Goal: Task Accomplishment & Management: Complete application form

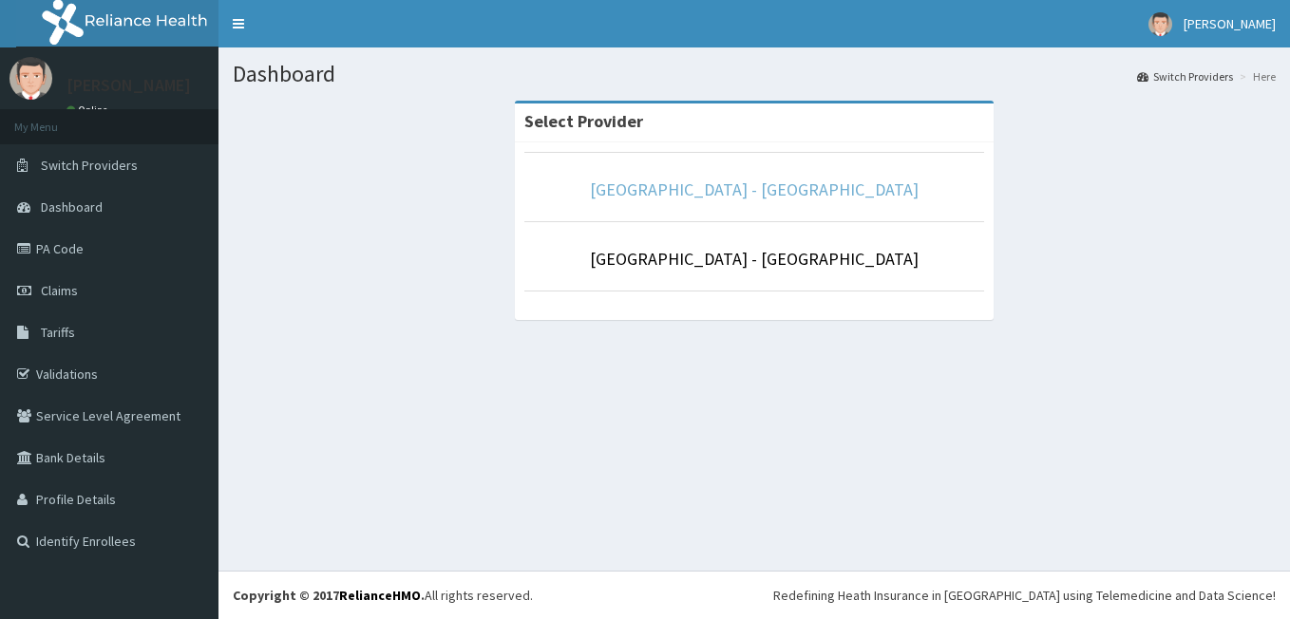
click at [853, 188] on link "[GEOGRAPHIC_DATA] - [GEOGRAPHIC_DATA]" at bounding box center [754, 190] width 329 height 22
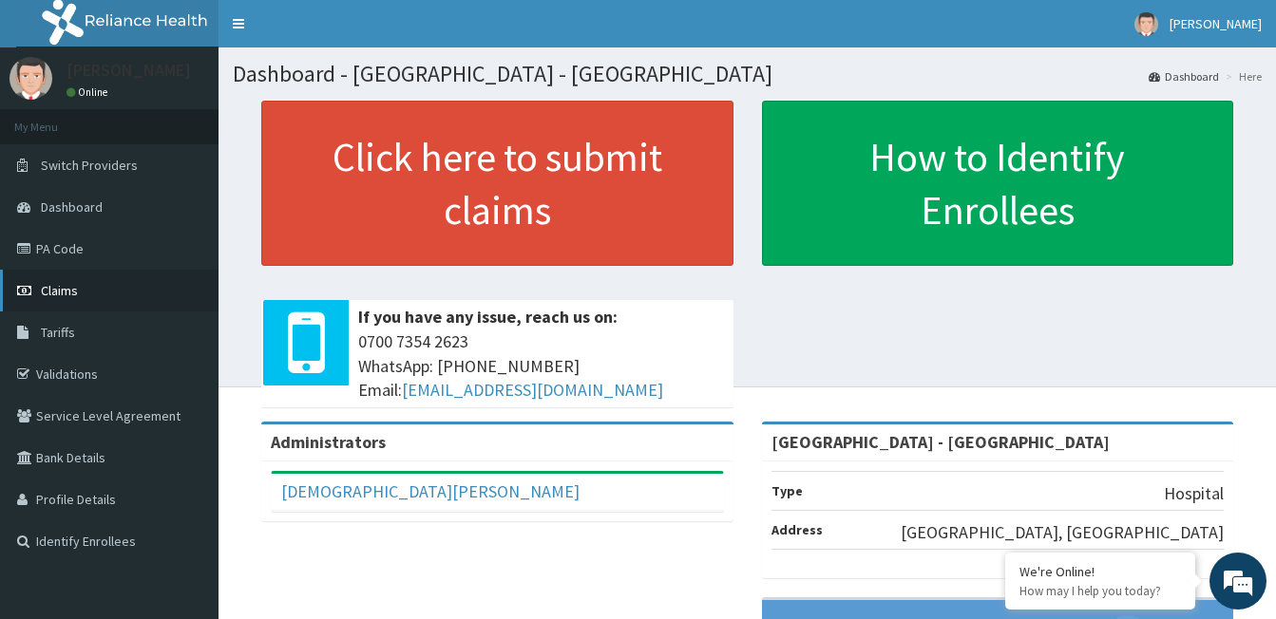
click at [79, 283] on link "Claims" at bounding box center [109, 291] width 218 height 42
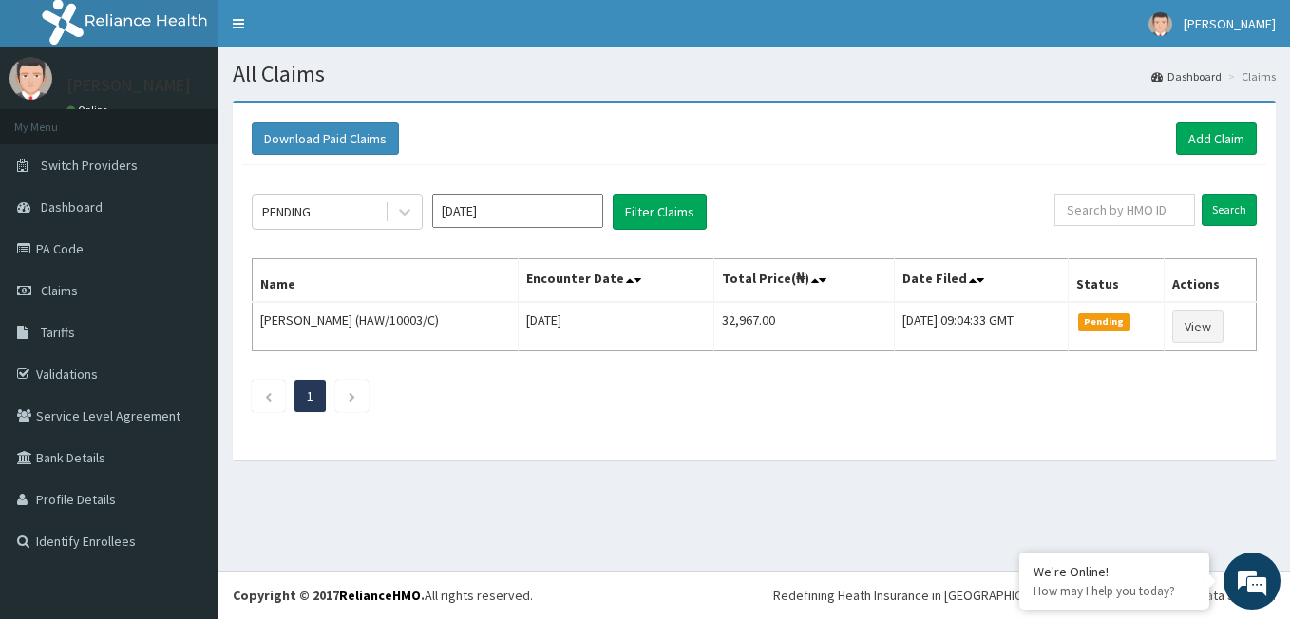
click at [99, 279] on link "Claims" at bounding box center [109, 291] width 218 height 42
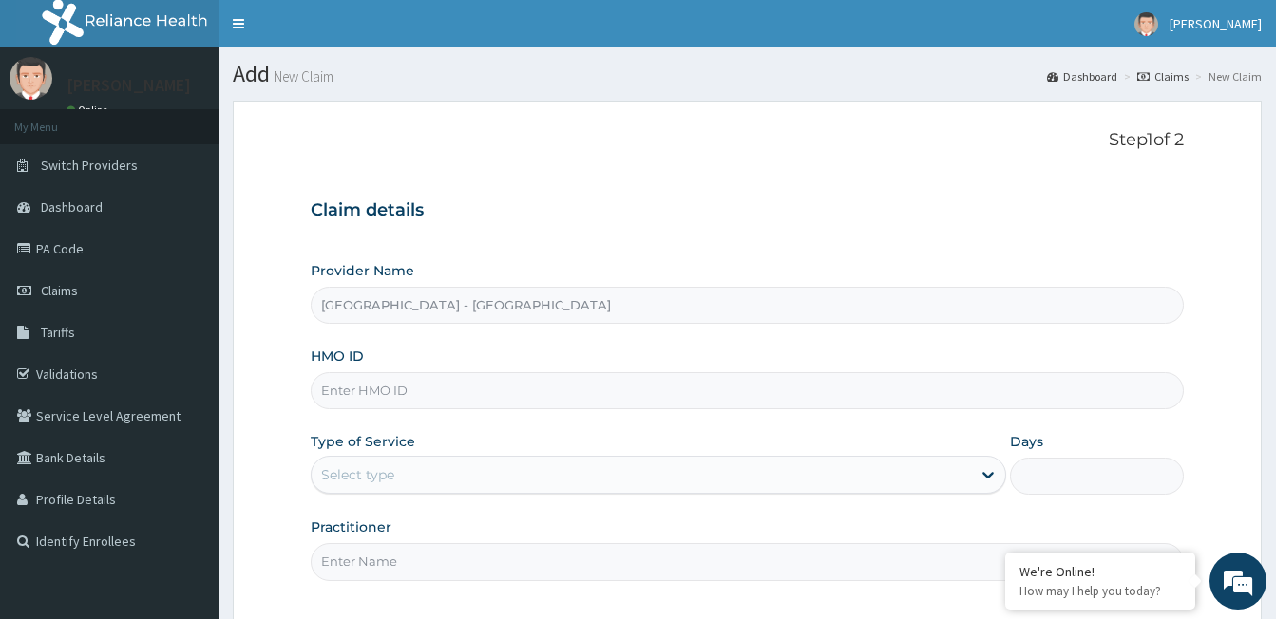
click at [443, 389] on input "HMO ID" at bounding box center [747, 390] width 873 height 37
type input "t"
type input "TBW/10009/F"
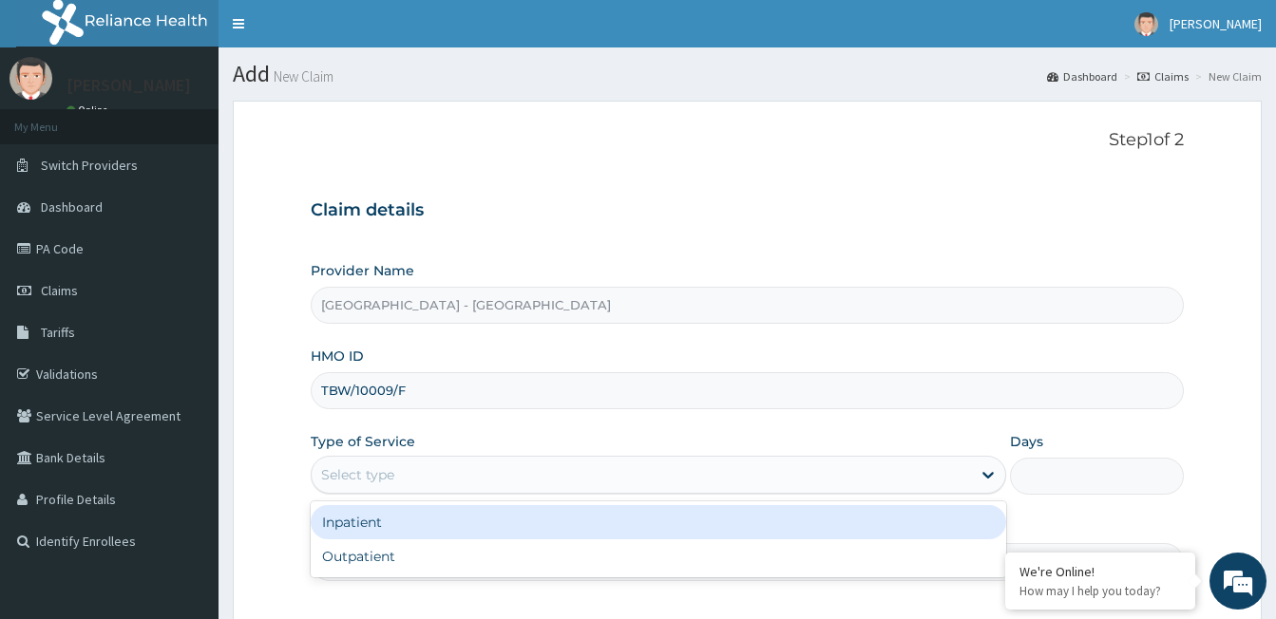
click at [402, 473] on div "Select type" at bounding box center [641, 475] width 659 height 30
click at [392, 520] on div "Inpatient" at bounding box center [658, 522] width 695 height 34
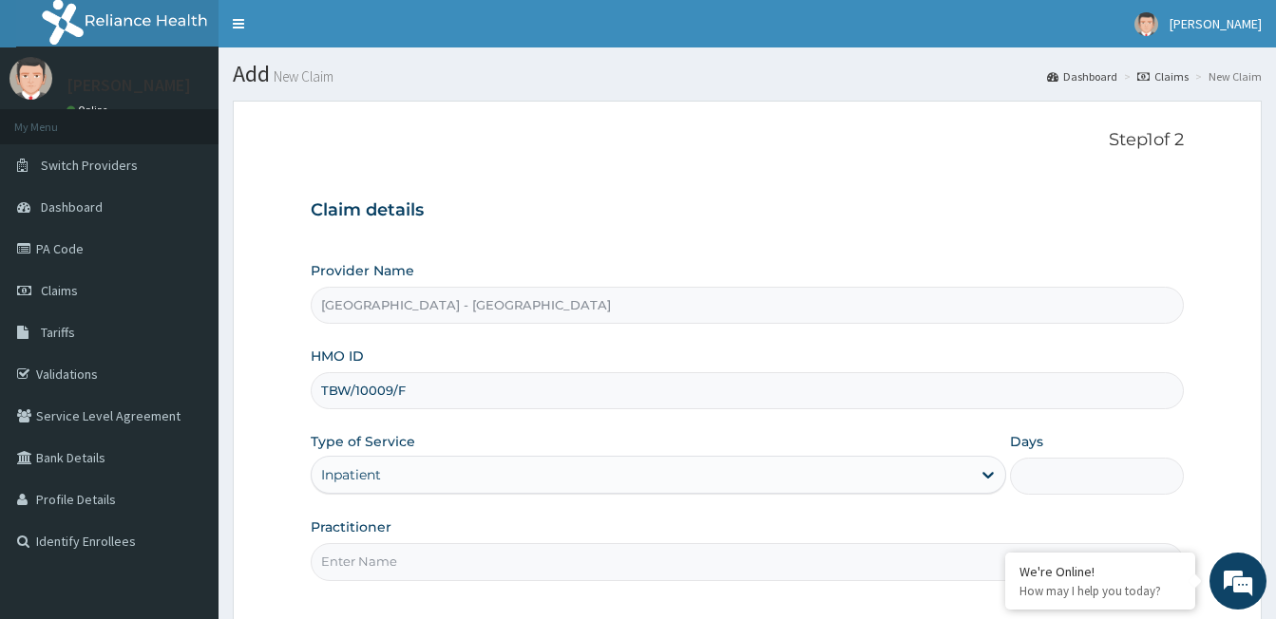
scroll to position [175, 0]
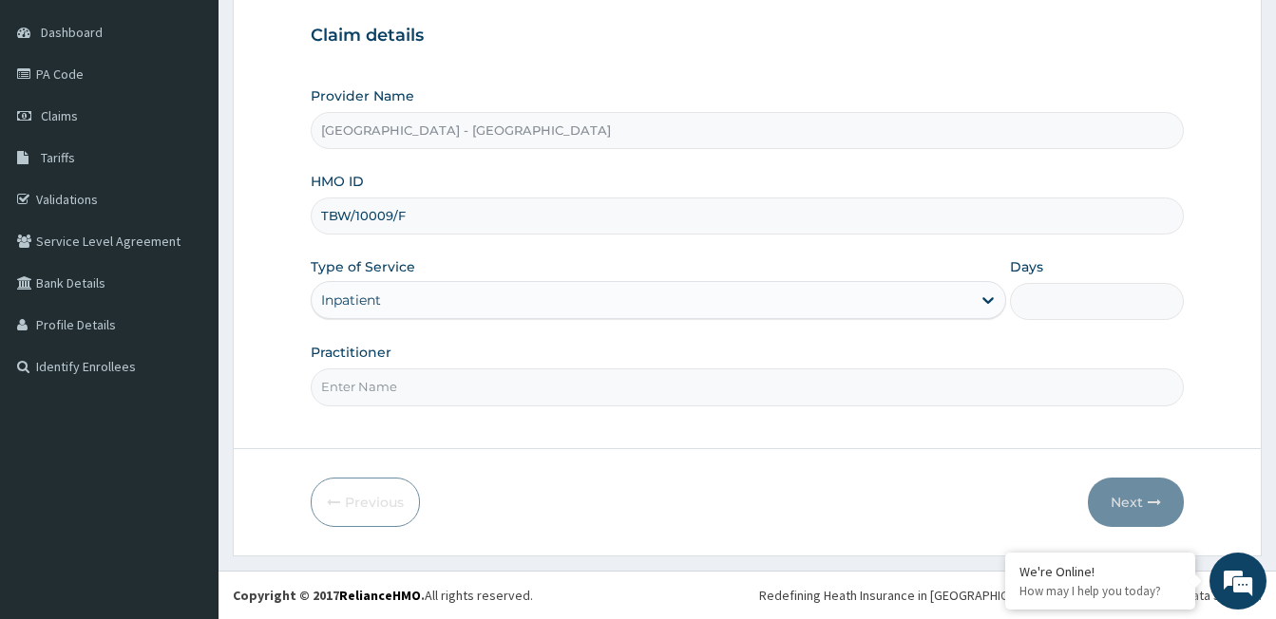
click at [1032, 301] on input "Days" at bounding box center [1097, 301] width 174 height 37
type input "2"
click at [642, 393] on input "Practitioner" at bounding box center [747, 387] width 873 height 37
type input "DR [PERSON_NAME]"
click at [1119, 499] on button "Next" at bounding box center [1136, 502] width 96 height 49
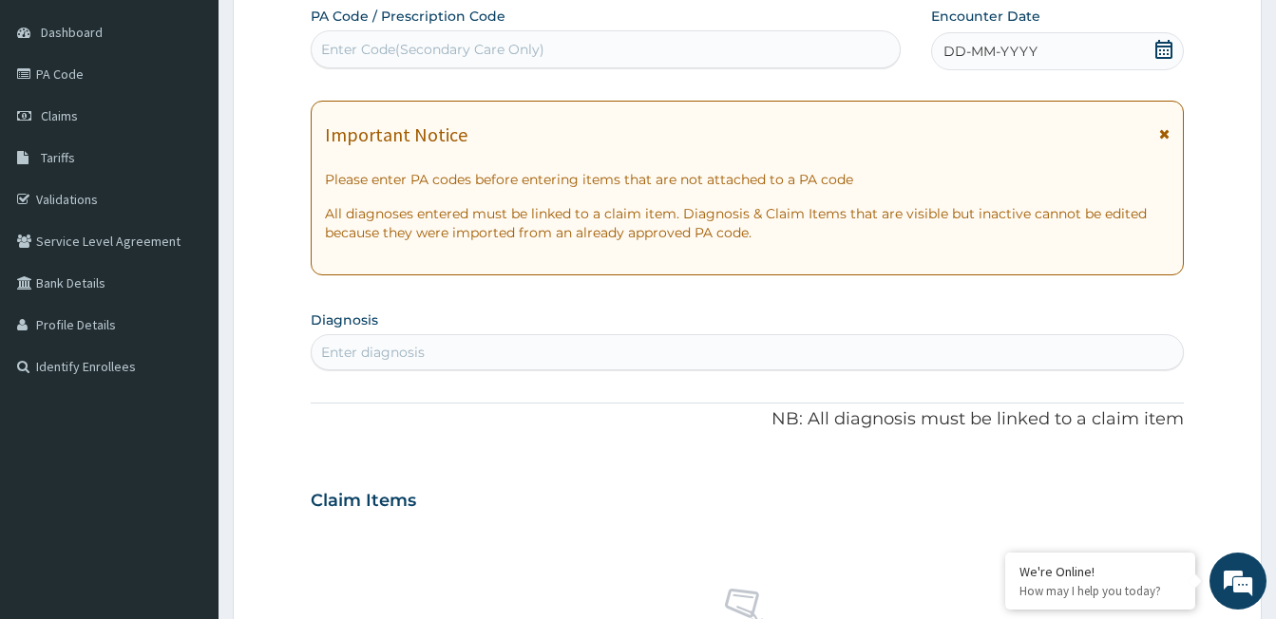
scroll to position [0, 0]
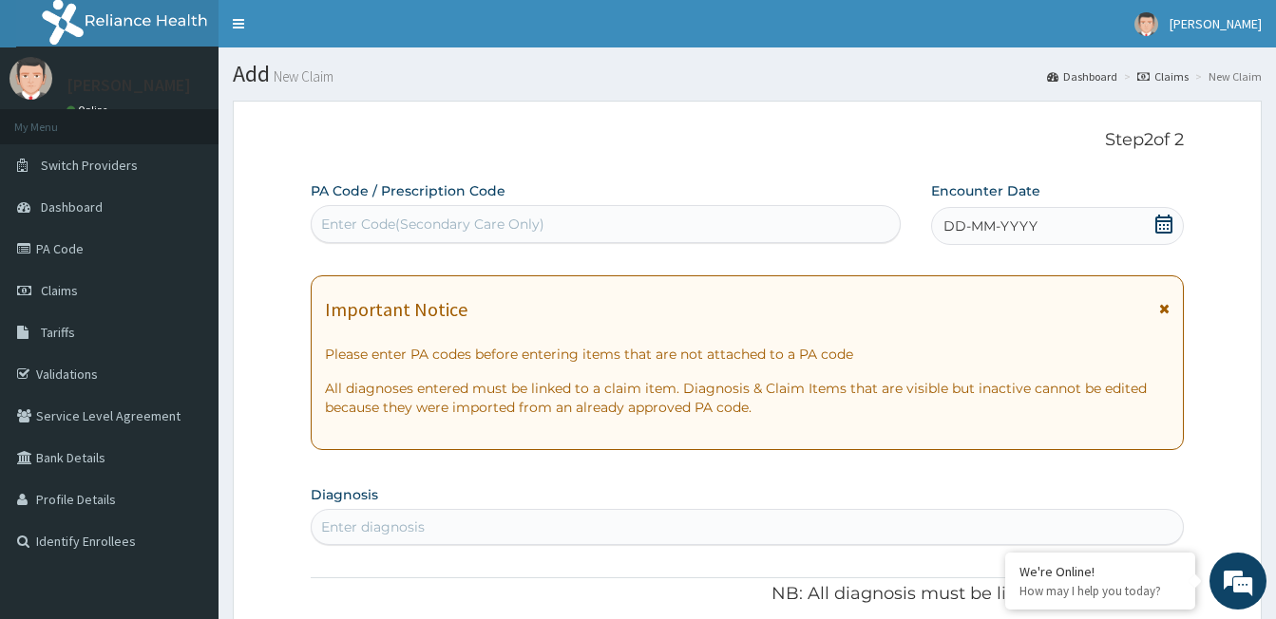
click at [649, 227] on div "Enter Code(Secondary Care Only)" at bounding box center [606, 224] width 588 height 30
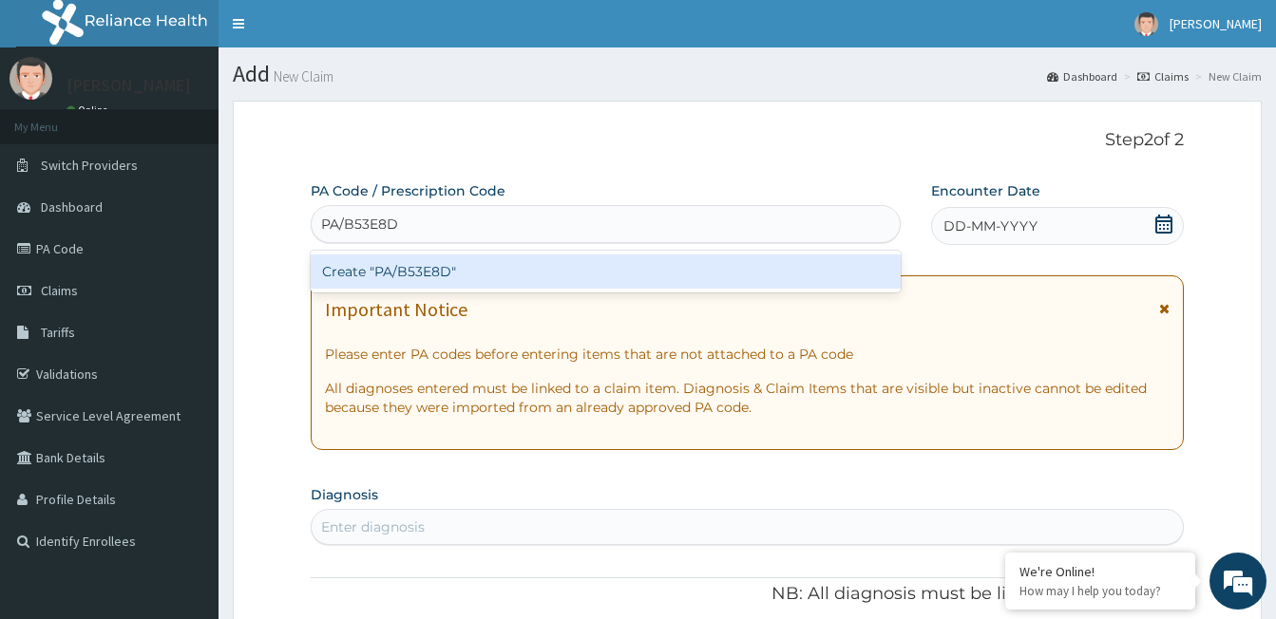
type input "PA/B53E8D"
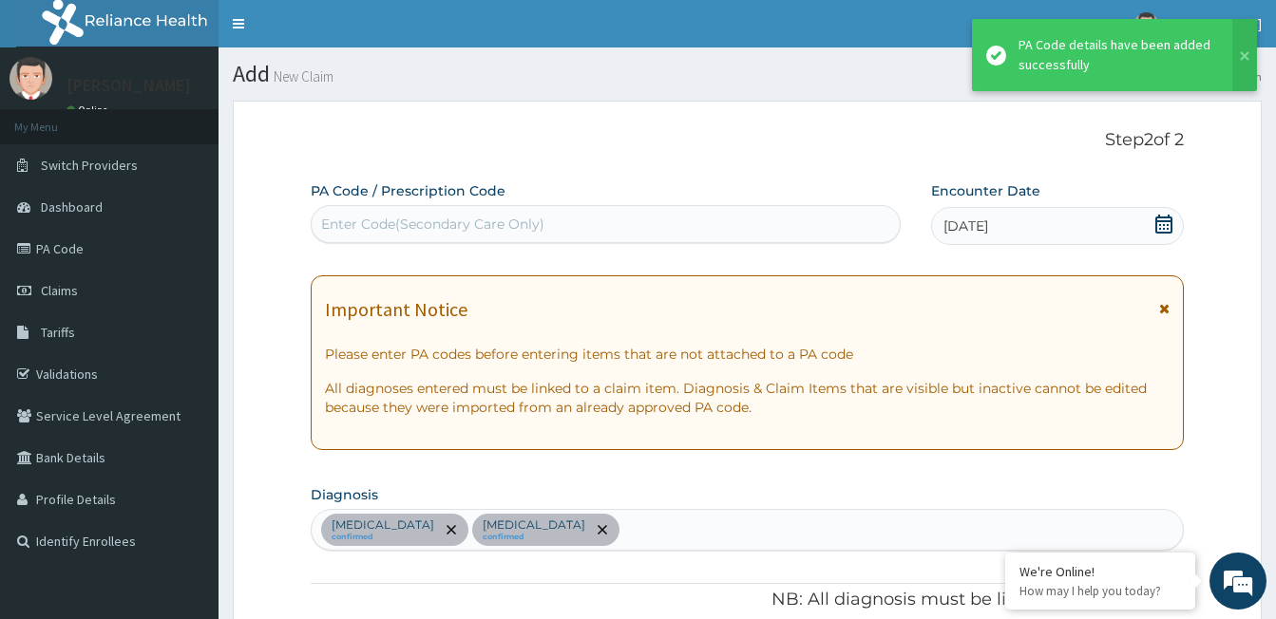
scroll to position [612, 0]
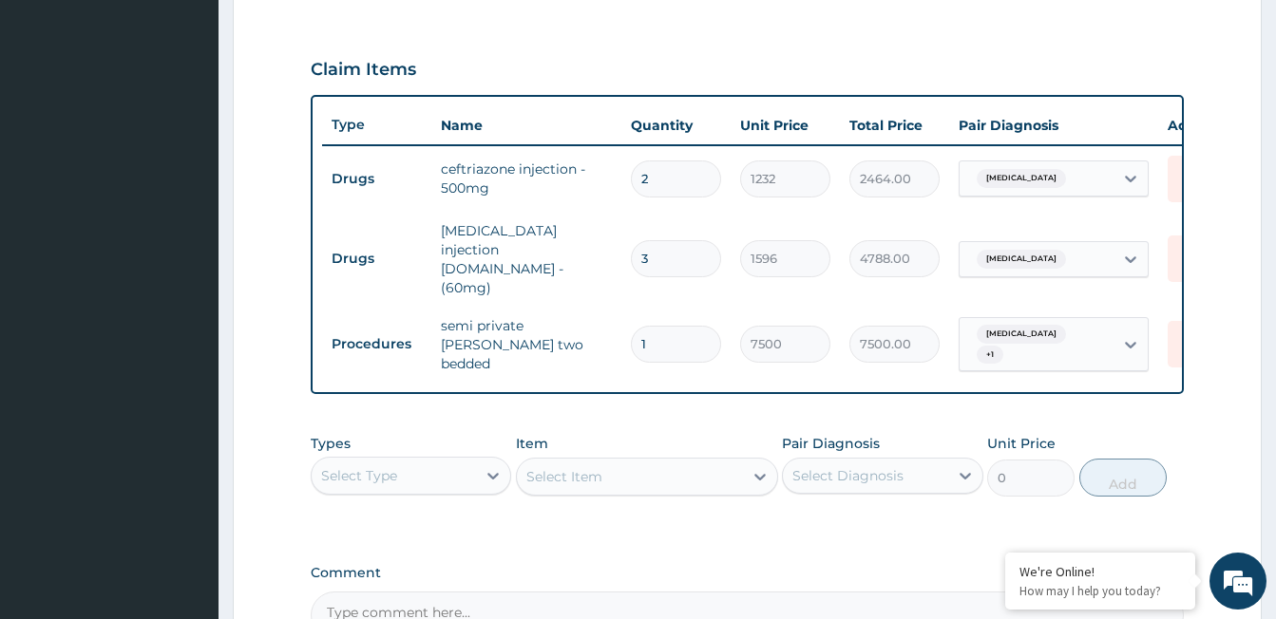
type input "0"
type input "0.00"
type input "0"
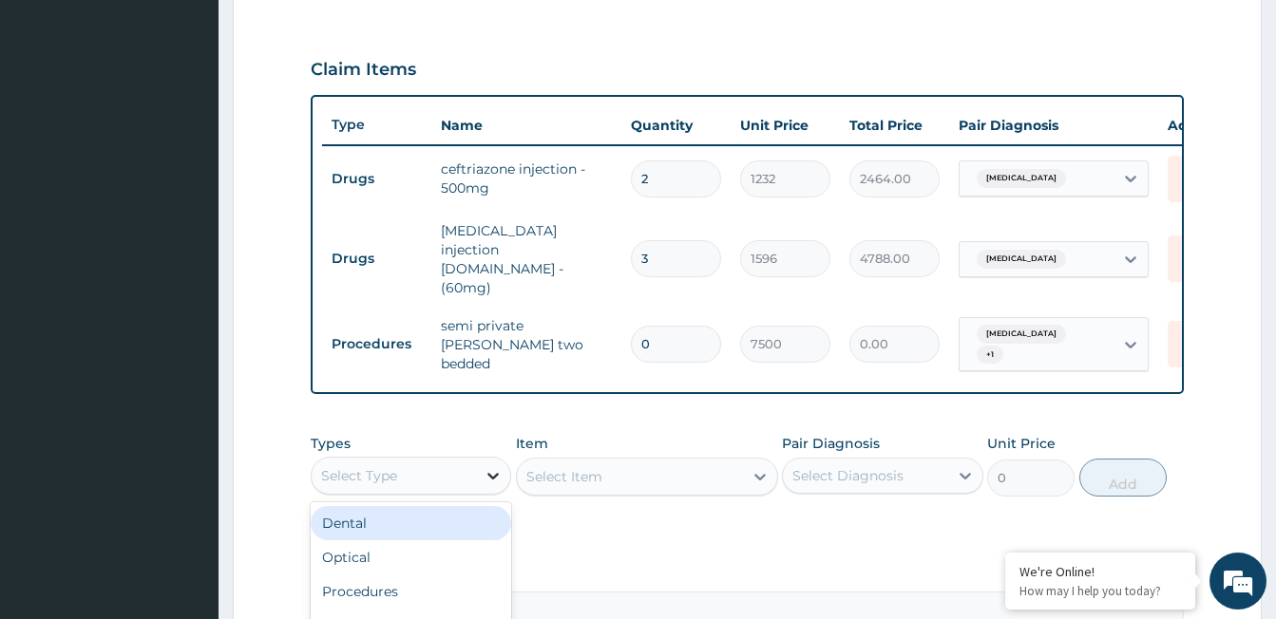
click at [494, 466] on icon at bounding box center [492, 475] width 19 height 19
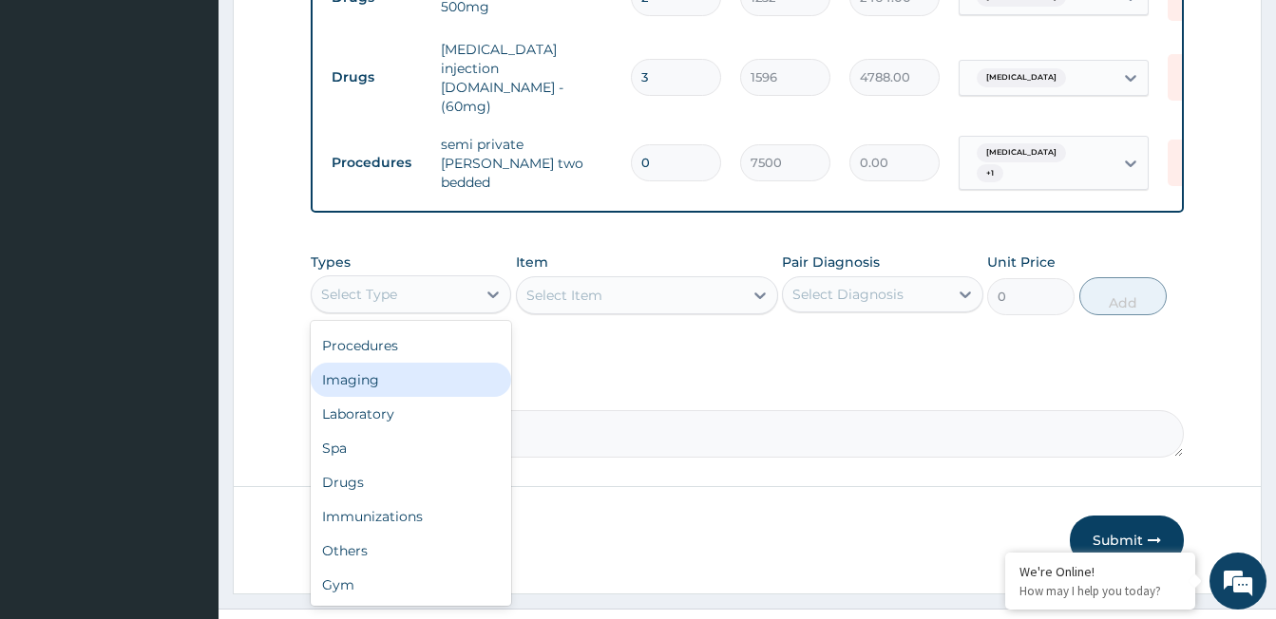
scroll to position [802, 0]
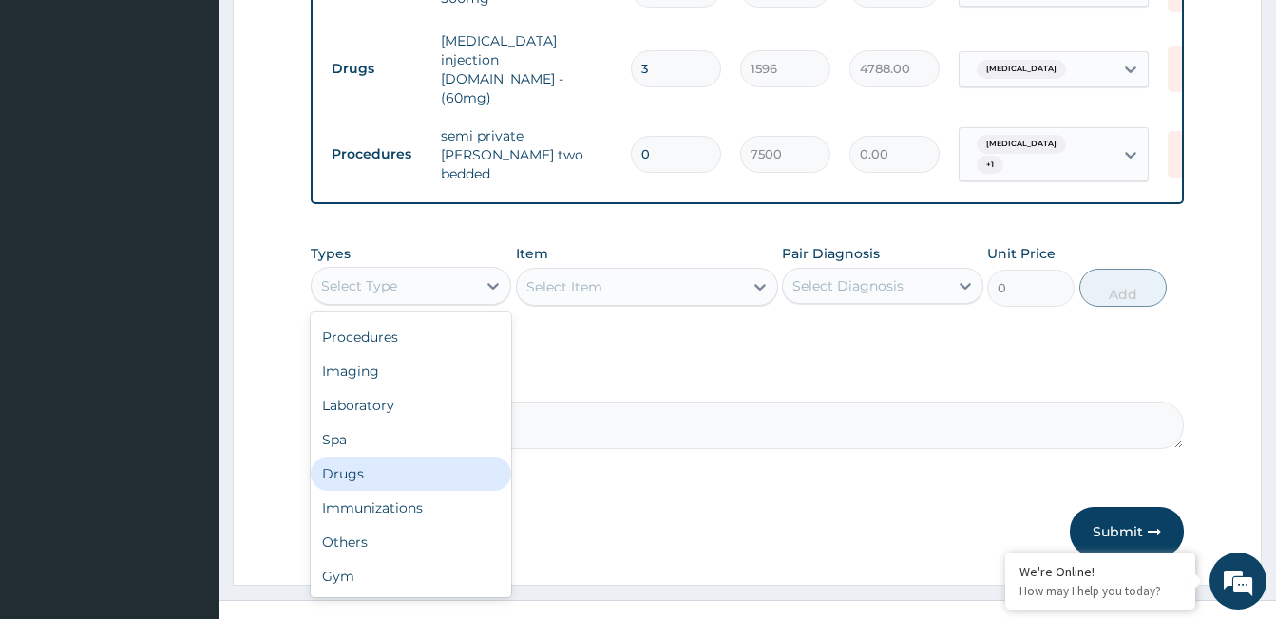
click at [406, 457] on div "Drugs" at bounding box center [411, 474] width 200 height 34
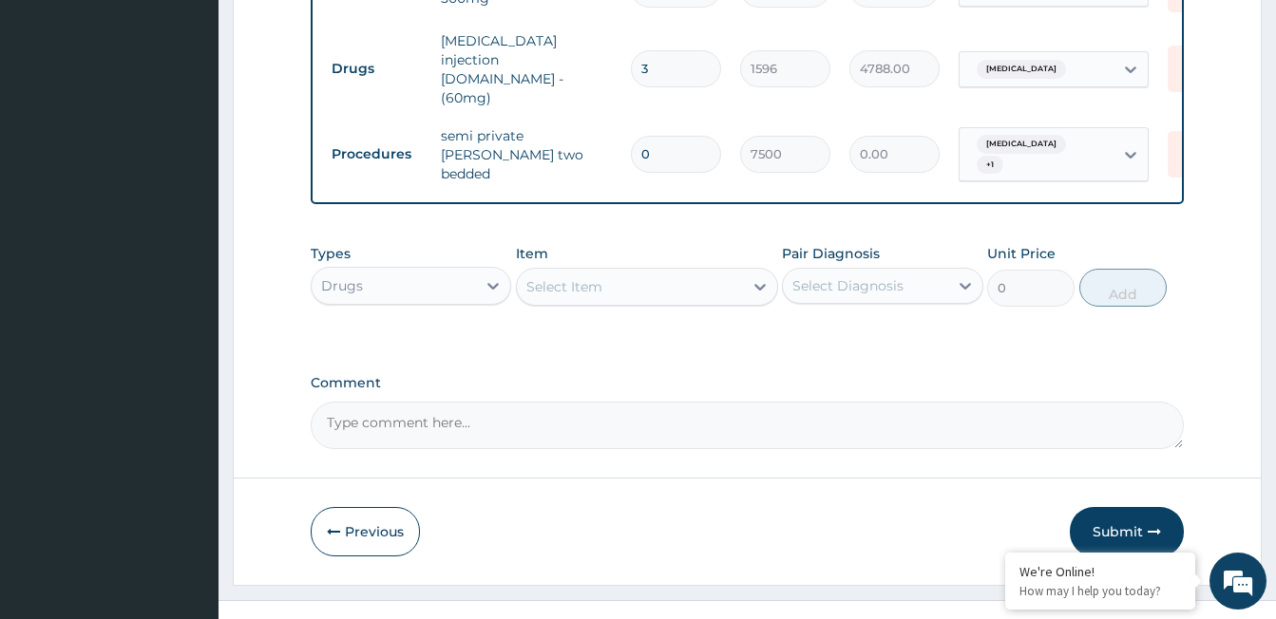
click at [614, 272] on div "Select Item" at bounding box center [630, 287] width 226 height 30
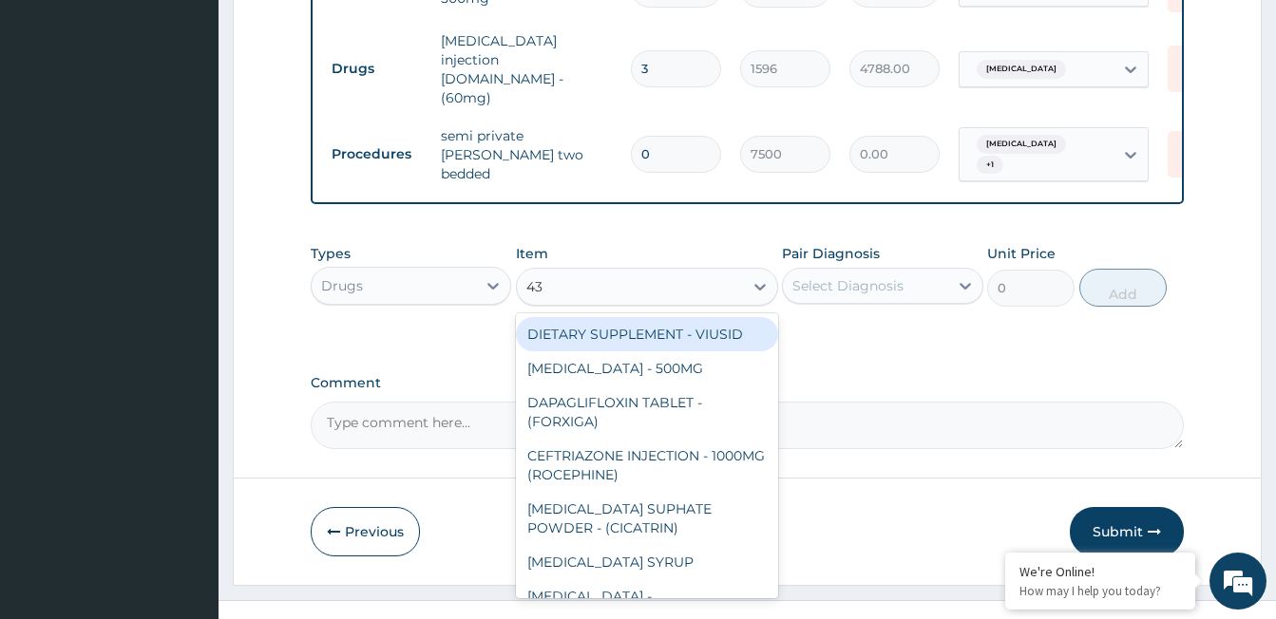
type input "4"
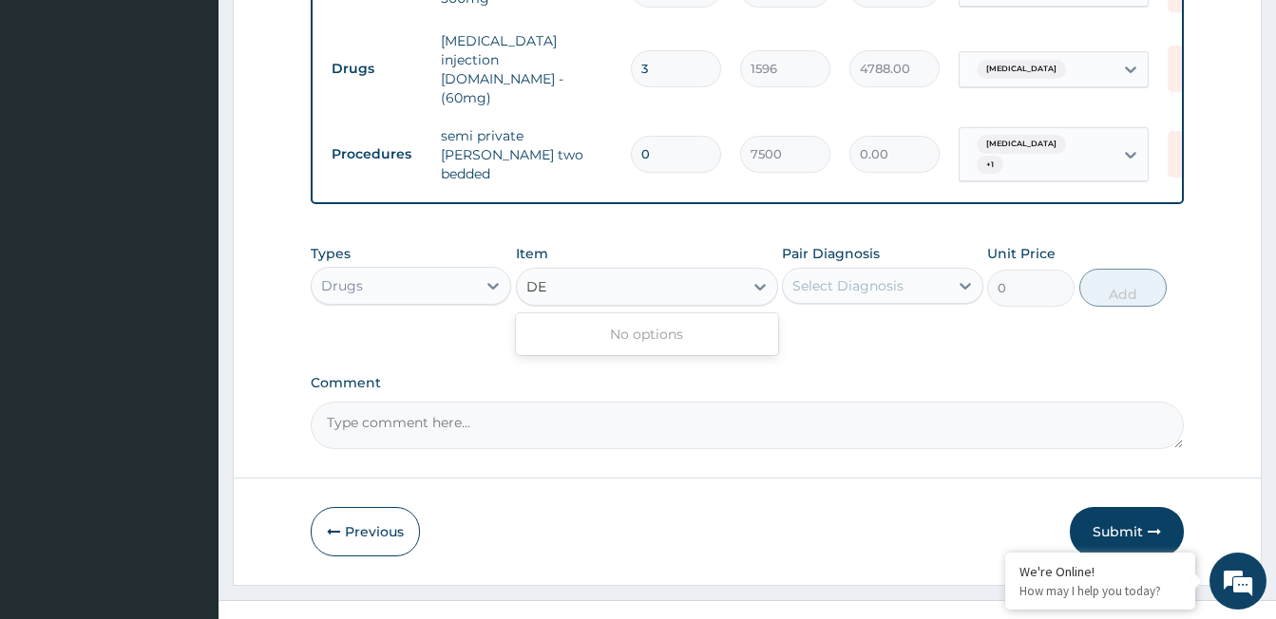
type input "D"
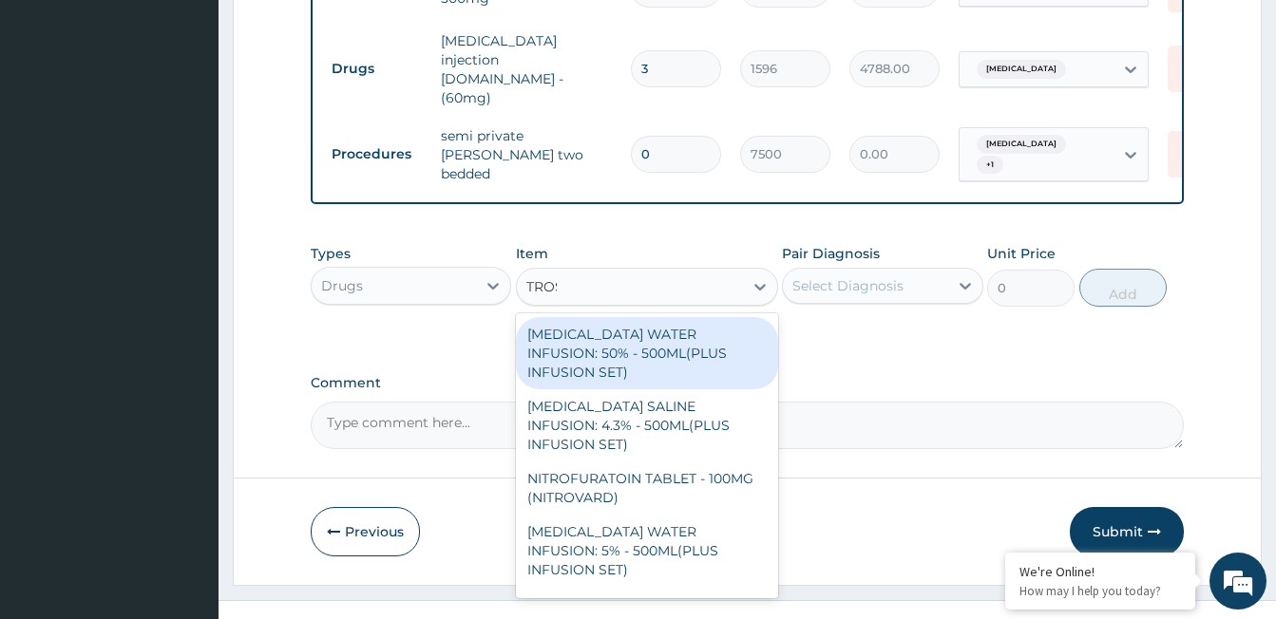
type input "TROSE"
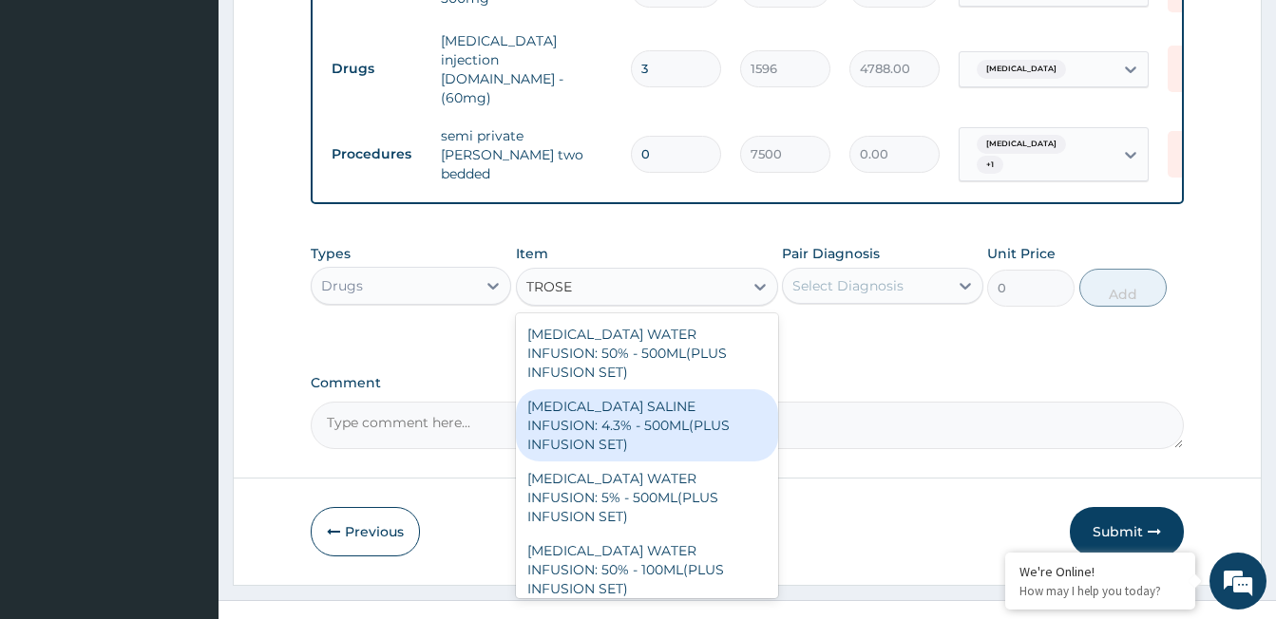
click at [592, 389] on div "DEXTROSE SALINE INFUSION: 4.3% - 500ML(PLUS INFUSION SET)" at bounding box center [647, 425] width 262 height 72
type input "1092"
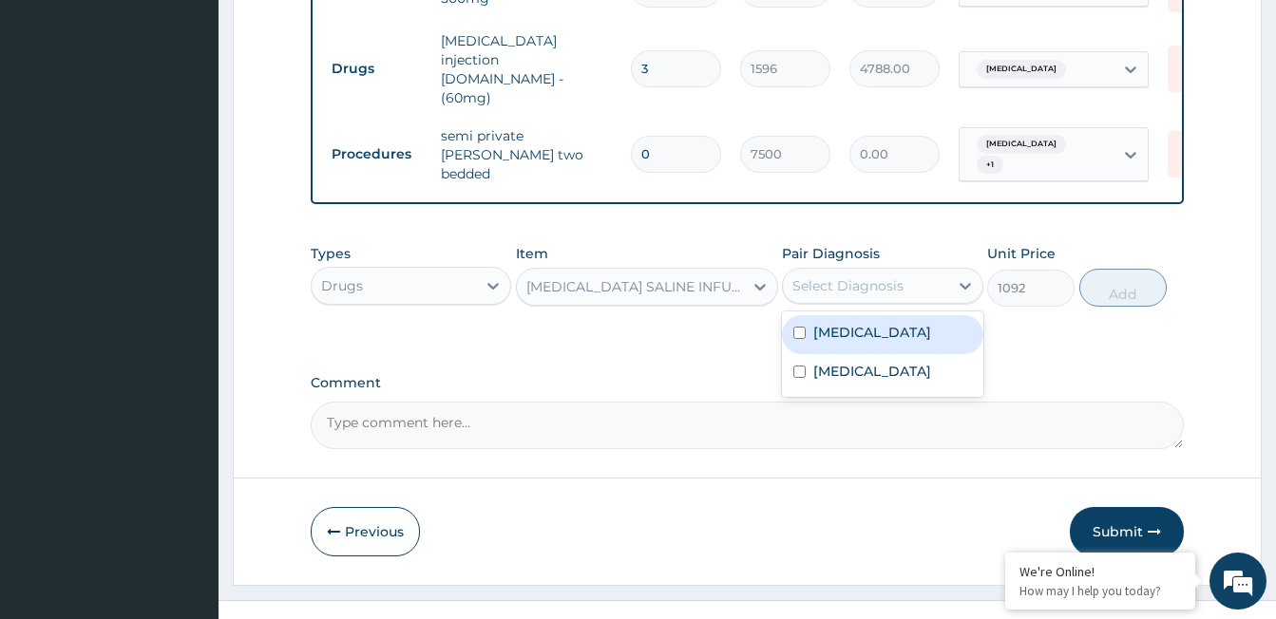
click at [815, 276] on div "Select Diagnosis" at bounding box center [847, 285] width 111 height 19
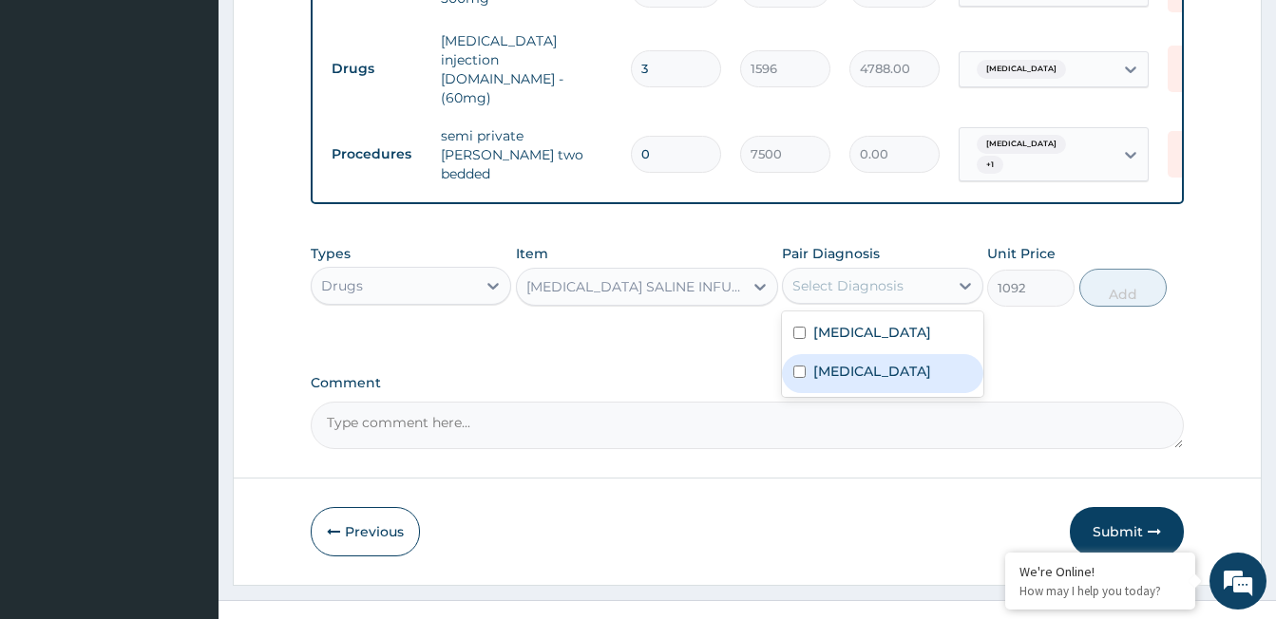
drag, startPoint x: 832, startPoint y: 344, endPoint x: 830, endPoint y: 315, distance: 28.6
click at [832, 362] on label "Malaria" at bounding box center [872, 371] width 118 height 19
checkbox input "true"
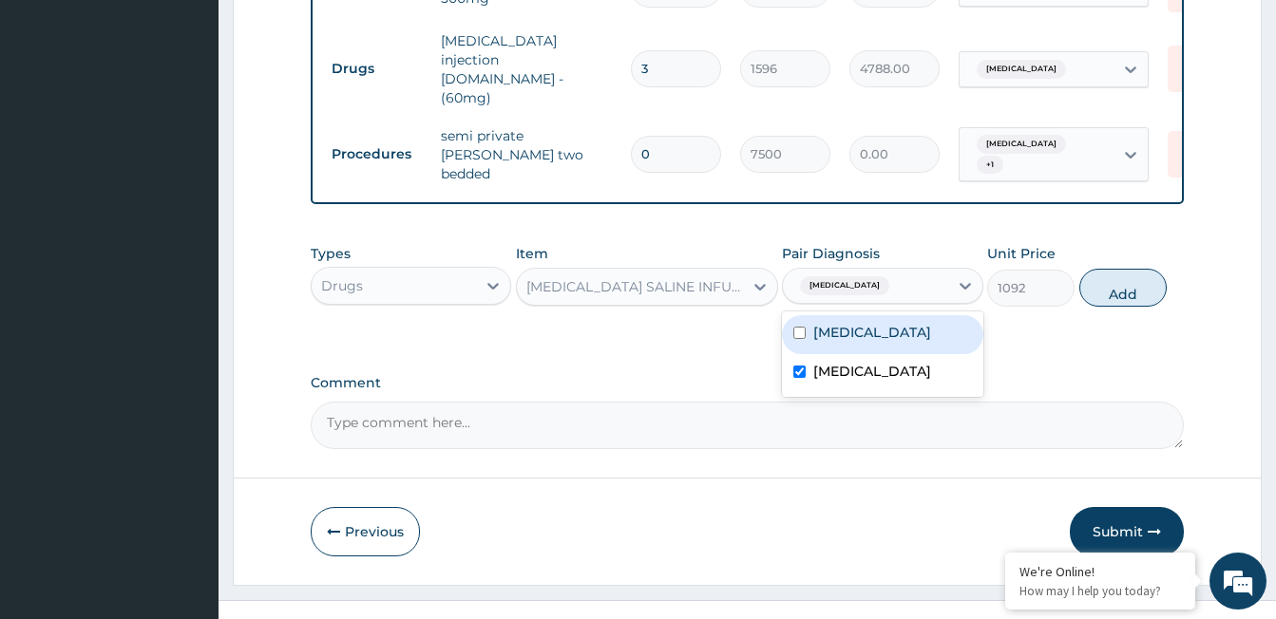
click at [830, 323] on label "Sepsis" at bounding box center [872, 332] width 118 height 19
checkbox input "true"
drag, startPoint x: 1107, startPoint y: 263, endPoint x: 954, endPoint y: 274, distance: 153.3
click at [1087, 269] on button "Add" at bounding box center [1122, 288] width 87 height 38
type input "0"
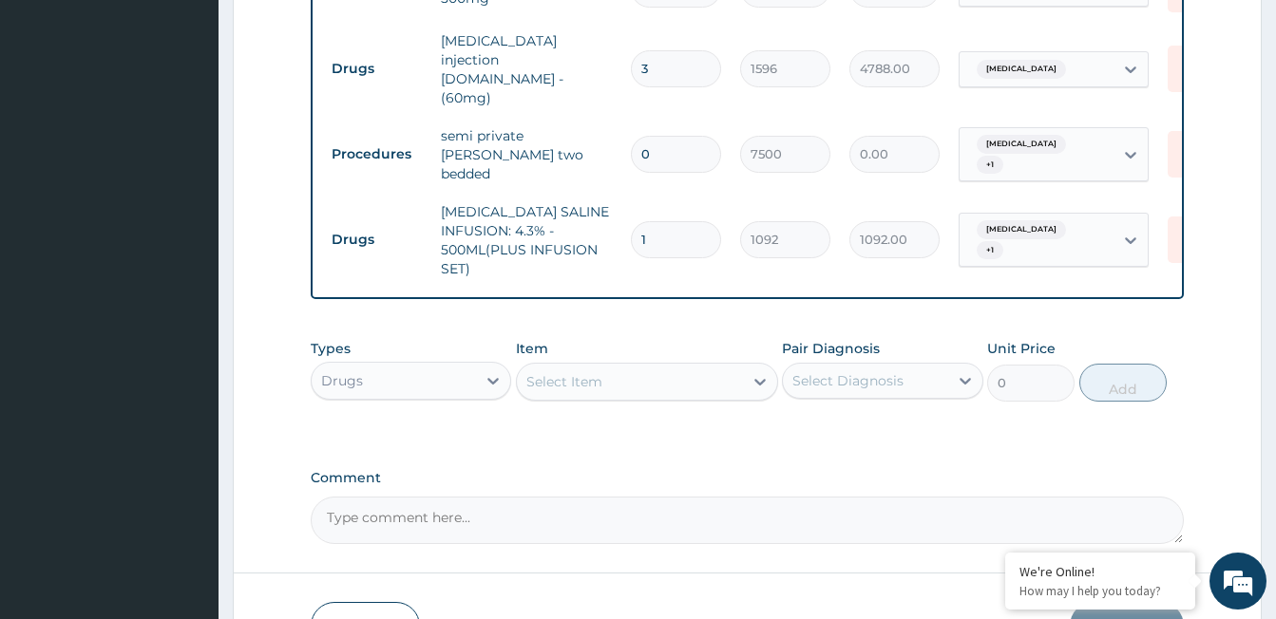
click at [653, 363] on div "Select Item" at bounding box center [647, 382] width 262 height 38
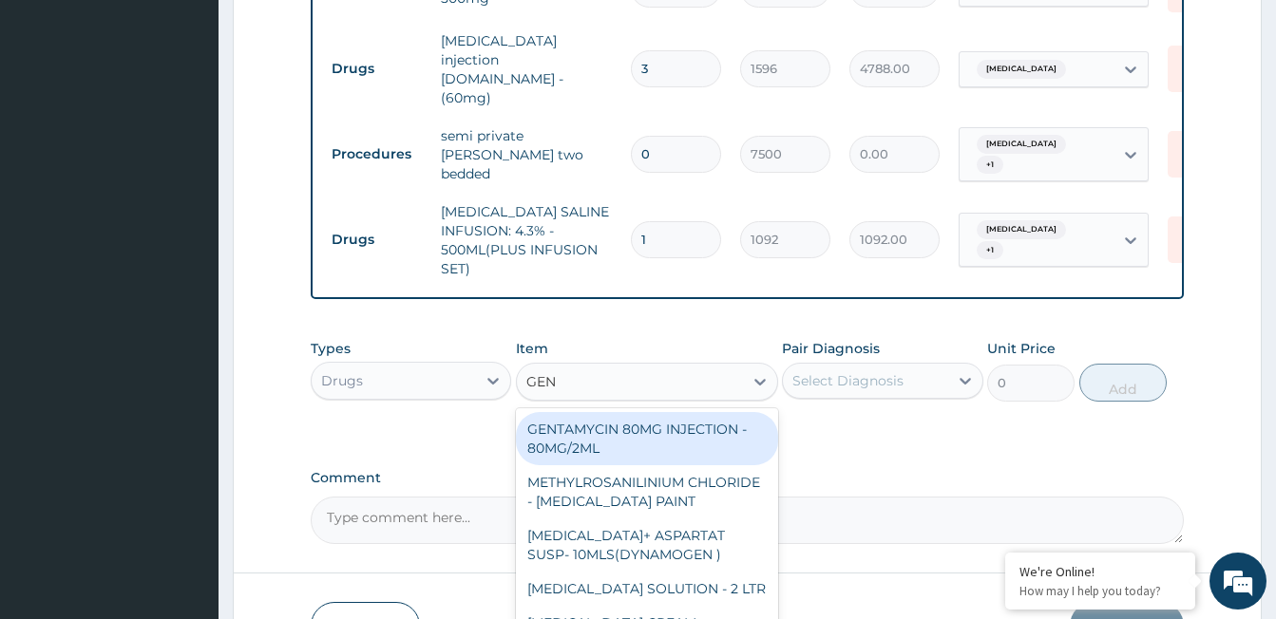
type input "GENT"
click at [691, 418] on div "GENTAMYCIN 80MG INJECTION - 80MG/2ML" at bounding box center [647, 438] width 262 height 53
type input "280"
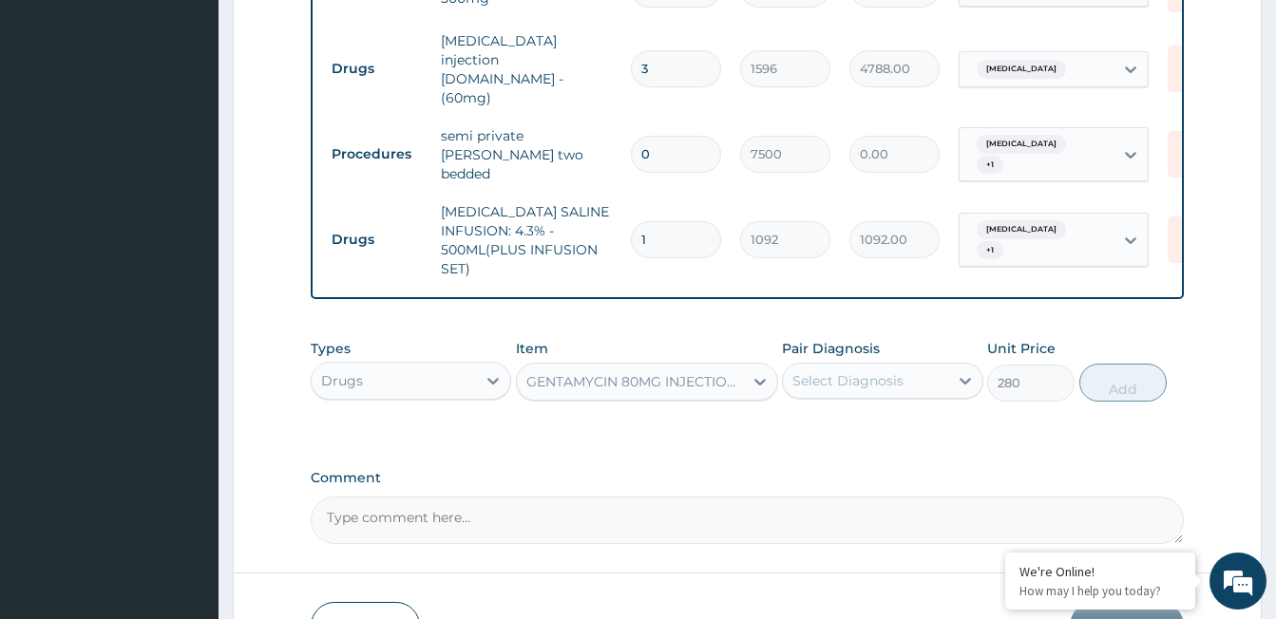
click at [841, 371] on div "Select Diagnosis" at bounding box center [847, 380] width 111 height 19
click at [856, 410] on div "Sepsis" at bounding box center [882, 429] width 200 height 39
checkbox input "true"
drag, startPoint x: 1098, startPoint y: 350, endPoint x: 902, endPoint y: 344, distance: 195.7
click at [1086, 364] on button "Add" at bounding box center [1122, 383] width 87 height 38
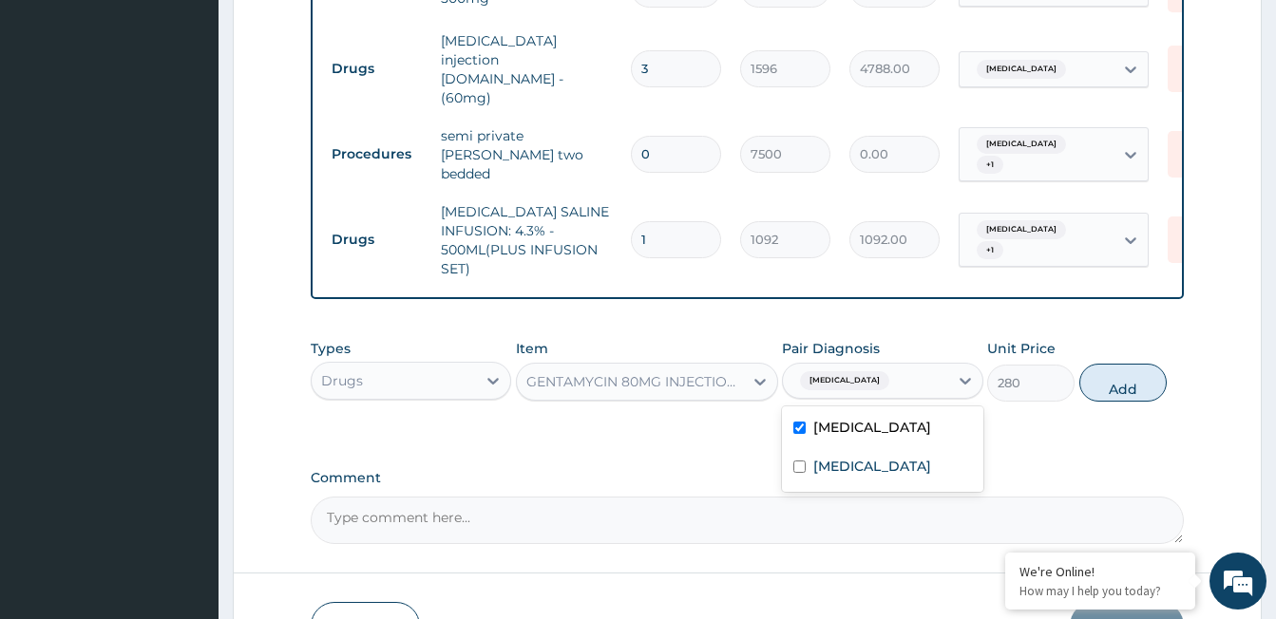
type input "0"
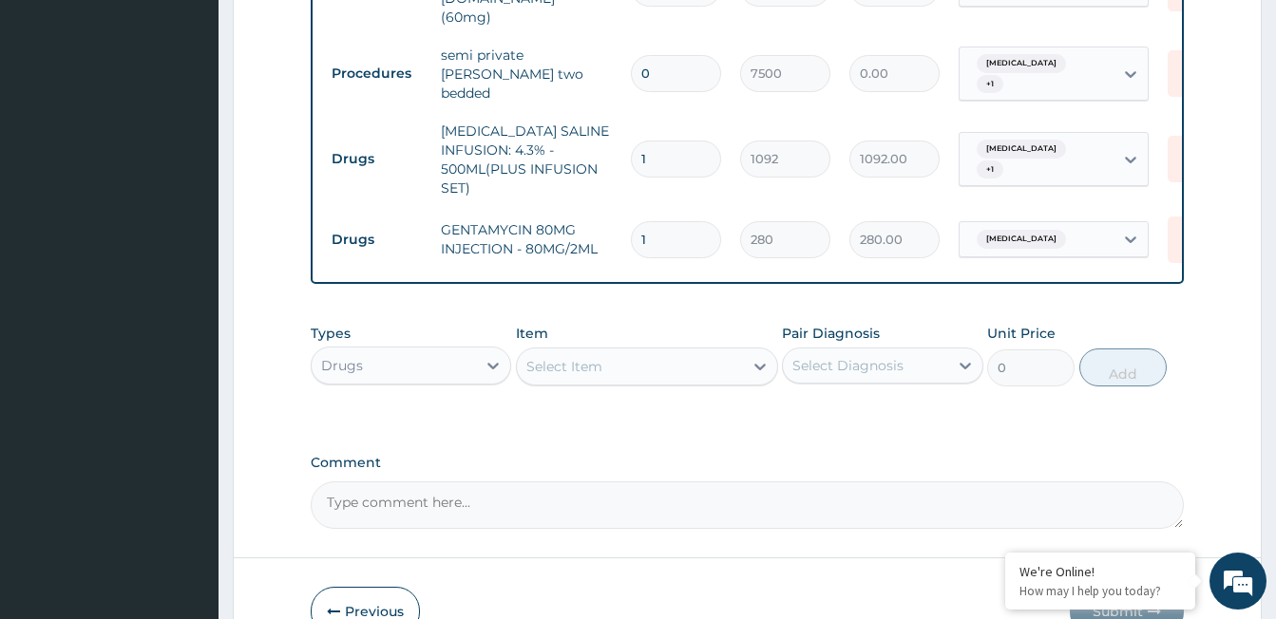
scroll to position [966, 0]
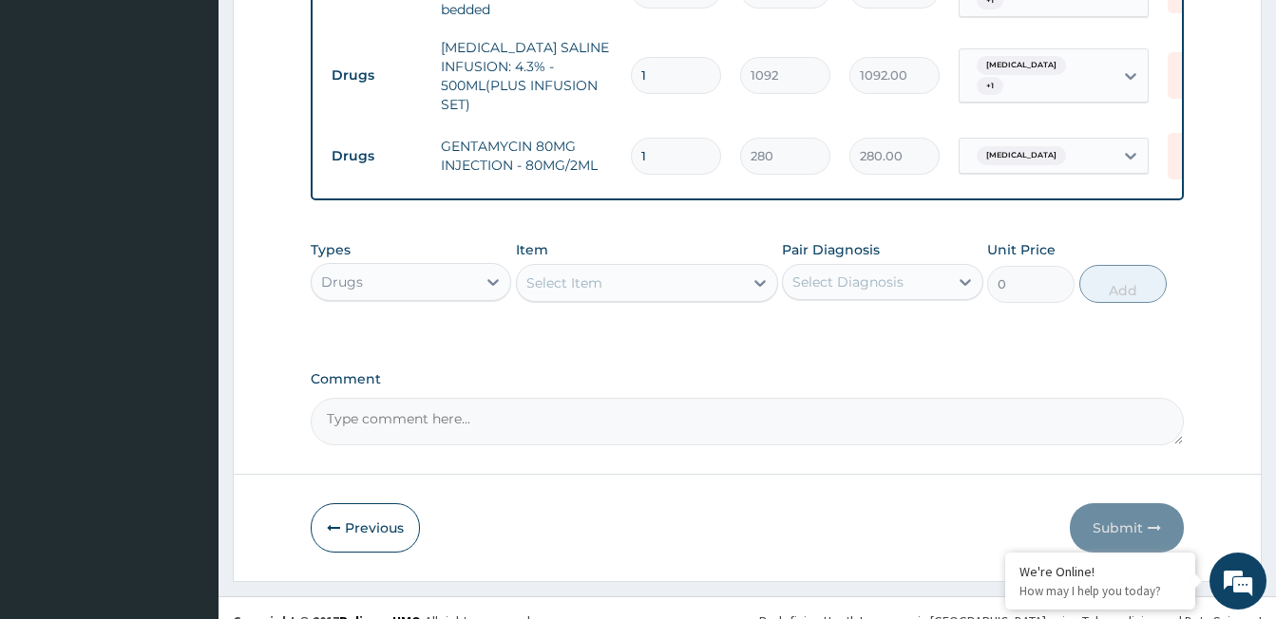
click at [582, 274] on div "Select Item" at bounding box center [564, 283] width 76 height 19
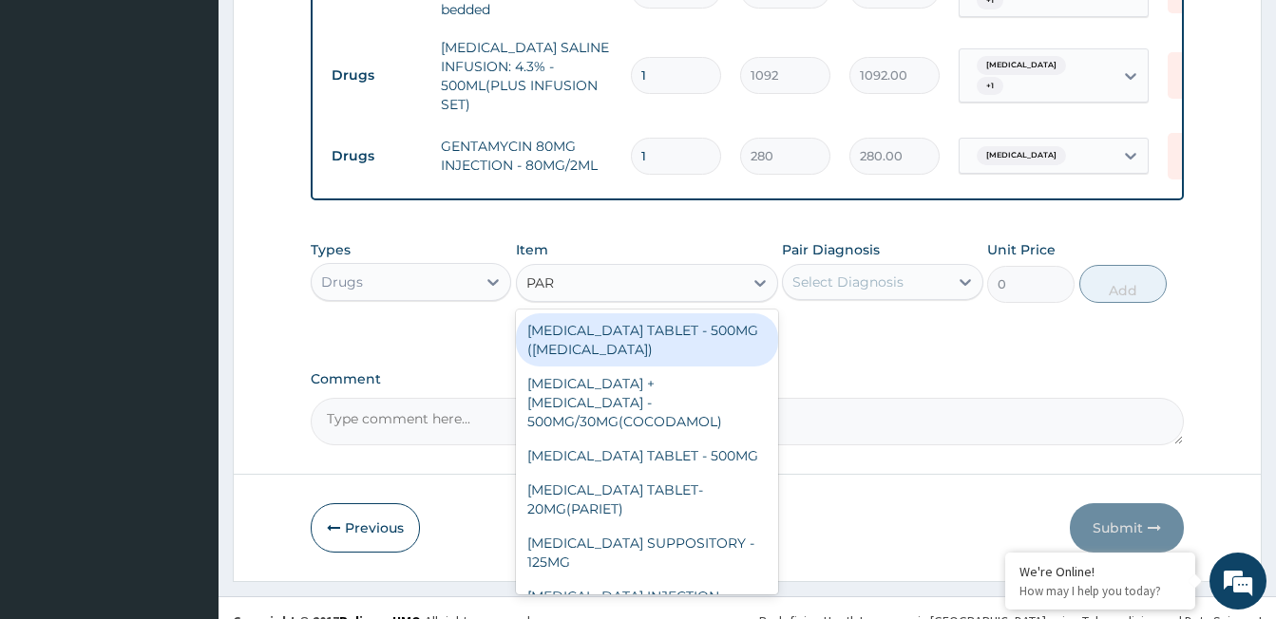
type input "PARA"
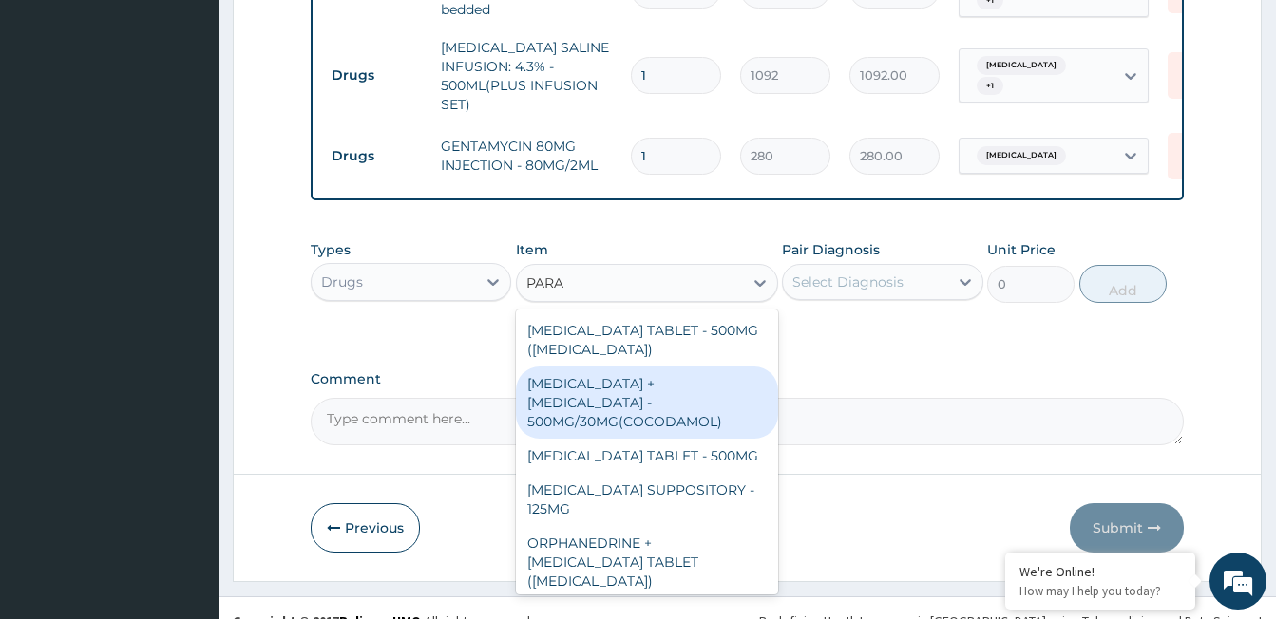
scroll to position [95, 0]
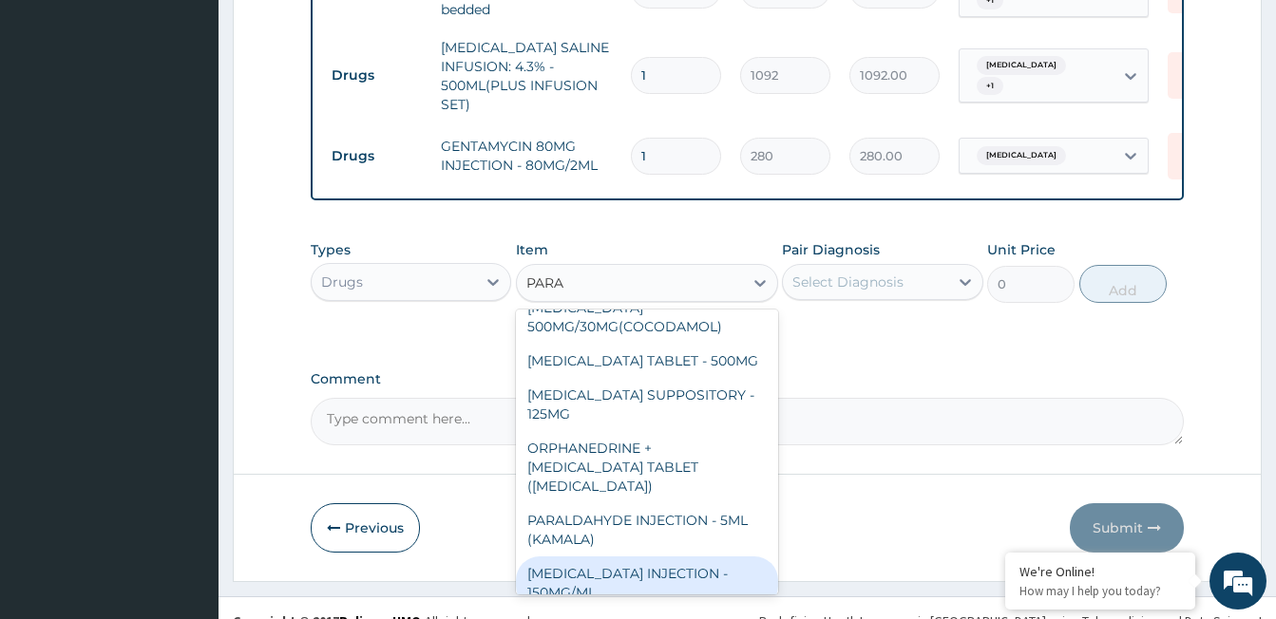
click at [653, 557] on div "PARACETAMOL INJECTION - 150MG/ML" at bounding box center [647, 583] width 262 height 53
type input "560"
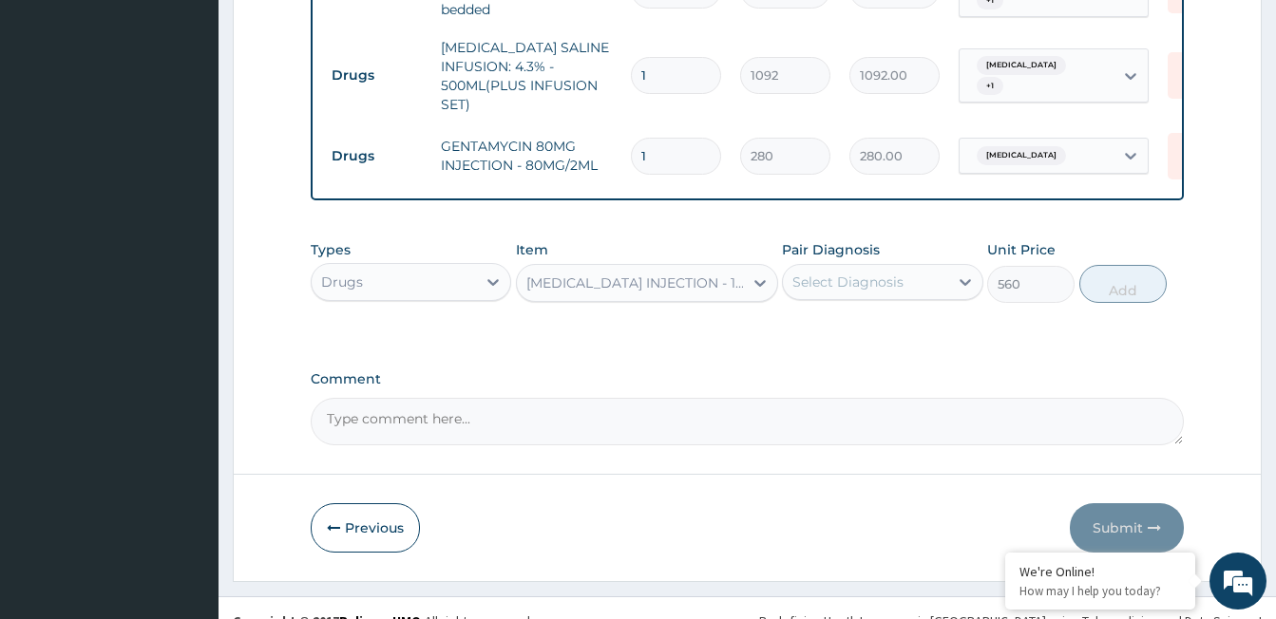
click at [817, 273] on div "Select Diagnosis" at bounding box center [847, 282] width 111 height 19
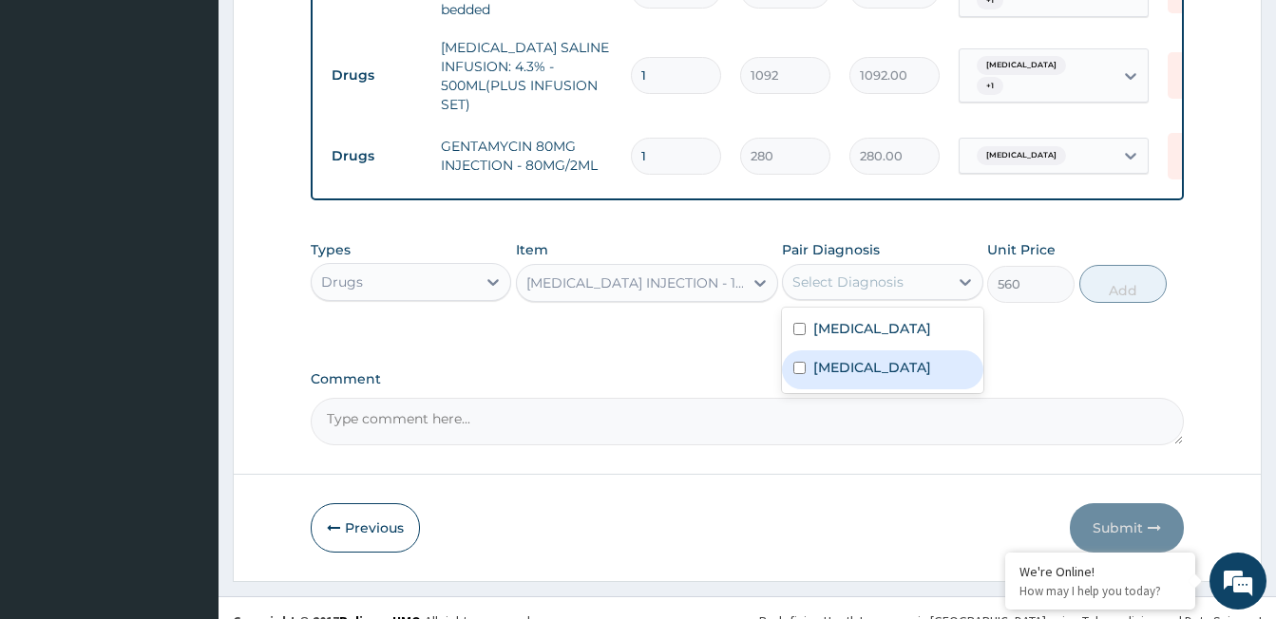
click at [841, 358] on label "Malaria" at bounding box center [872, 367] width 118 height 19
checkbox input "true"
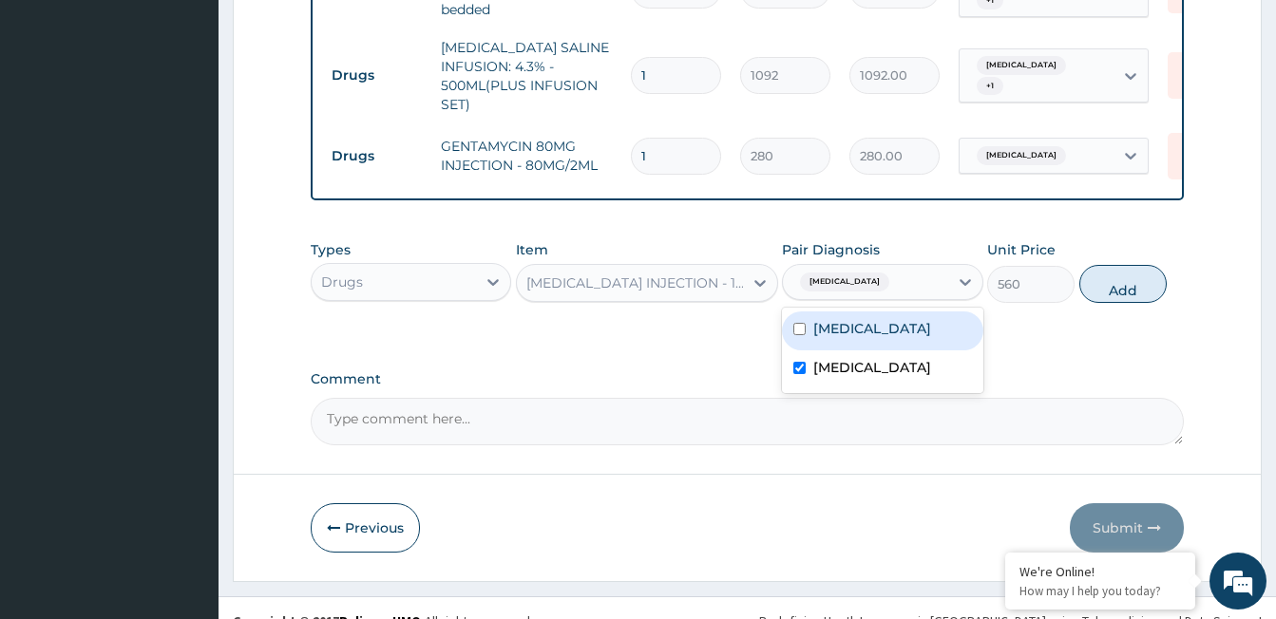
click at [842, 319] on label "Sepsis" at bounding box center [872, 328] width 118 height 19
checkbox input "true"
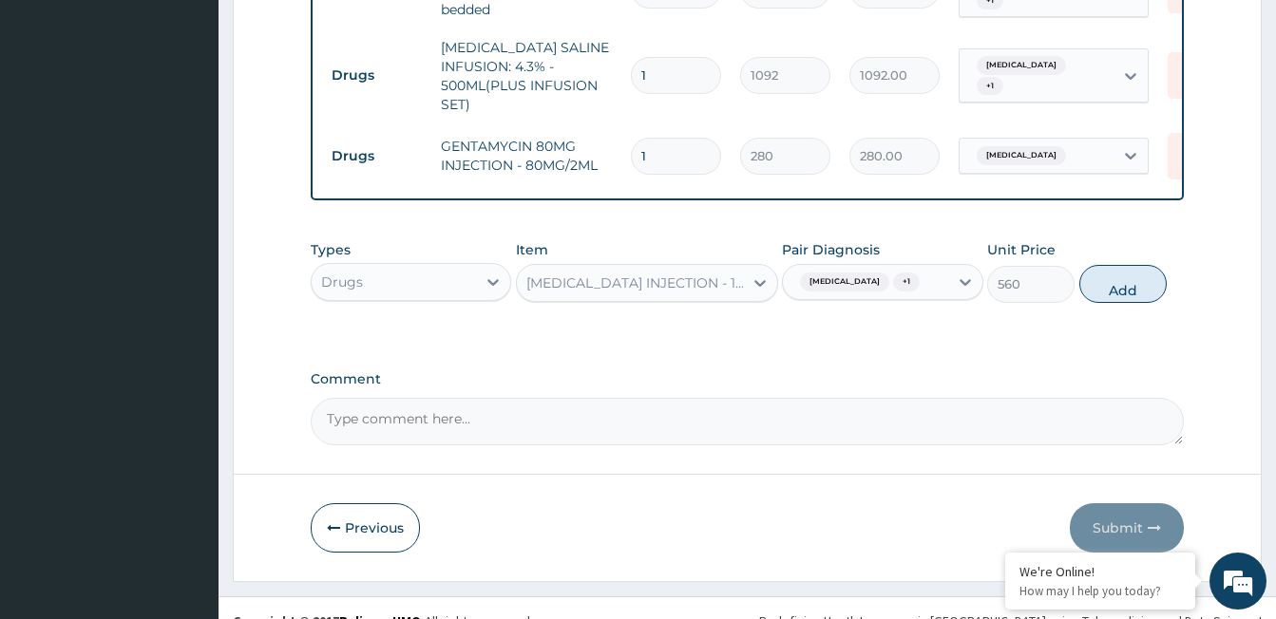
drag, startPoint x: 1133, startPoint y: 254, endPoint x: 864, endPoint y: 243, distance: 269.0
click at [1123, 265] on button "Add" at bounding box center [1122, 284] width 87 height 38
type input "0"
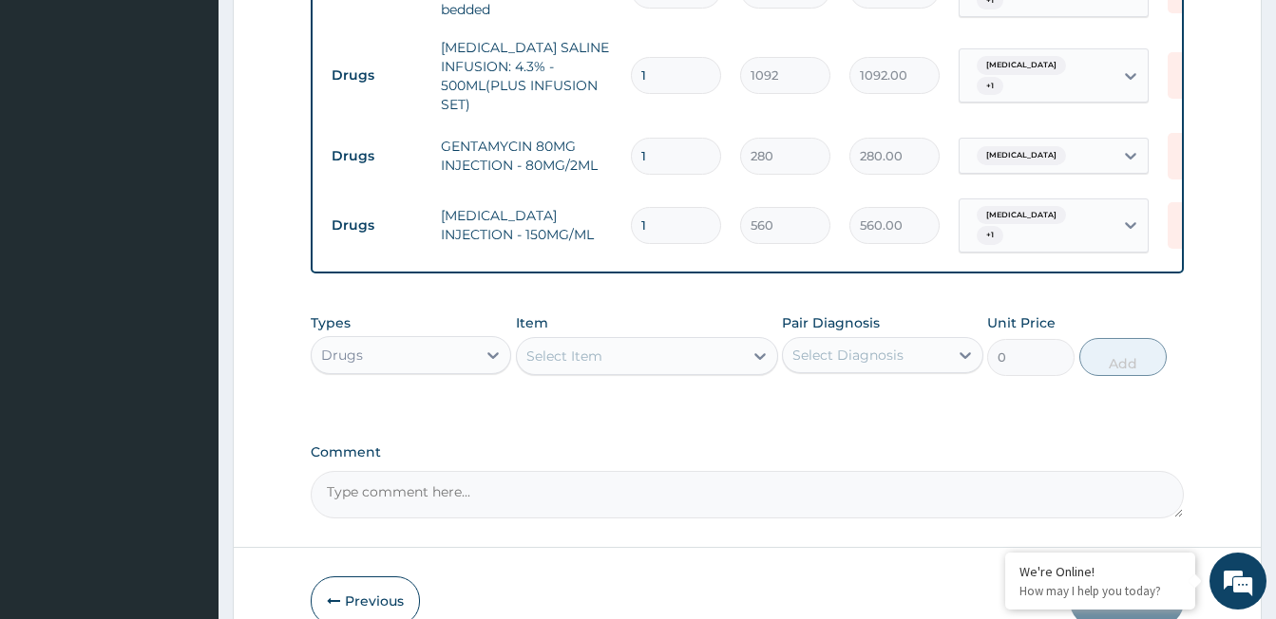
click at [623, 341] on div "Select Item" at bounding box center [630, 356] width 226 height 30
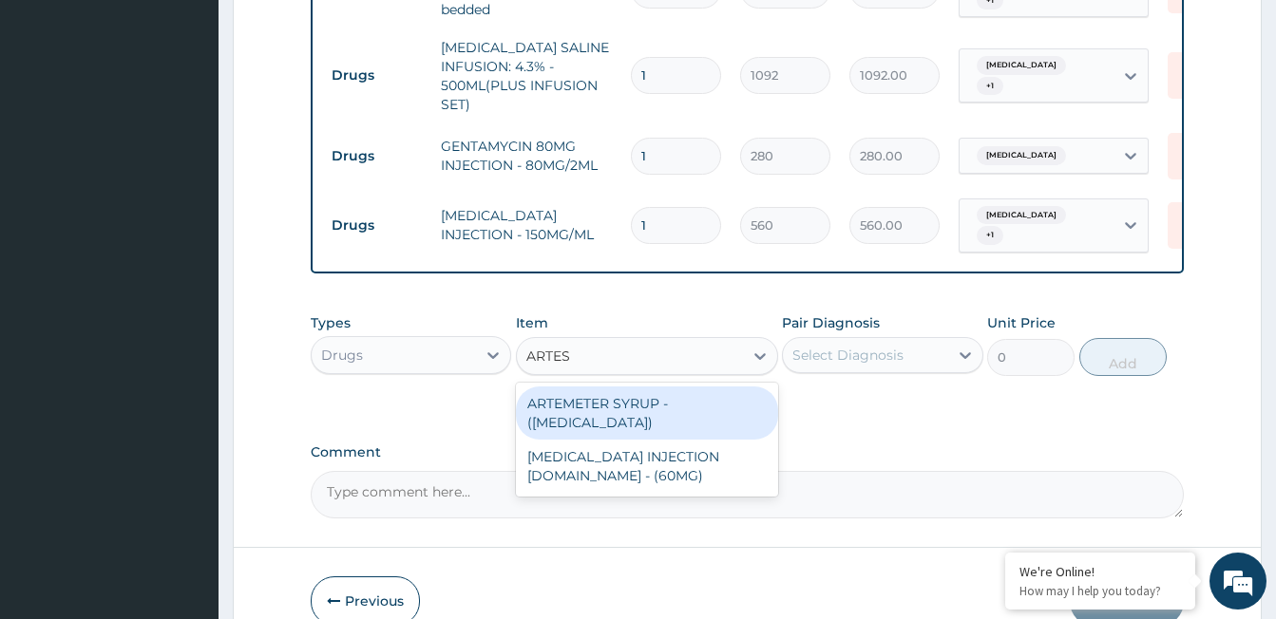
type input "ARTESU"
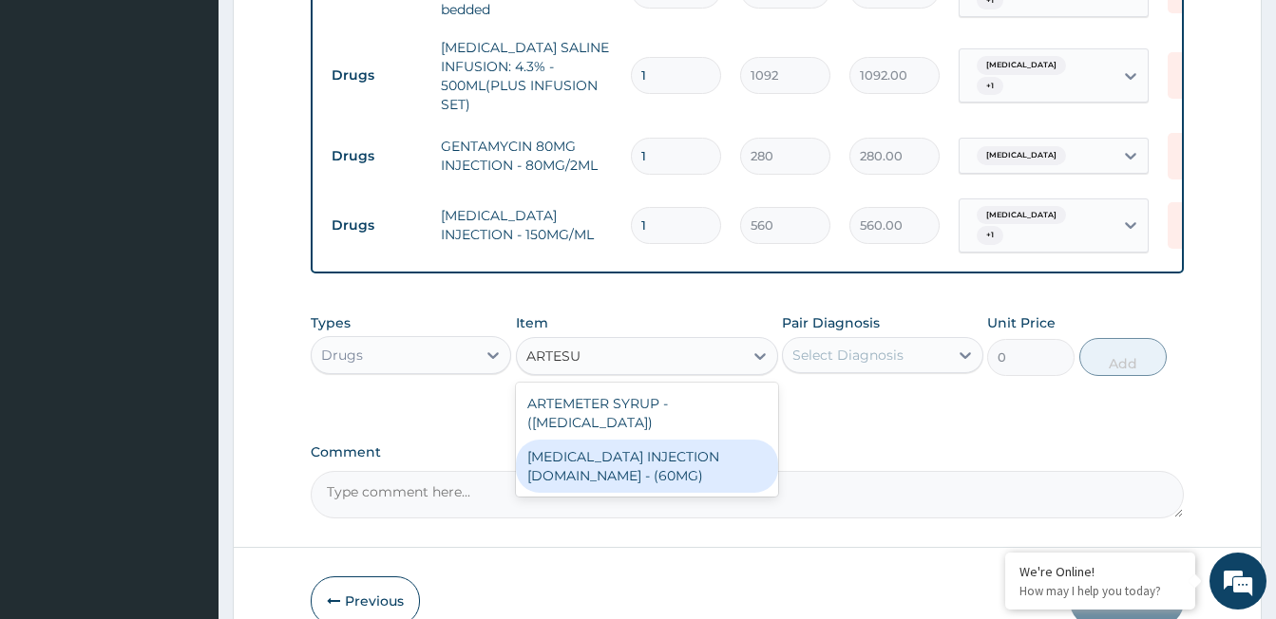
click at [679, 440] on div "ARTESUNATE INJECTION IV.IM - (60MG)" at bounding box center [647, 466] width 262 height 53
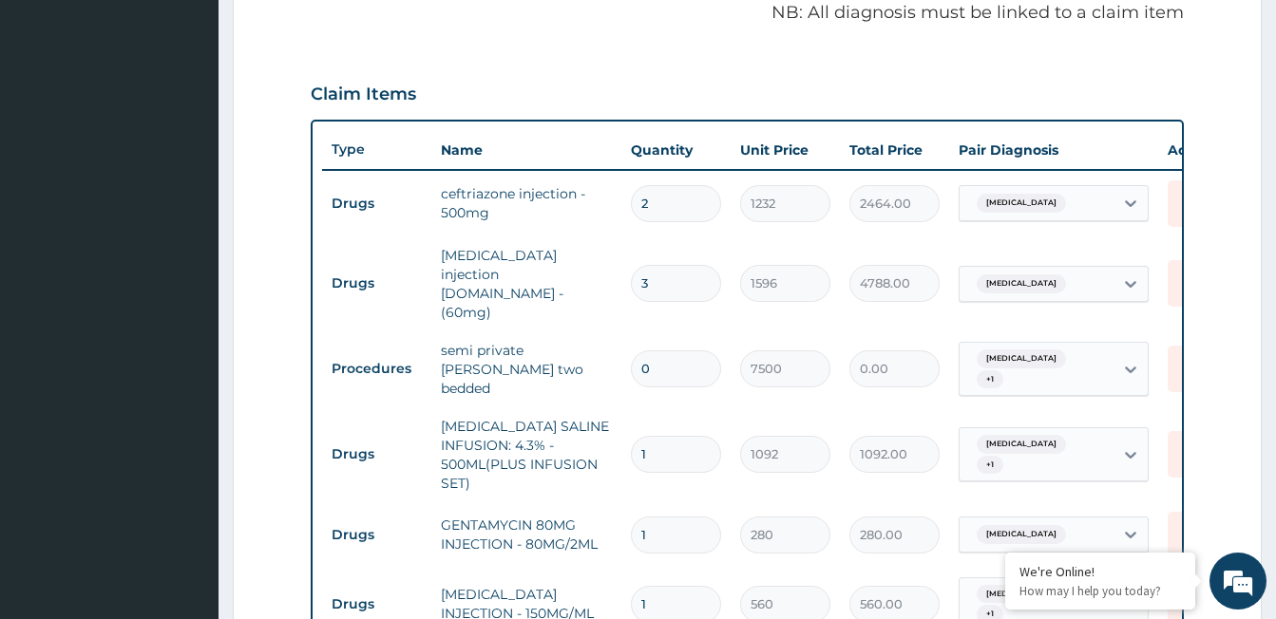
scroll to position [586, 0]
click at [678, 271] on input "3" at bounding box center [676, 284] width 90 height 37
click at [688, 351] on input "0" at bounding box center [676, 369] width 90 height 37
type input "1"
type input "7500.00"
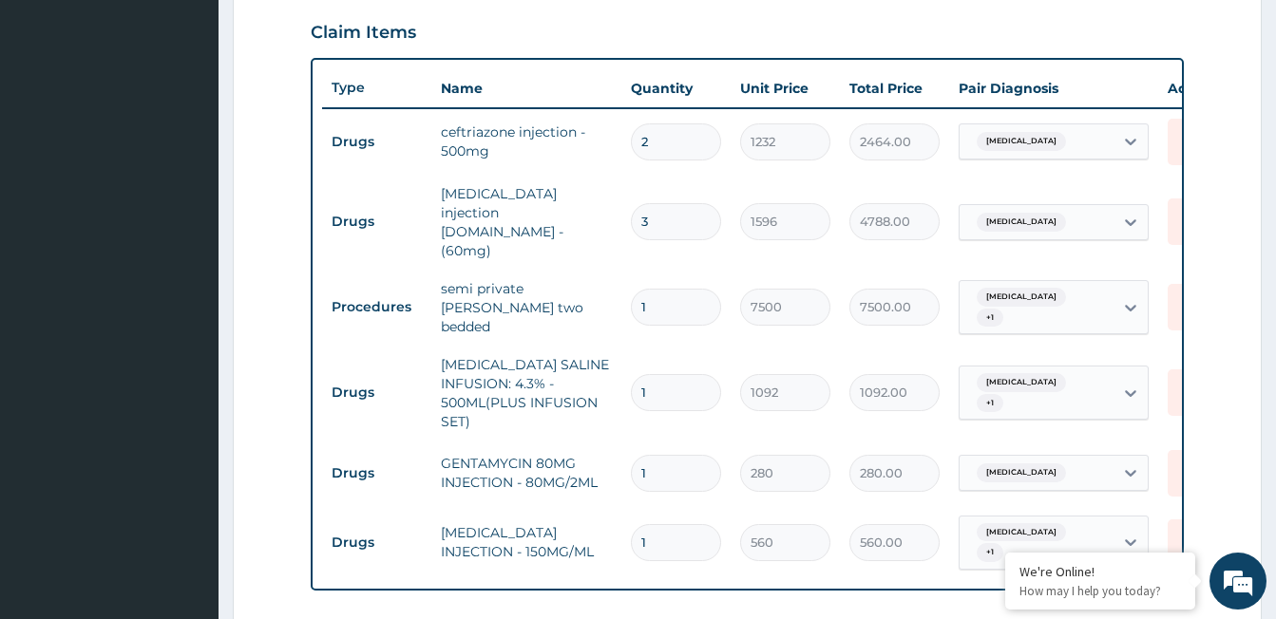
scroll to position [681, 0]
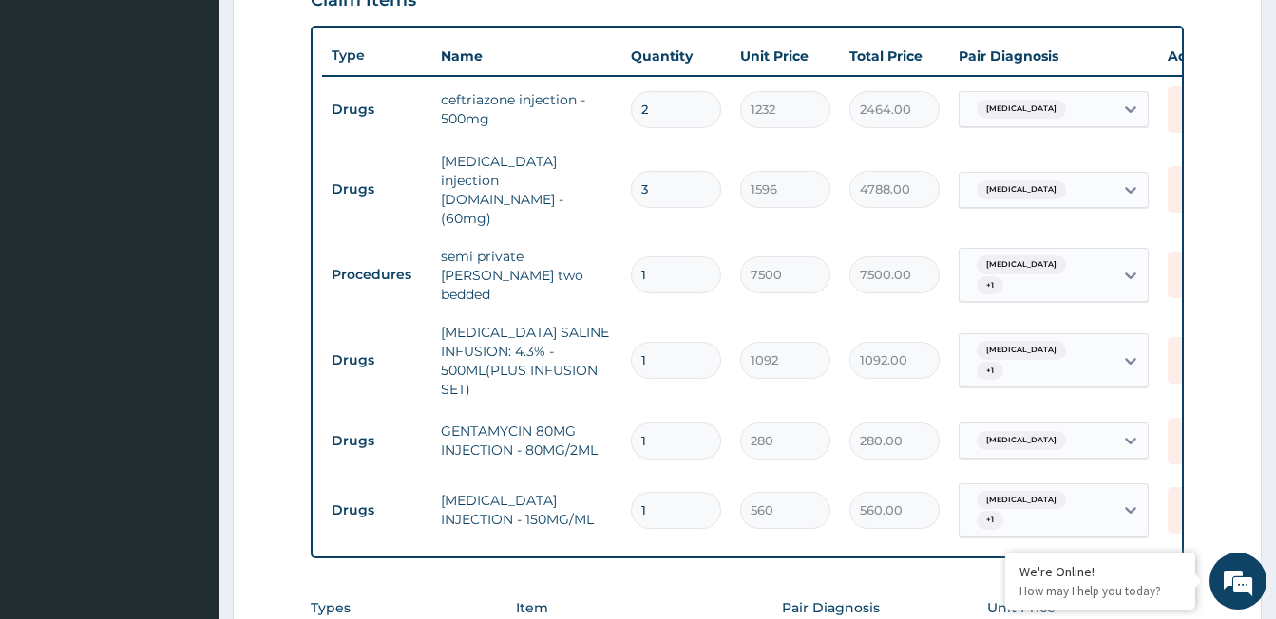
type input "1"
click at [672, 423] on input "1" at bounding box center [676, 441] width 90 height 37
type input "0.00"
type input "2"
type input "560.00"
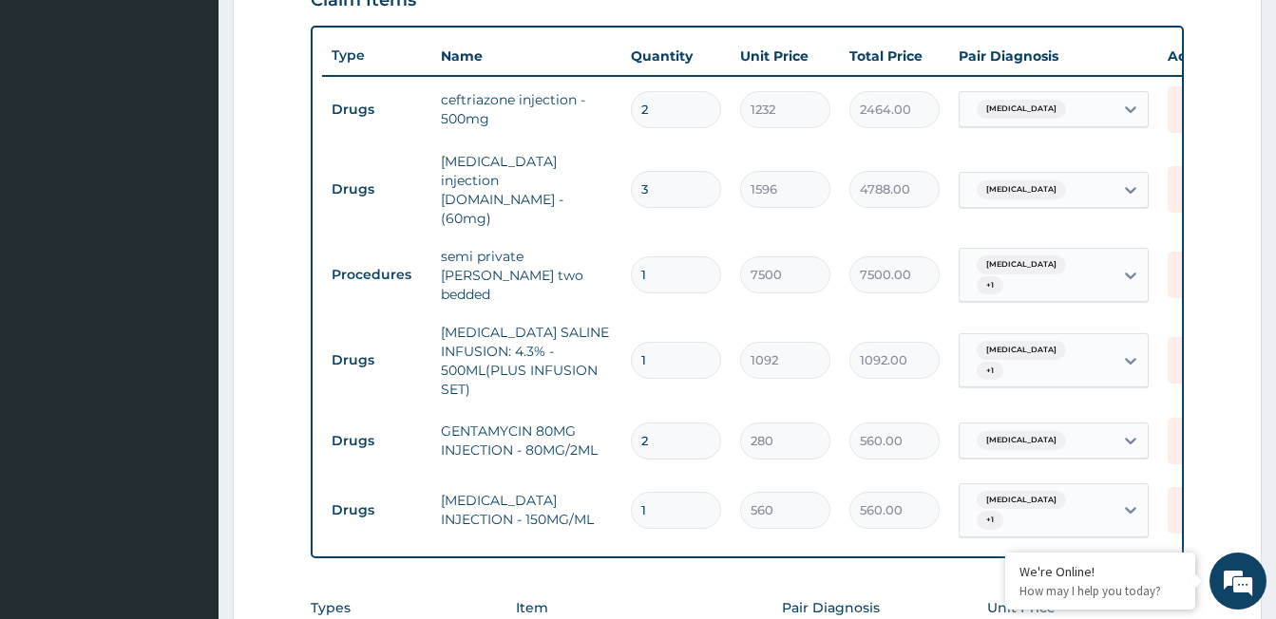
type input "2"
click at [670, 492] on input "1" at bounding box center [676, 510] width 90 height 37
type input "0.00"
type input "4"
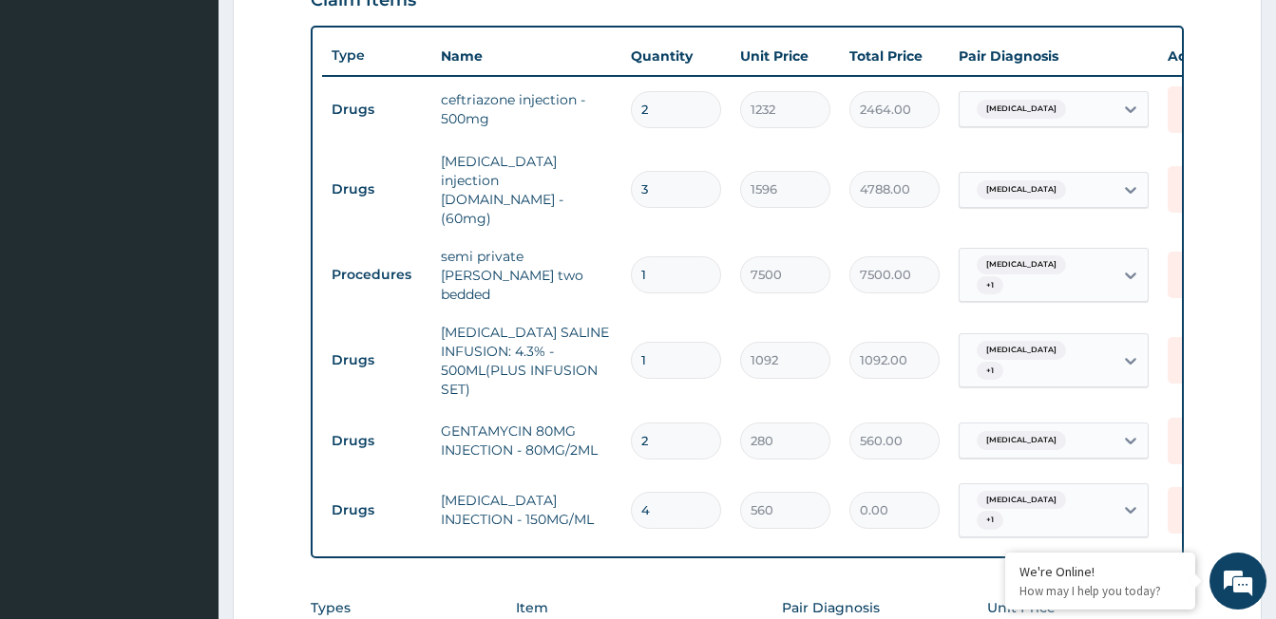
type input "2240.00"
click at [667, 492] on input "4" at bounding box center [676, 510] width 90 height 37
type input "0.00"
type input "2"
type input "1120.00"
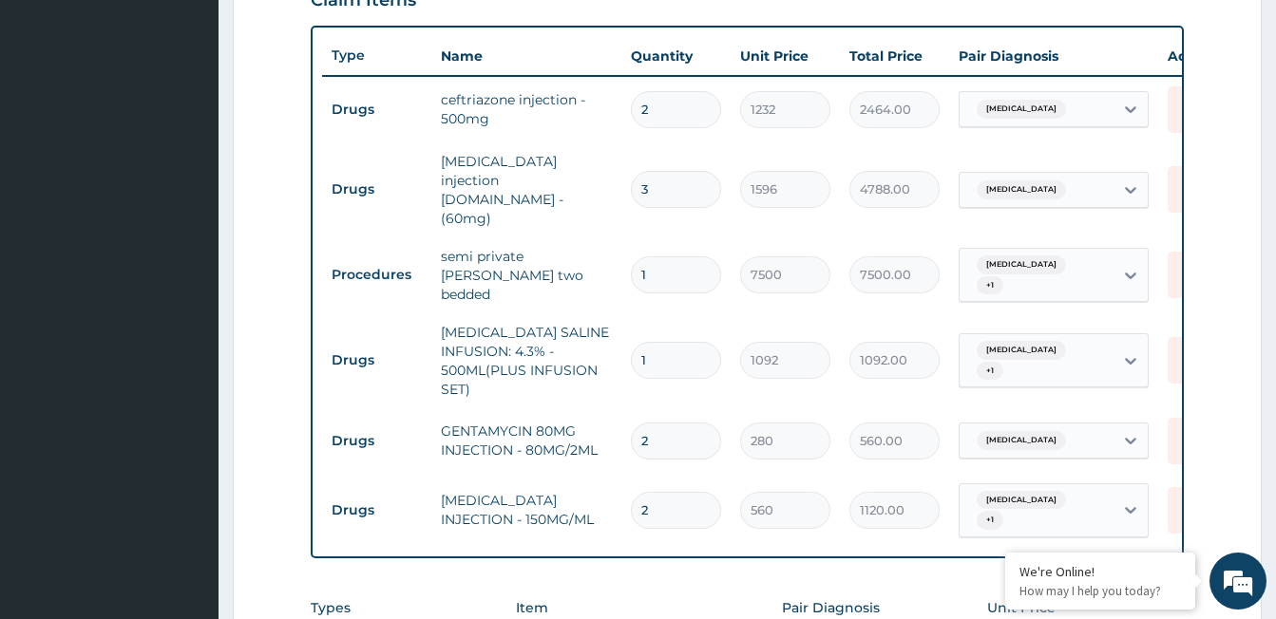
type input "0.00"
type input "3"
type input "1680.00"
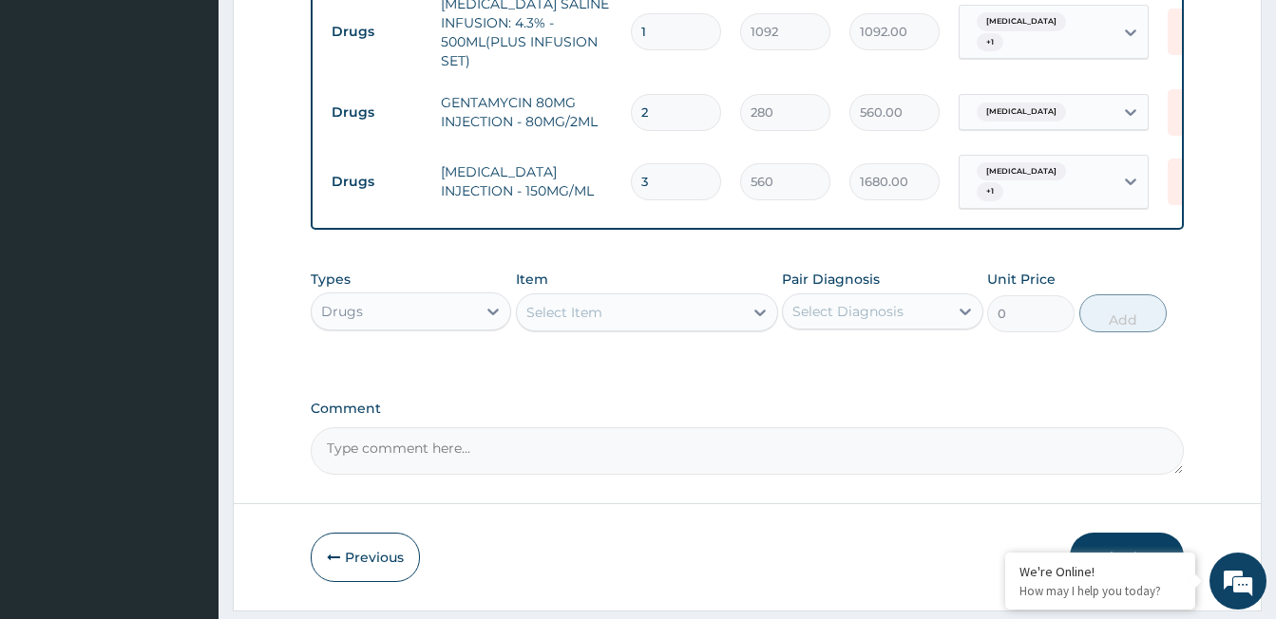
scroll to position [1032, 0]
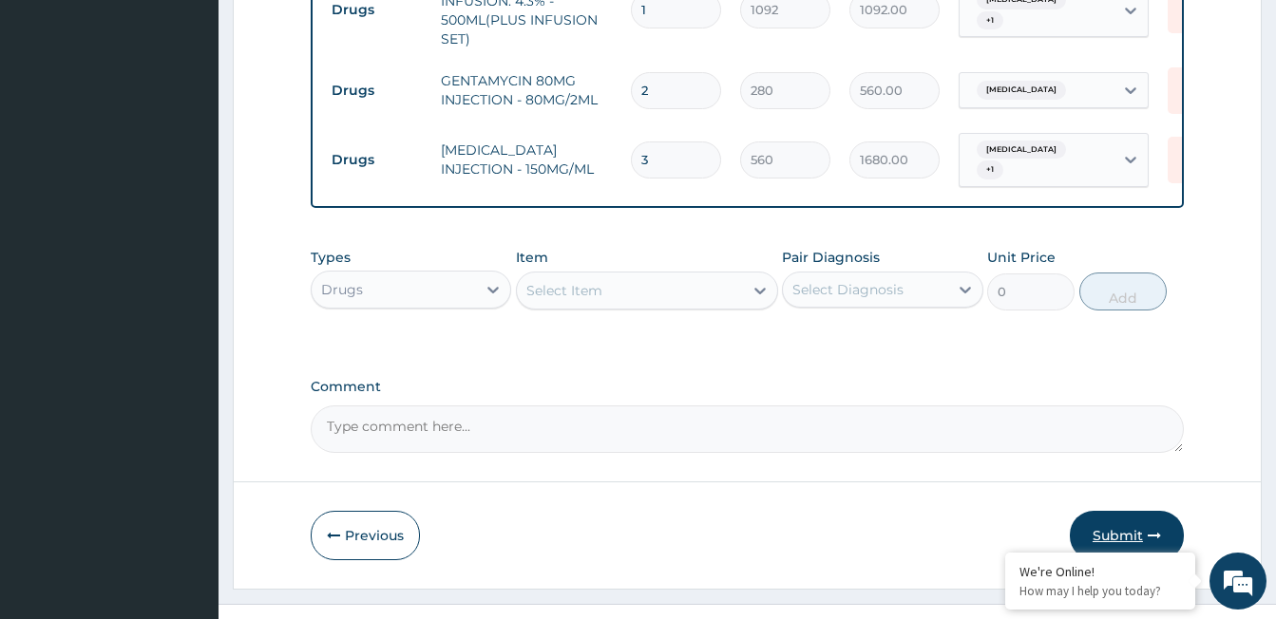
type input "3"
click at [1120, 511] on button "Submit" at bounding box center [1126, 535] width 114 height 49
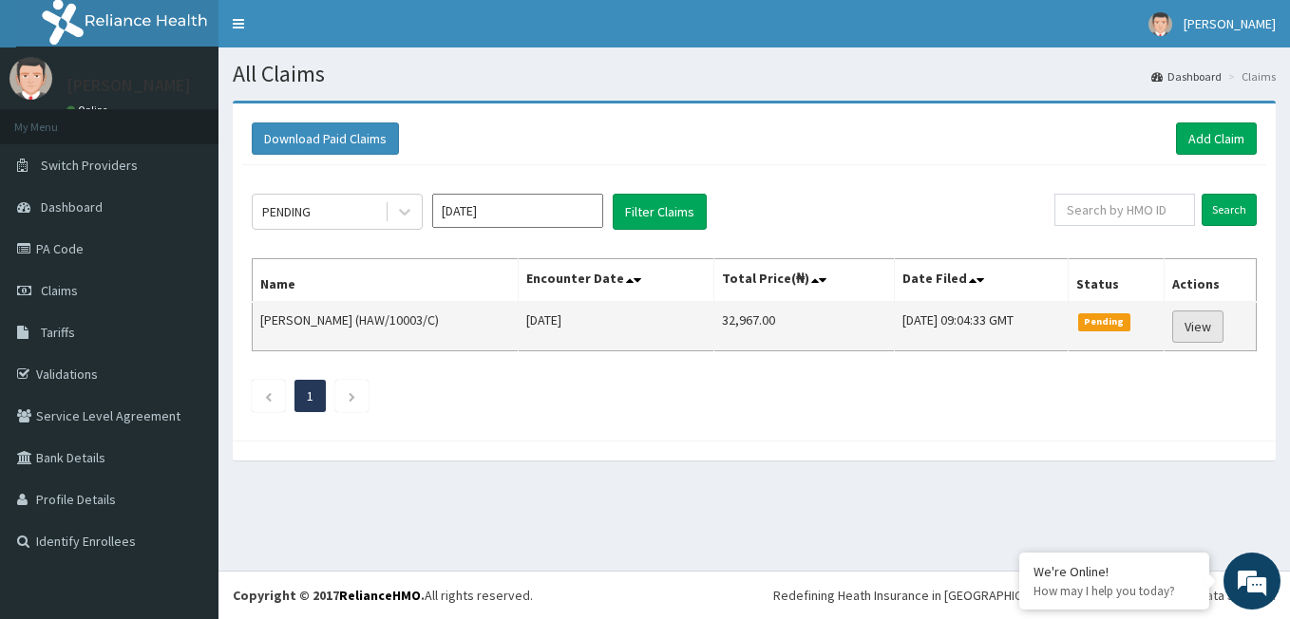
click at [1211, 325] on link "View" at bounding box center [1197, 327] width 51 height 32
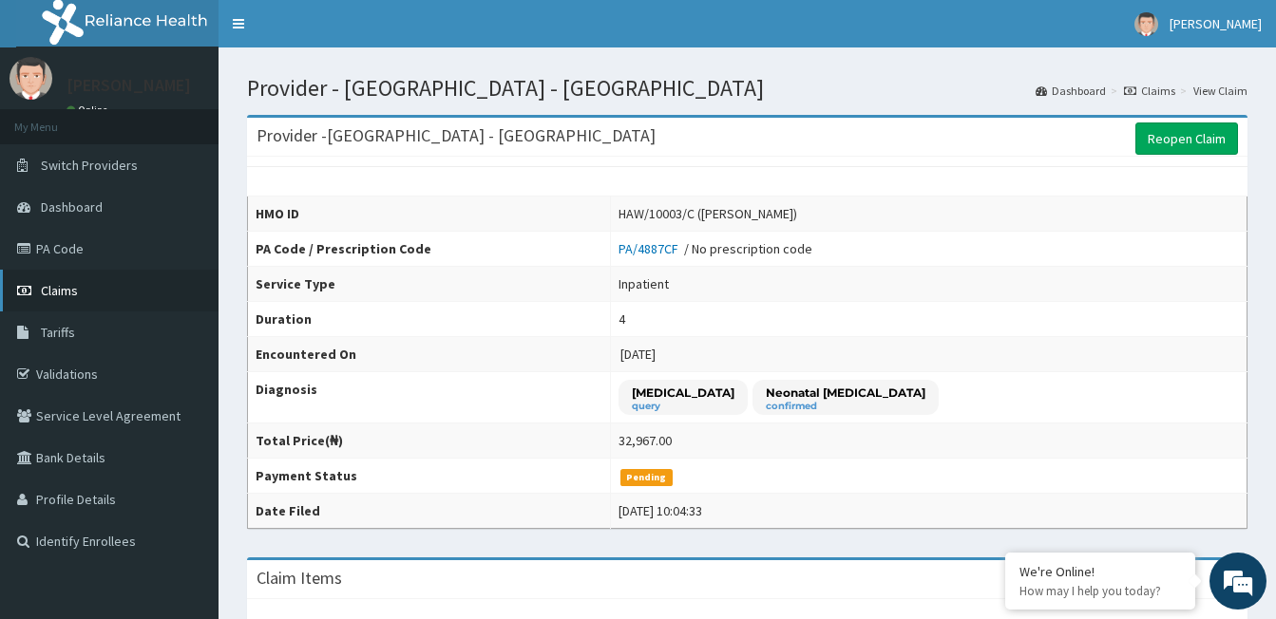
click at [104, 287] on link "Claims" at bounding box center [109, 291] width 218 height 42
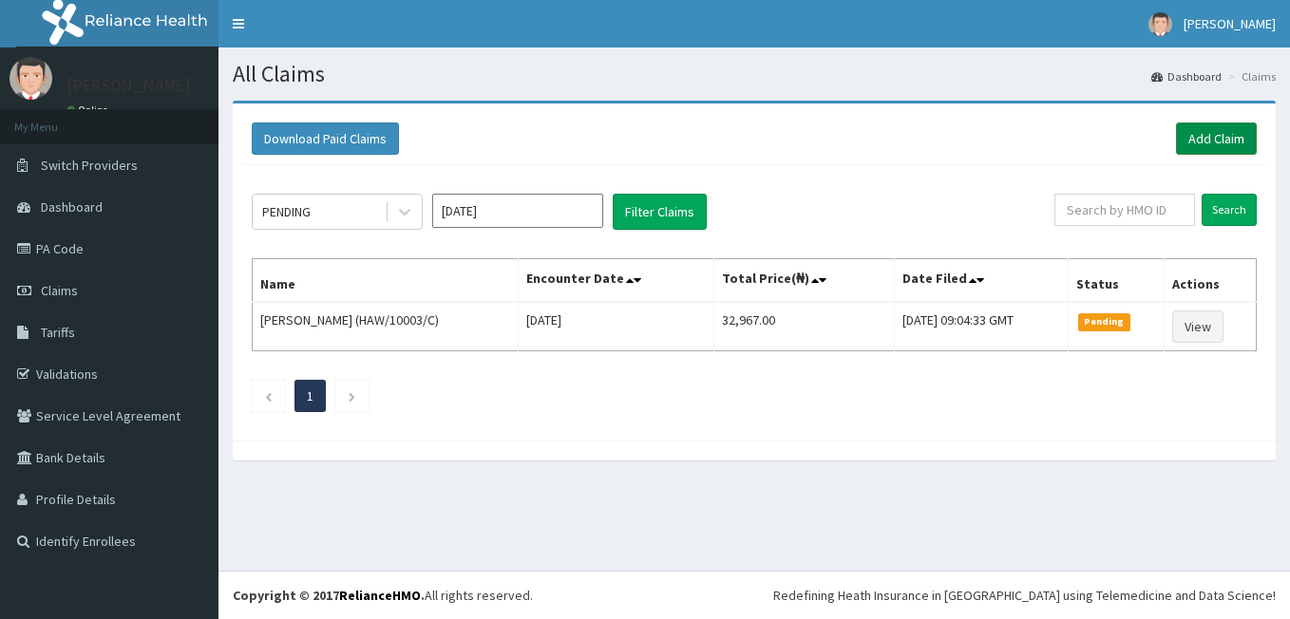
click at [1214, 145] on link "Add Claim" at bounding box center [1216, 139] width 81 height 32
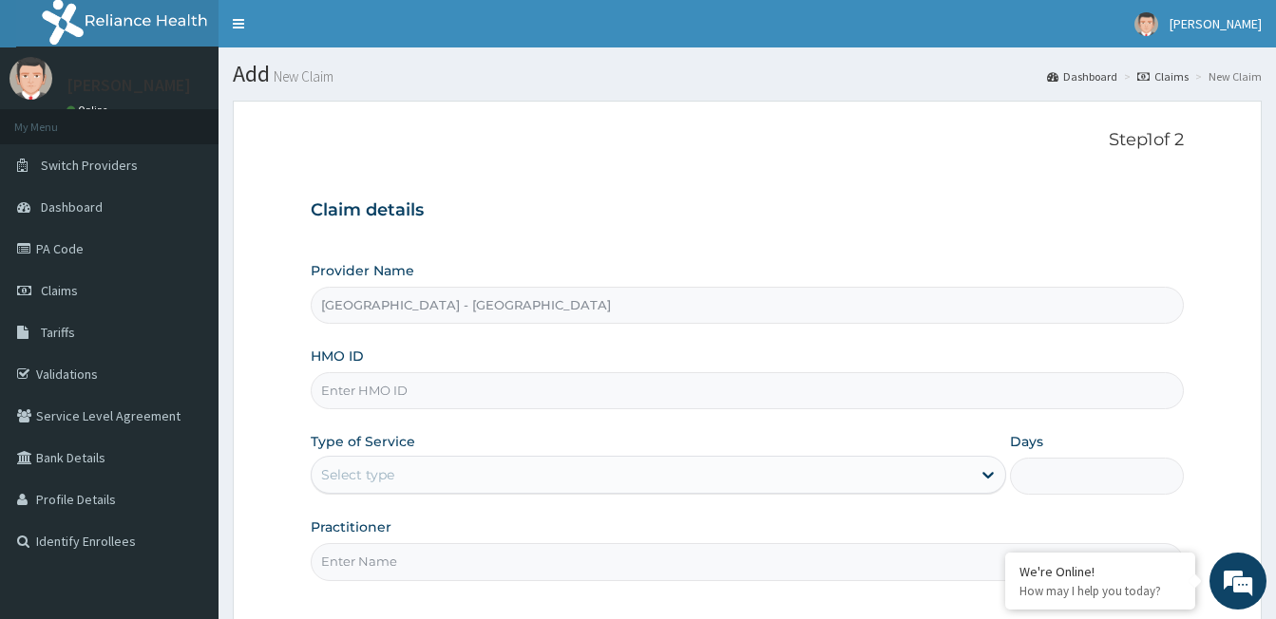
click at [502, 402] on input "HMO ID" at bounding box center [747, 390] width 873 height 37
click at [474, 381] on input "TBW/10009/F" at bounding box center [747, 390] width 873 height 37
type input "TBW/10009/D"
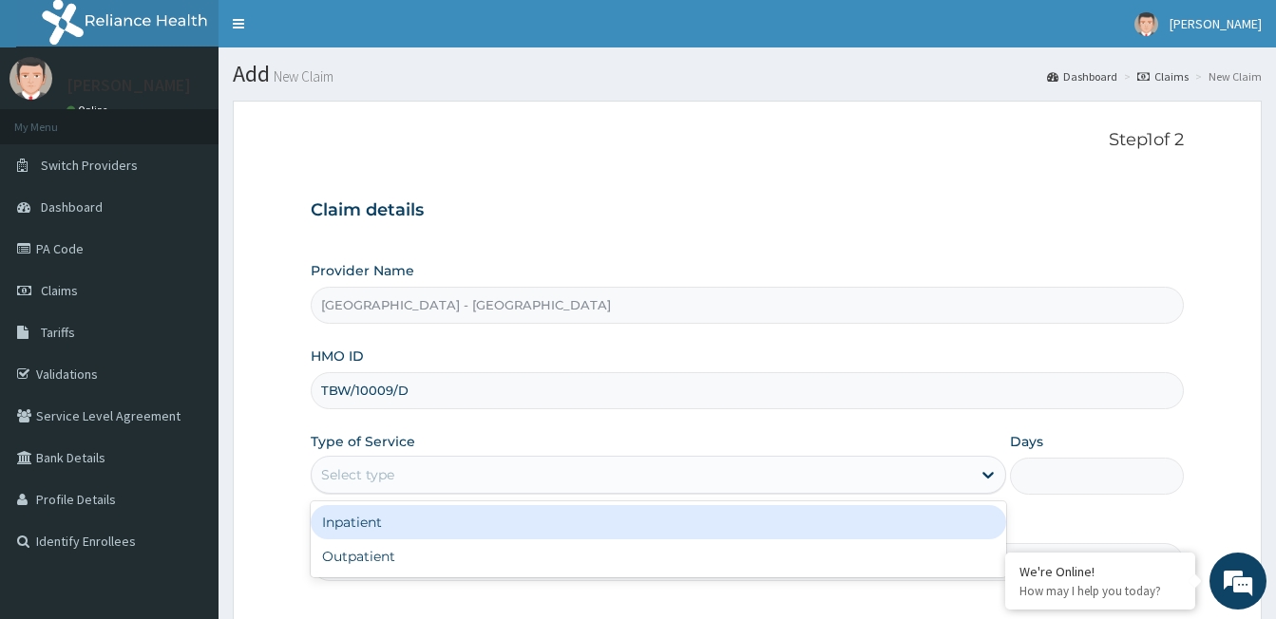
click at [483, 467] on div "Select type" at bounding box center [641, 475] width 659 height 30
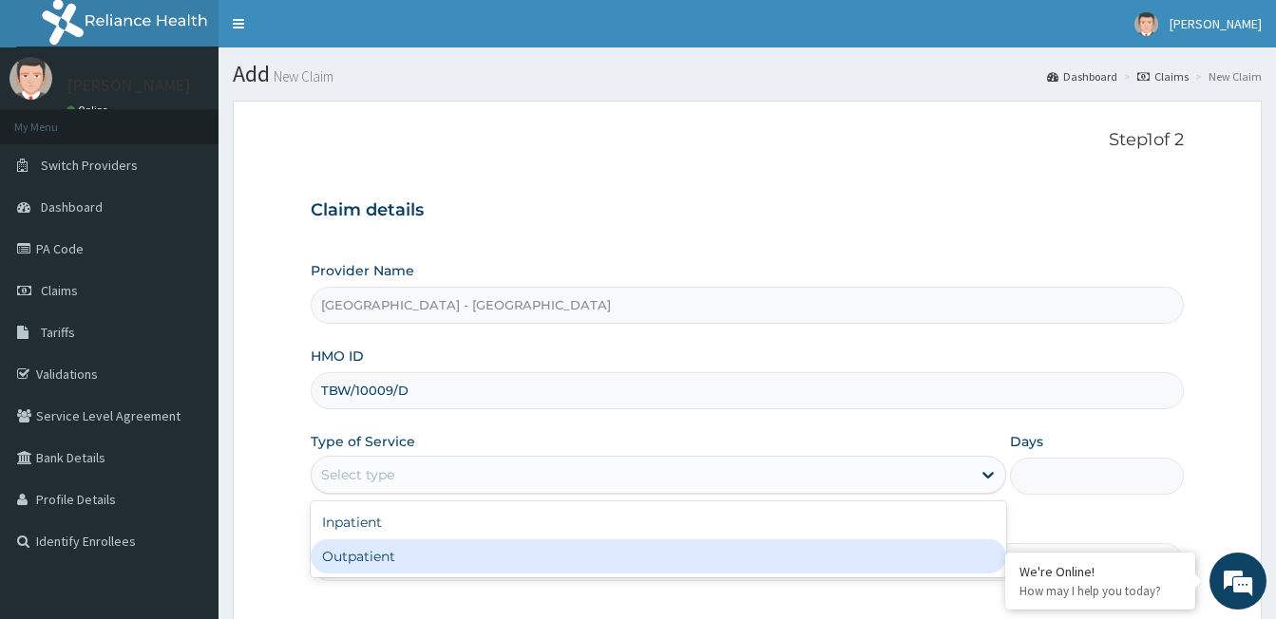
drag, startPoint x: 449, startPoint y: 557, endPoint x: 460, endPoint y: 536, distance: 23.4
click at [452, 552] on div "Outpatient" at bounding box center [658, 556] width 695 height 34
type input "1"
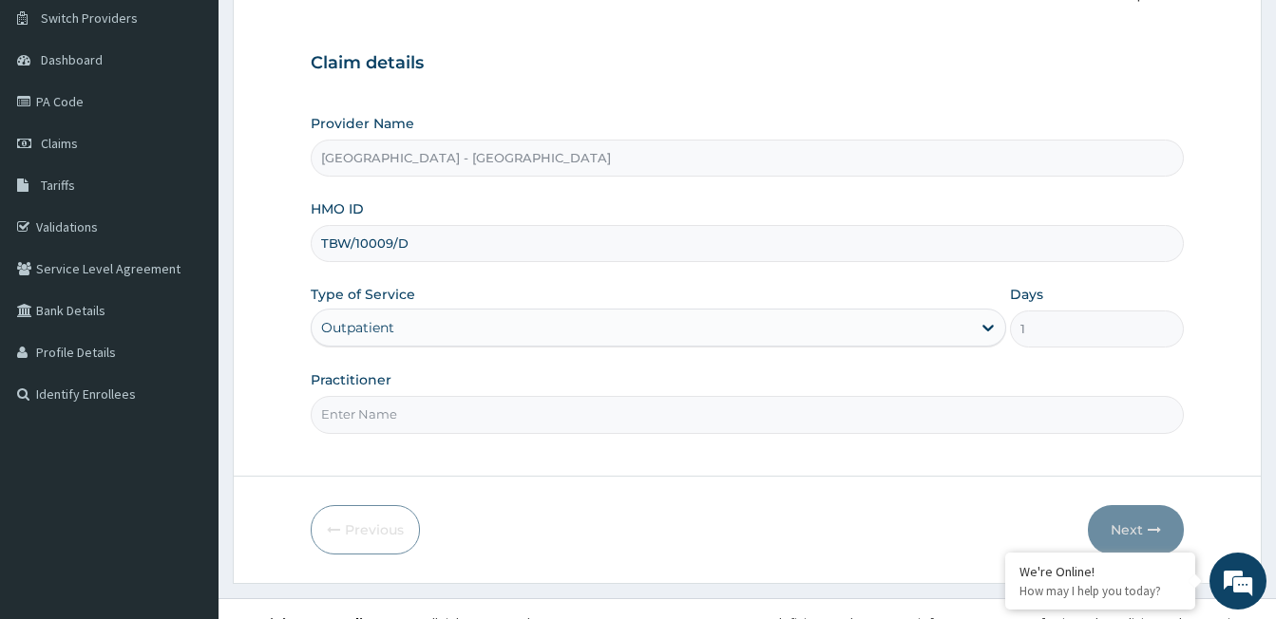
scroll to position [175, 0]
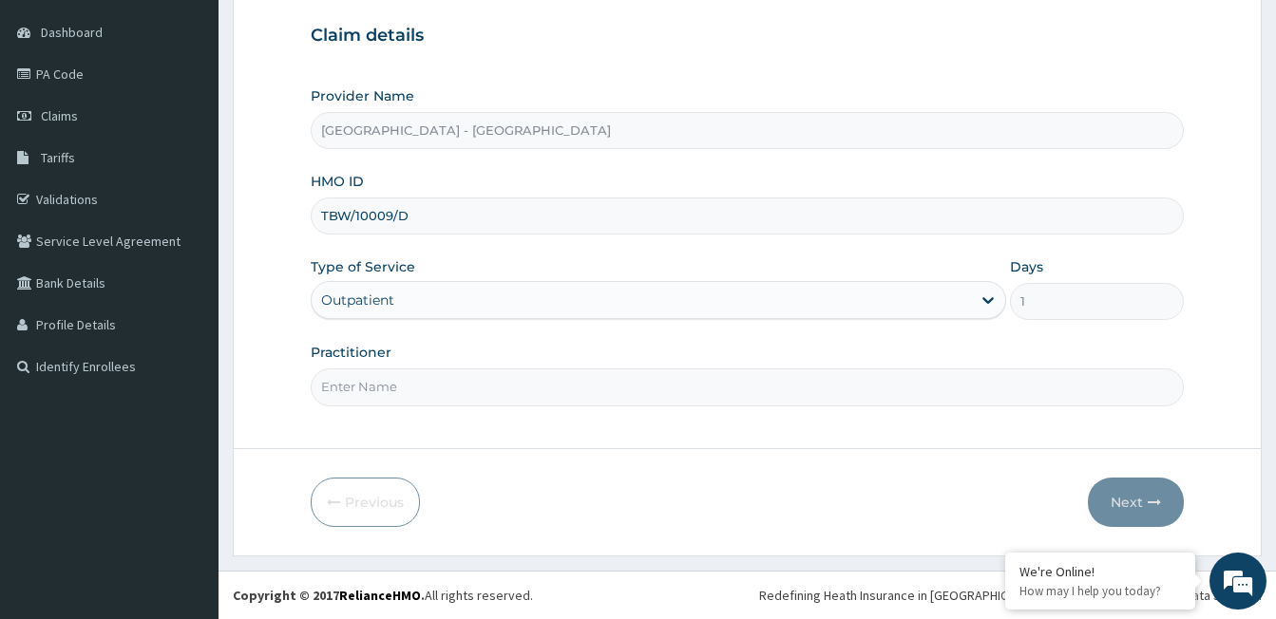
click at [456, 384] on input "Practitioner" at bounding box center [747, 387] width 873 height 37
type input "DR ODIANAKA"
click at [1133, 480] on button "Next" at bounding box center [1136, 502] width 96 height 49
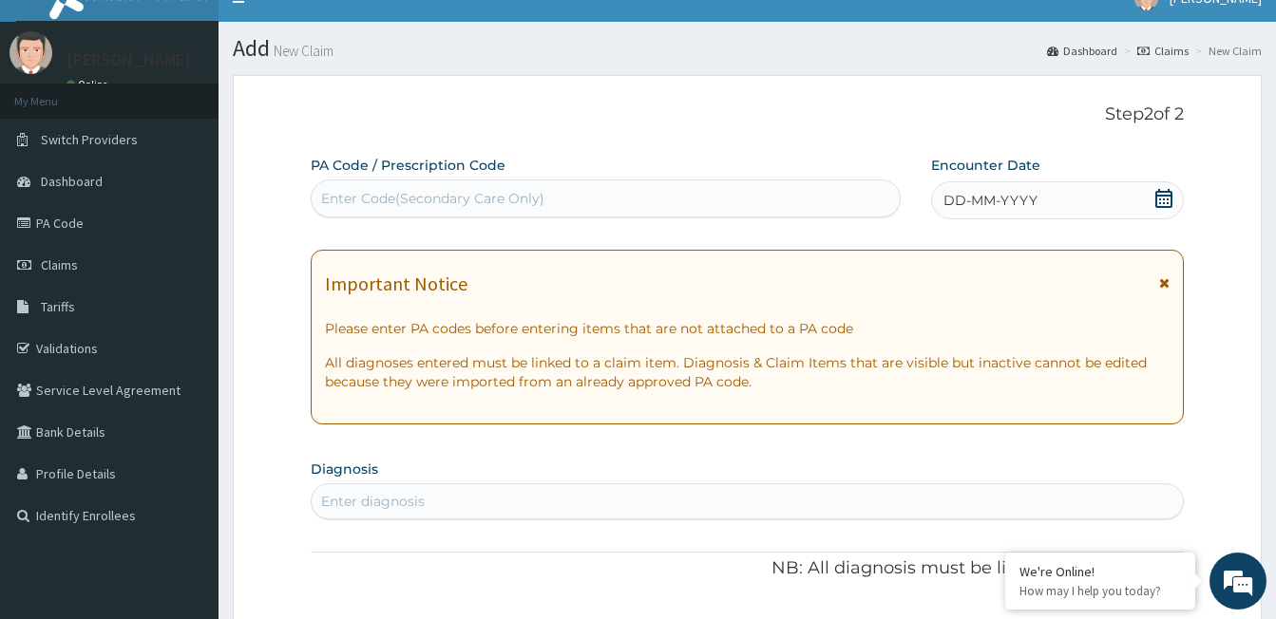
scroll to position [0, 0]
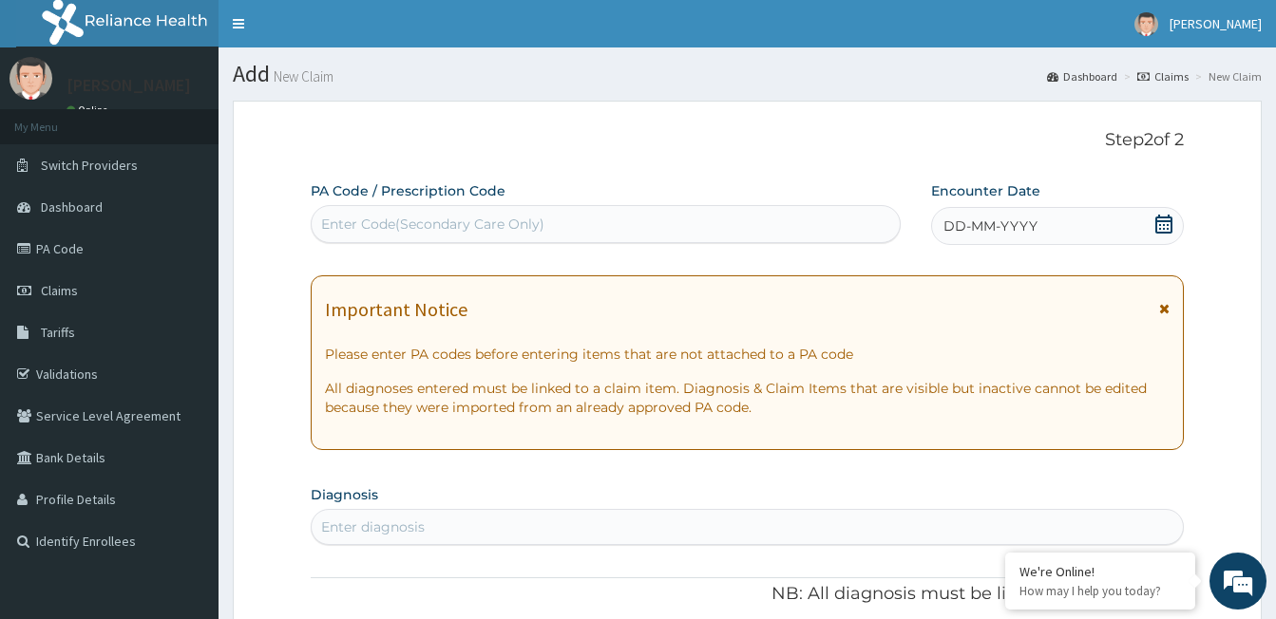
click at [974, 220] on span "DD-MM-YYYY" at bounding box center [990, 226] width 94 height 19
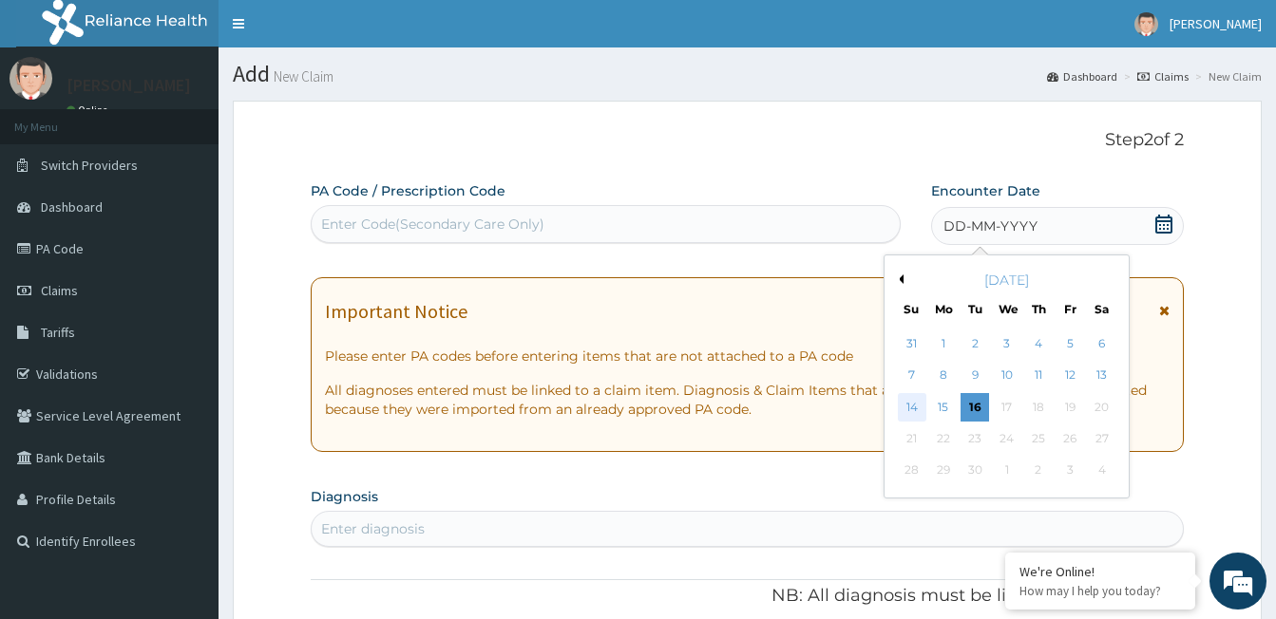
click at [919, 408] on div "14" at bounding box center [912, 407] width 28 height 28
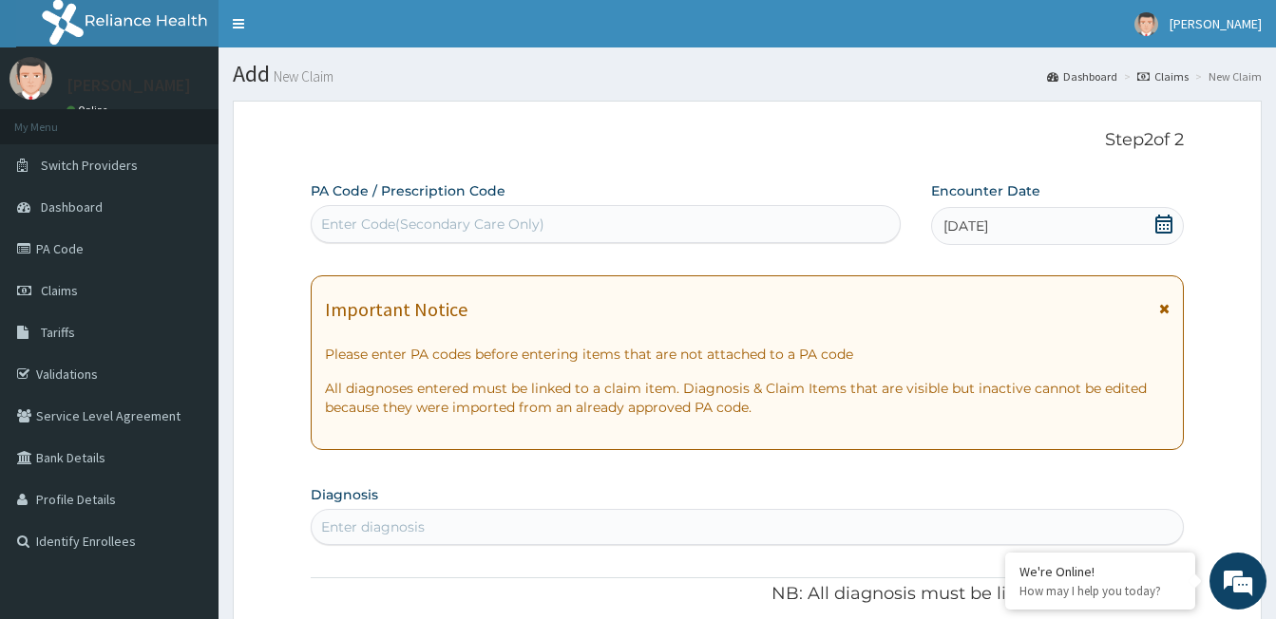
scroll to position [190, 0]
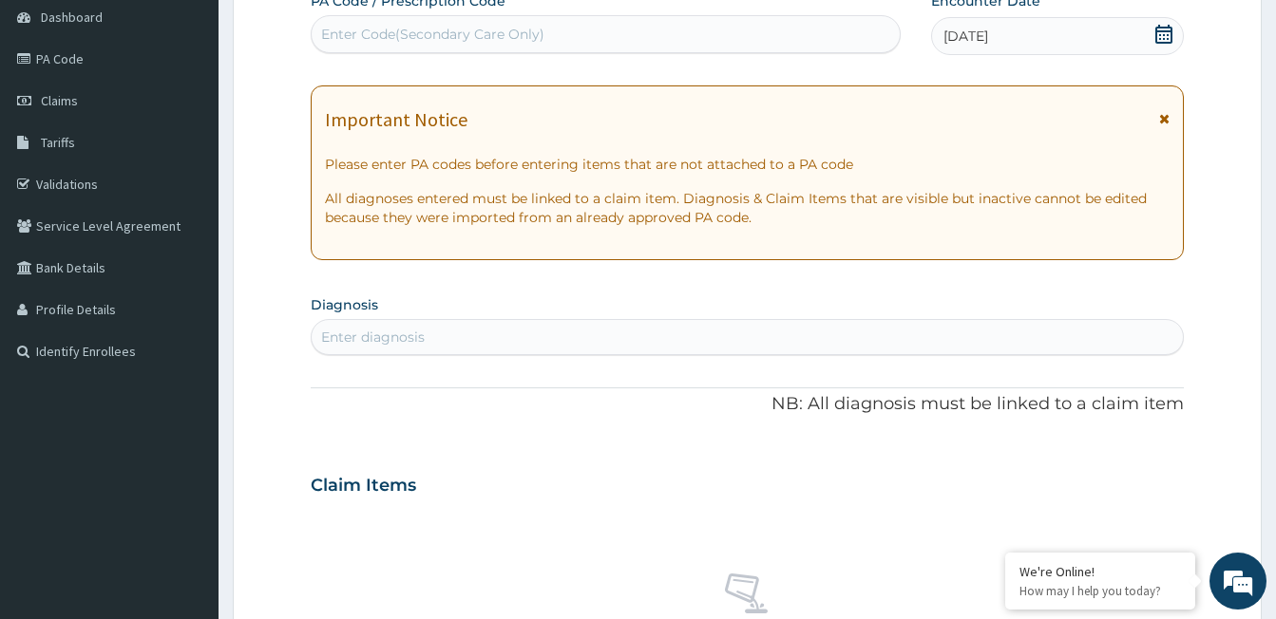
click at [495, 327] on div "Enter diagnosis" at bounding box center [747, 337] width 871 height 30
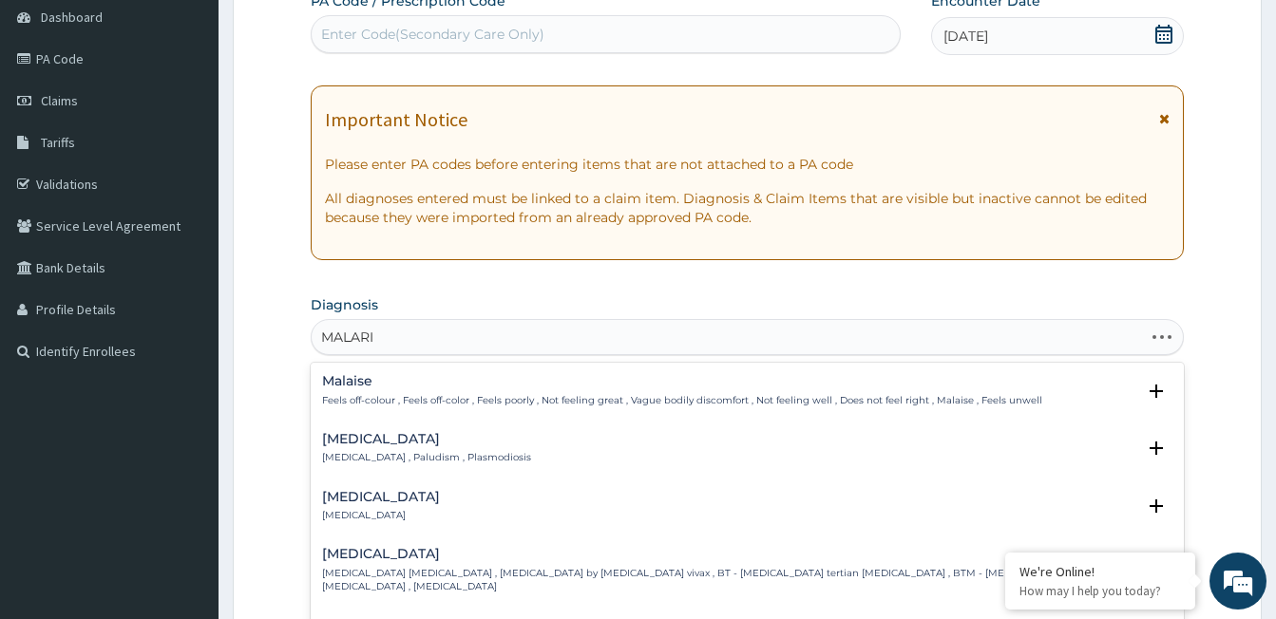
type input "MALARIA"
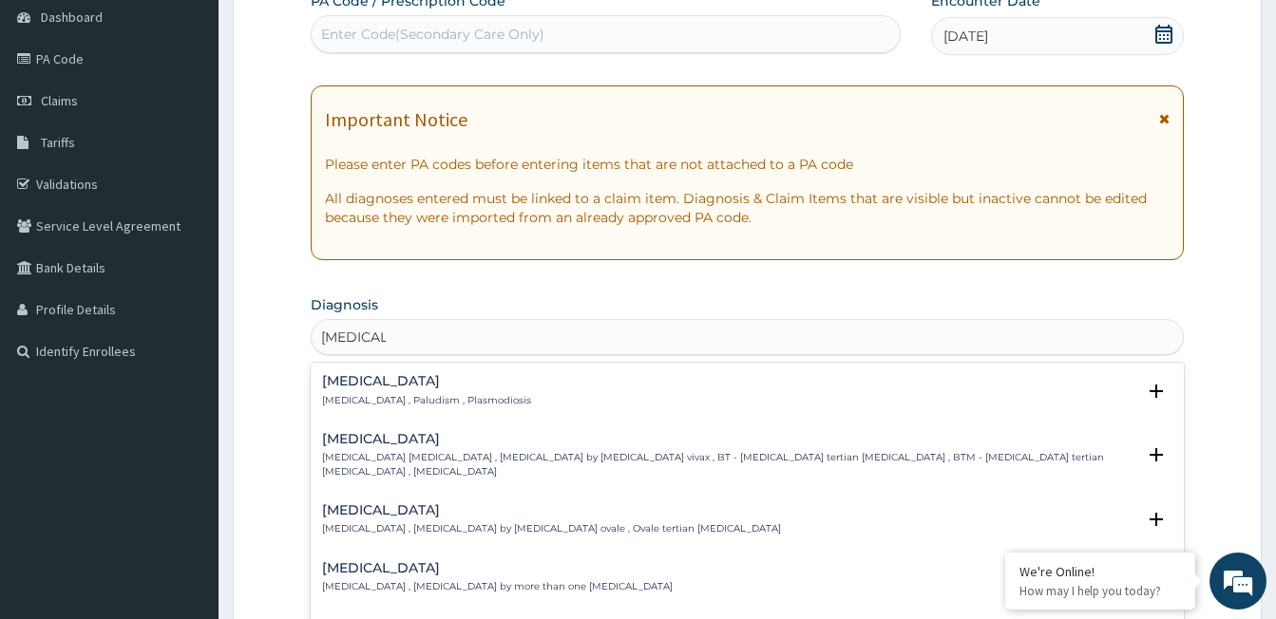
click at [403, 387] on h4 "Malaria" at bounding box center [426, 381] width 209 height 14
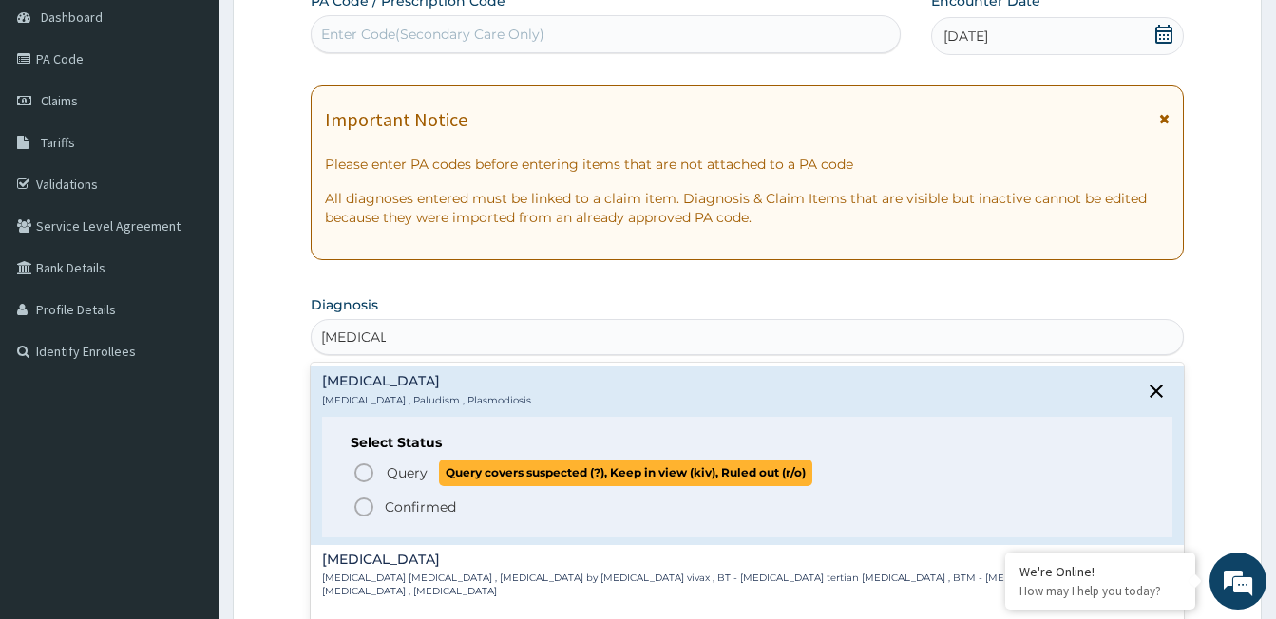
drag, startPoint x: 363, startPoint y: 480, endPoint x: 374, endPoint y: 445, distance: 36.9
click at [363, 479] on icon "status option query" at bounding box center [363, 473] width 23 height 23
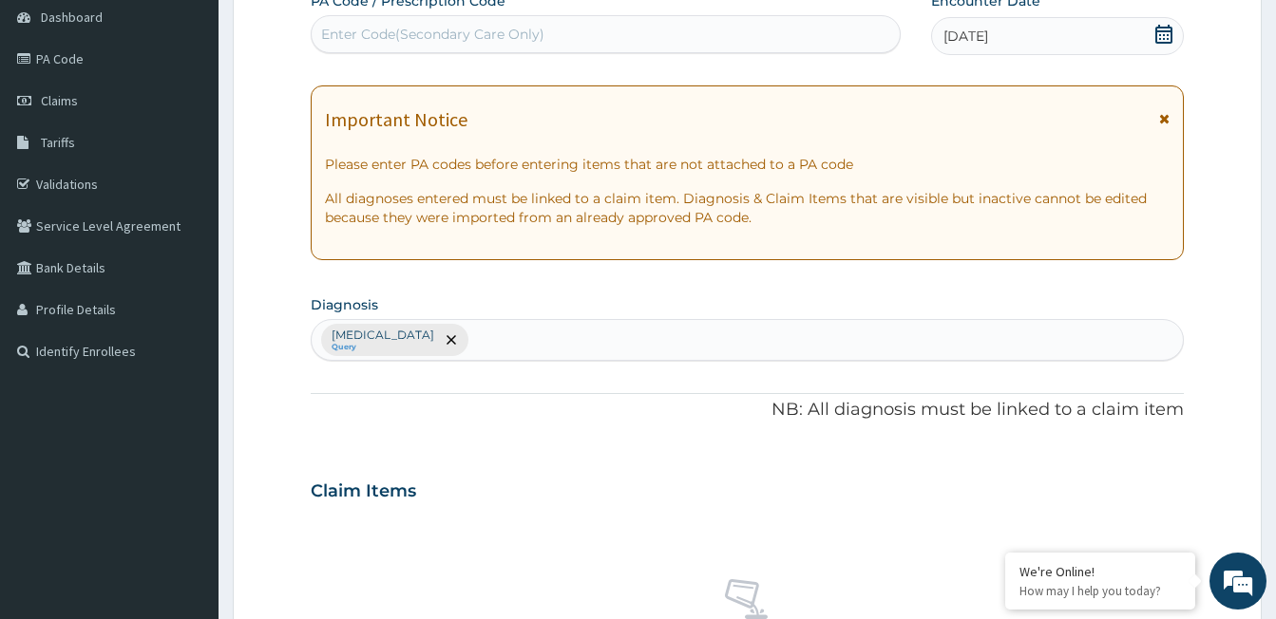
click at [484, 330] on div "Malaria Query" at bounding box center [747, 340] width 871 height 40
type input "MYAL"
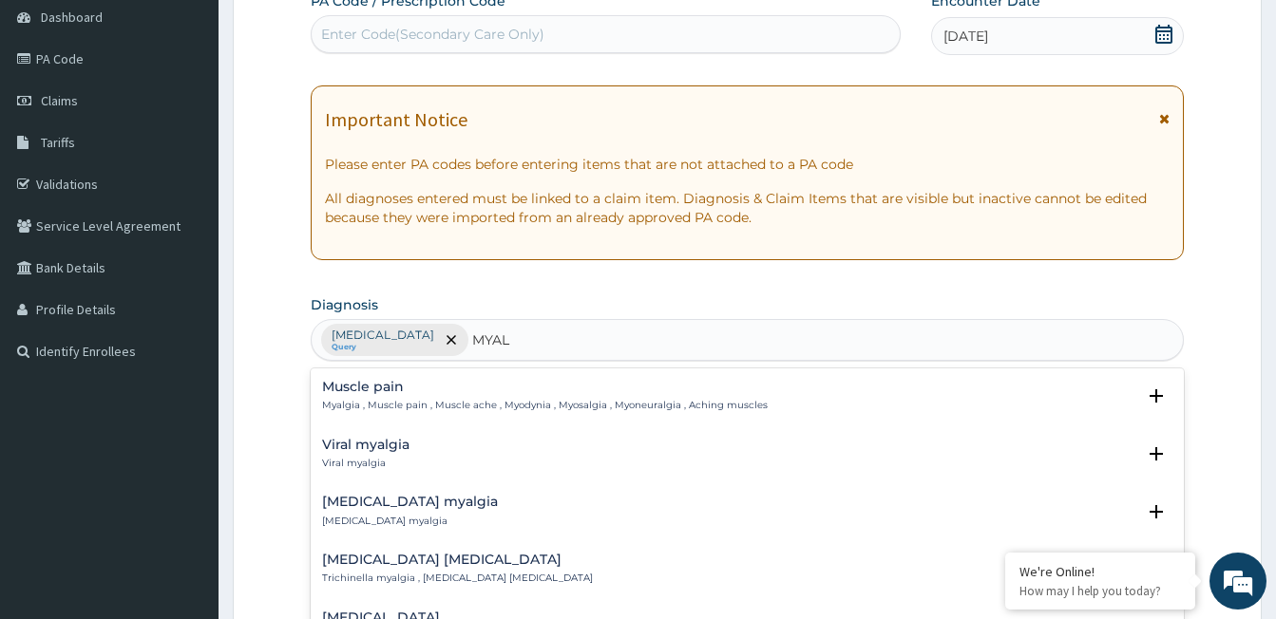
click at [349, 384] on h4 "Muscle pain" at bounding box center [544, 387] width 445 height 14
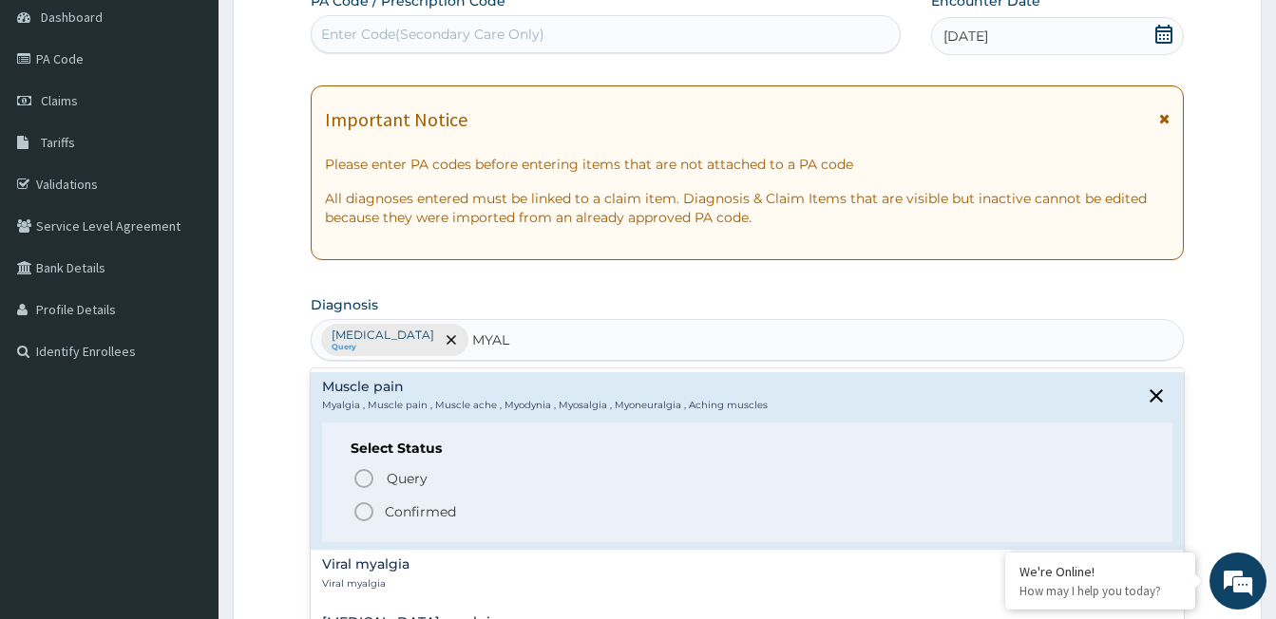
click at [364, 508] on icon "status option filled" at bounding box center [363, 512] width 23 height 23
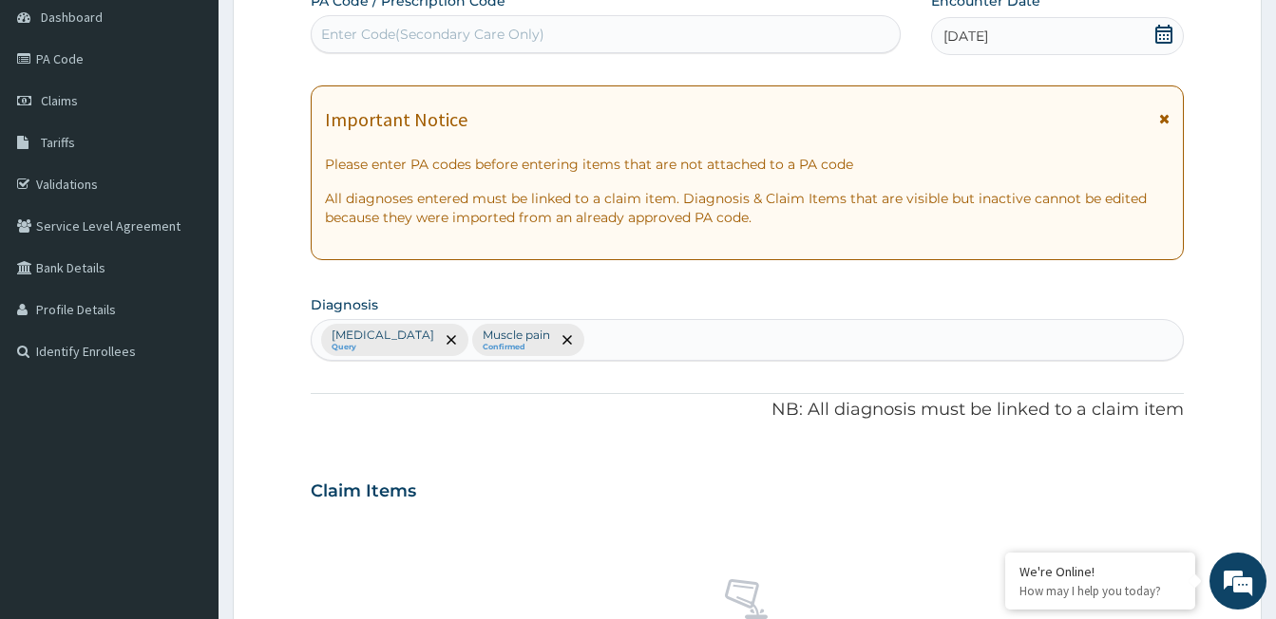
click at [567, 334] on div "Malaria Query Muscle pain Confirmed" at bounding box center [747, 340] width 871 height 40
type input "COMMON COLD"
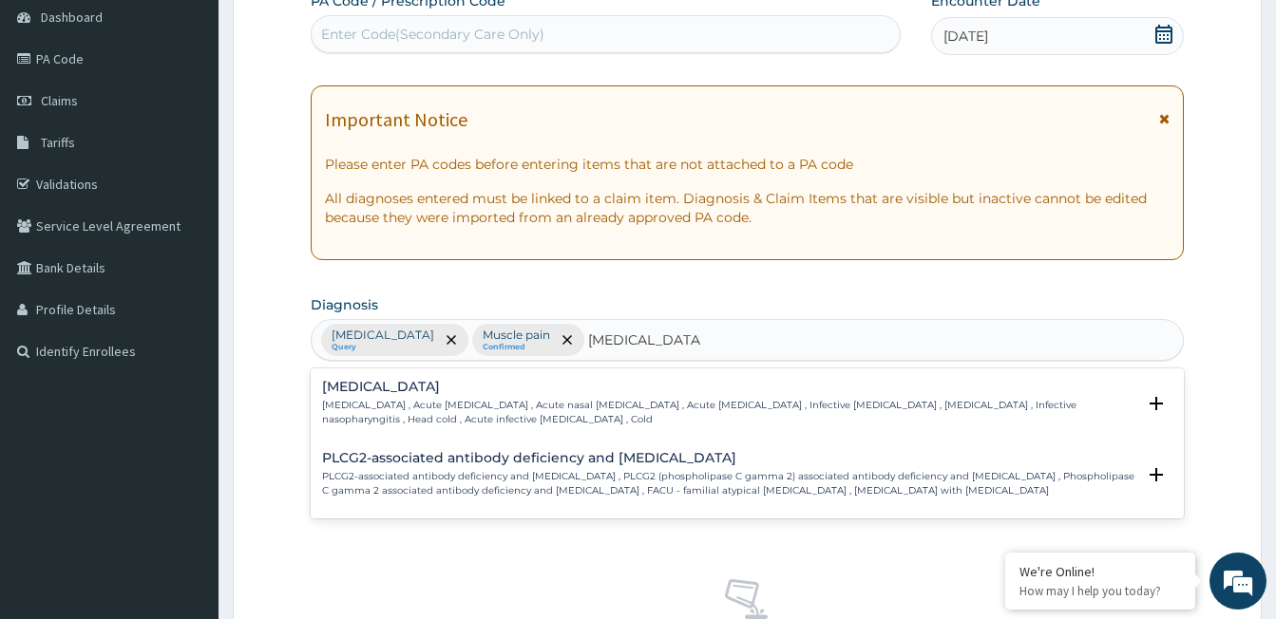
click at [427, 401] on p "Common cold , Acute coryza , Acute nasal catarrh , Acute rhinitis , Infective r…" at bounding box center [728, 413] width 813 height 28
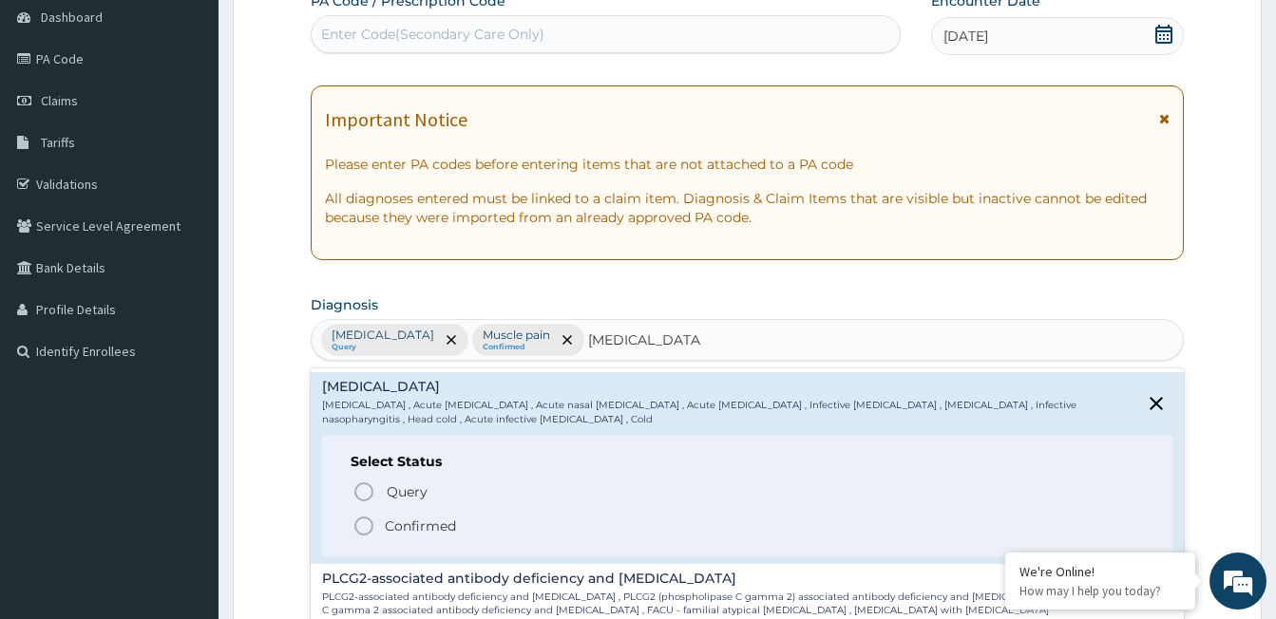
click at [363, 531] on icon "status option filled" at bounding box center [363, 526] width 23 height 23
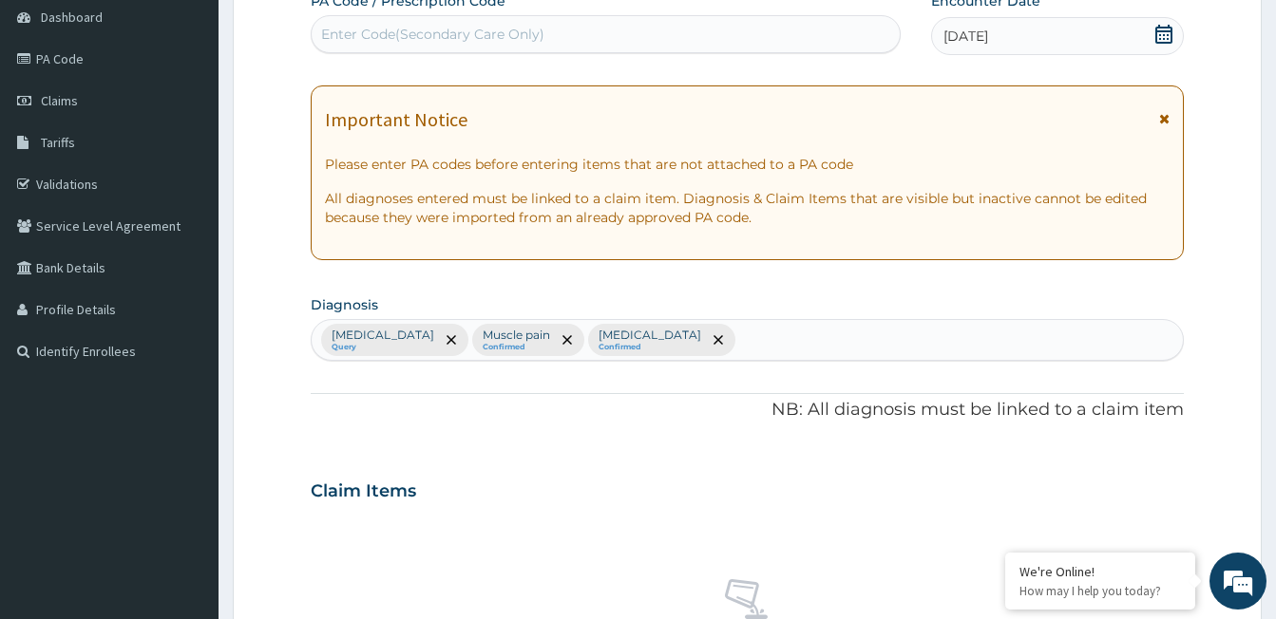
click at [727, 320] on div "Malaria Query Muscle pain Confirmed Common cold Confirmed" at bounding box center [747, 340] width 871 height 40
type input "TONS"
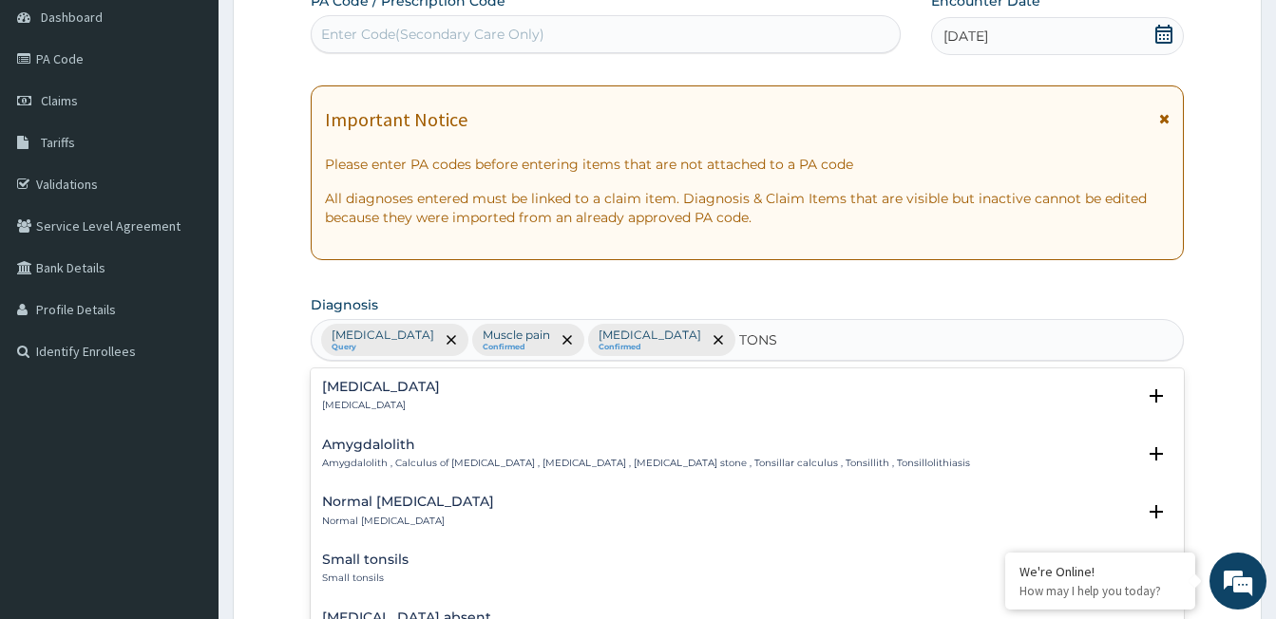
click at [324, 395] on div "Tonsillitis Tonsillitis" at bounding box center [381, 396] width 118 height 33
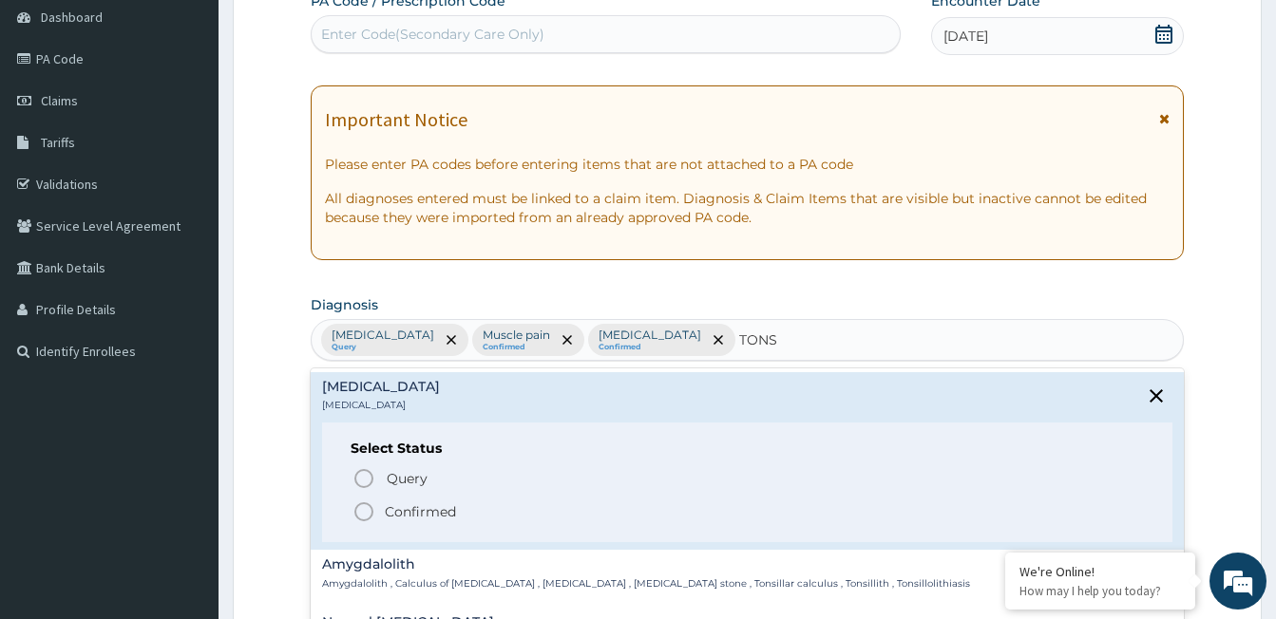
click at [365, 506] on icon "status option filled" at bounding box center [363, 512] width 23 height 23
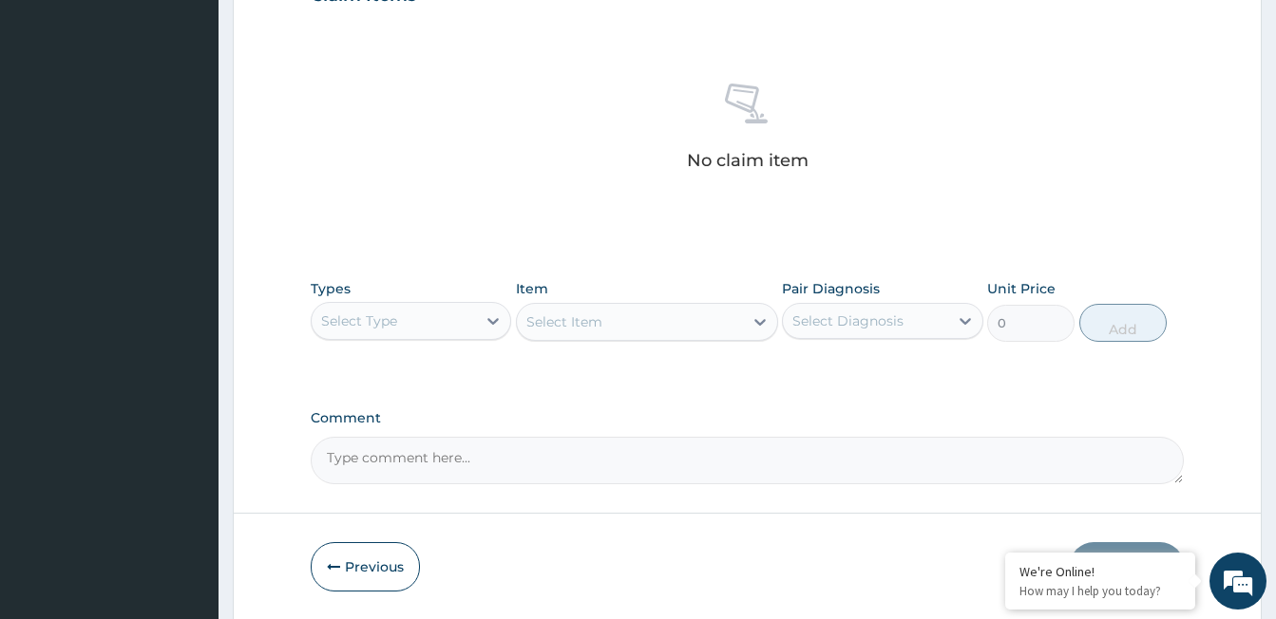
scroll to position [750, 0]
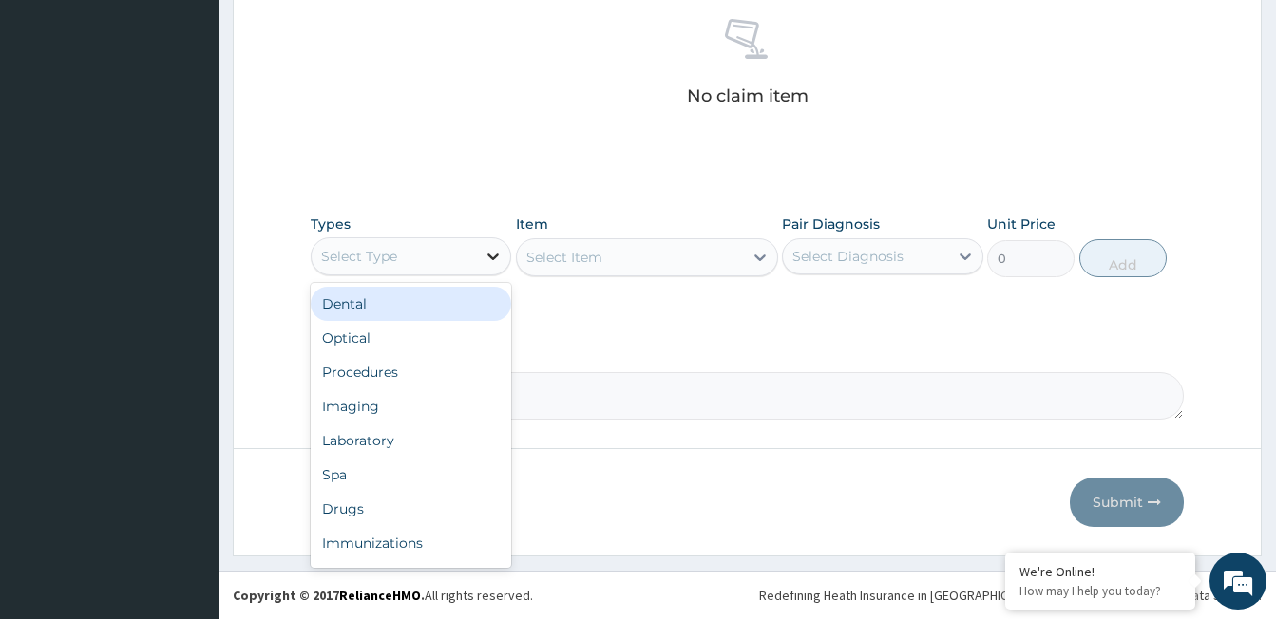
click at [499, 272] on div at bounding box center [493, 256] width 34 height 34
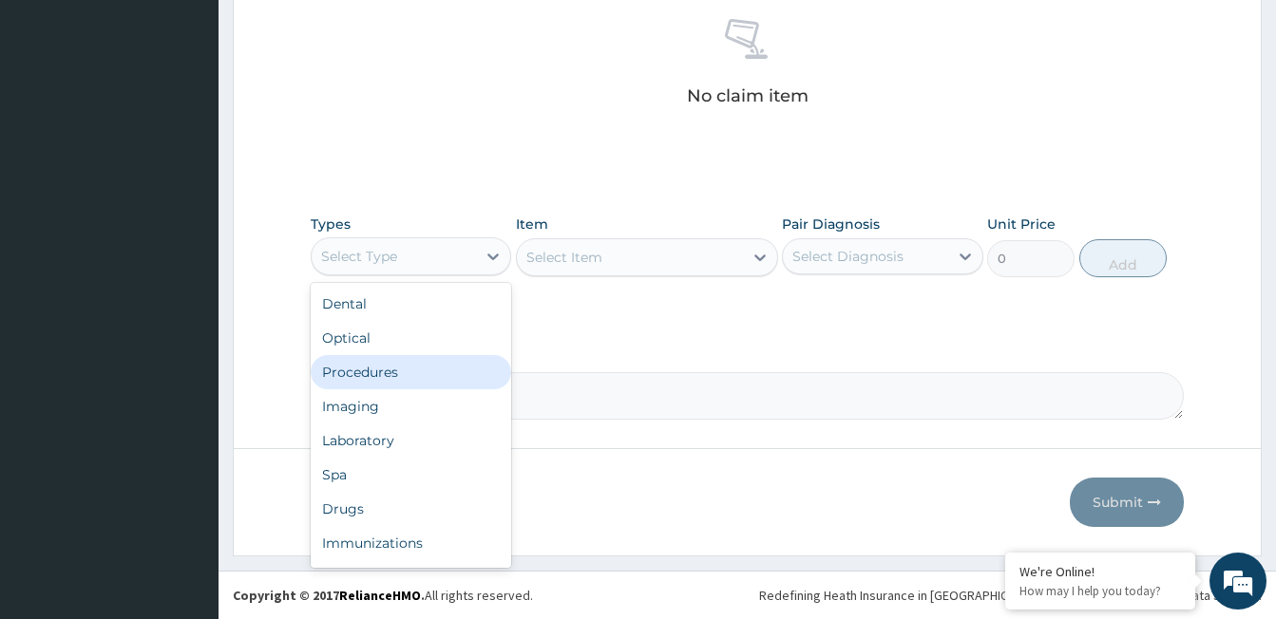
click at [374, 382] on div "Procedures" at bounding box center [411, 372] width 200 height 34
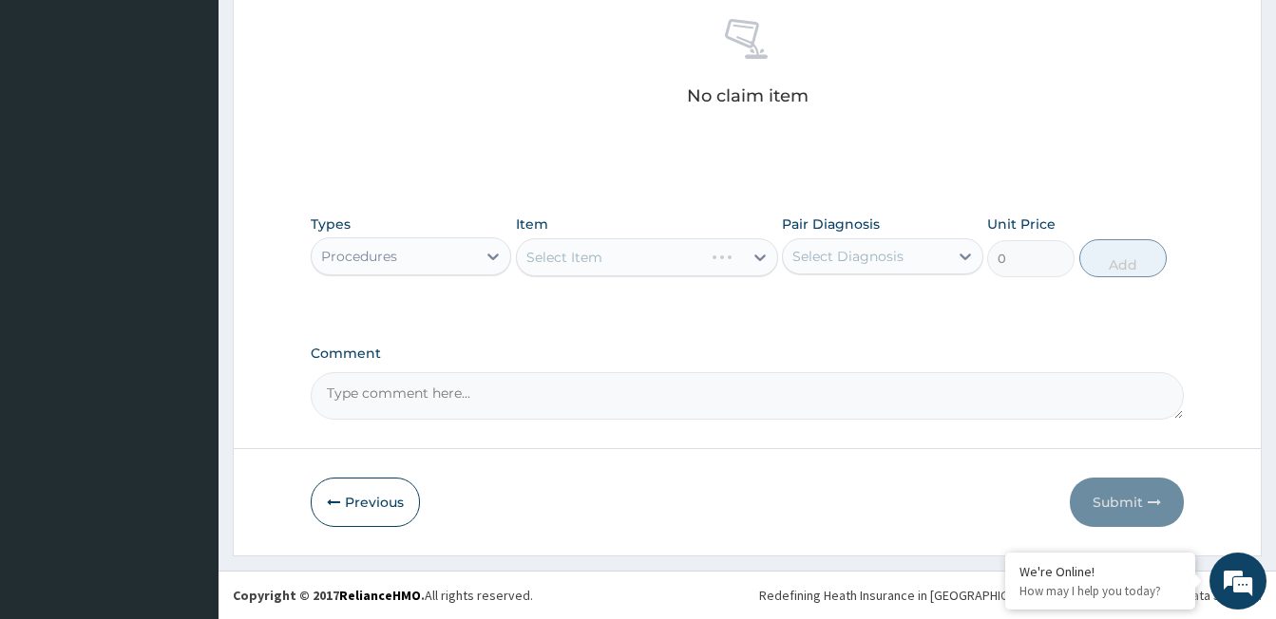
click at [577, 255] on div "Select Item" at bounding box center [647, 257] width 262 height 38
click at [577, 255] on div "Select Item" at bounding box center [564, 257] width 76 height 19
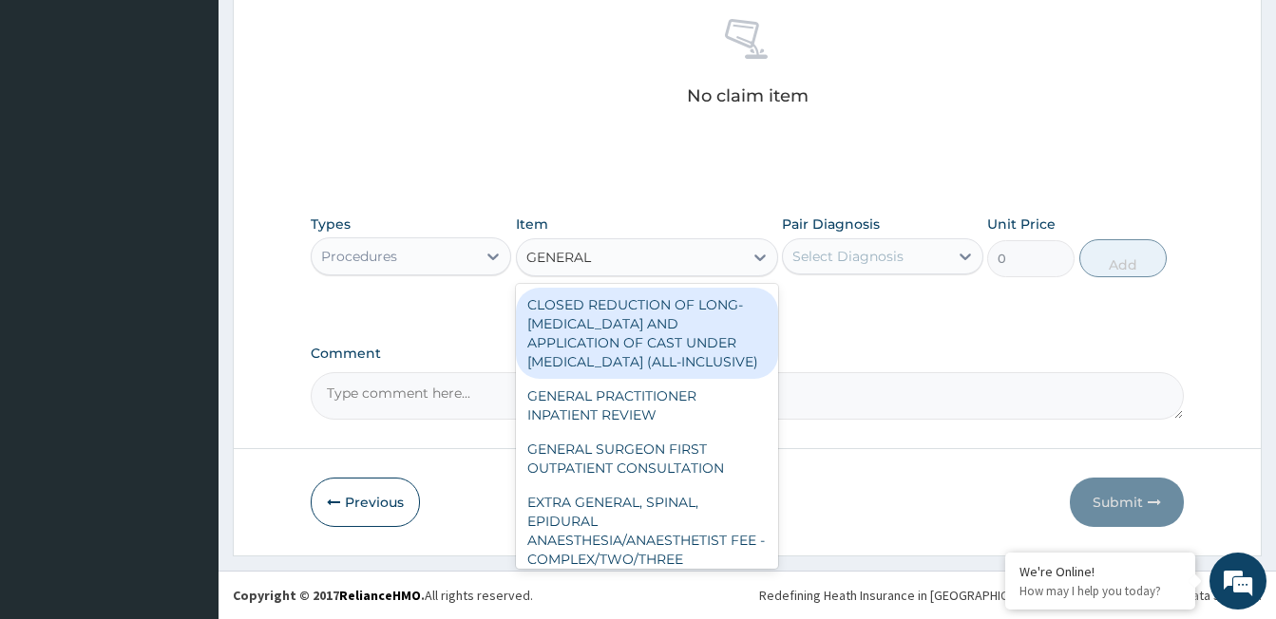
type input "GENERAL P"
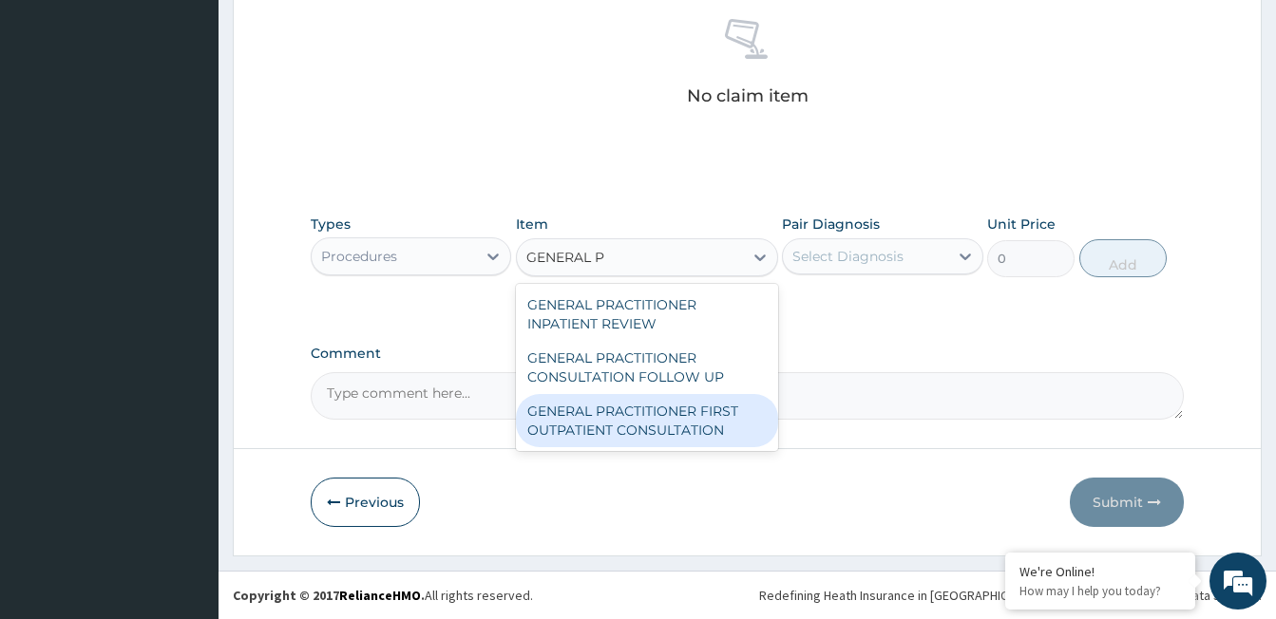
click at [653, 415] on div "GENERAL PRACTITIONER FIRST OUTPATIENT CONSULTATION" at bounding box center [647, 420] width 262 height 53
type input "3750"
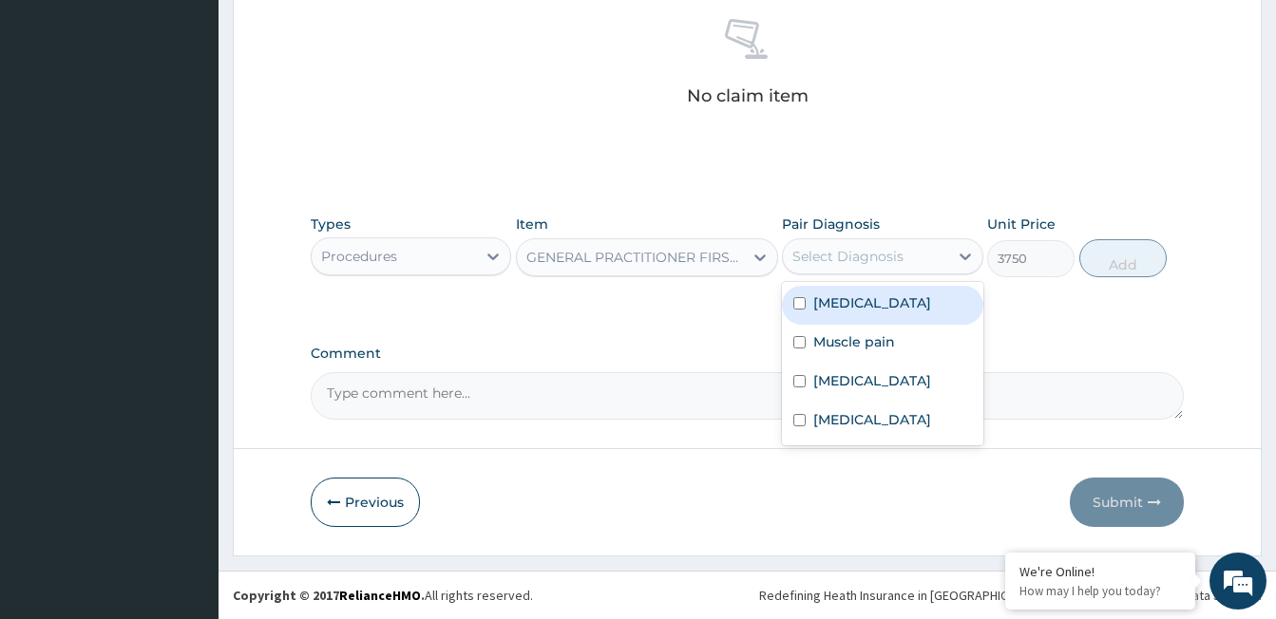
click at [837, 274] on div "Select Diagnosis" at bounding box center [882, 256] width 200 height 36
drag, startPoint x: 833, startPoint y: 308, endPoint x: 835, endPoint y: 343, distance: 35.2
click at [833, 312] on div "Malaria" at bounding box center [882, 305] width 200 height 39
checkbox input "true"
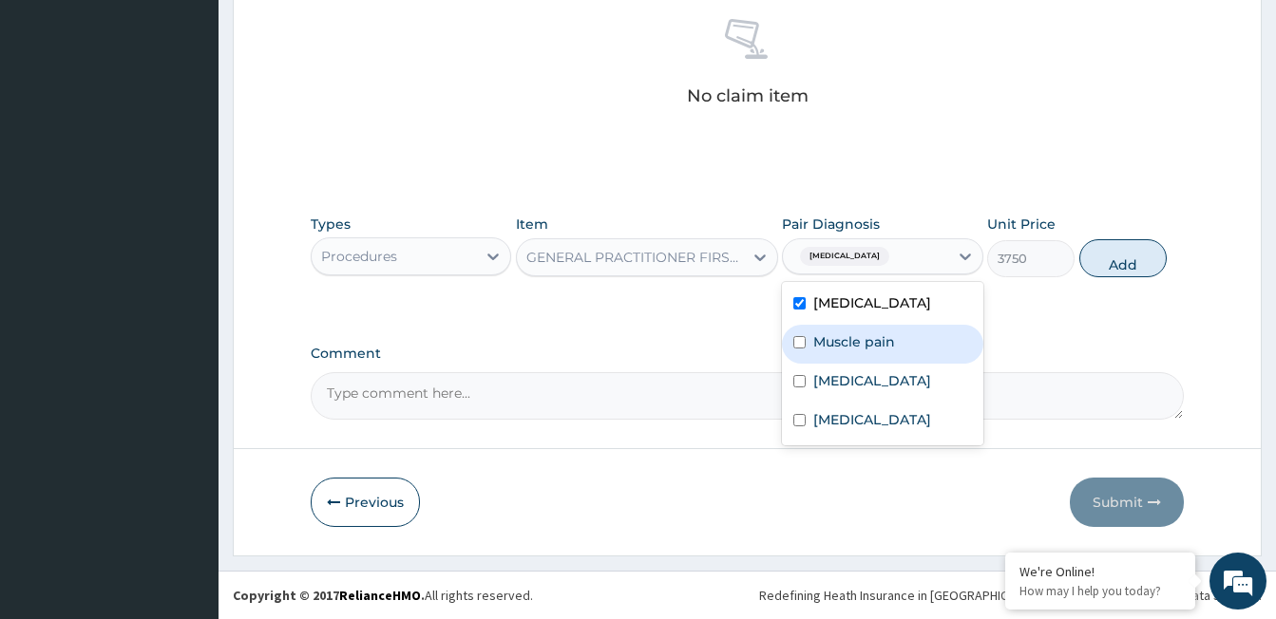
click at [835, 343] on label "Muscle pain" at bounding box center [854, 341] width 82 height 19
checkbox input "true"
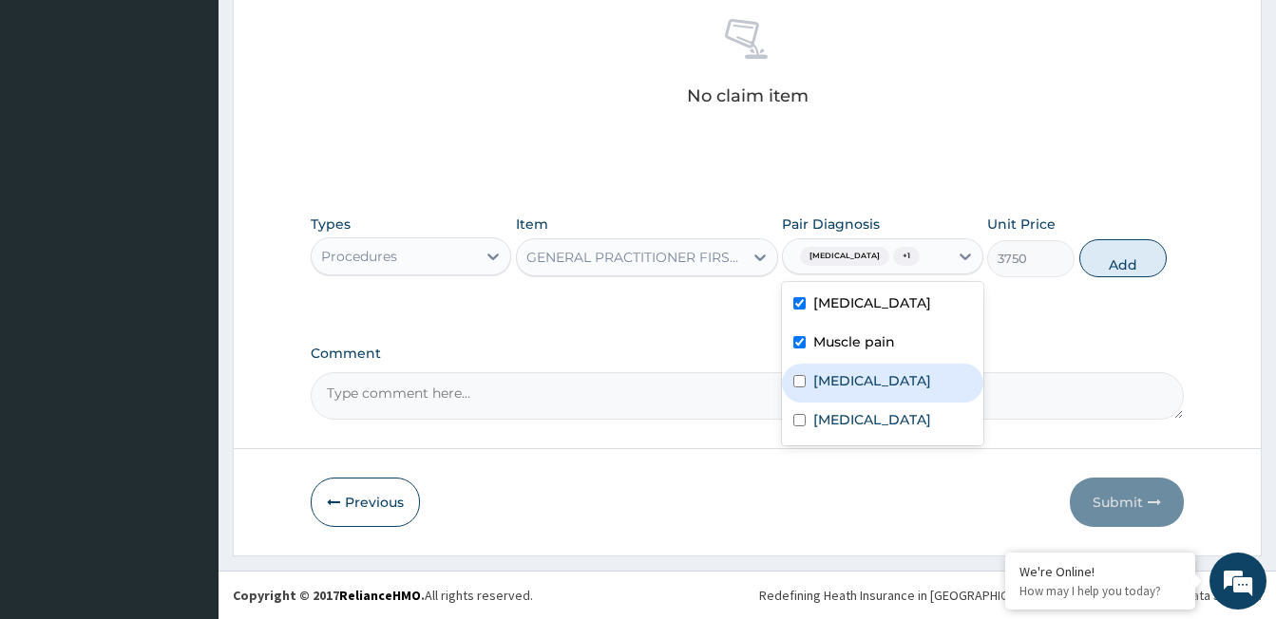
click at [834, 367] on div "Common cold" at bounding box center [882, 383] width 200 height 39
checkbox input "true"
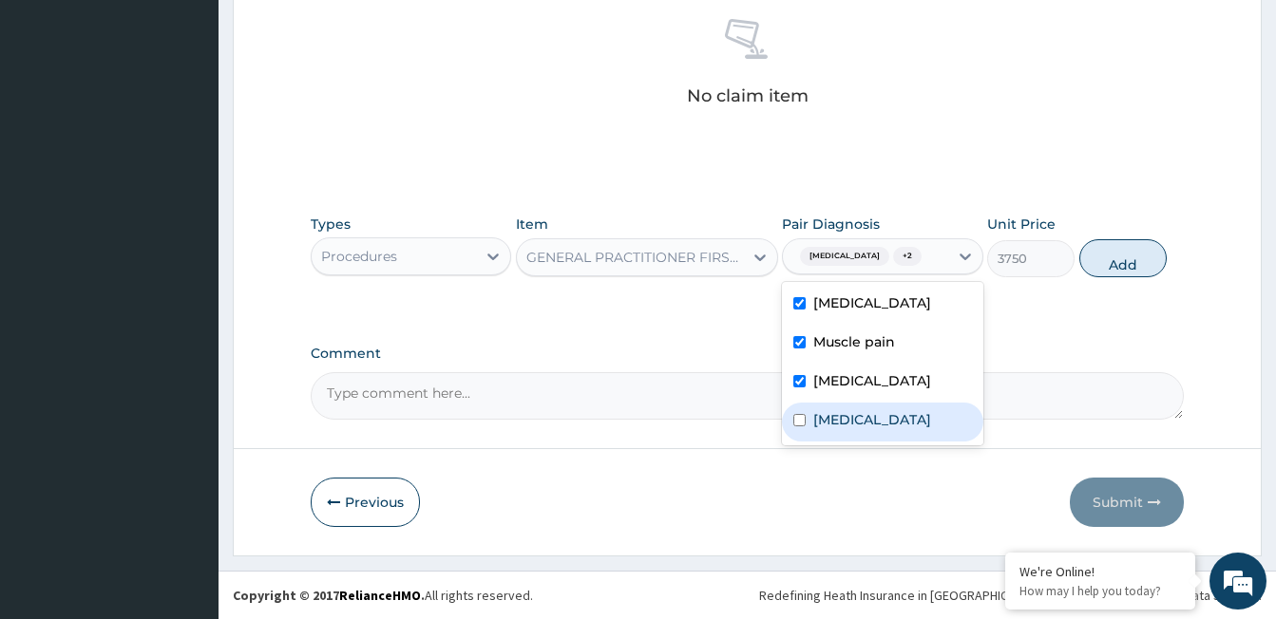
click at [835, 404] on div "Tonsillitis" at bounding box center [882, 422] width 200 height 39
checkbox input "true"
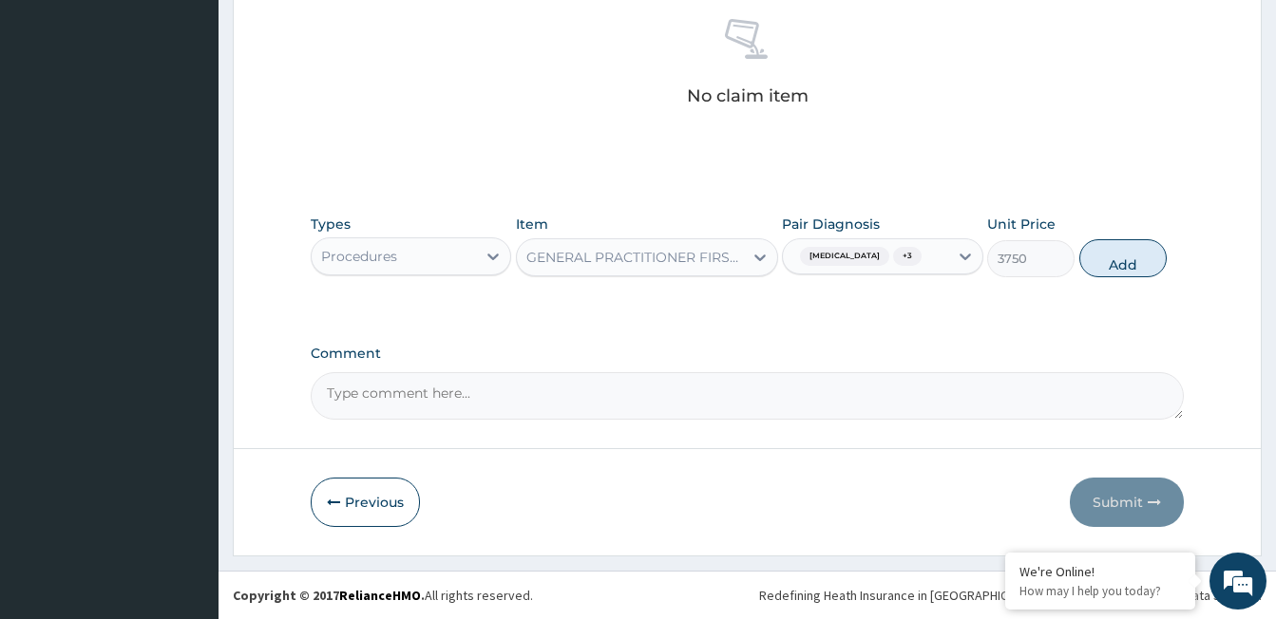
drag, startPoint x: 1122, startPoint y: 244, endPoint x: 946, endPoint y: 238, distance: 175.8
click at [1118, 244] on button "Add" at bounding box center [1122, 258] width 87 height 38
type input "0"
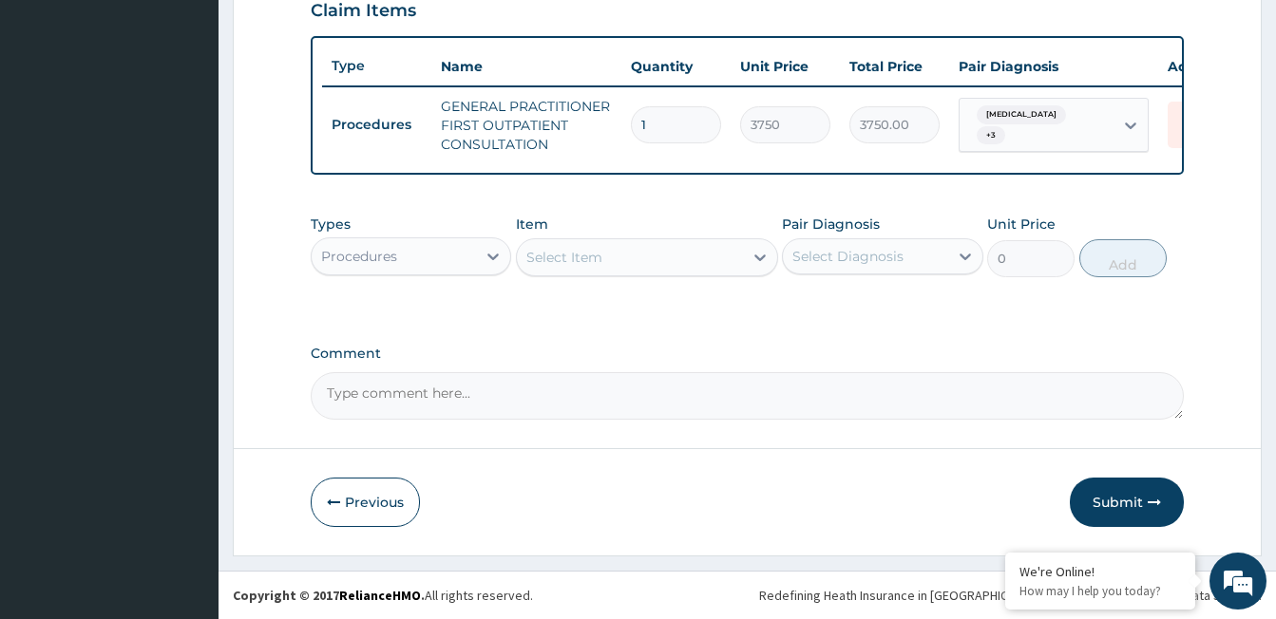
scroll to position [685, 0]
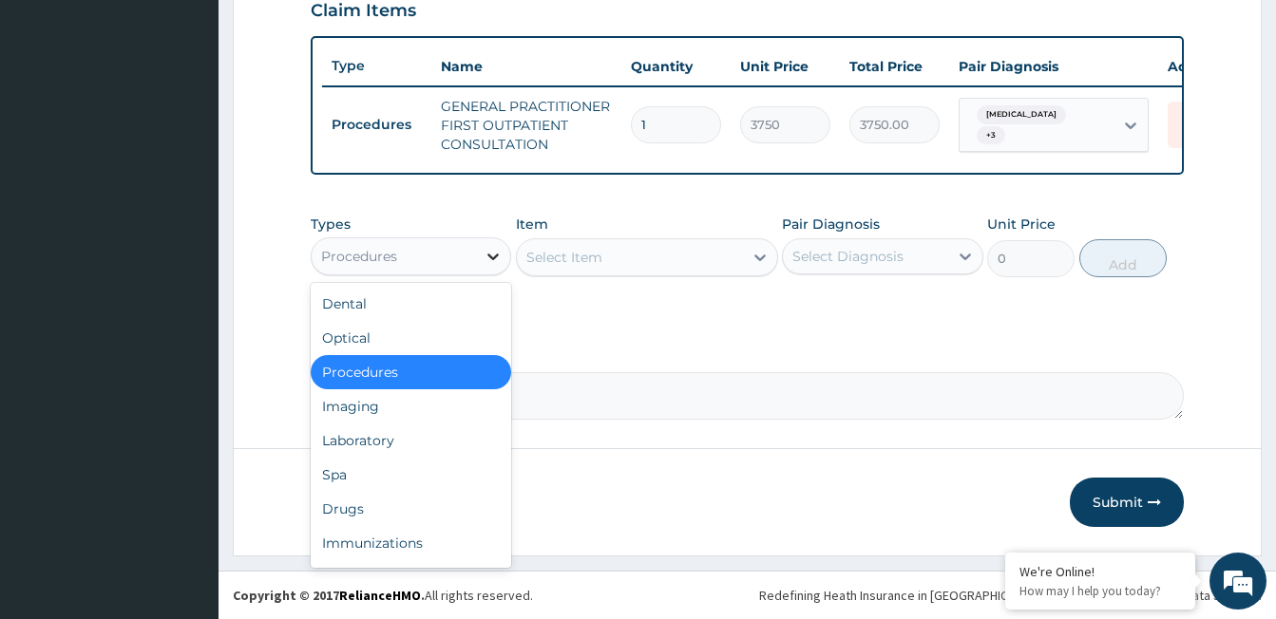
click at [481, 256] on div at bounding box center [493, 256] width 34 height 34
click at [355, 504] on div "Drugs" at bounding box center [411, 509] width 200 height 34
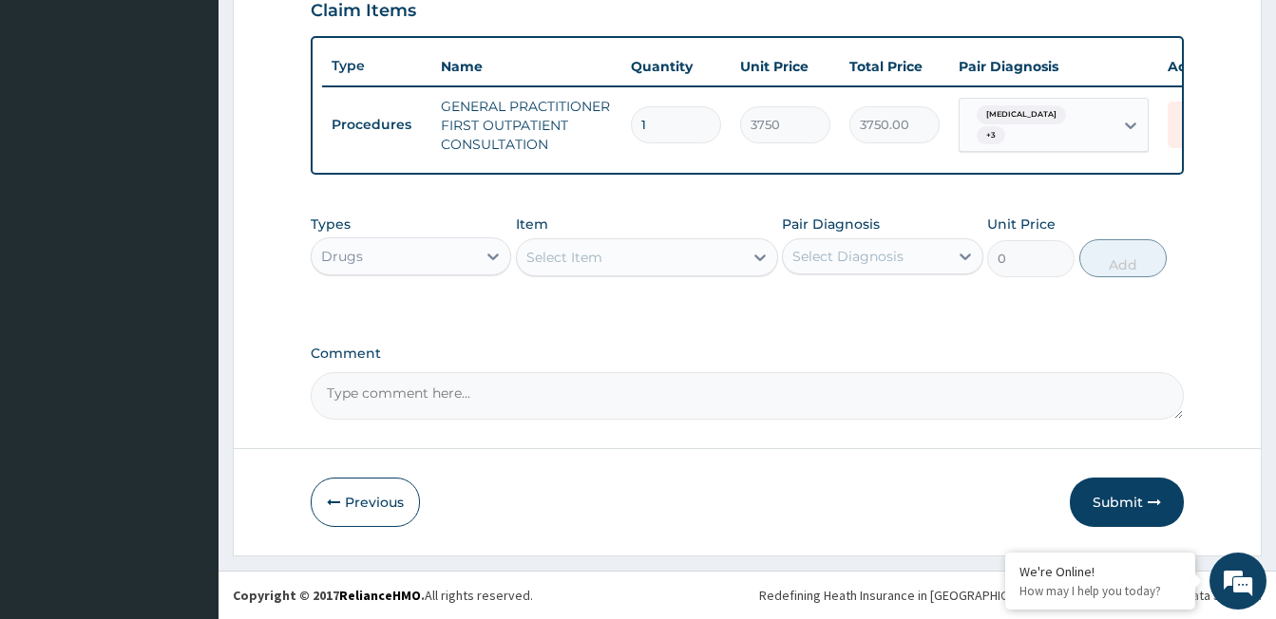
click at [565, 261] on div "Select Item" at bounding box center [564, 257] width 76 height 19
type input "AMO"
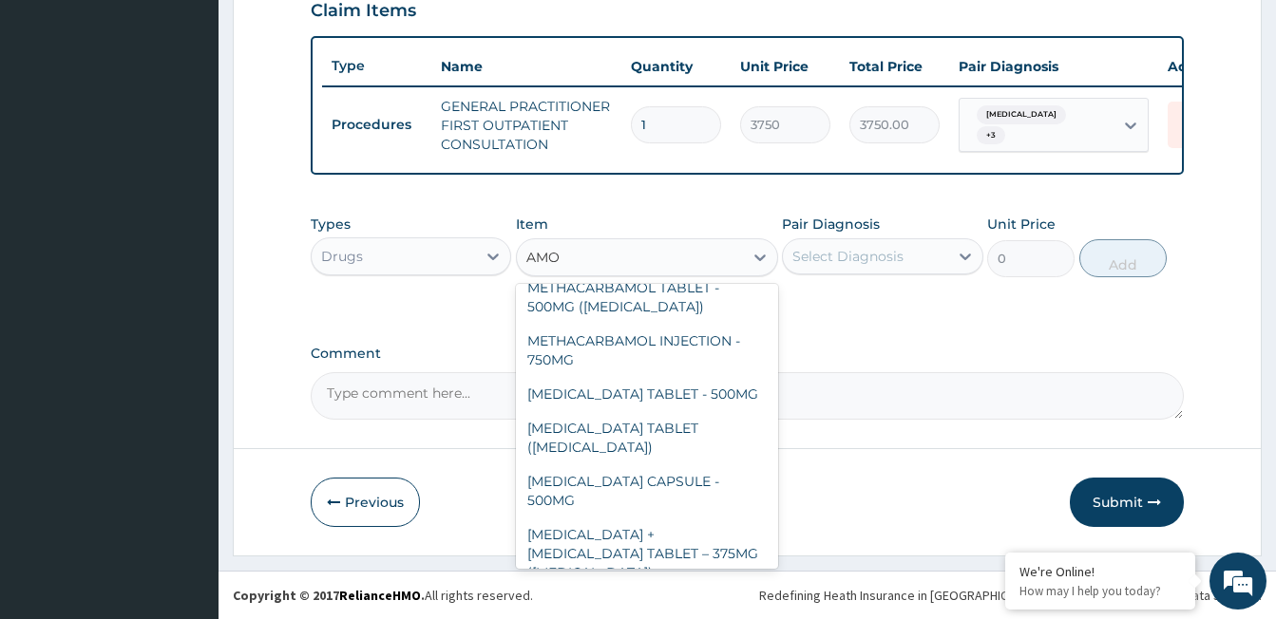
scroll to position [380, 0]
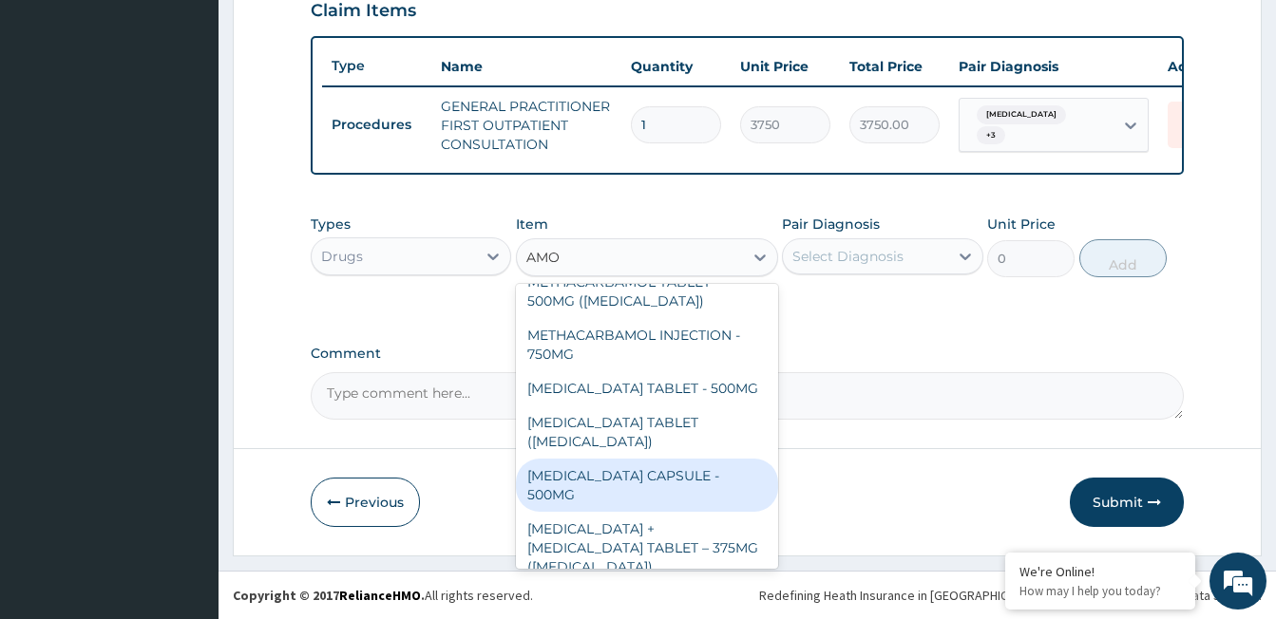
click at [673, 459] on div "AMOXICILLIN CAPSULE - 500MG" at bounding box center [647, 485] width 262 height 53
type input "112"
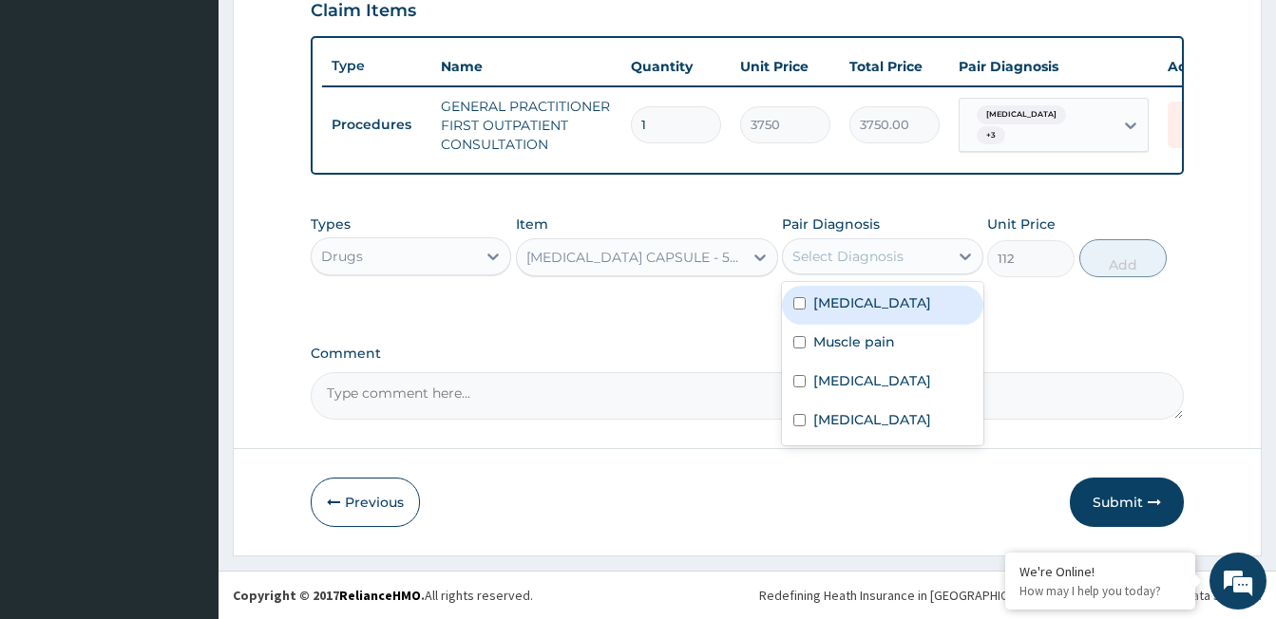
click at [811, 267] on div "Select Diagnosis" at bounding box center [865, 256] width 164 height 30
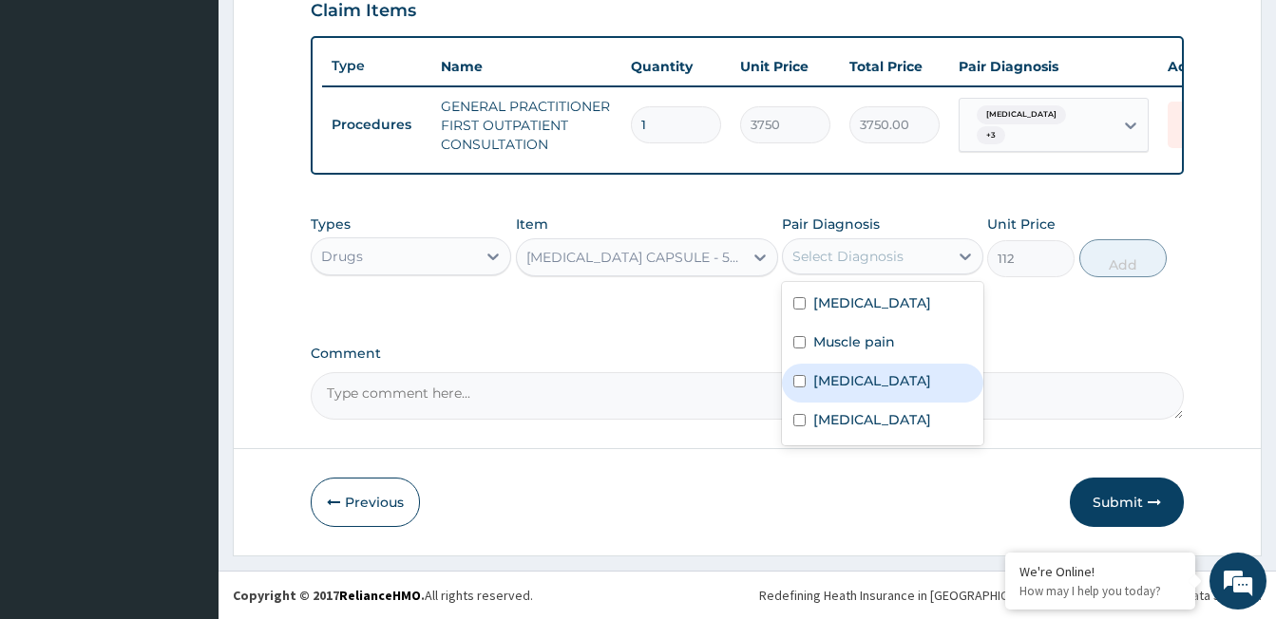
click at [829, 378] on label "Common cold" at bounding box center [872, 380] width 118 height 19
checkbox input "true"
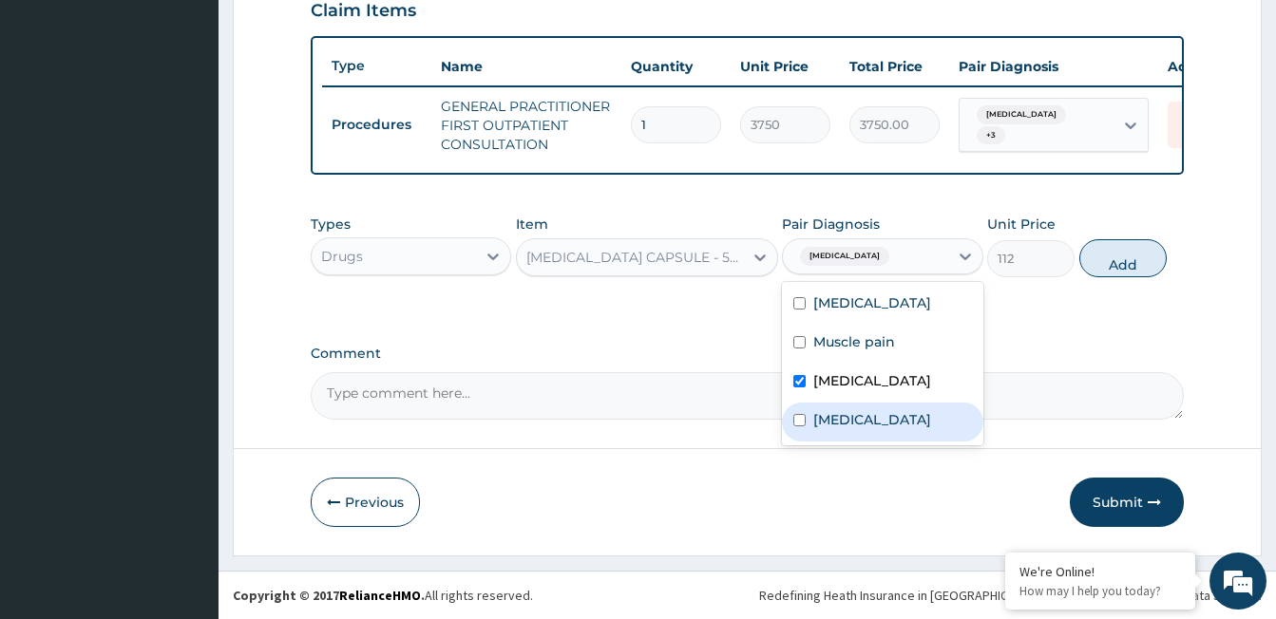
click at [827, 415] on label "Tonsillitis" at bounding box center [872, 419] width 118 height 19
checkbox input "true"
click at [1141, 250] on button "Add" at bounding box center [1122, 258] width 87 height 38
type input "0"
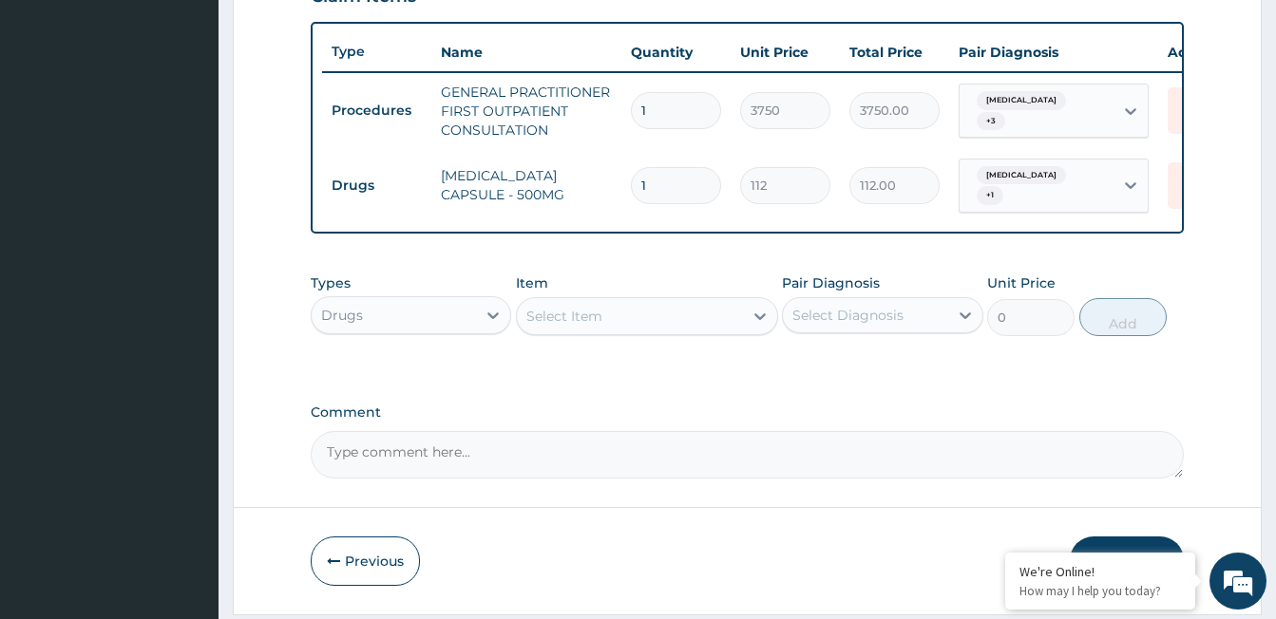
click at [569, 311] on div "Select Item" at bounding box center [630, 316] width 226 height 30
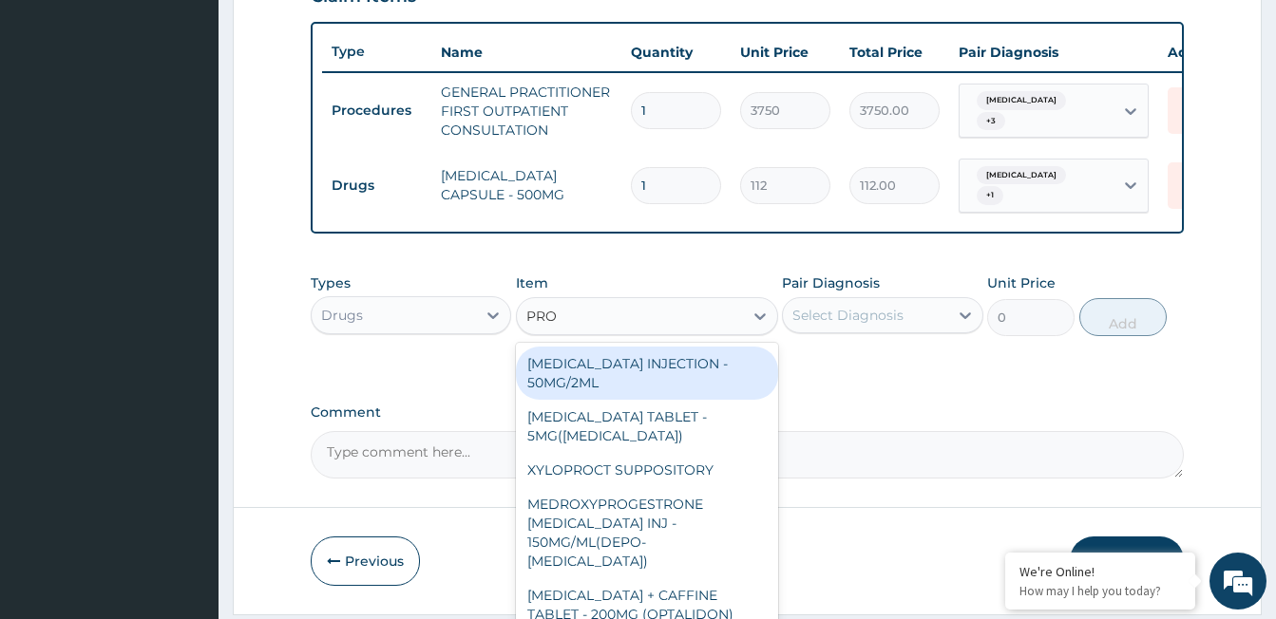
type input "PROC"
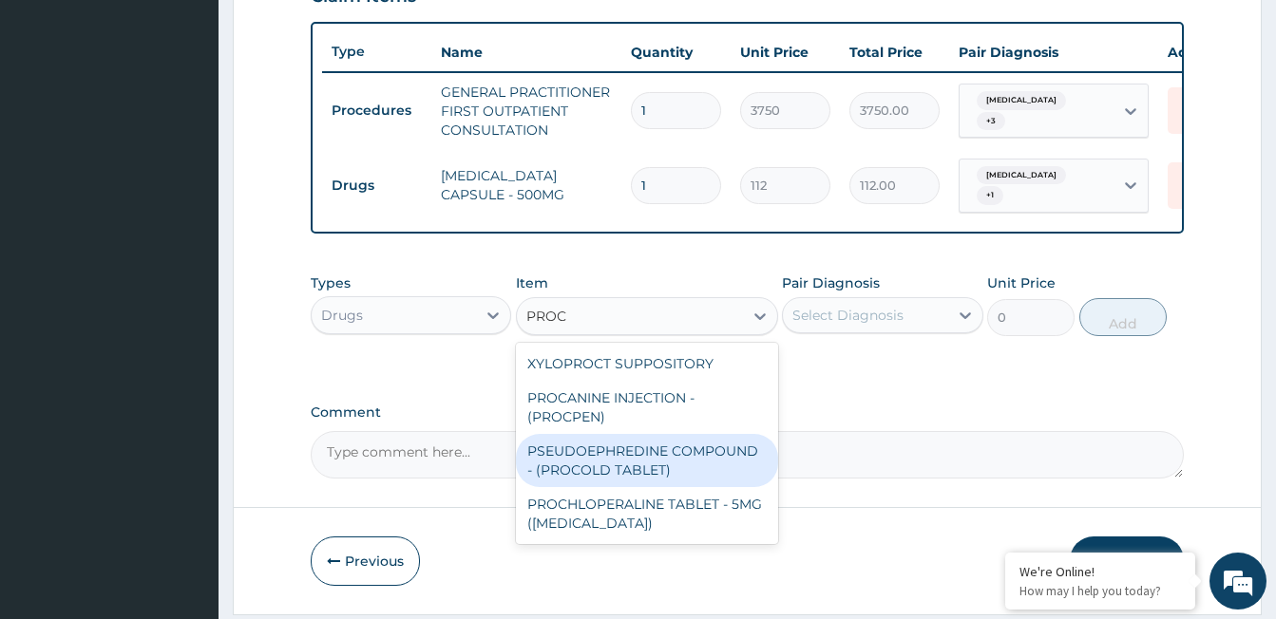
click at [672, 482] on div "PSEUDOEPHREDINE COMPOUND - (PROCOLD TABLET)" at bounding box center [647, 460] width 262 height 53
type input "84"
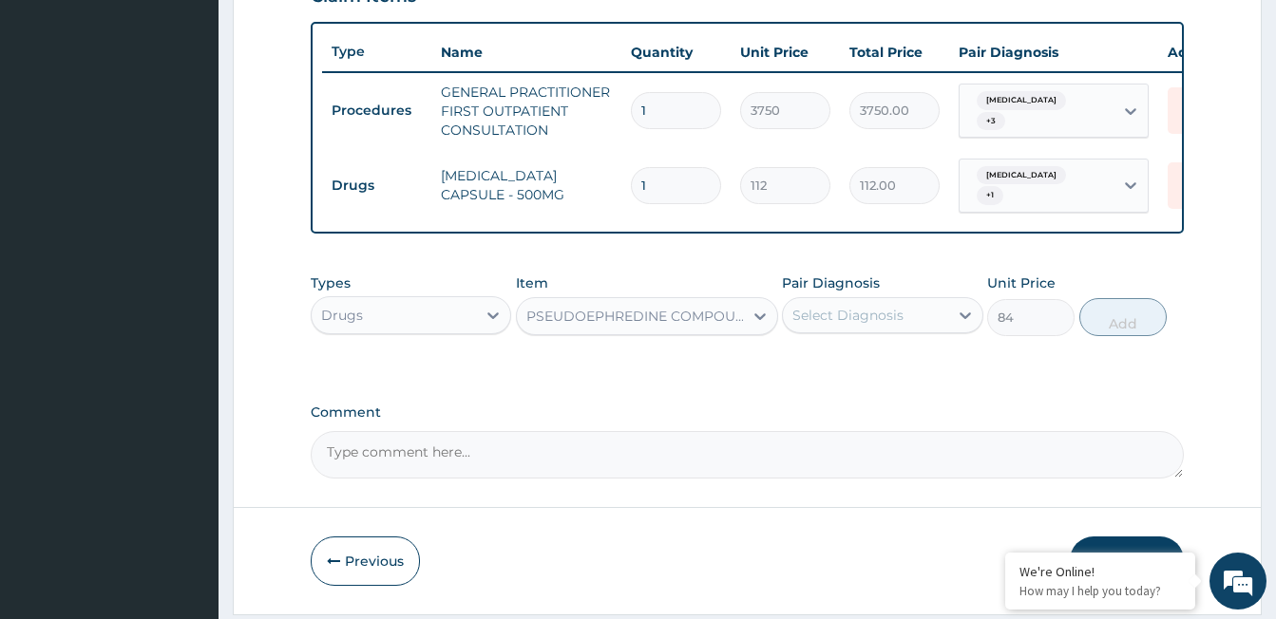
click at [834, 331] on div "Select Diagnosis" at bounding box center [865, 315] width 164 height 30
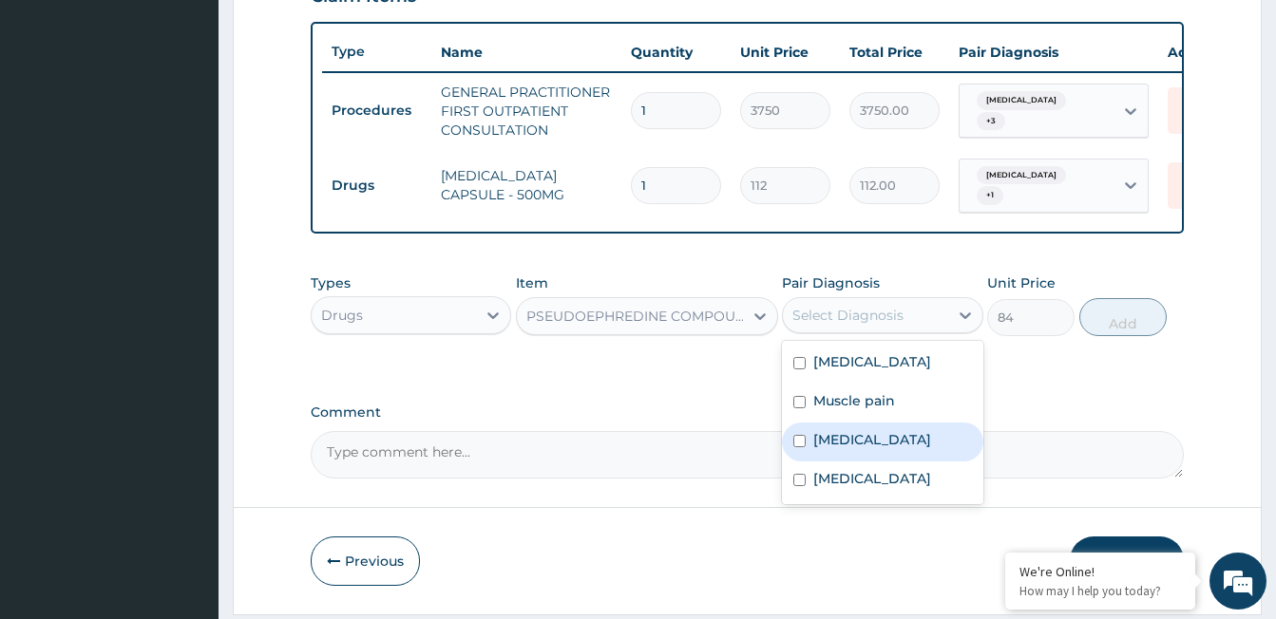
click at [838, 449] on label "Common cold" at bounding box center [872, 439] width 118 height 19
checkbox input "true"
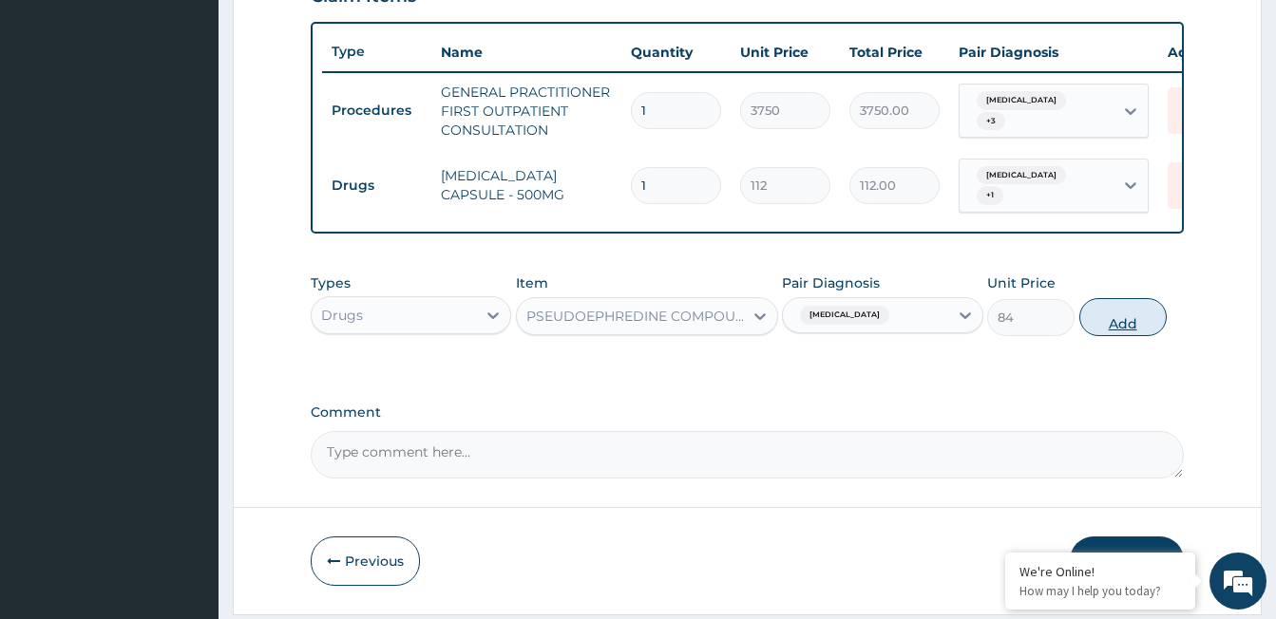
click at [1134, 328] on button "Add" at bounding box center [1122, 317] width 87 height 38
type input "0"
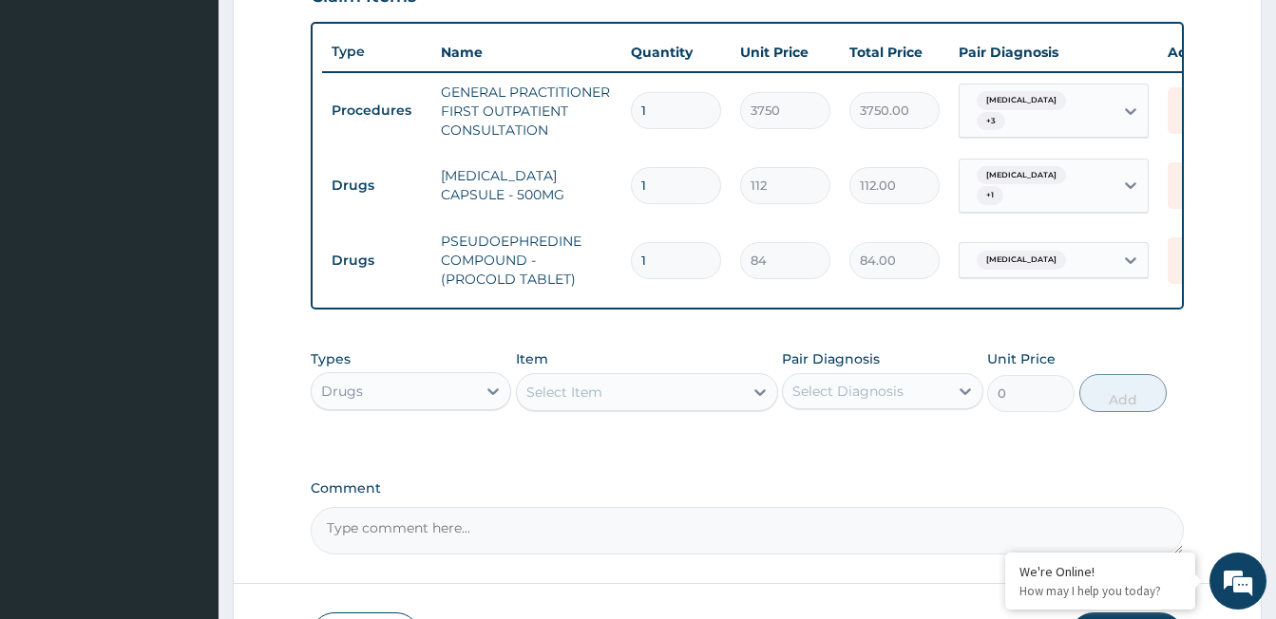
click at [633, 396] on div "Select Item" at bounding box center [630, 392] width 226 height 30
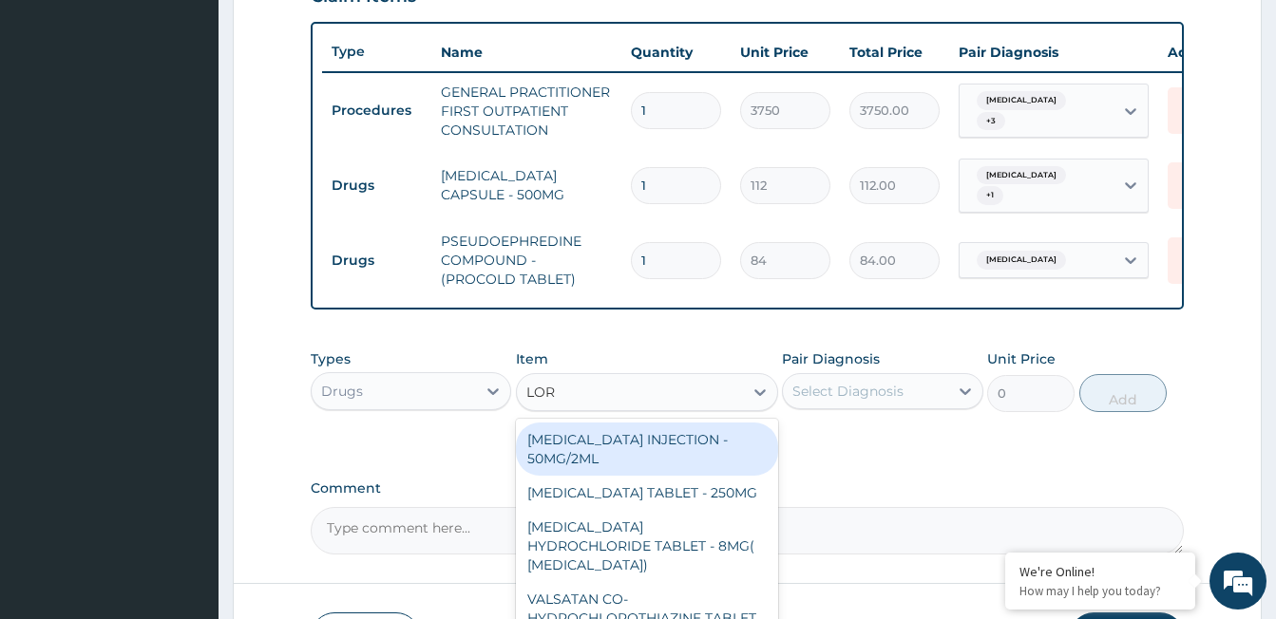
type input "LORA"
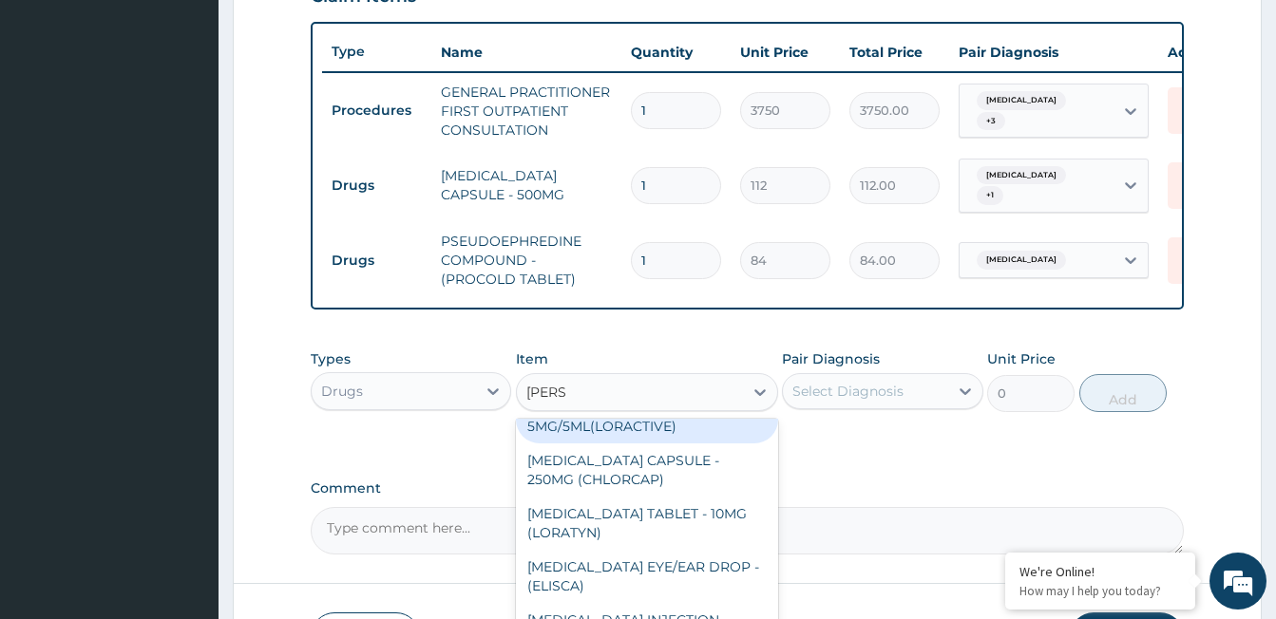
scroll to position [95, 0]
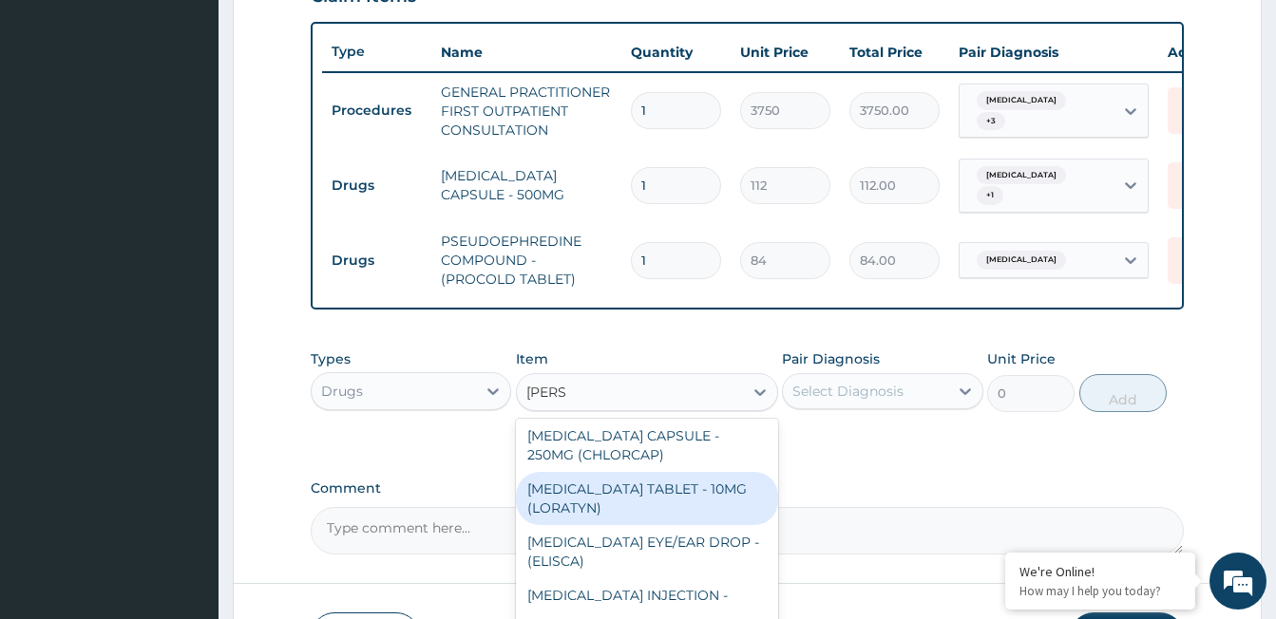
click at [657, 525] on div "LORATADINE TABLET - 10MG (LORATYN)" at bounding box center [647, 498] width 262 height 53
type input "98"
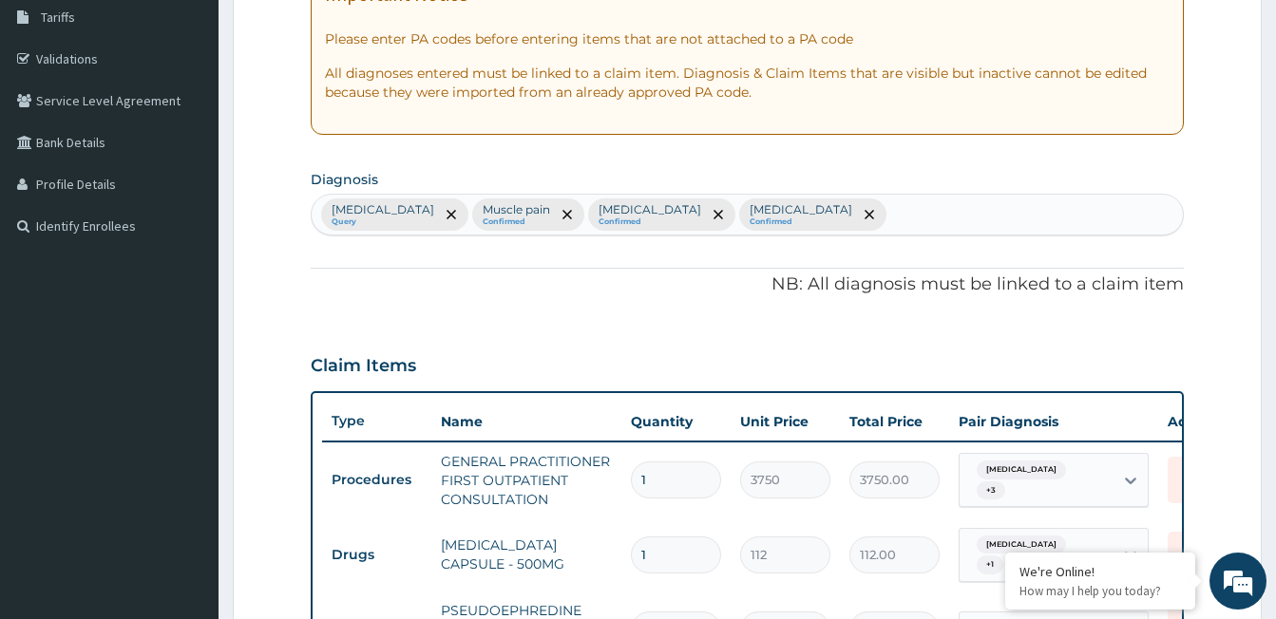
scroll to position [305, 0]
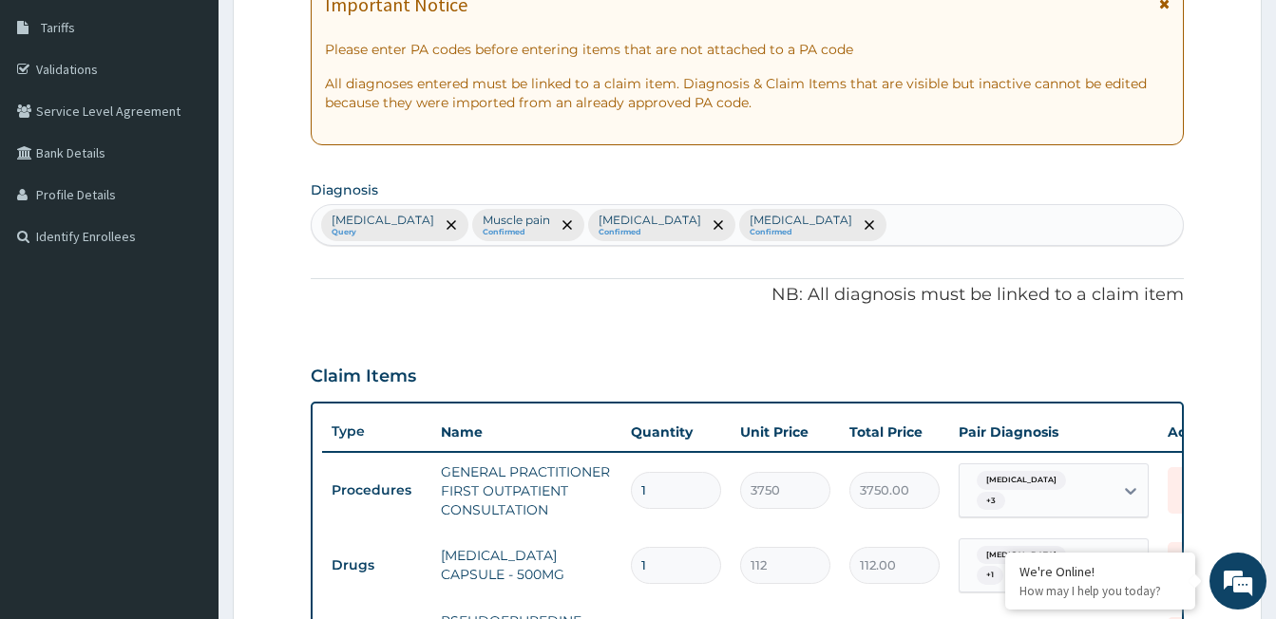
click at [793, 224] on div "Malaria Query Muscle pain Confirmed Common cold Confirmed Tonsillitis Confirmed" at bounding box center [747, 225] width 871 height 40
type input "UPPER RES"
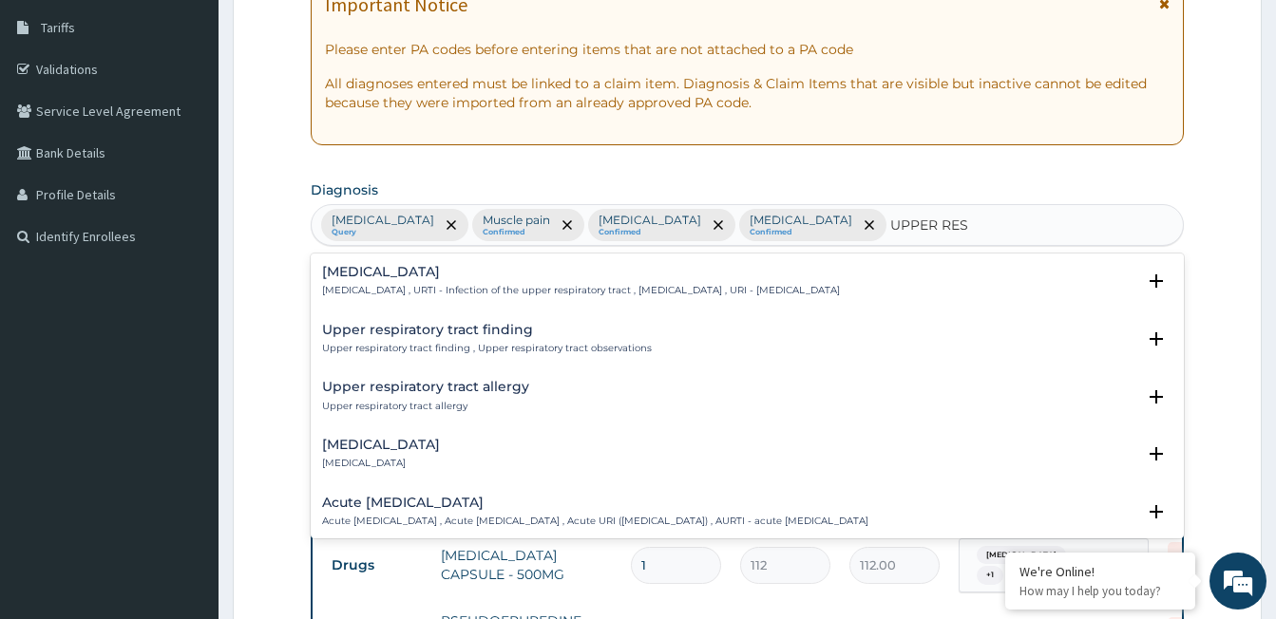
click at [463, 261] on div "Upper respiratory infection Upper respiratory infection , URTI - Infection of t…" at bounding box center [747, 286] width 873 height 58
click at [455, 290] on p "Upper respiratory infection , URTI - Infection of the upper respiratory tract ,…" at bounding box center [581, 290] width 518 height 13
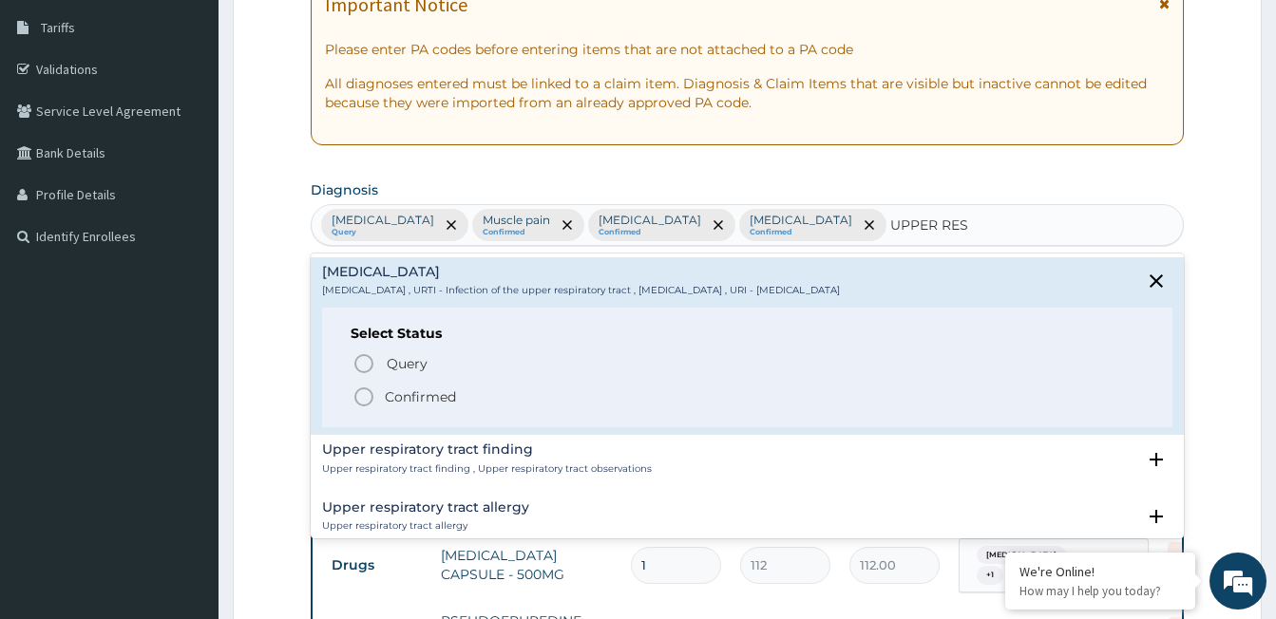
click at [365, 388] on icon "status option filled" at bounding box center [363, 397] width 23 height 23
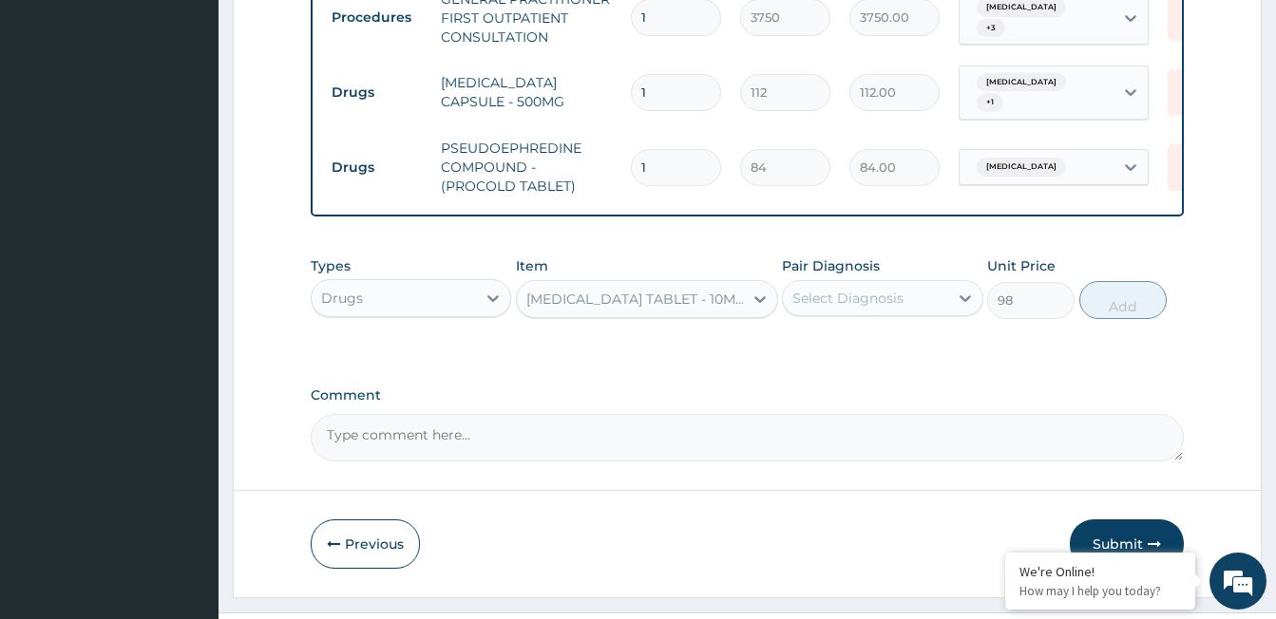
scroll to position [780, 0]
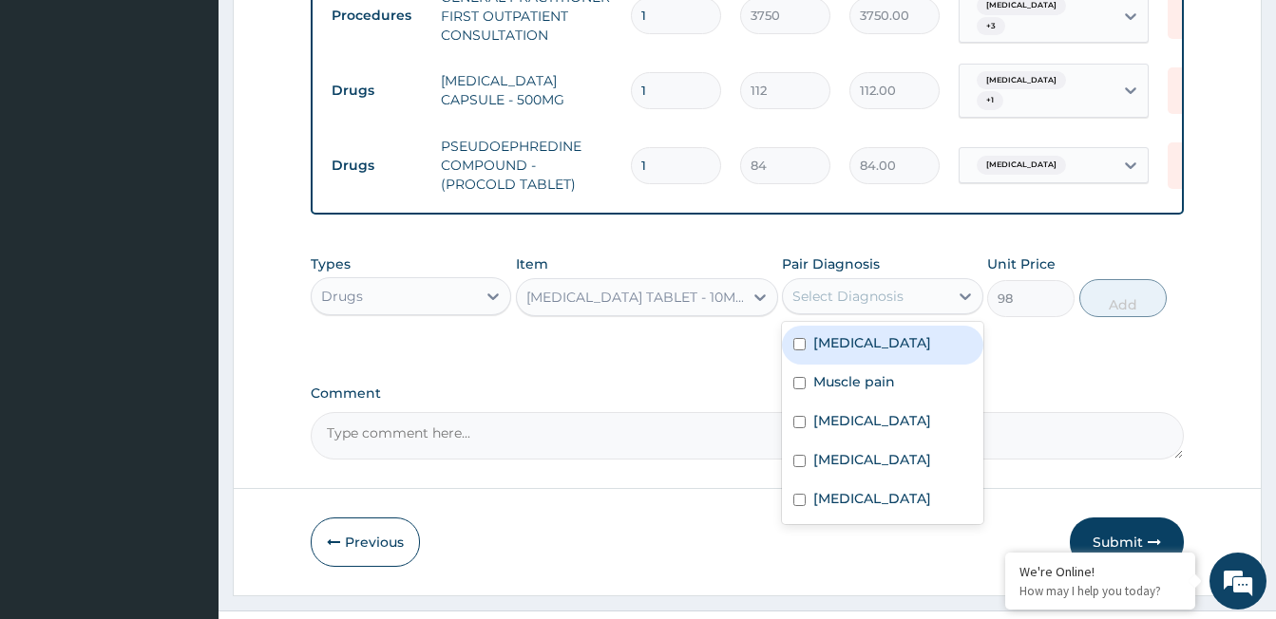
click at [889, 302] on div "Select Diagnosis" at bounding box center [847, 296] width 111 height 19
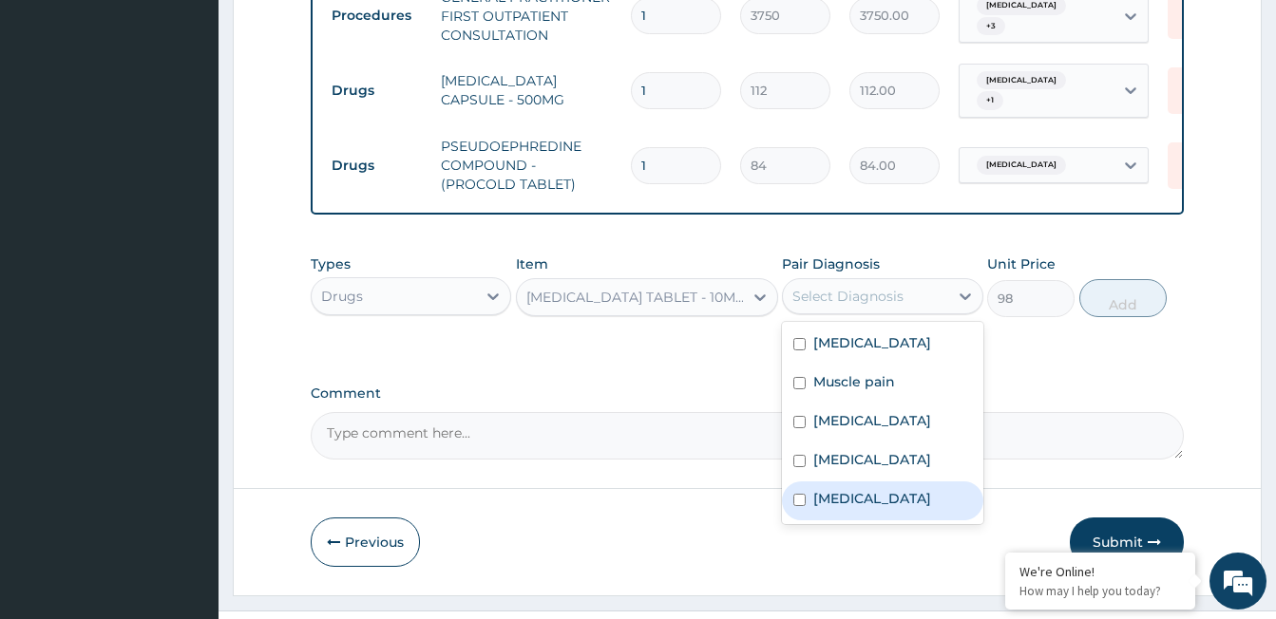
drag, startPoint x: 878, startPoint y: 510, endPoint x: 924, endPoint y: 448, distance: 77.3
click at [880, 508] on label "Upper respiratory infection" at bounding box center [872, 498] width 118 height 19
checkbox input "true"
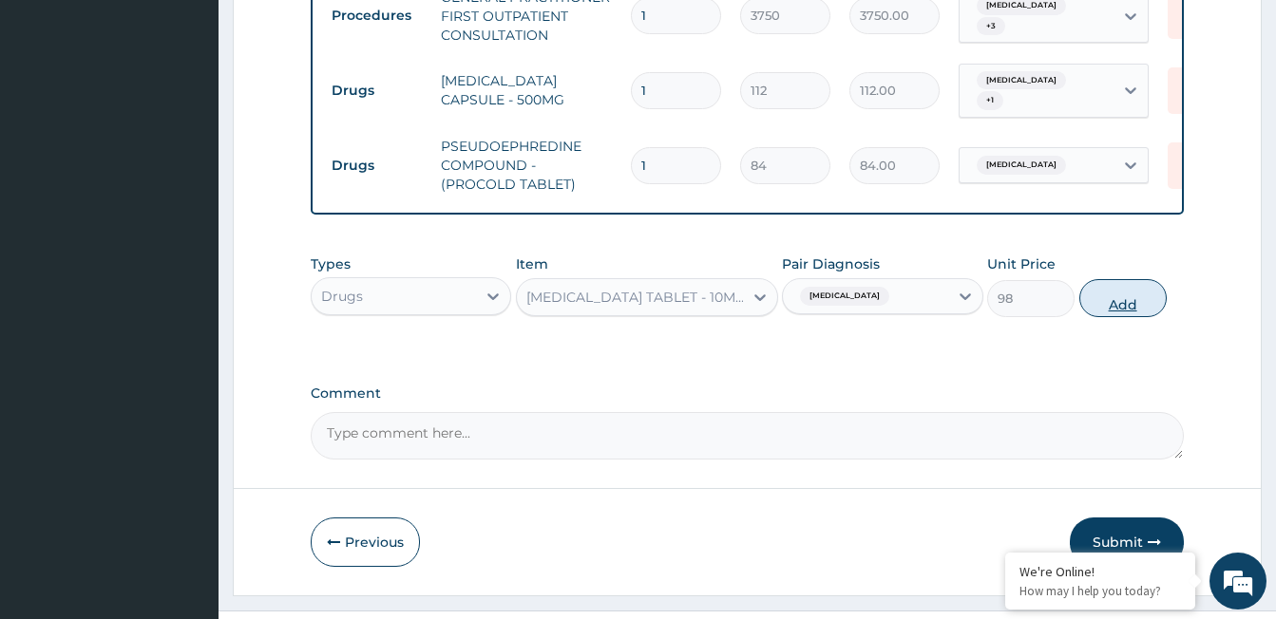
click at [1107, 311] on button "Add" at bounding box center [1122, 298] width 87 height 38
type input "0"
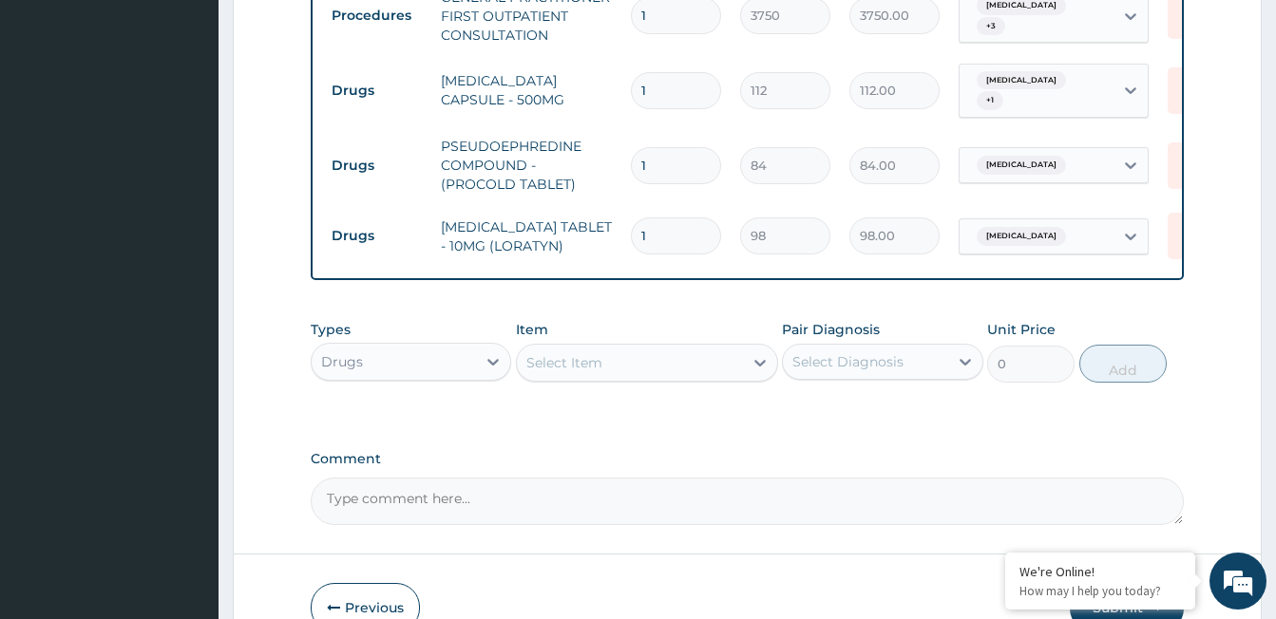
click at [638, 369] on div "Select Item" at bounding box center [630, 363] width 226 height 30
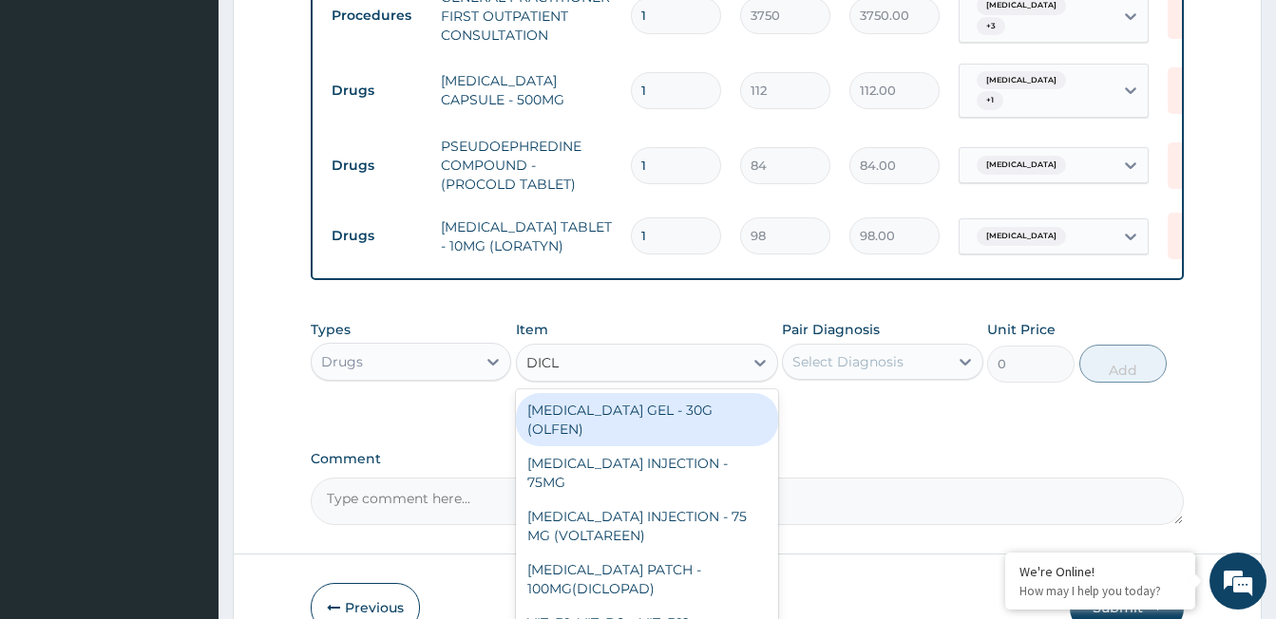
type input "DICLO"
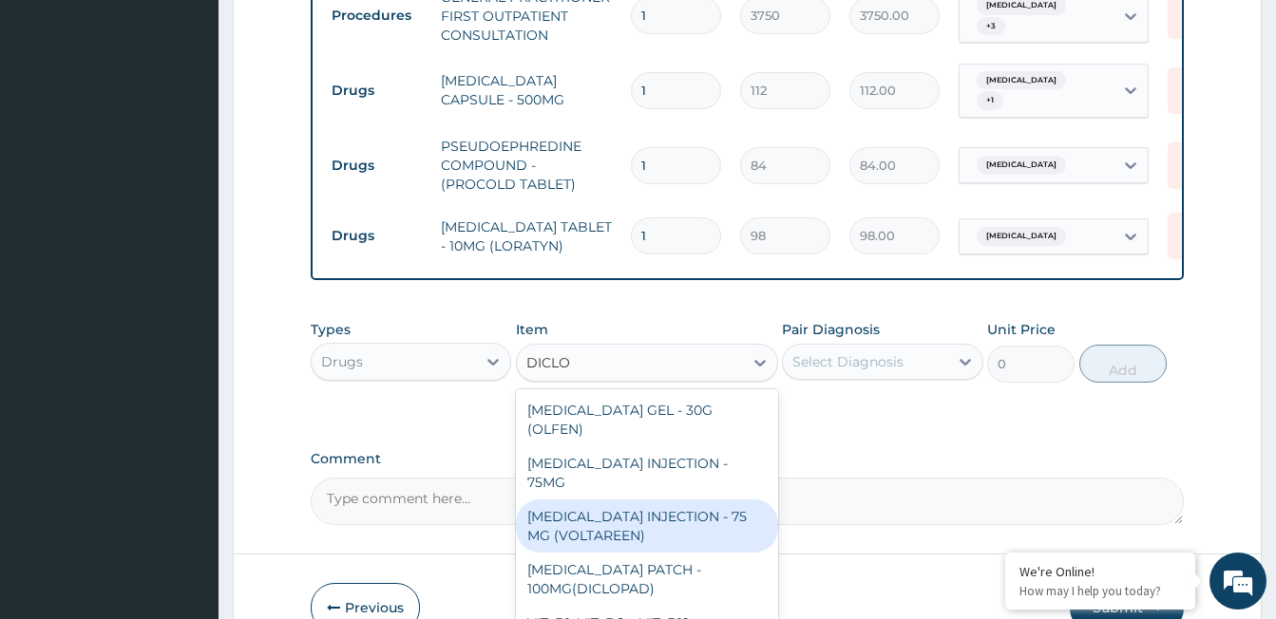
scroll to position [95, 0]
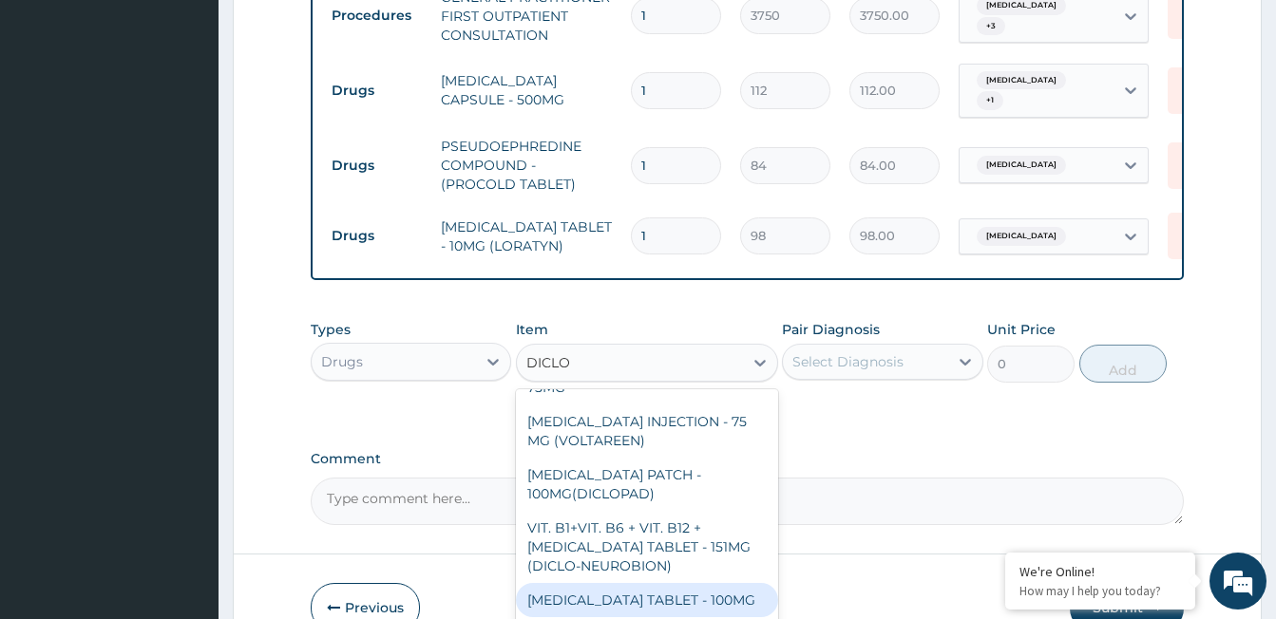
click at [685, 583] on div "DICLOFENAC TABLET - 100MG" at bounding box center [647, 600] width 262 height 34
type input "112"
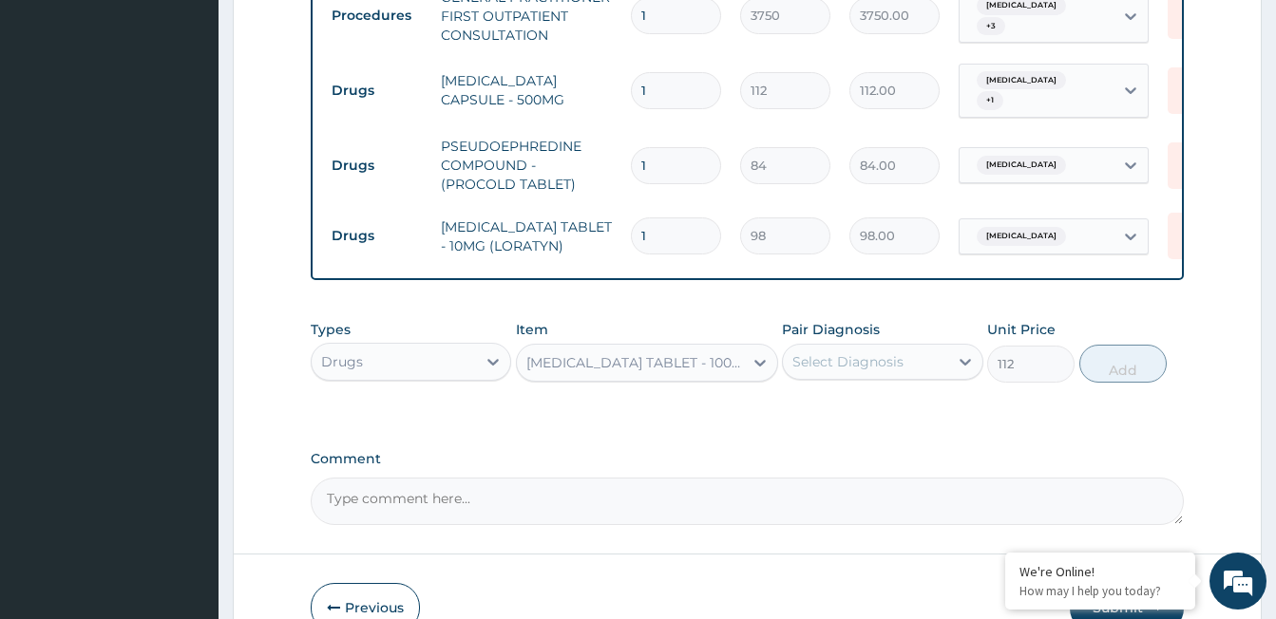
click at [829, 362] on div "Select Diagnosis" at bounding box center [847, 361] width 111 height 19
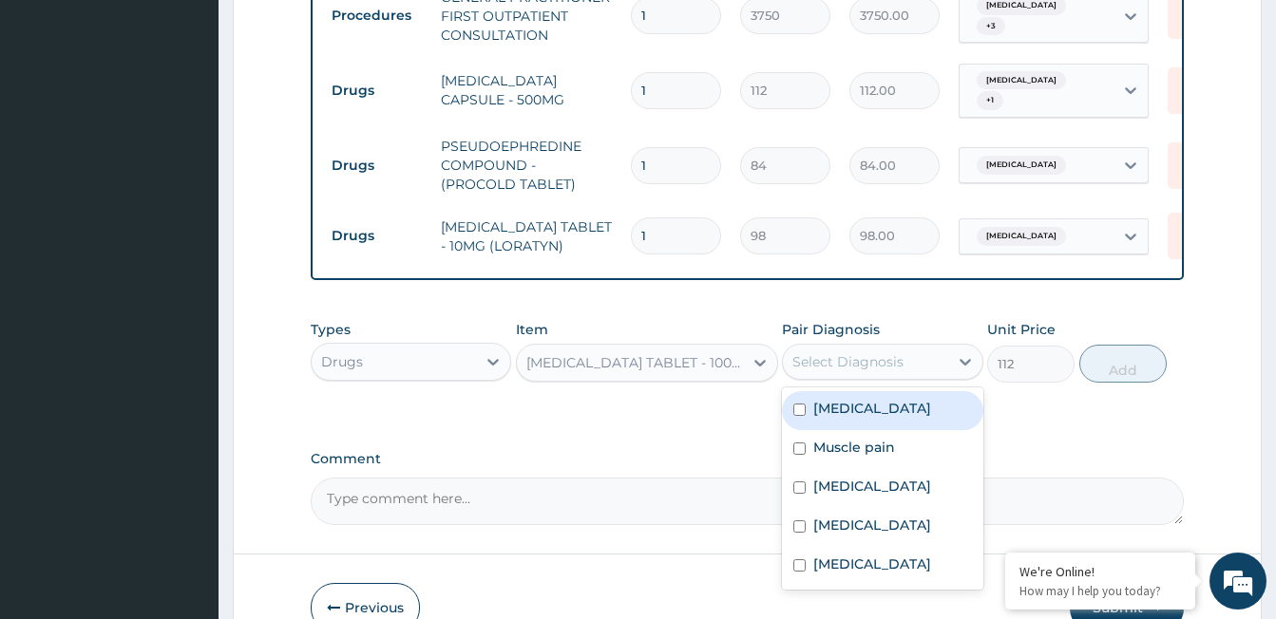
click at [850, 418] on label "[MEDICAL_DATA]" at bounding box center [872, 408] width 118 height 19
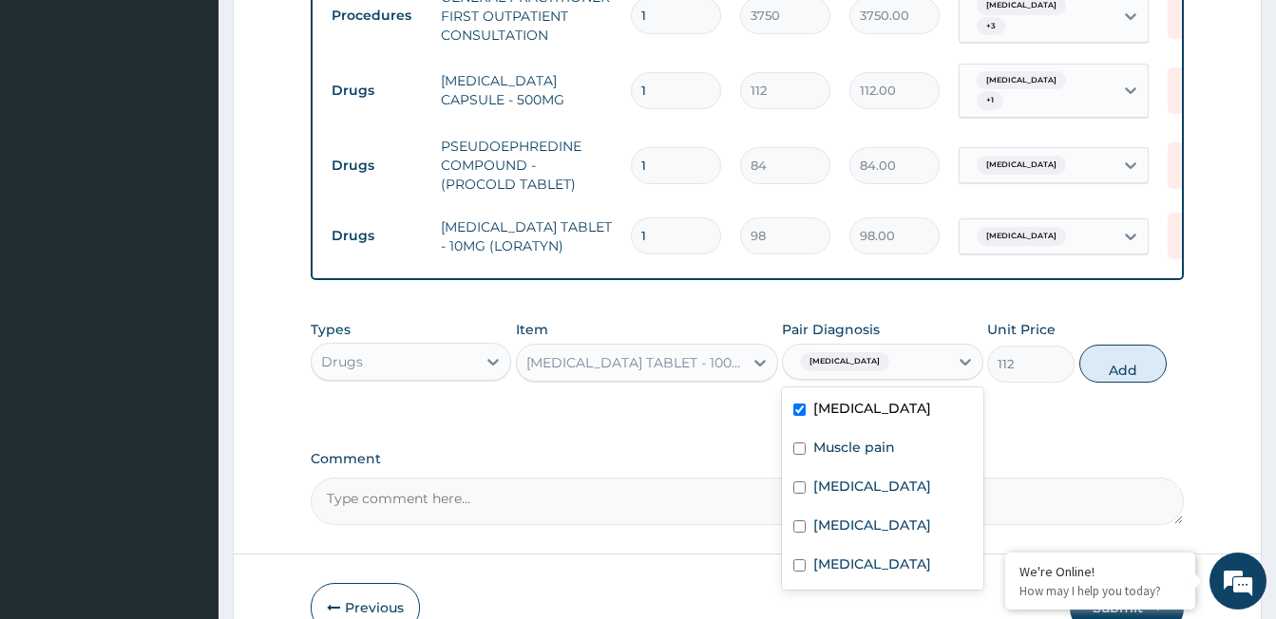
click at [793, 415] on input "checkbox" at bounding box center [799, 410] width 12 height 12
checkbox input "false"
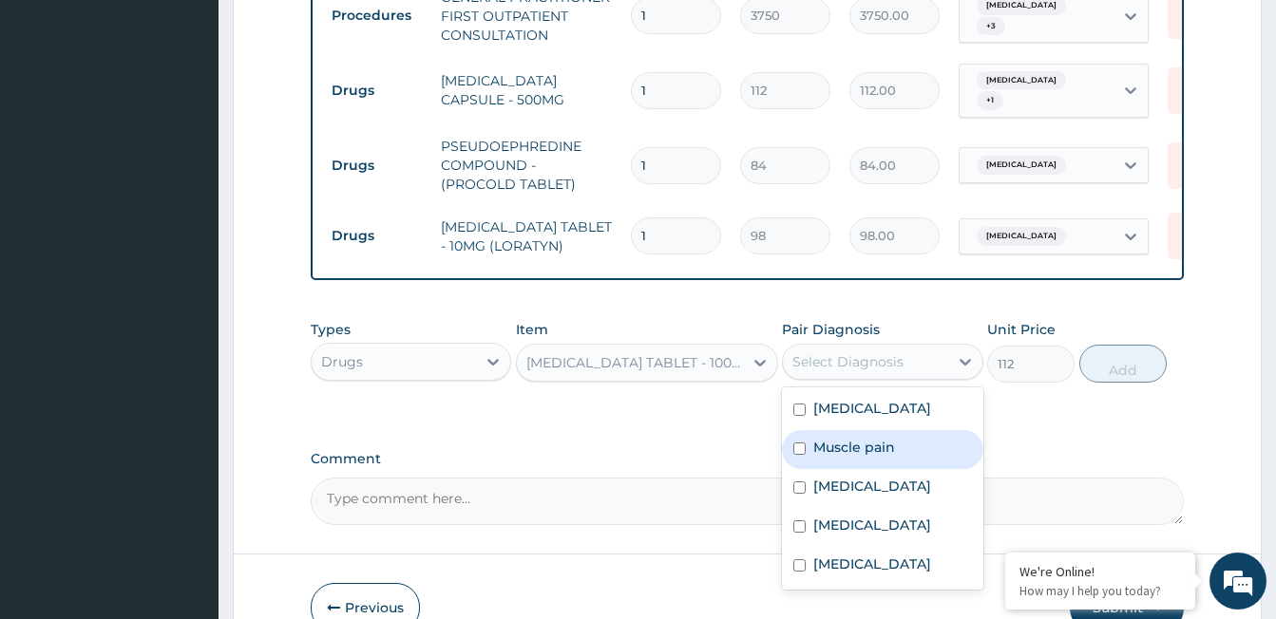
click at [798, 455] on input "checkbox" at bounding box center [799, 449] width 12 height 12
checkbox input "true"
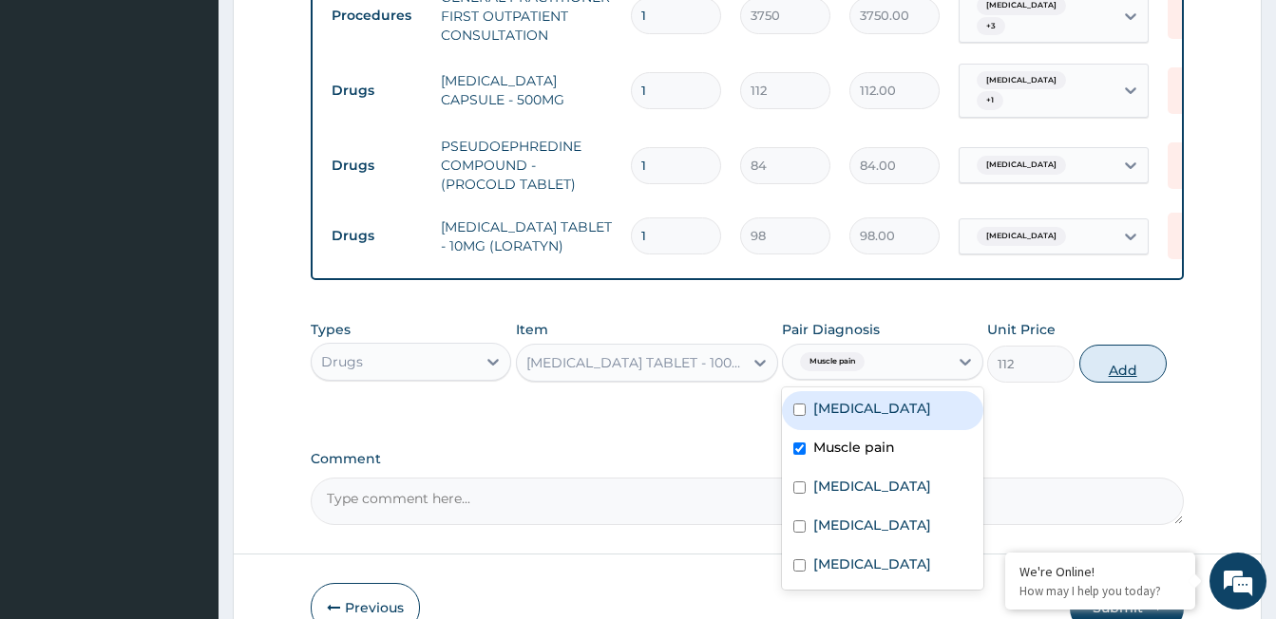
click at [1097, 373] on button "Add" at bounding box center [1122, 364] width 87 height 38
type input "0"
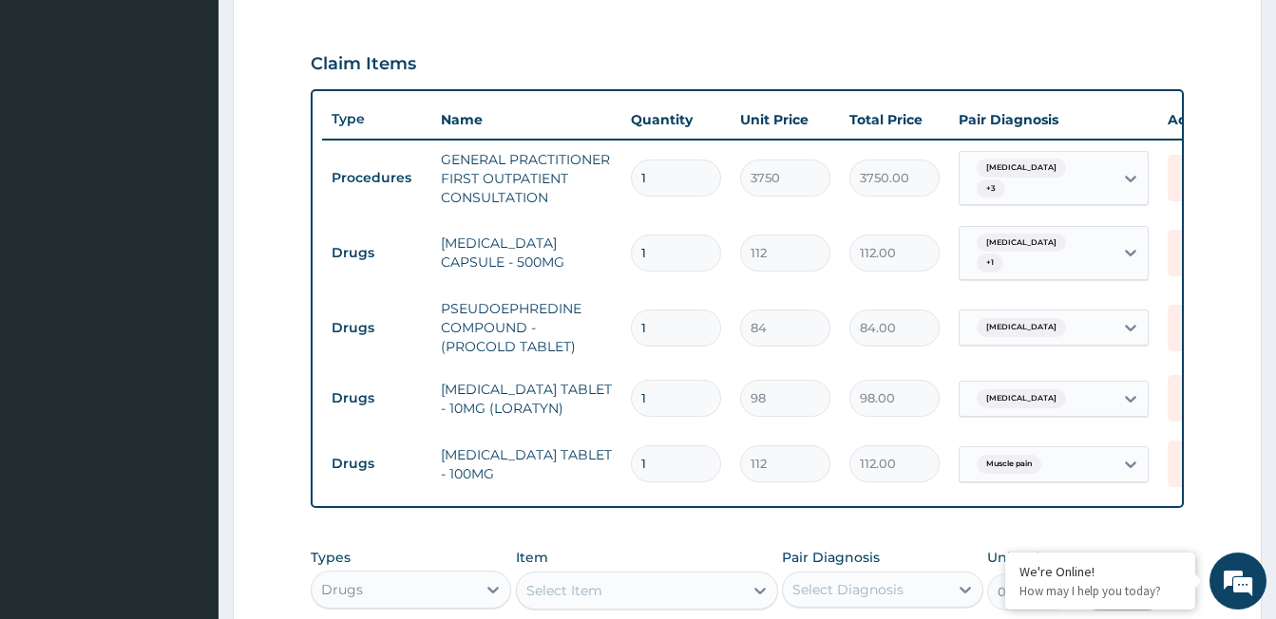
scroll to position [590, 0]
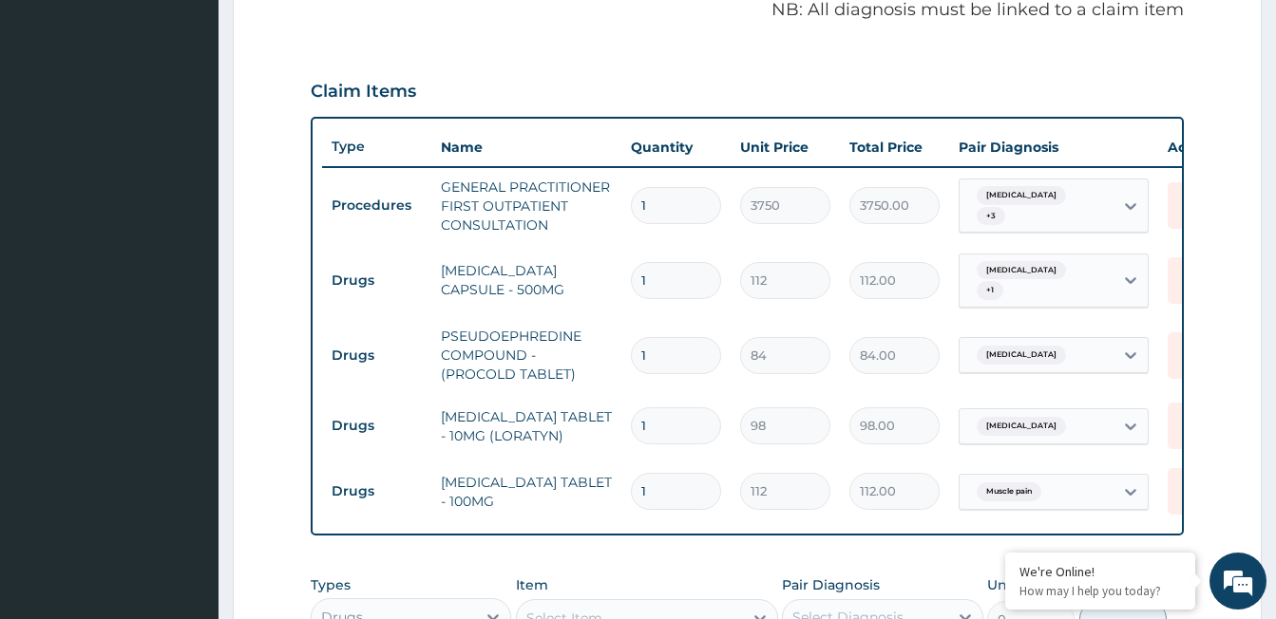
click at [665, 483] on input "1" at bounding box center [676, 491] width 90 height 37
type input "10"
type input "1120.00"
type input "10"
click at [678, 413] on input "1" at bounding box center [676, 425] width 90 height 37
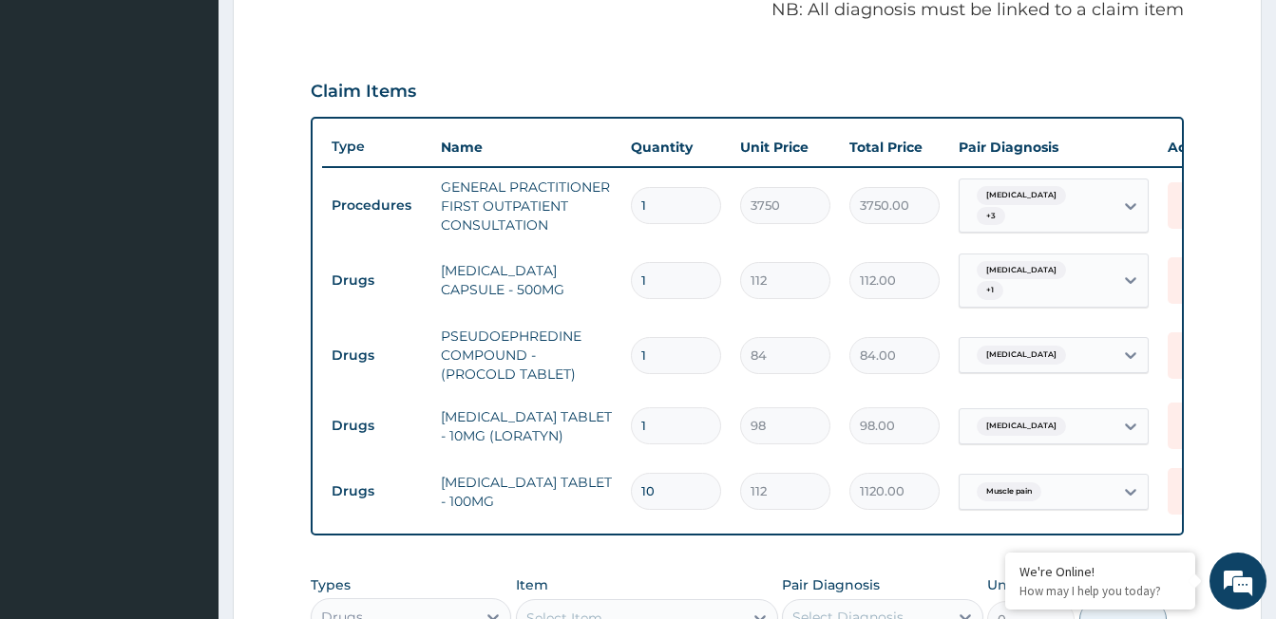
type input "0.00"
type input "5"
type input "490.00"
type input "5"
click at [670, 340] on input "1" at bounding box center [676, 355] width 90 height 37
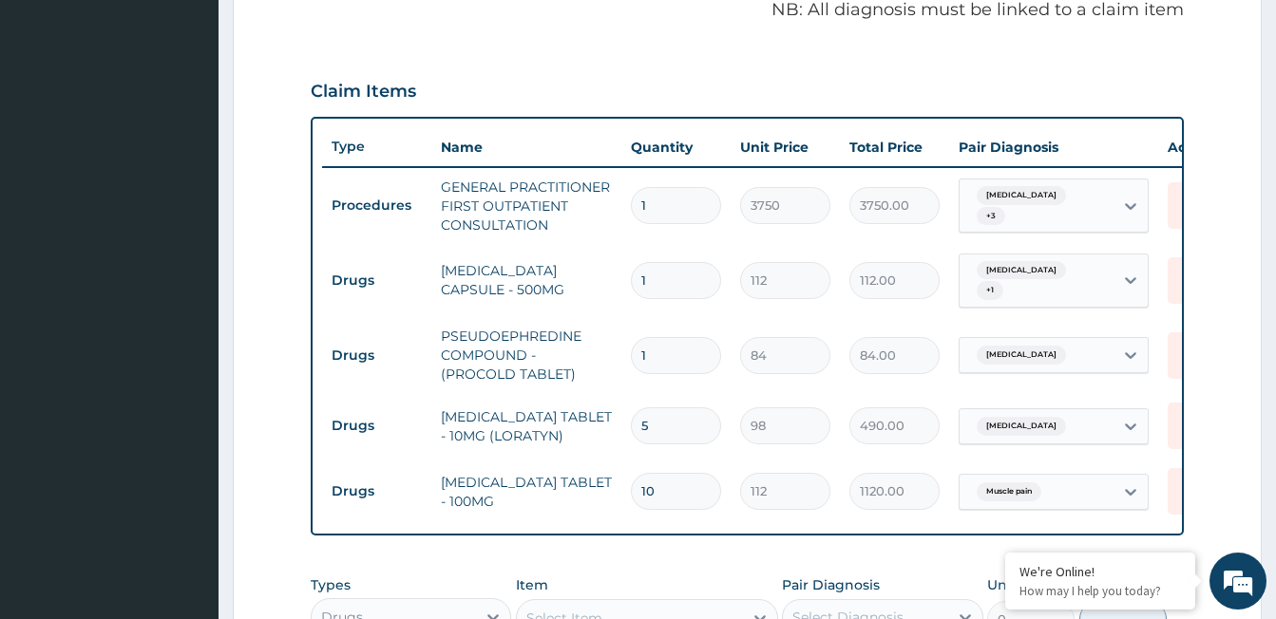
type input "0.00"
type input "4"
type input "336.00"
type input "4"
click at [668, 280] on input "1" at bounding box center [676, 280] width 90 height 37
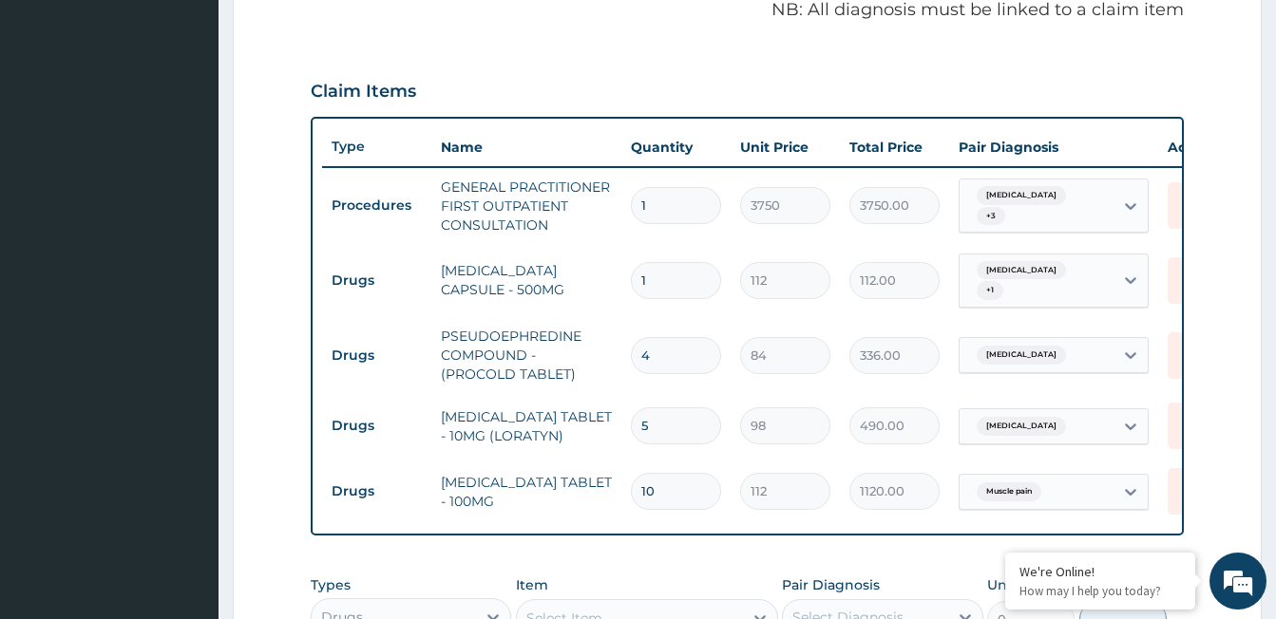
type input "15"
type input "1680.00"
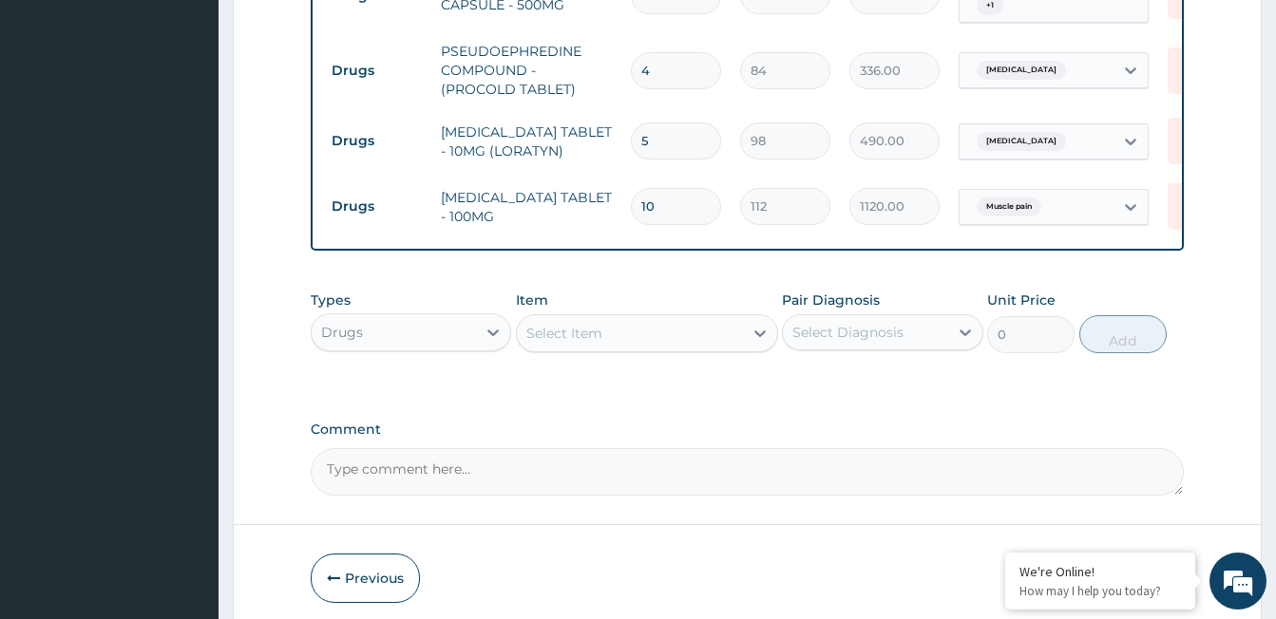
scroll to position [957, 0]
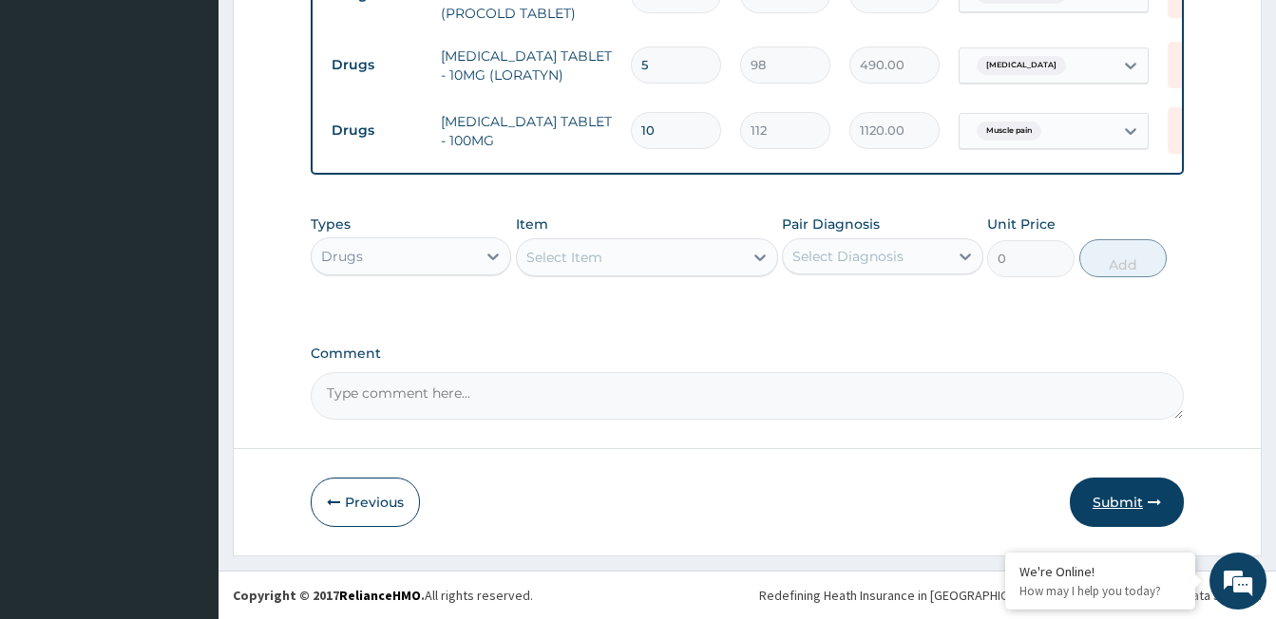
type input "15"
click at [1126, 487] on button "Submit" at bounding box center [1126, 502] width 114 height 49
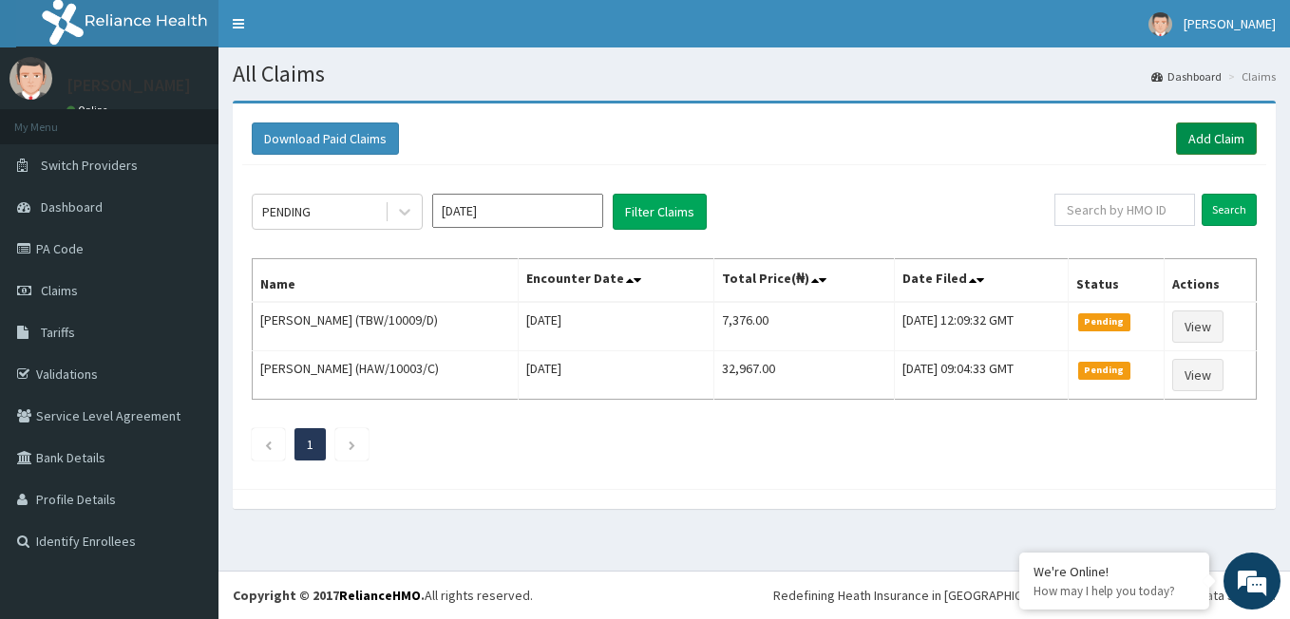
click at [1231, 135] on link "Add Claim" at bounding box center [1216, 139] width 81 height 32
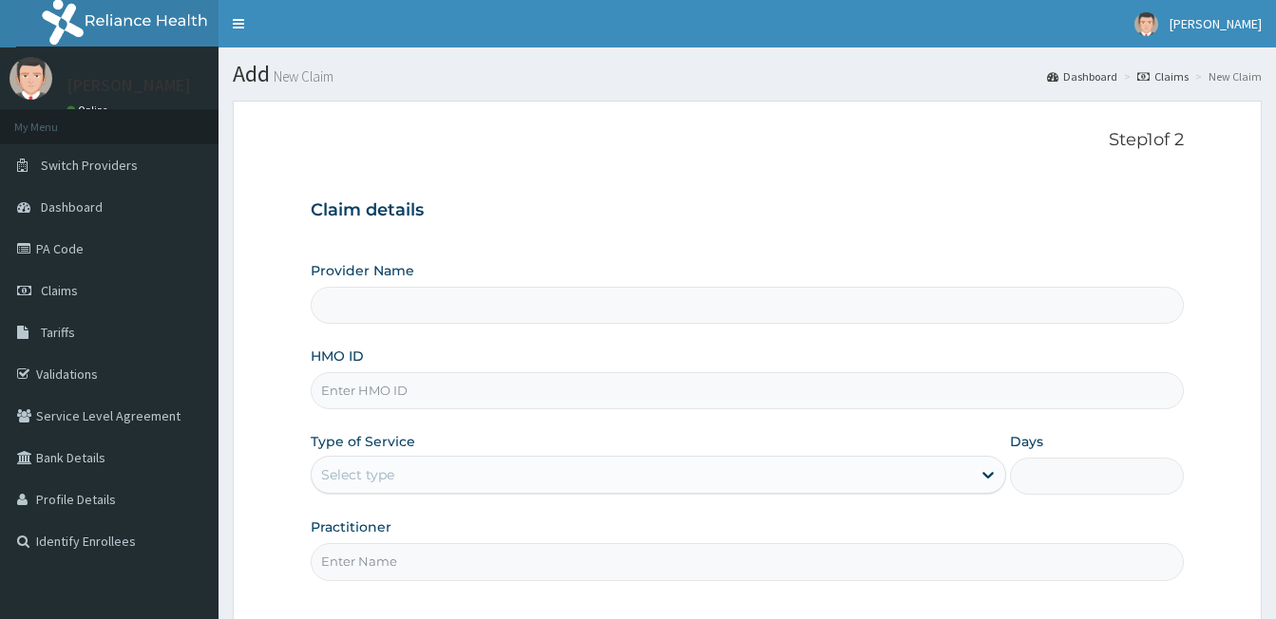
type input "[GEOGRAPHIC_DATA] - [GEOGRAPHIC_DATA]"
click at [381, 388] on input "HMO ID" at bounding box center [747, 390] width 873 height 37
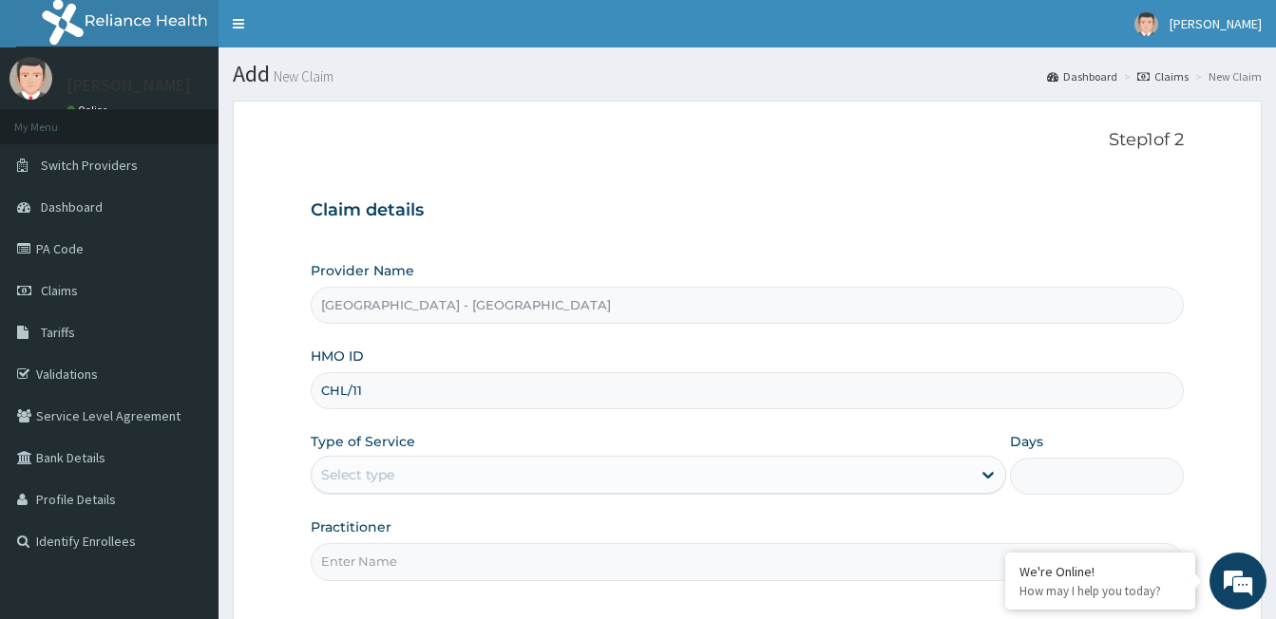
type input "CHL/11452/A"
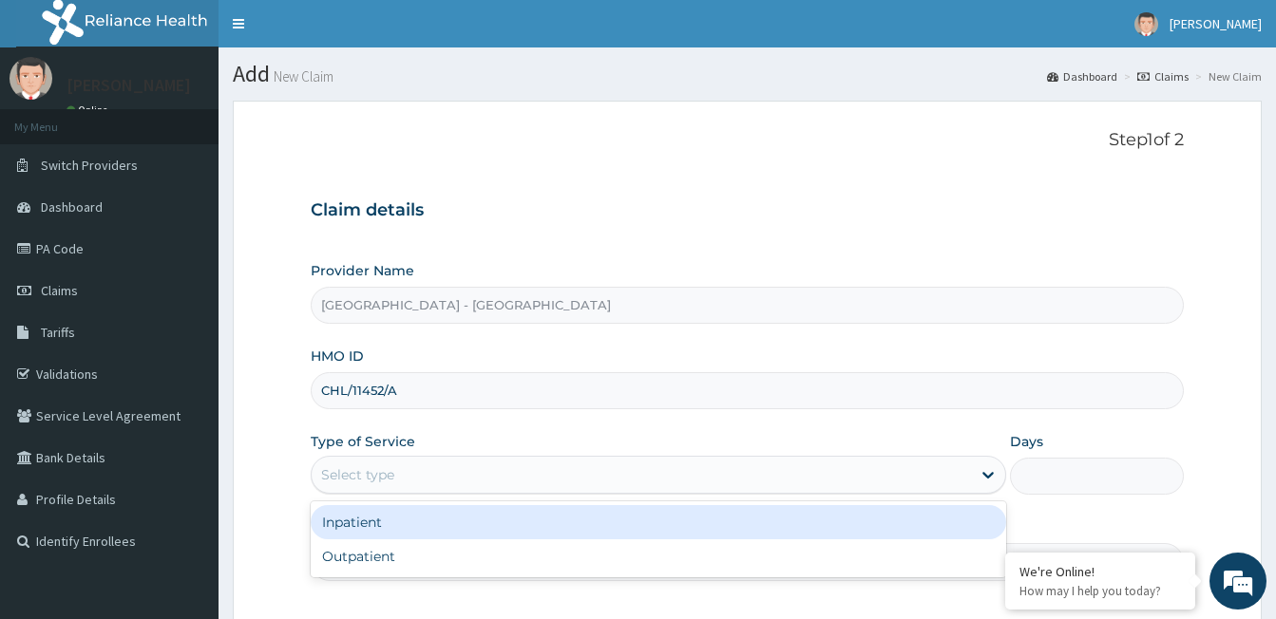
click at [359, 474] on div "Select type" at bounding box center [357, 474] width 73 height 19
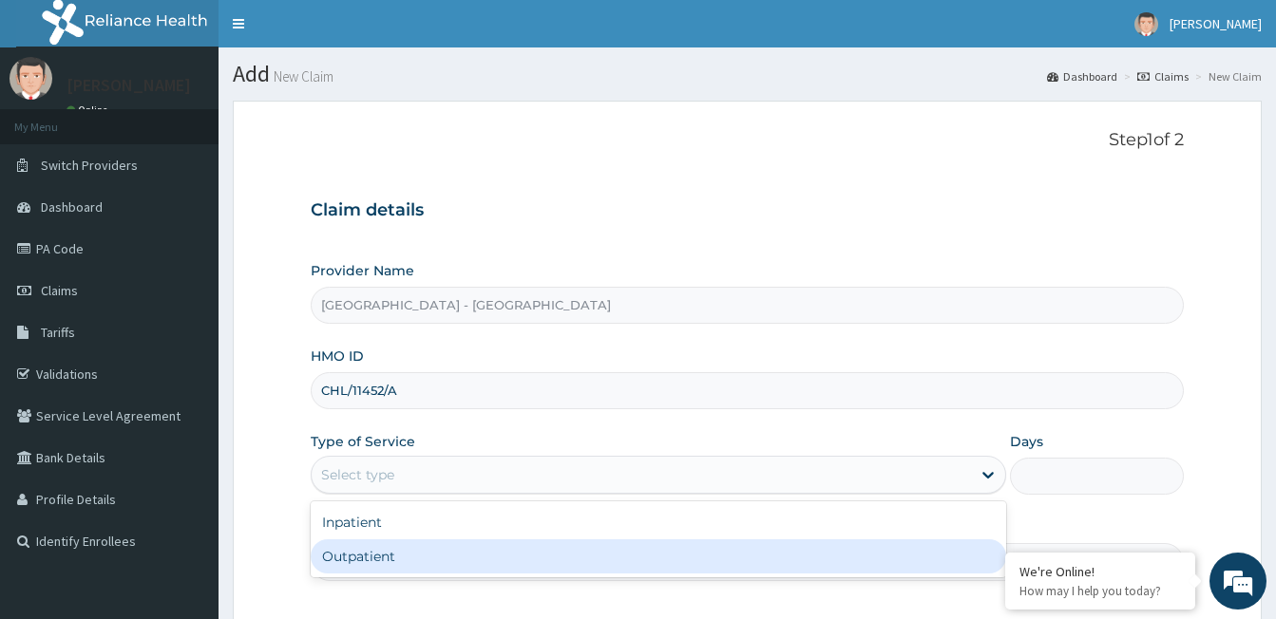
click at [378, 563] on div "Outpatient" at bounding box center [658, 556] width 695 height 34
type input "1"
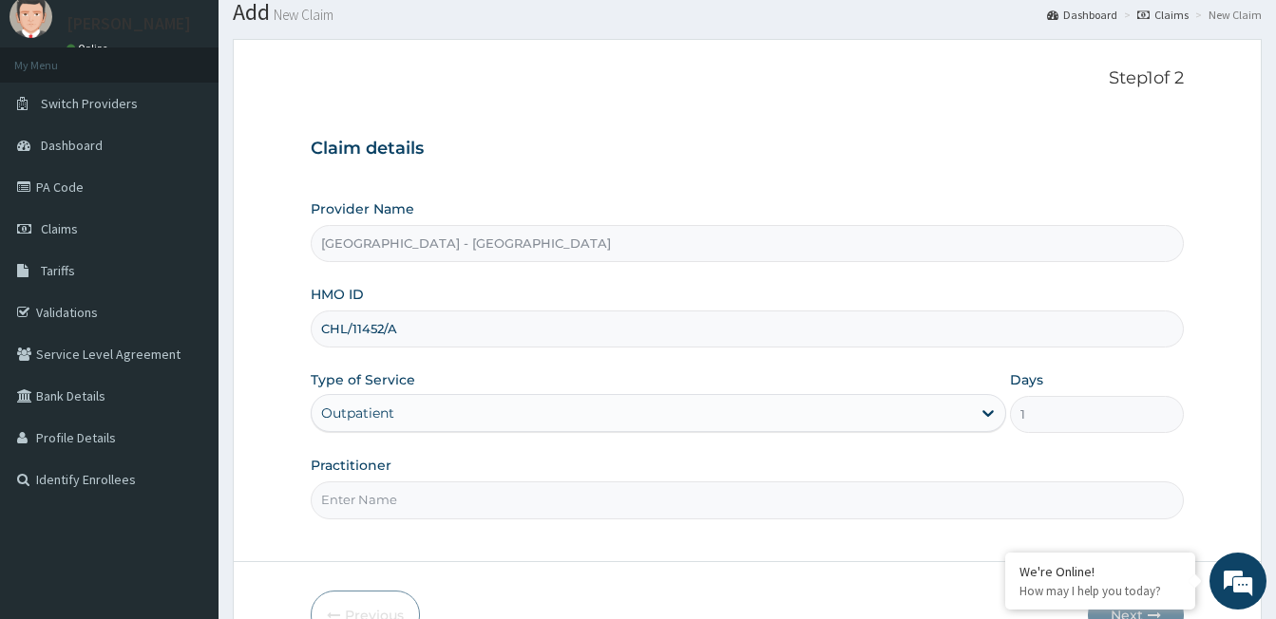
scroll to position [95, 0]
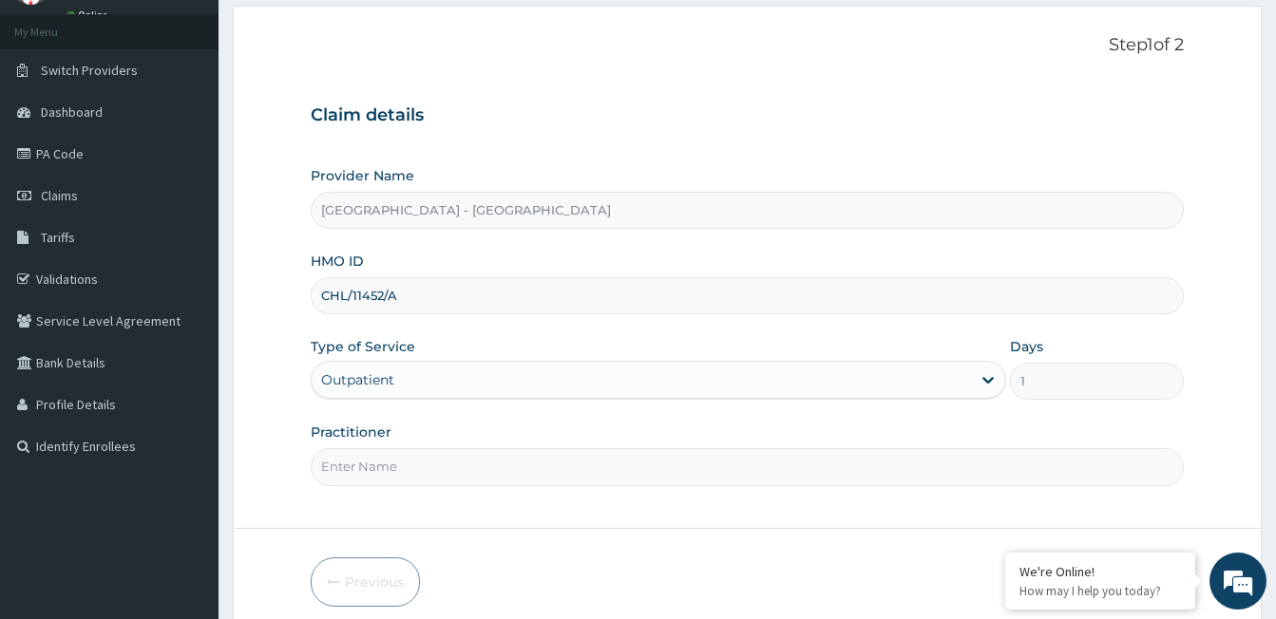
click at [357, 469] on input "Practitioner" at bounding box center [747, 466] width 873 height 37
type input "DR [PERSON_NAME]"
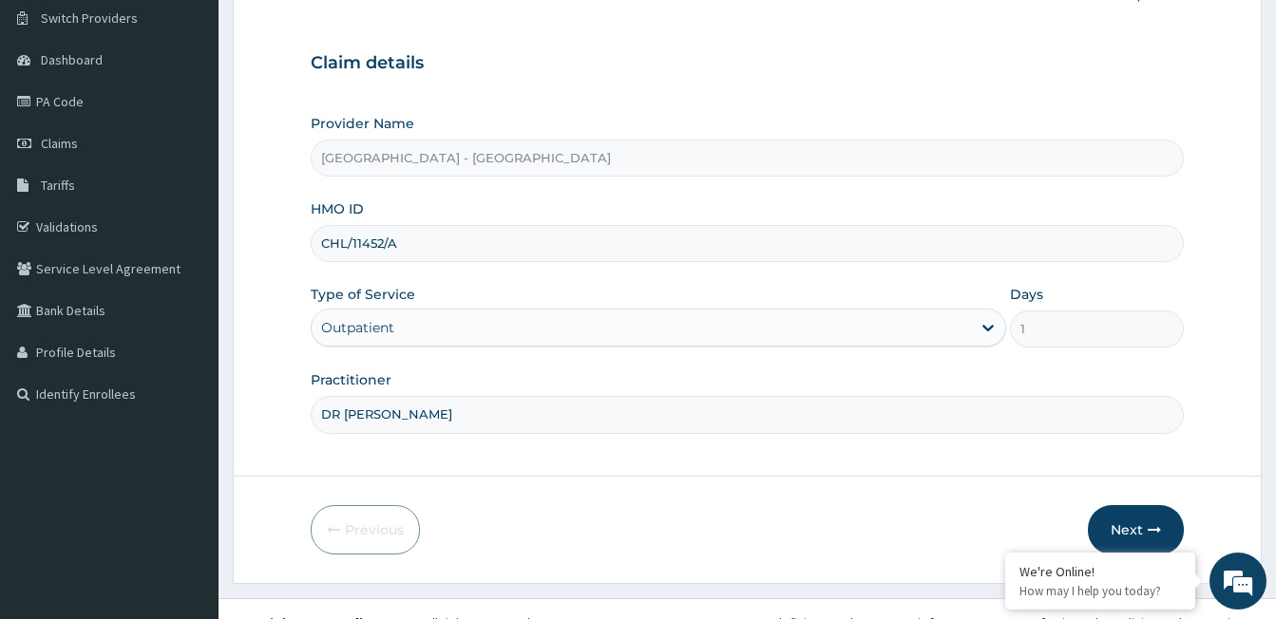
scroll to position [175, 0]
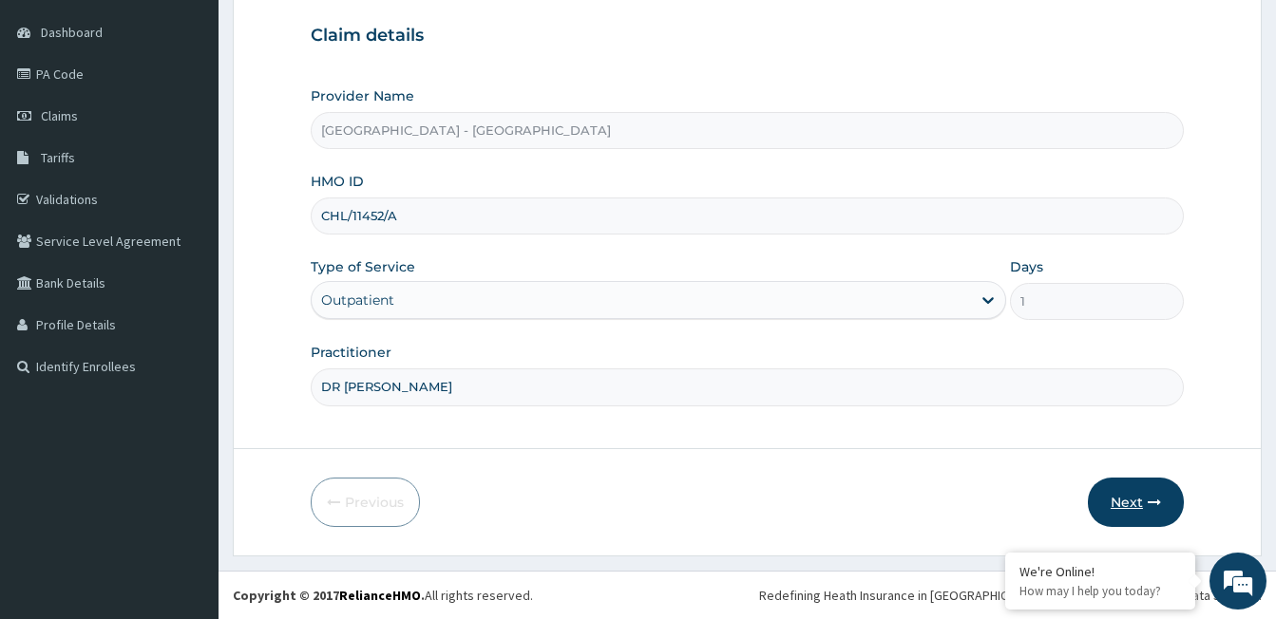
click at [1128, 490] on button "Next" at bounding box center [1136, 502] width 96 height 49
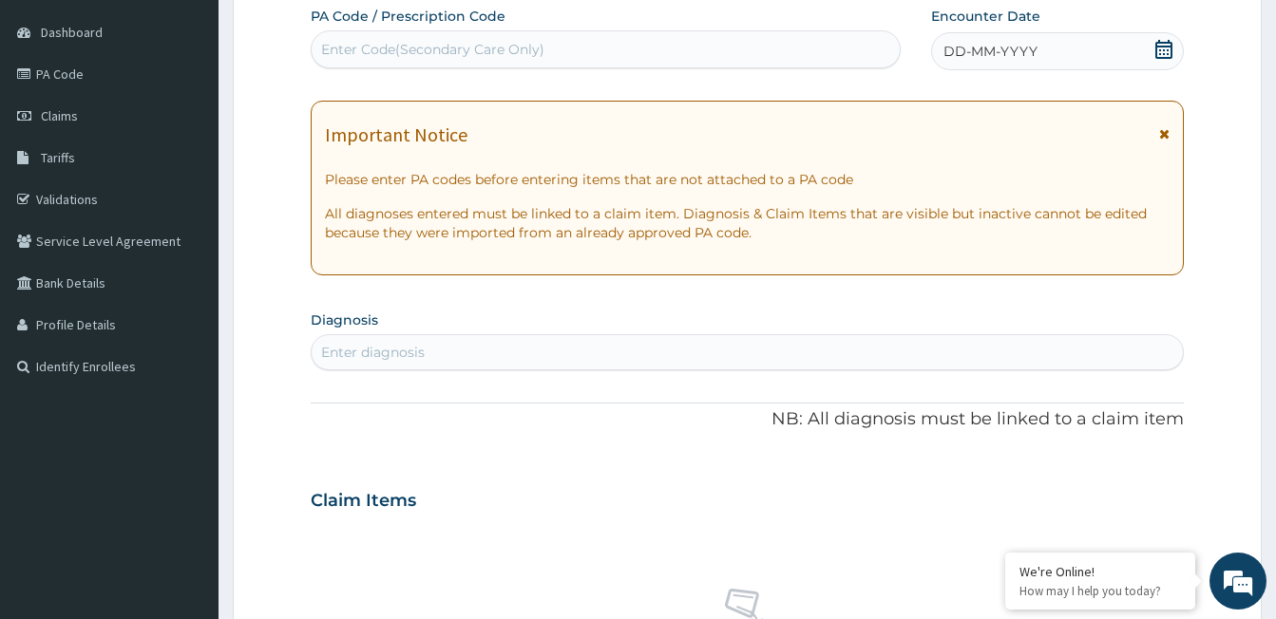
click at [744, 274] on div "Important Notice Please enter PA codes before entering items that are not attac…" at bounding box center [747, 188] width 873 height 175
click at [634, 53] on div "Enter Code(Secondary Care Only)" at bounding box center [606, 49] width 588 height 30
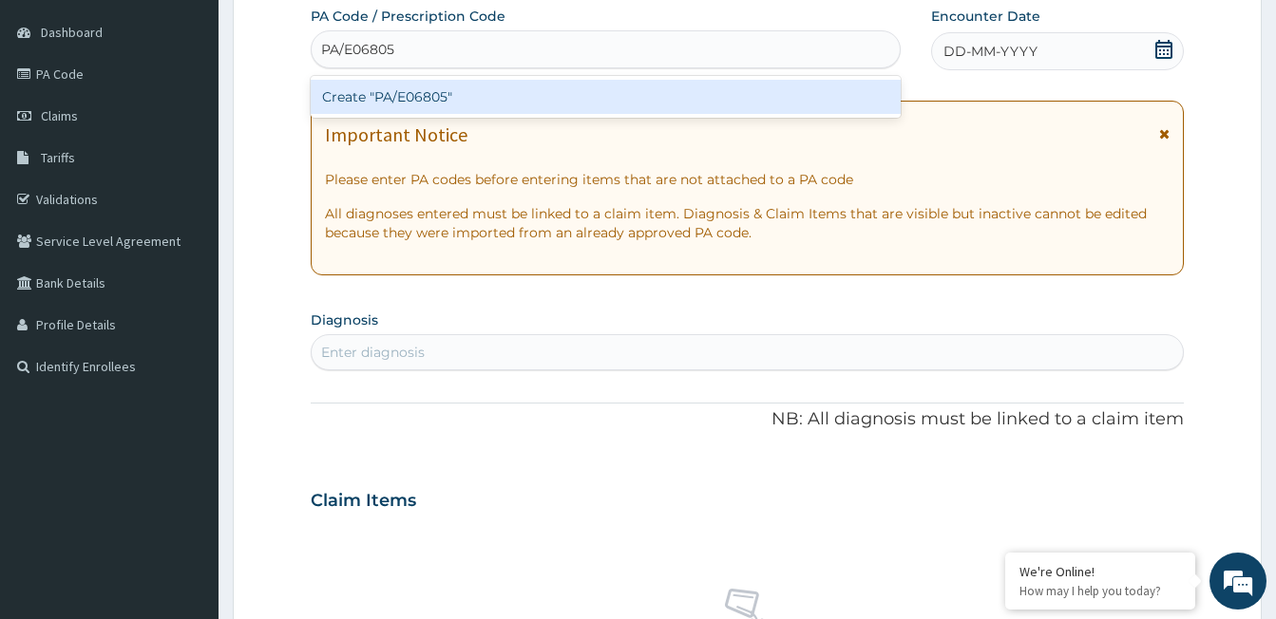
type input "PA/E06805"
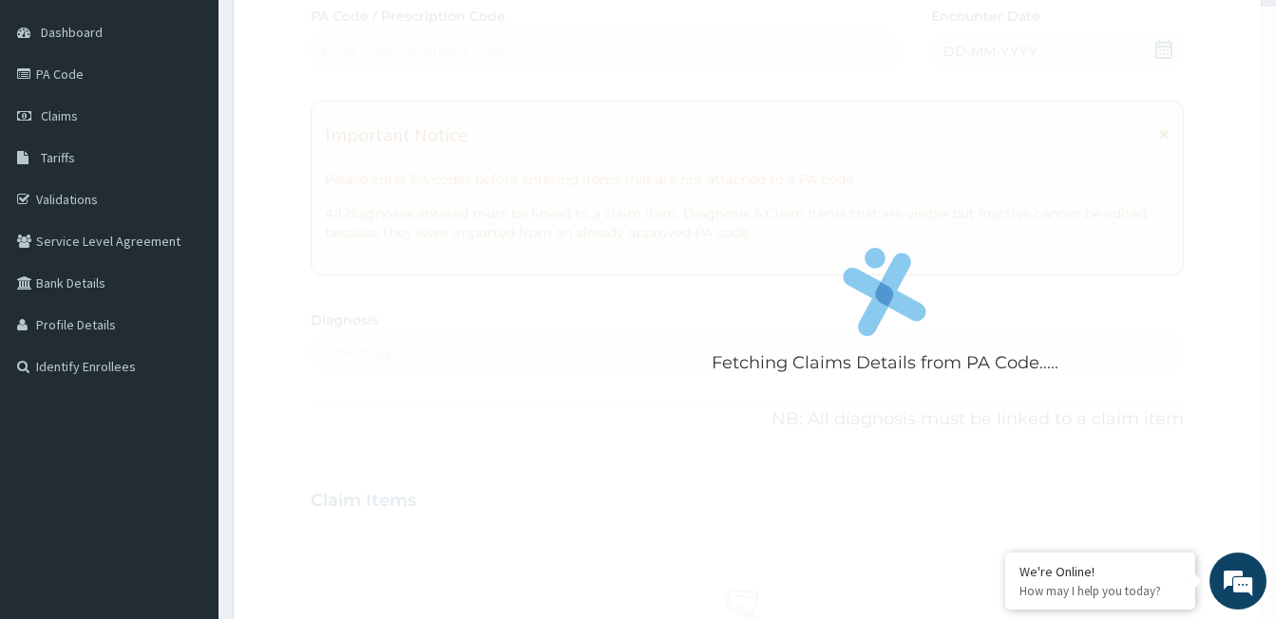
click at [608, 174] on div "Fetching Claims Details from PA Code..... PA Code / Prescription Code Enter Cod…" at bounding box center [747, 498] width 873 height 983
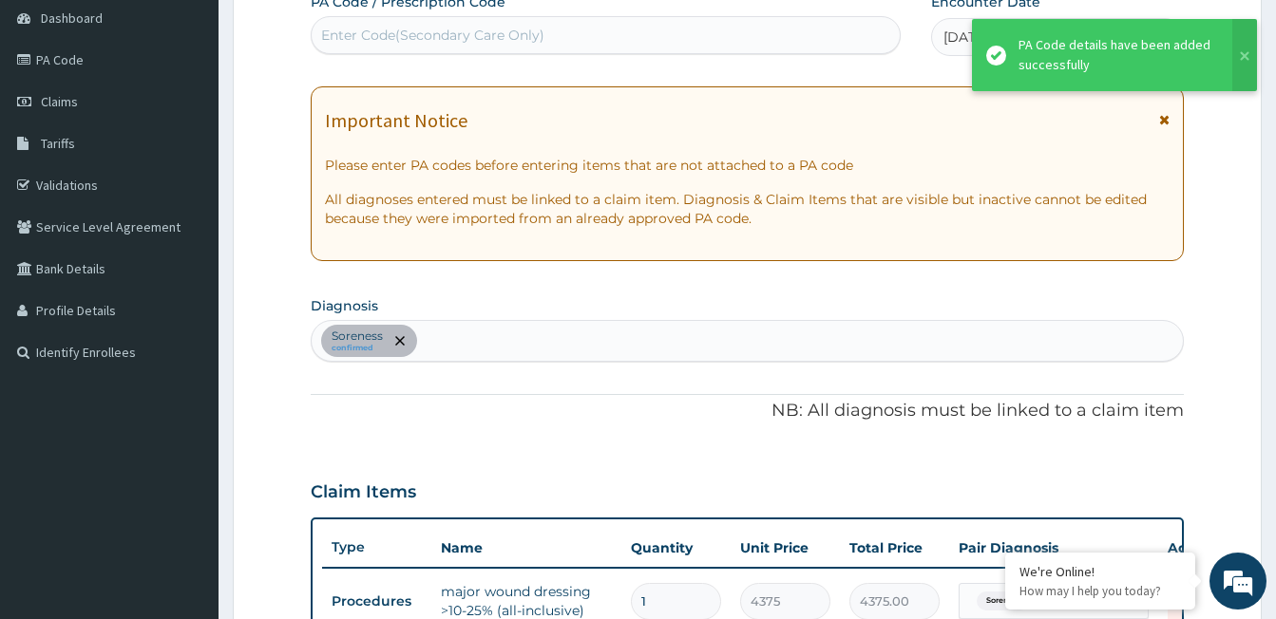
scroll to position [379, 0]
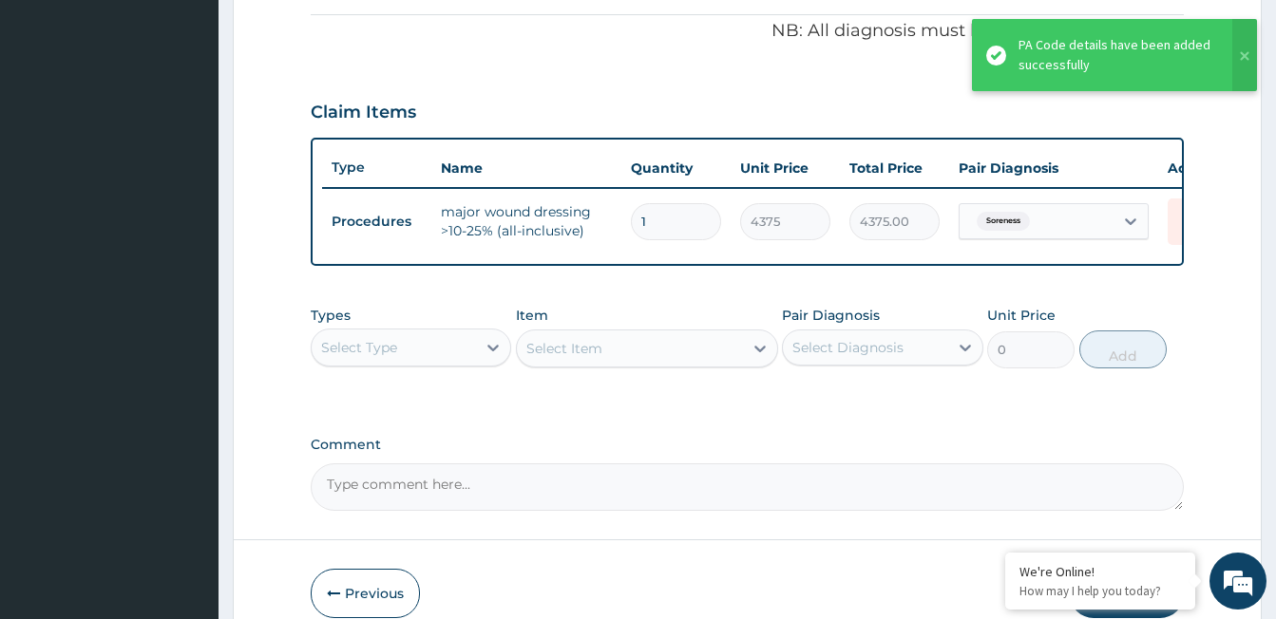
type input "0"
type input "0.00"
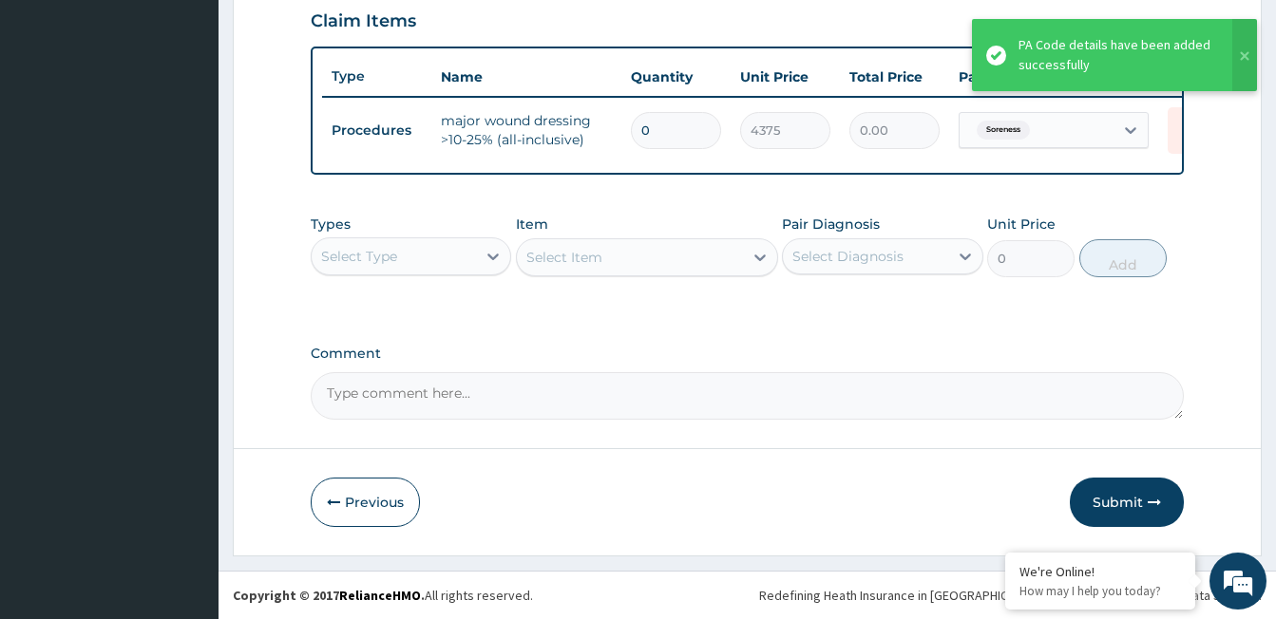
scroll to position [674, 0]
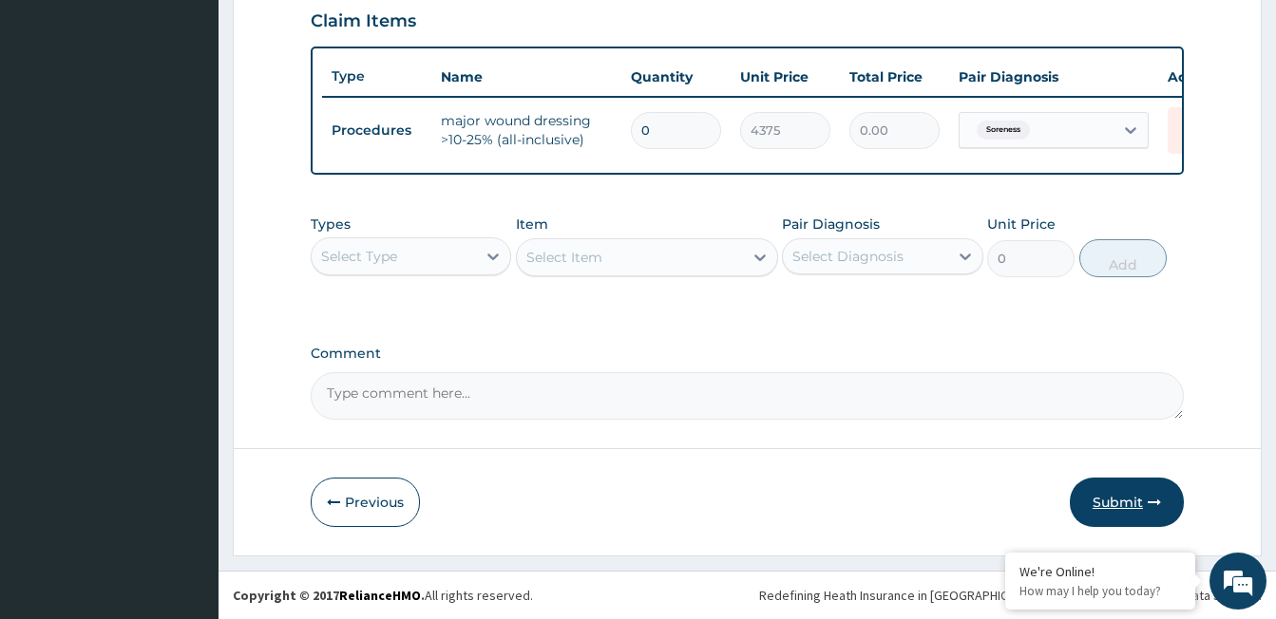
type input "0"
click at [1135, 509] on button "Submit" at bounding box center [1126, 502] width 114 height 49
click at [672, 112] on input "0" at bounding box center [676, 130] width 90 height 37
type input "1"
type input "4375.00"
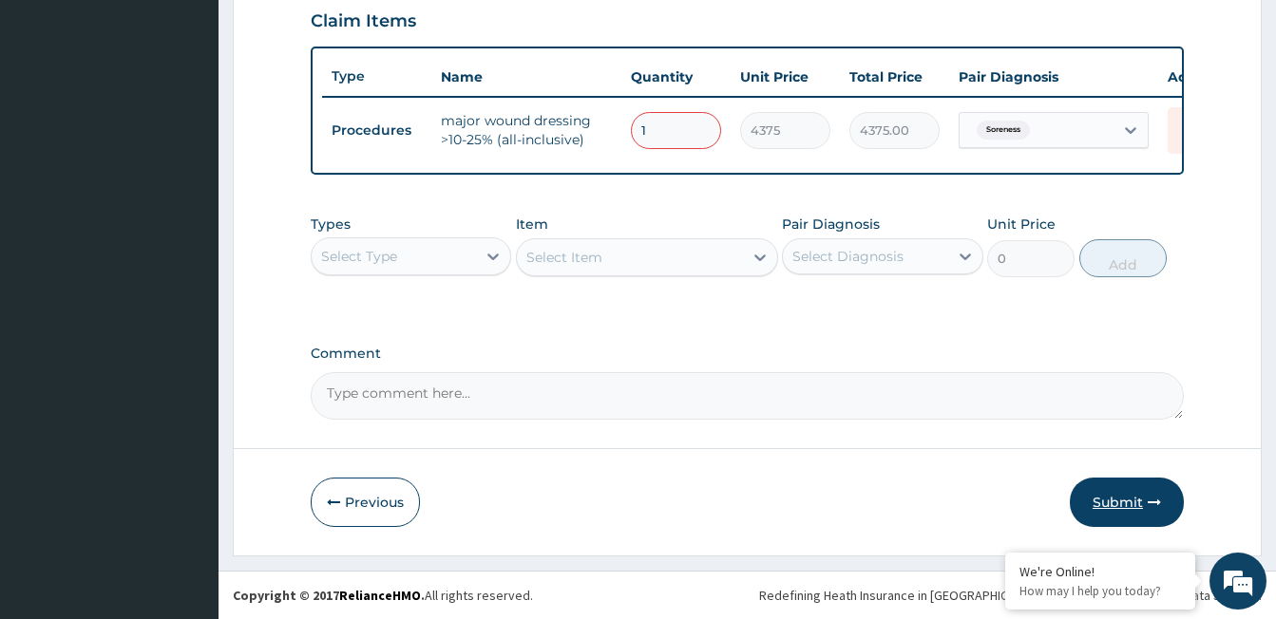
type input "1"
click at [1147, 503] on icon "button" at bounding box center [1153, 502] width 13 height 13
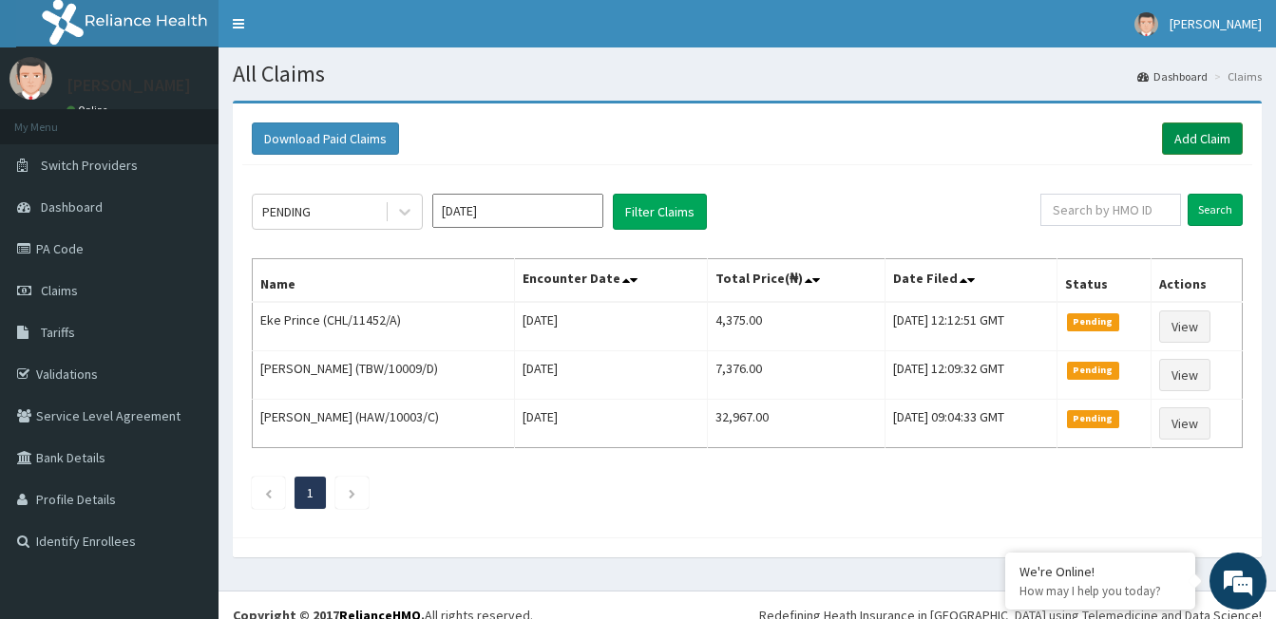
click at [1196, 132] on link "Add Claim" at bounding box center [1202, 139] width 81 height 32
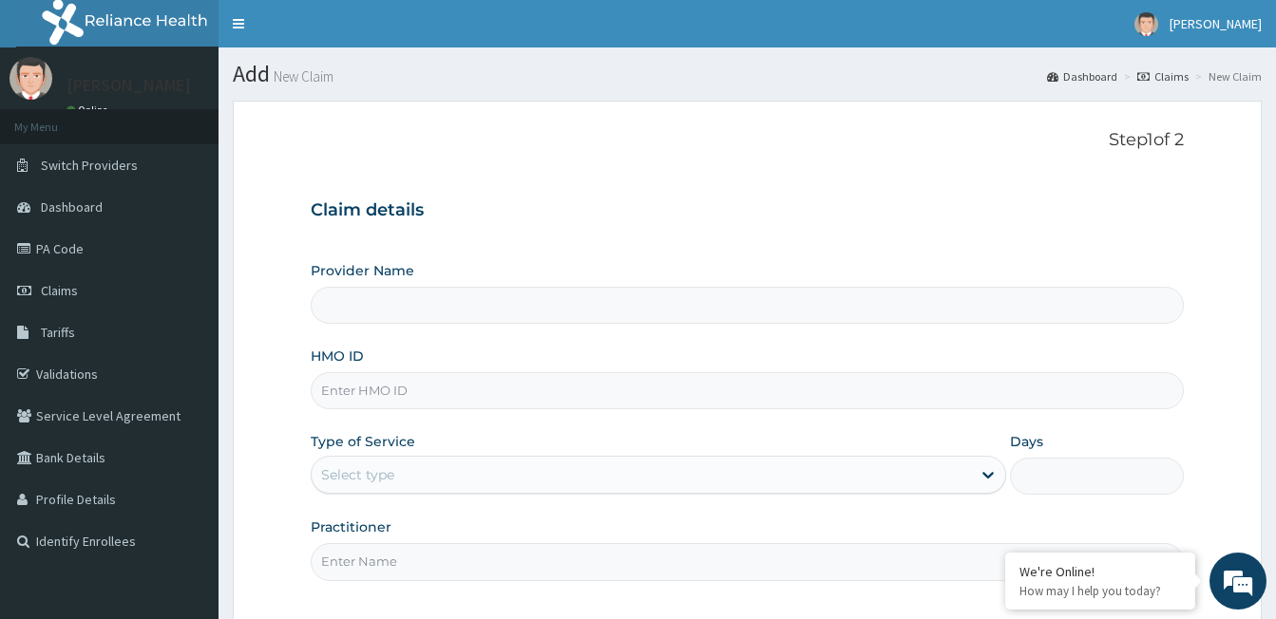
type input "[GEOGRAPHIC_DATA] - [GEOGRAPHIC_DATA]"
click at [445, 397] on input "HMO ID" at bounding box center [747, 390] width 873 height 37
type input "NBC/10408/A"
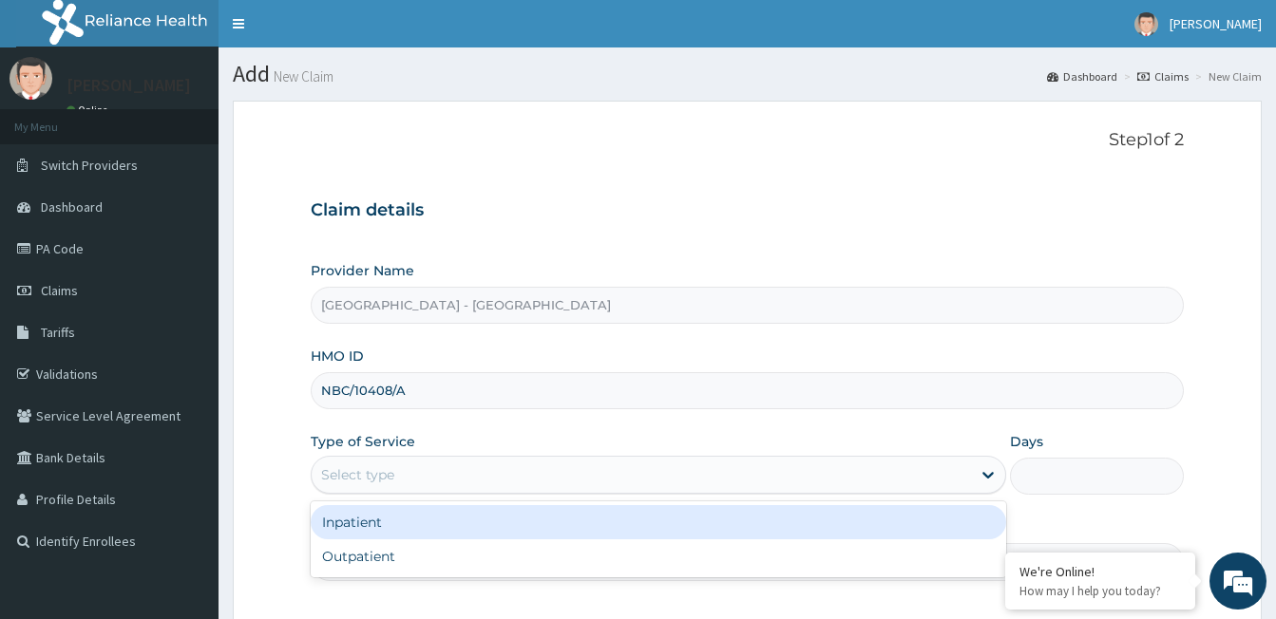
click at [442, 469] on div "Select type" at bounding box center [641, 475] width 659 height 30
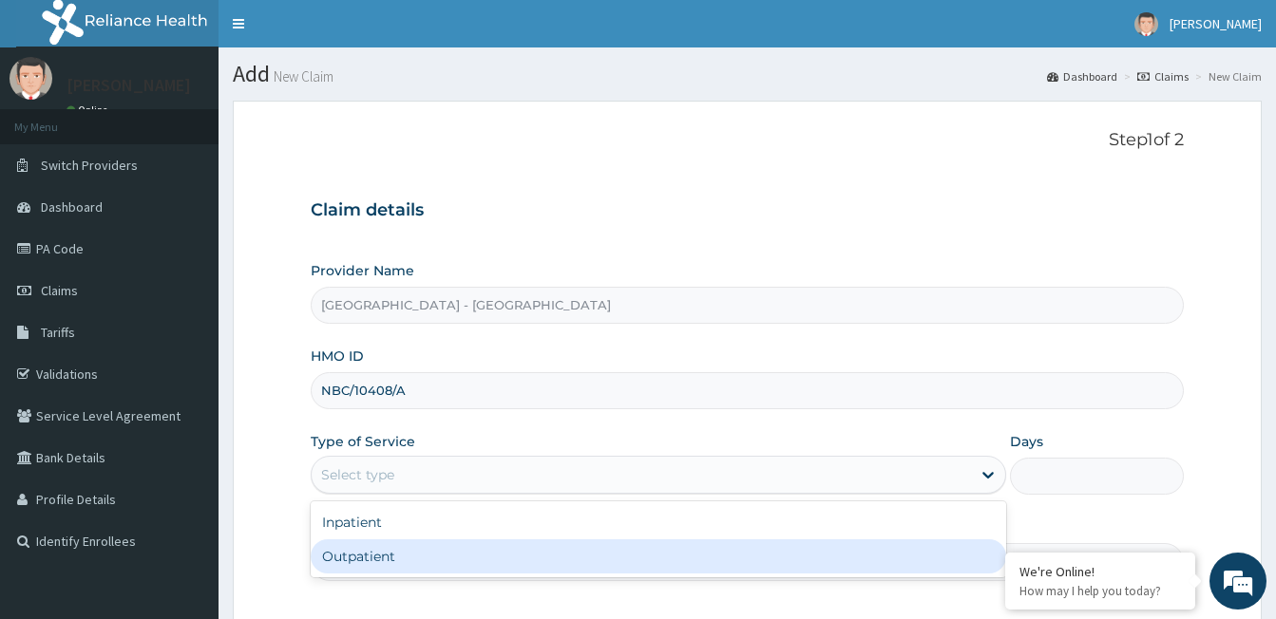
click at [432, 551] on div "Outpatient" at bounding box center [658, 556] width 695 height 34
type input "1"
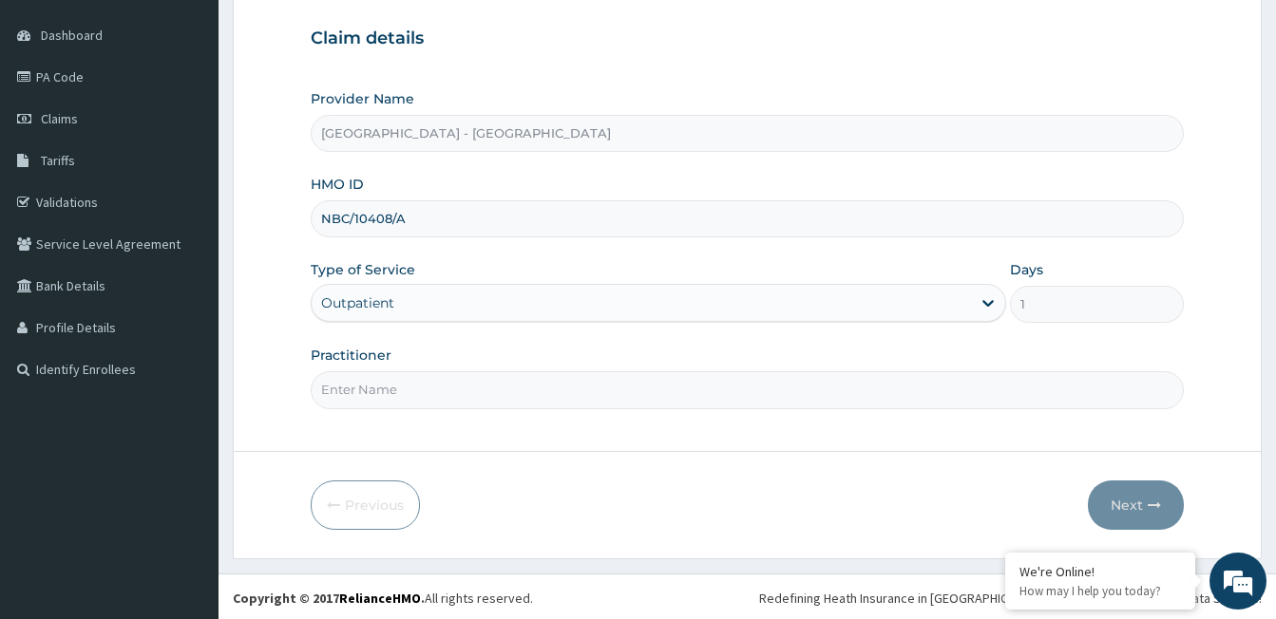
scroll to position [175, 0]
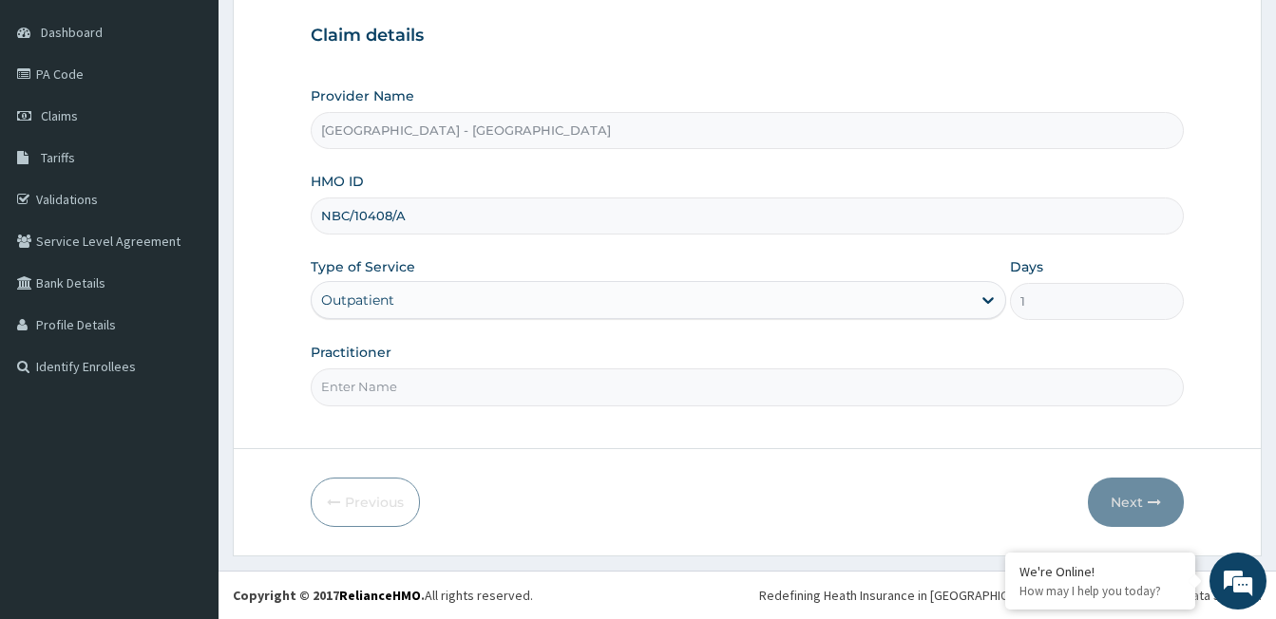
click at [415, 392] on input "Practitioner" at bounding box center [747, 387] width 873 height 37
type input "DR [PERSON_NAME]"
click at [572, 392] on input "DR [PERSON_NAME]" at bounding box center [747, 387] width 873 height 37
click at [1127, 501] on button "Next" at bounding box center [1136, 502] width 96 height 49
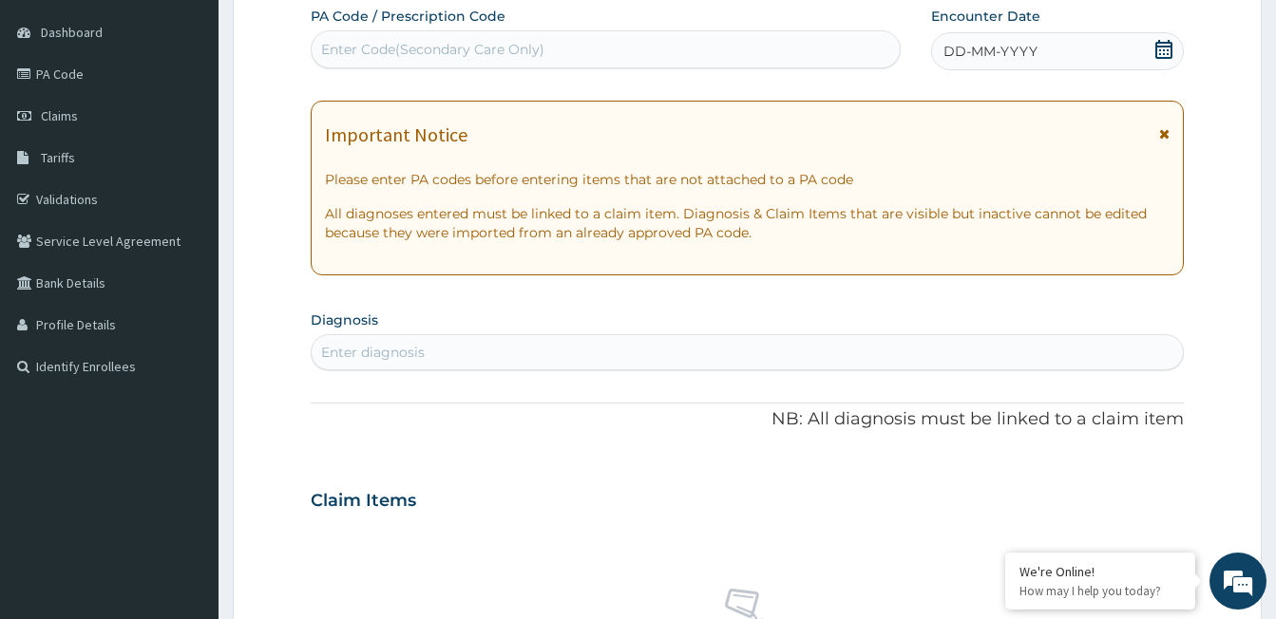
click at [512, 351] on div "Enter diagnosis" at bounding box center [747, 352] width 871 height 30
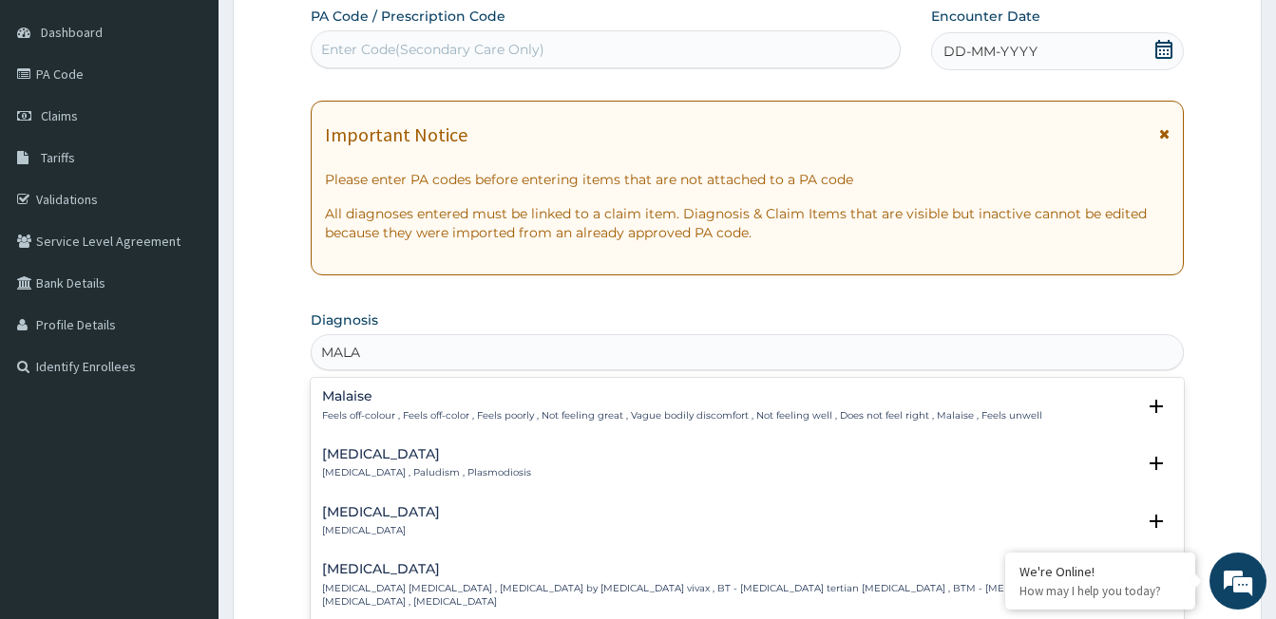
type input "MALAB"
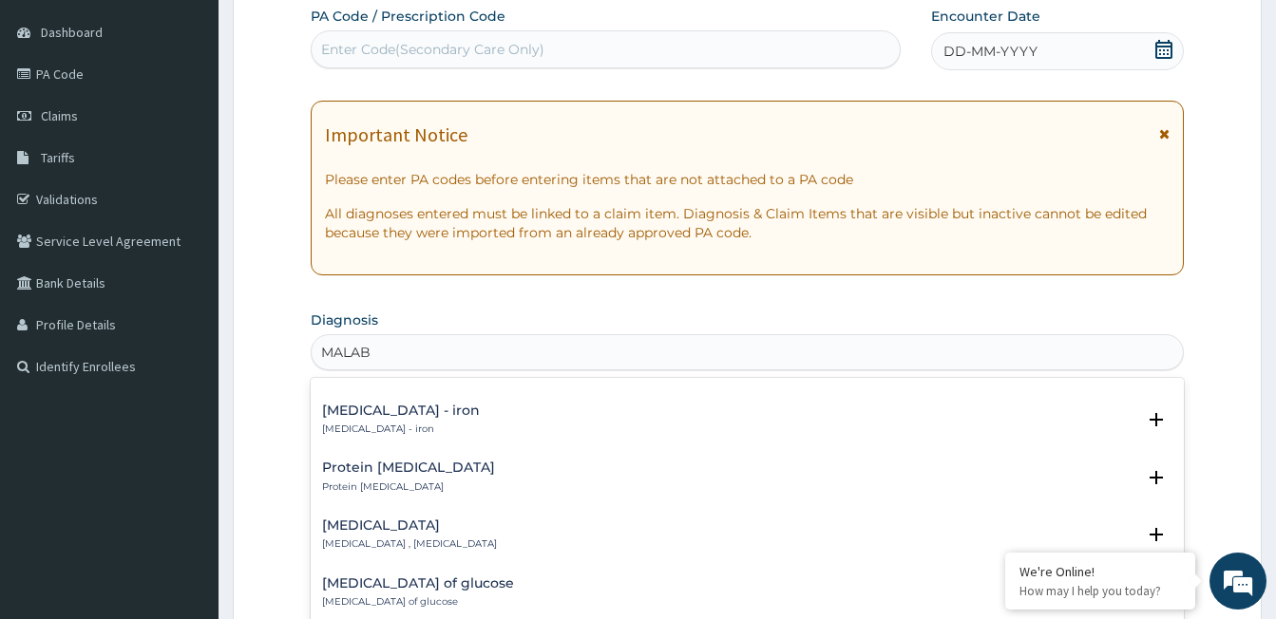
scroll to position [0, 0]
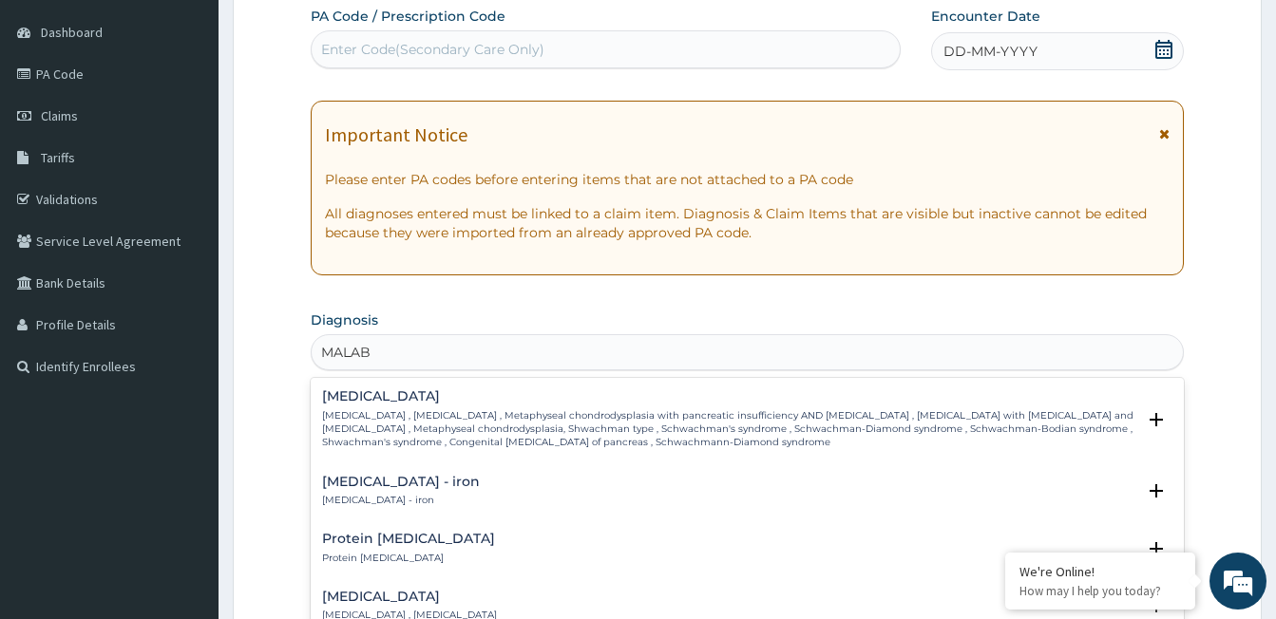
click at [388, 489] on h4 "Malabsorption - iron" at bounding box center [401, 482] width 158 height 14
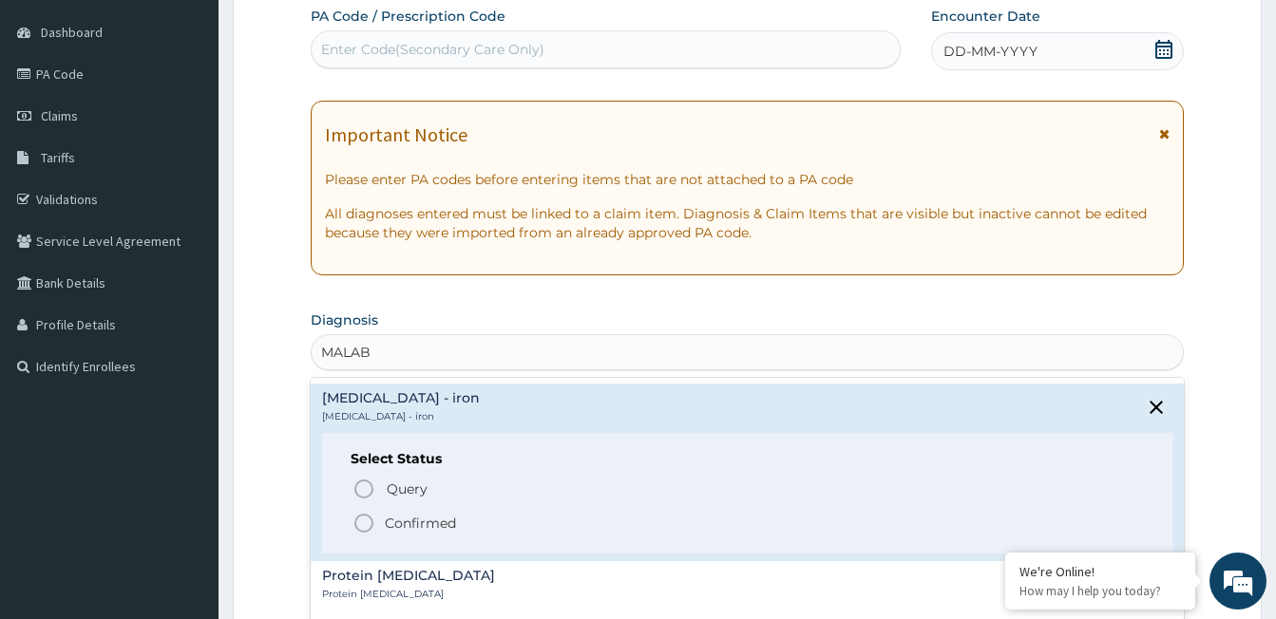
scroll to position [190, 0]
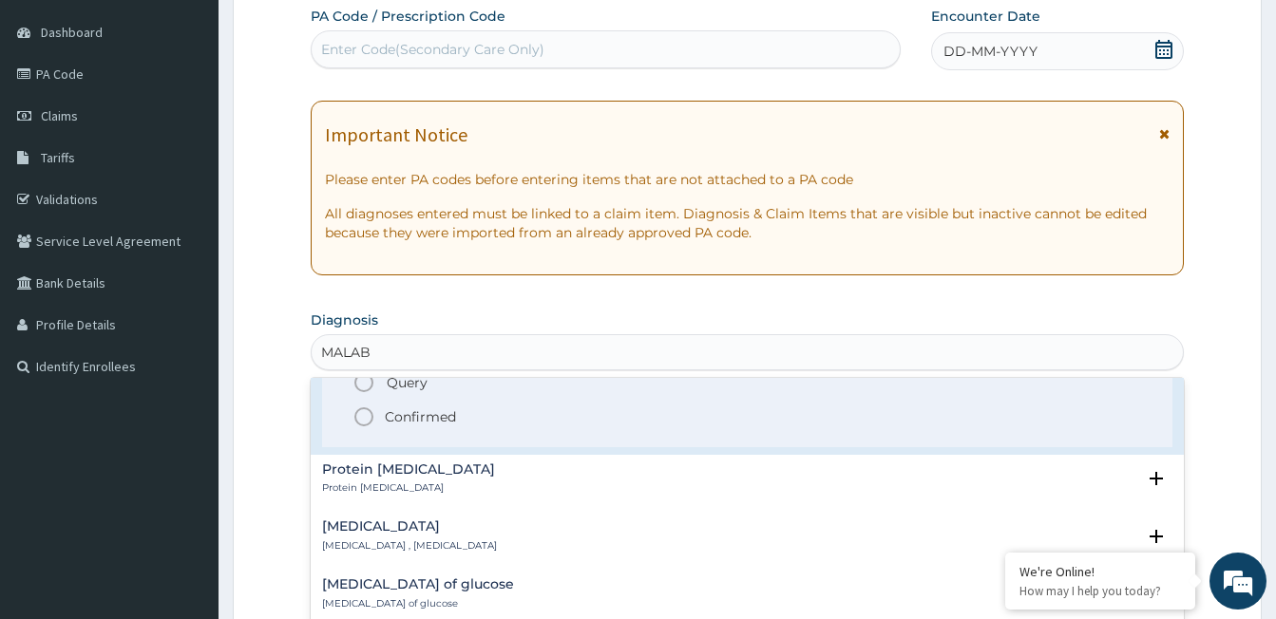
click at [368, 415] on icon "status option filled" at bounding box center [363, 417] width 23 height 23
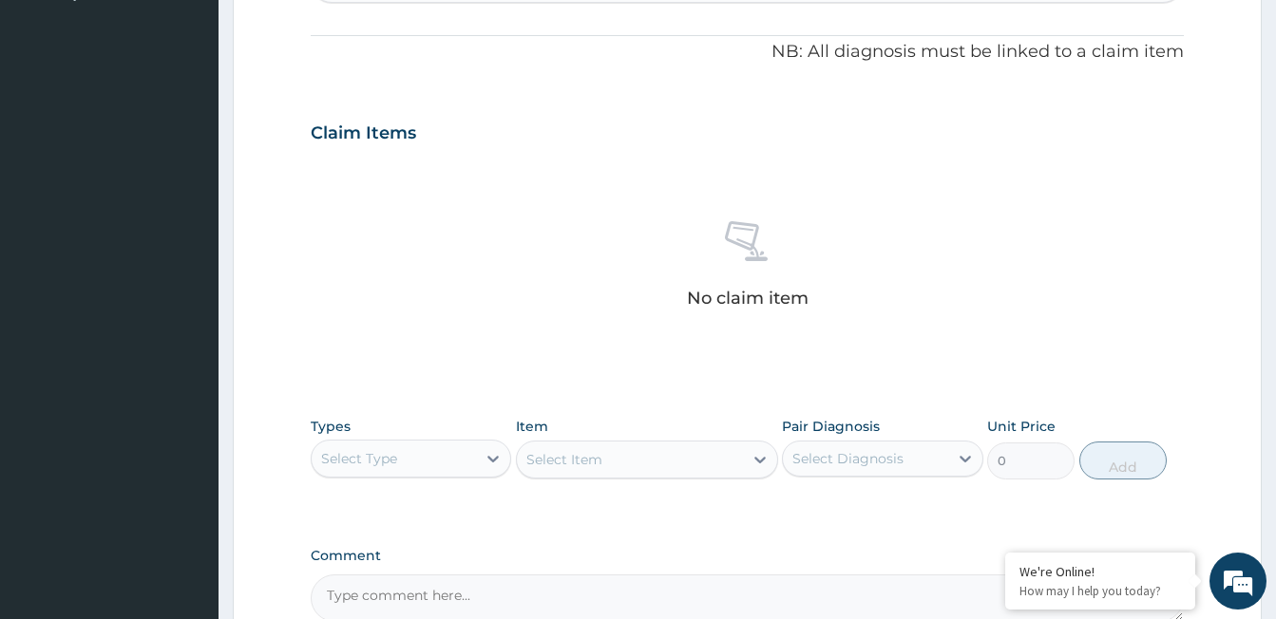
scroll to position [650, 0]
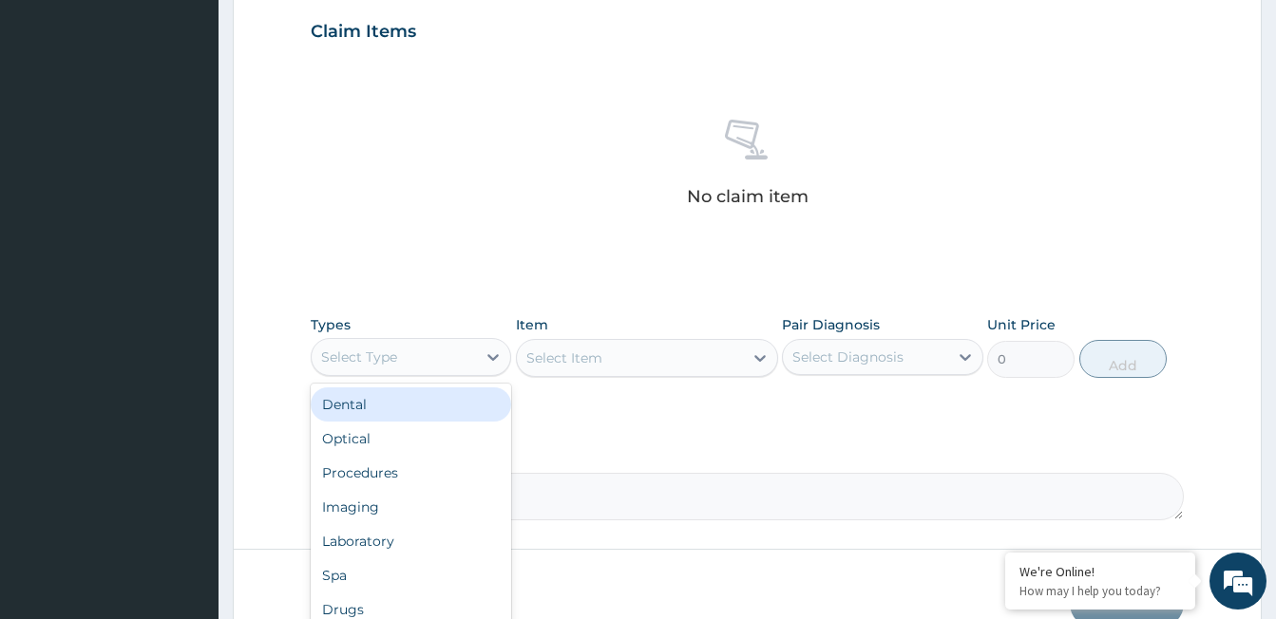
click at [473, 347] on div "Select Type" at bounding box center [394, 357] width 164 height 30
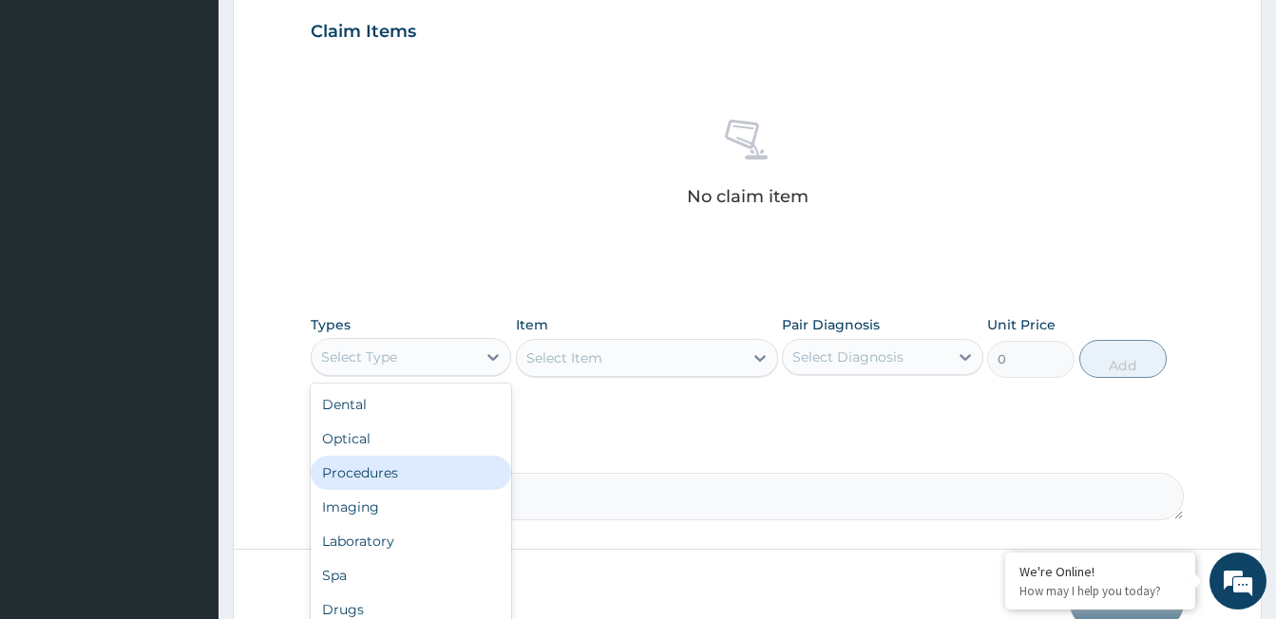
click at [423, 464] on div "Procedures" at bounding box center [411, 473] width 200 height 34
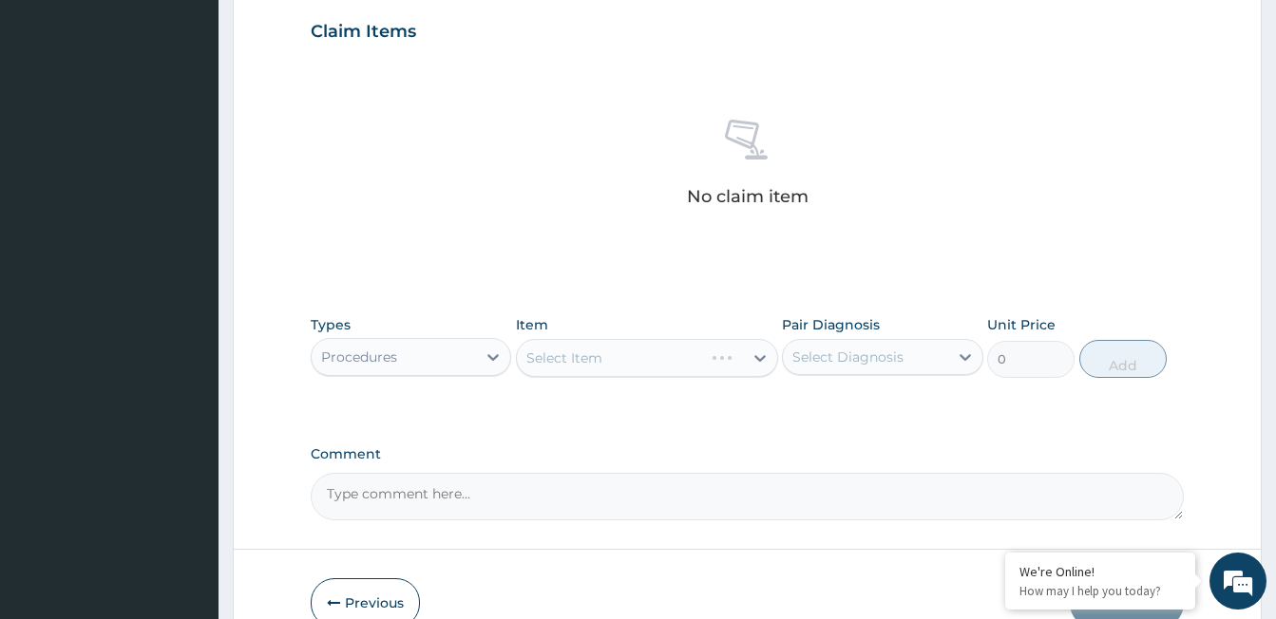
click at [676, 347] on div "Select Item" at bounding box center [647, 358] width 262 height 38
click at [652, 361] on div "Select Item" at bounding box center [630, 358] width 226 height 30
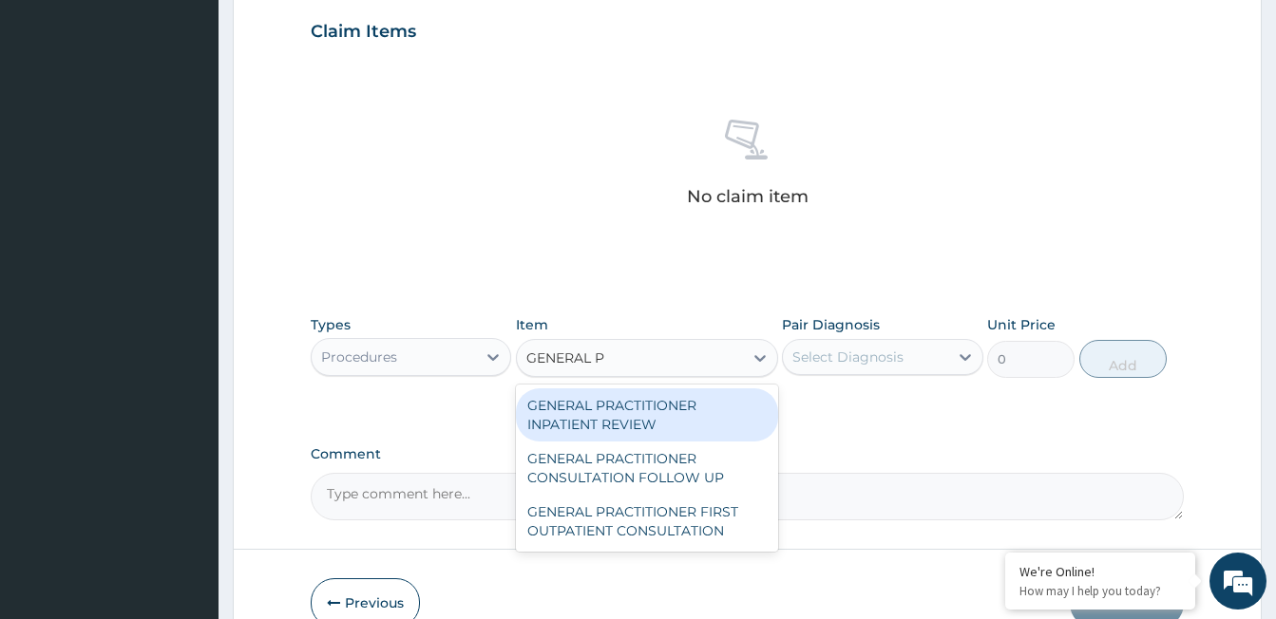
type input "GENERAL PR"
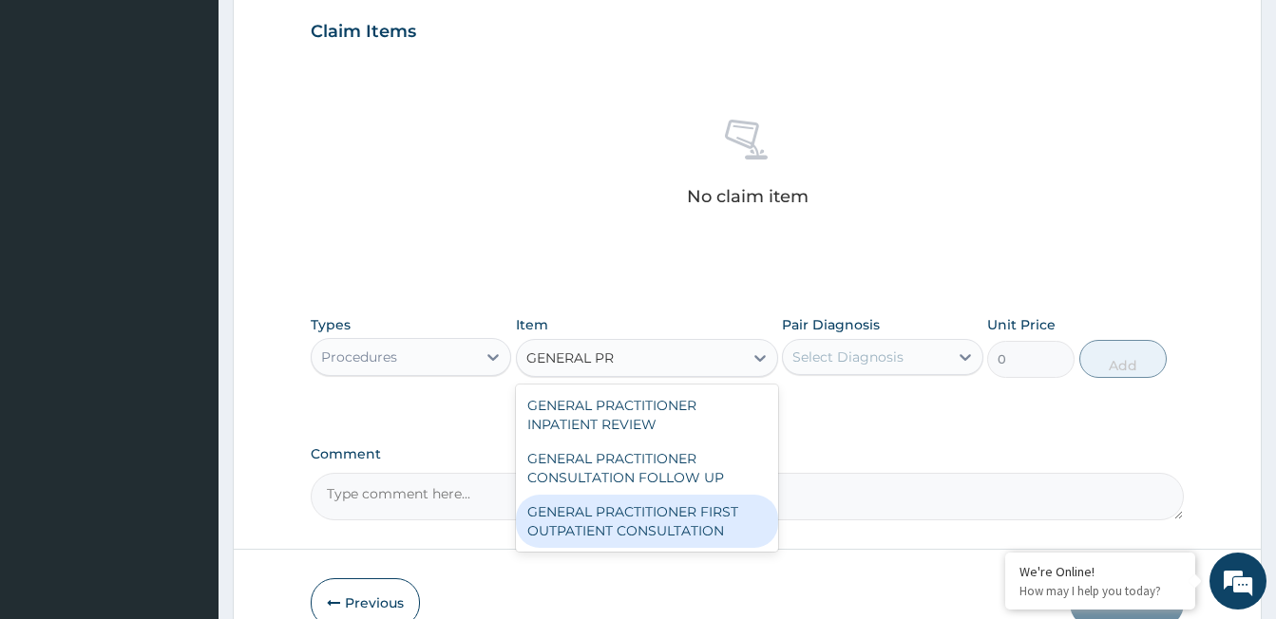
click at [655, 520] on div "GENERAL PRACTITIONER FIRST OUTPATIENT CONSULTATION" at bounding box center [647, 521] width 262 height 53
type input "3750"
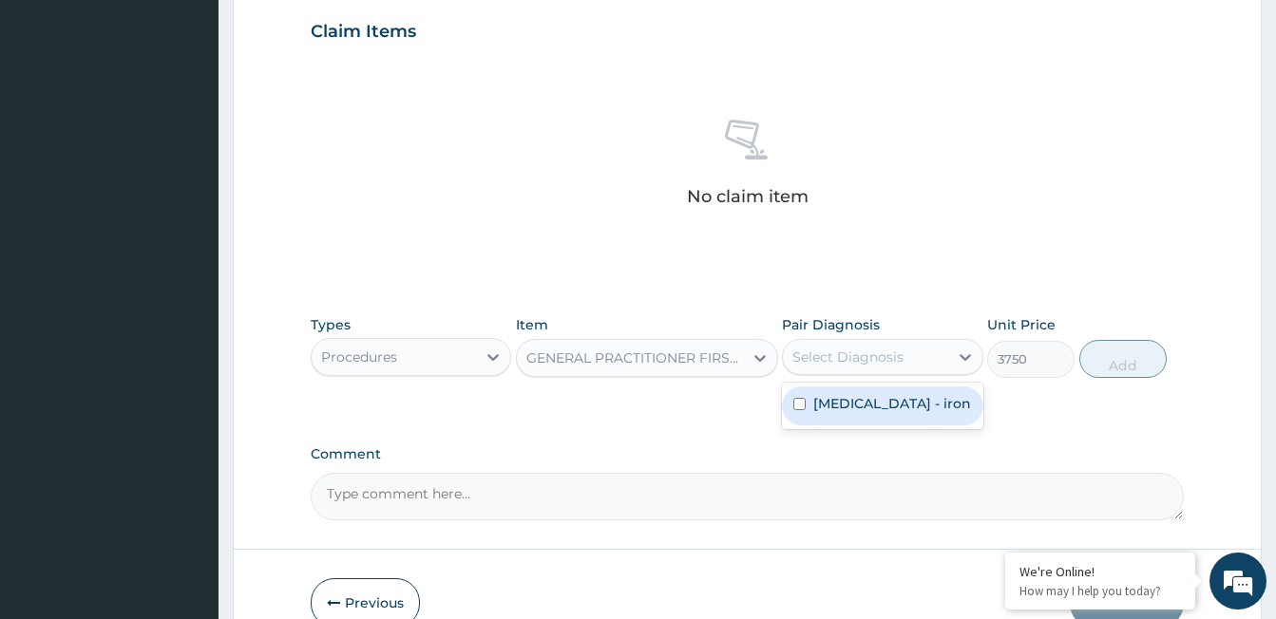
click at [892, 350] on div "Select Diagnosis" at bounding box center [847, 357] width 111 height 19
click at [896, 400] on label "Malabsorption - iron" at bounding box center [892, 403] width 158 height 19
checkbox input "true"
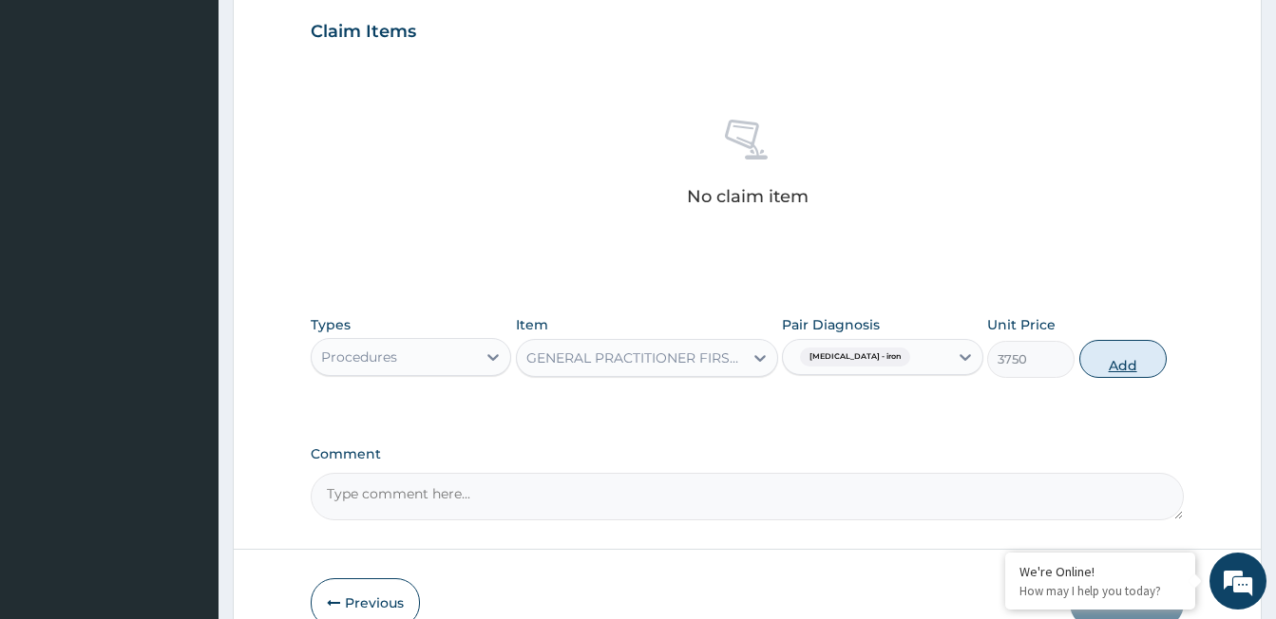
click at [1126, 357] on button "Add" at bounding box center [1122, 359] width 87 height 38
type input "0"
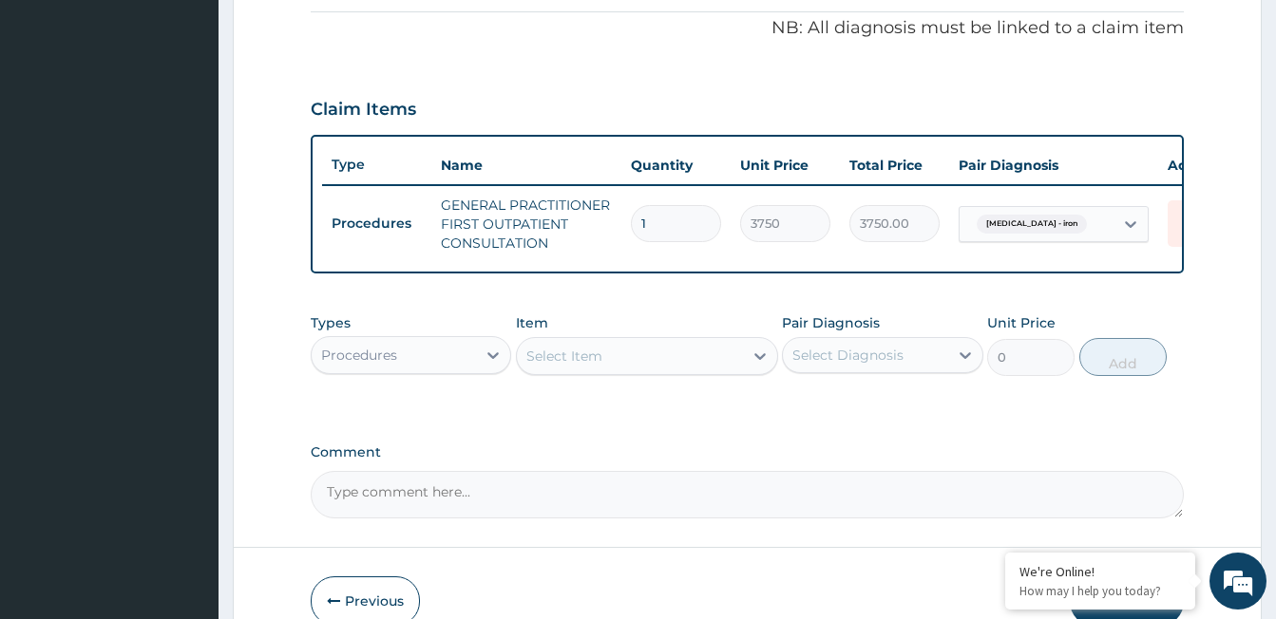
scroll to position [685, 0]
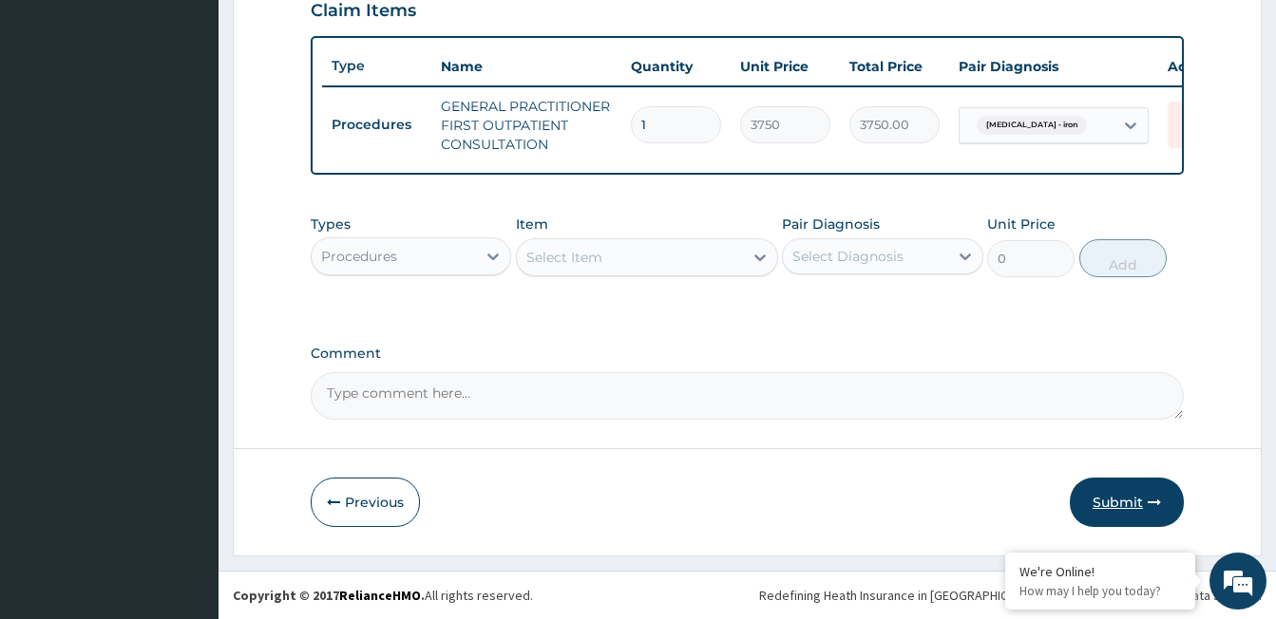
click at [1128, 489] on button "Submit" at bounding box center [1126, 502] width 114 height 49
click at [1112, 492] on button "Submit" at bounding box center [1126, 502] width 114 height 49
click at [1118, 503] on button "Submit" at bounding box center [1126, 502] width 114 height 49
click at [1107, 503] on button "Submit" at bounding box center [1126, 502] width 114 height 49
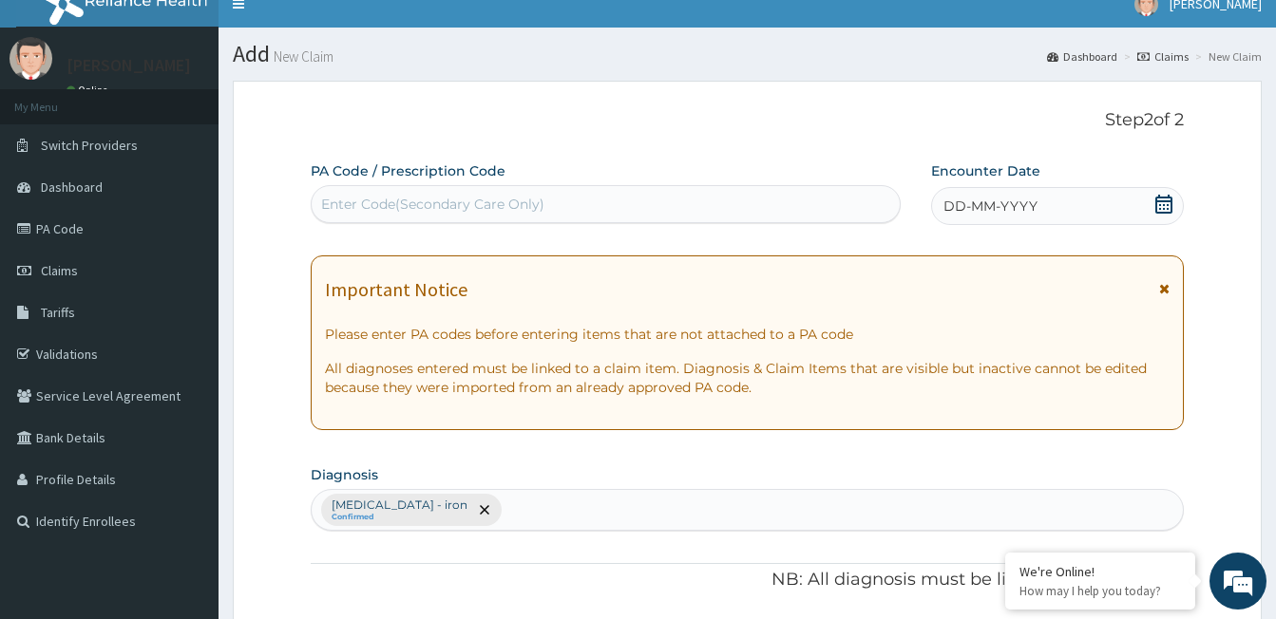
scroll to position [0, 0]
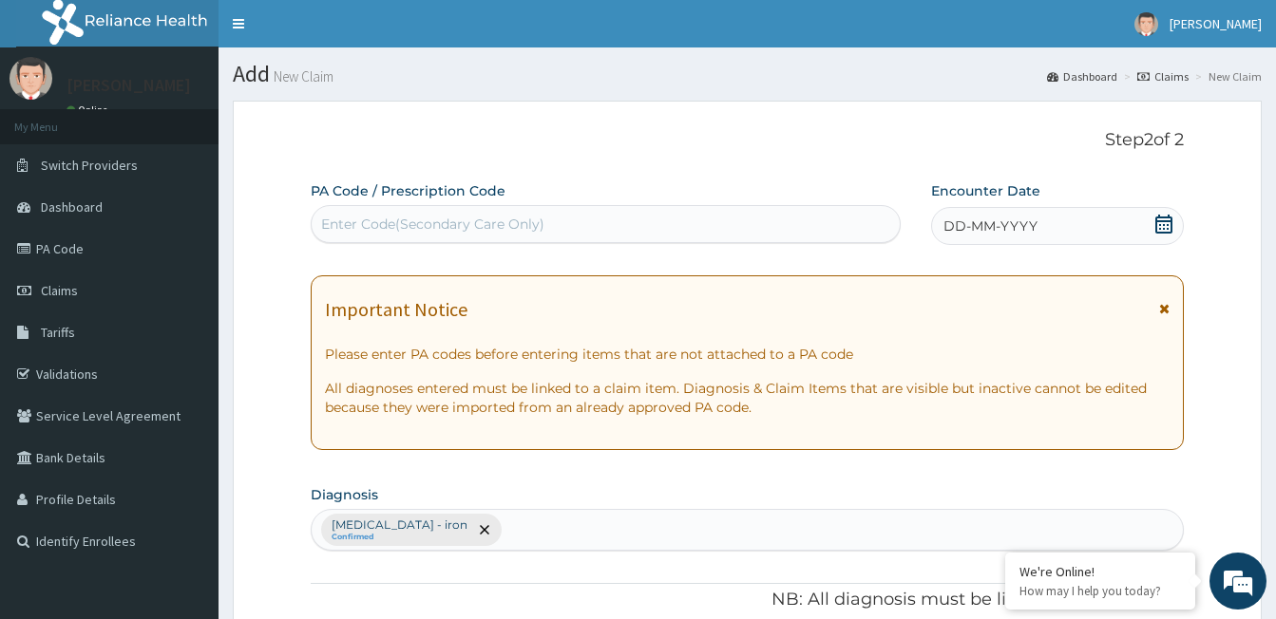
click at [985, 220] on span "DD-MM-YYYY" at bounding box center [990, 226] width 94 height 19
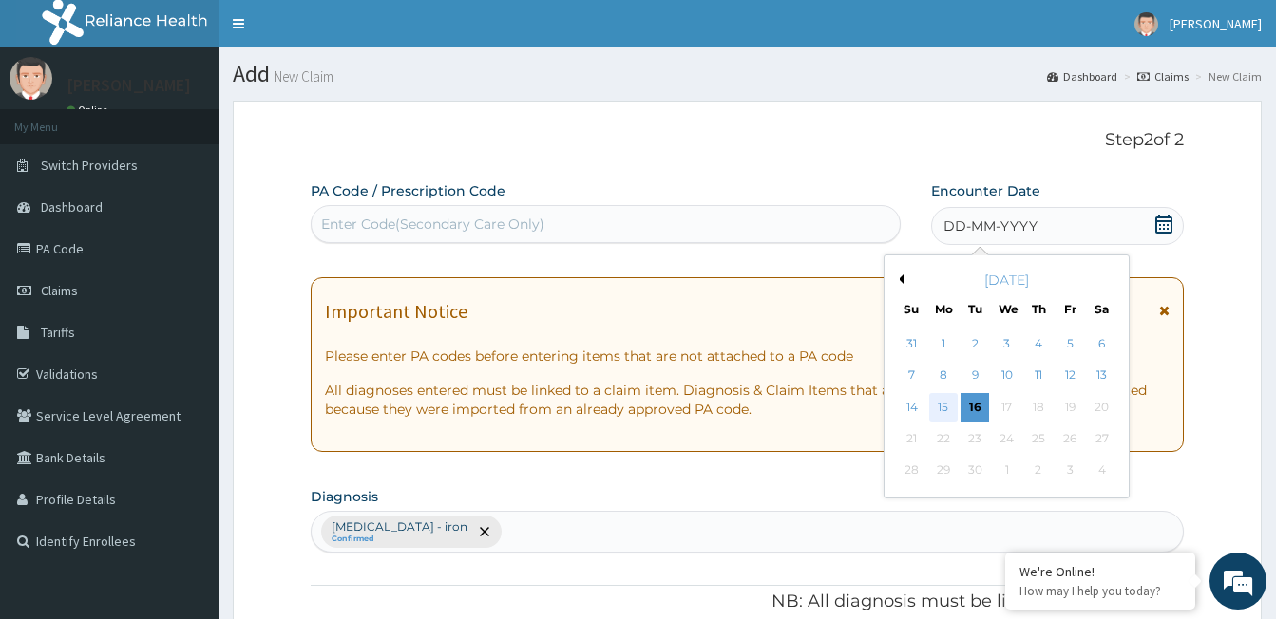
click at [940, 404] on div "15" at bounding box center [943, 407] width 28 height 28
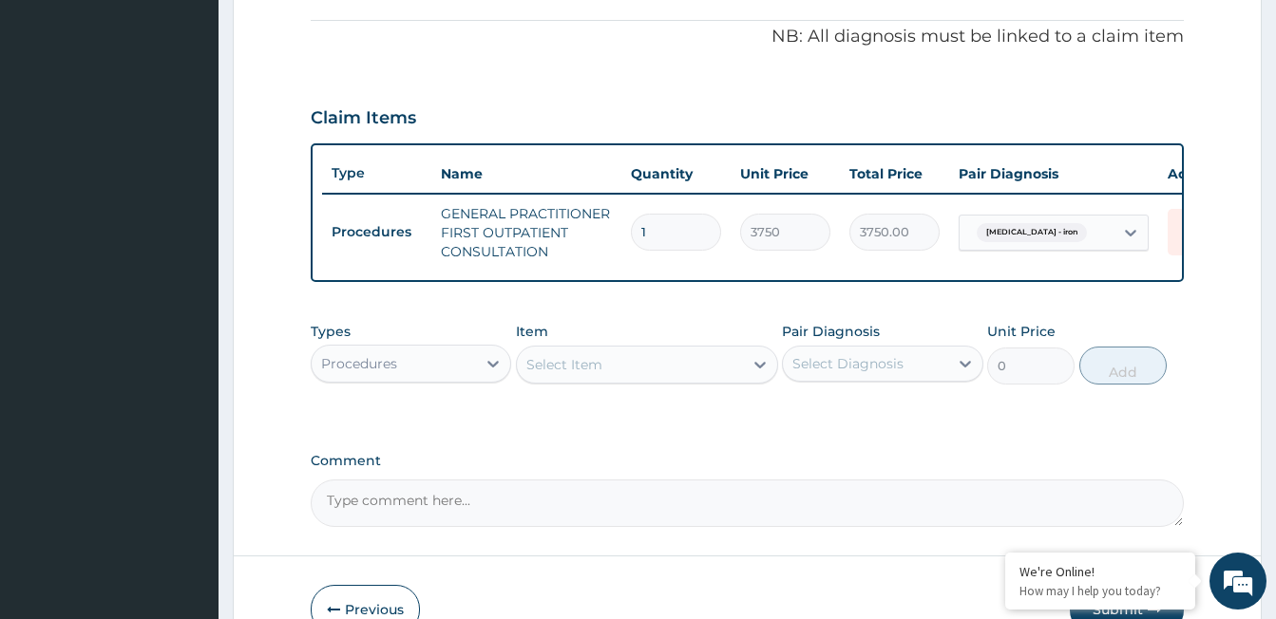
scroll to position [685, 0]
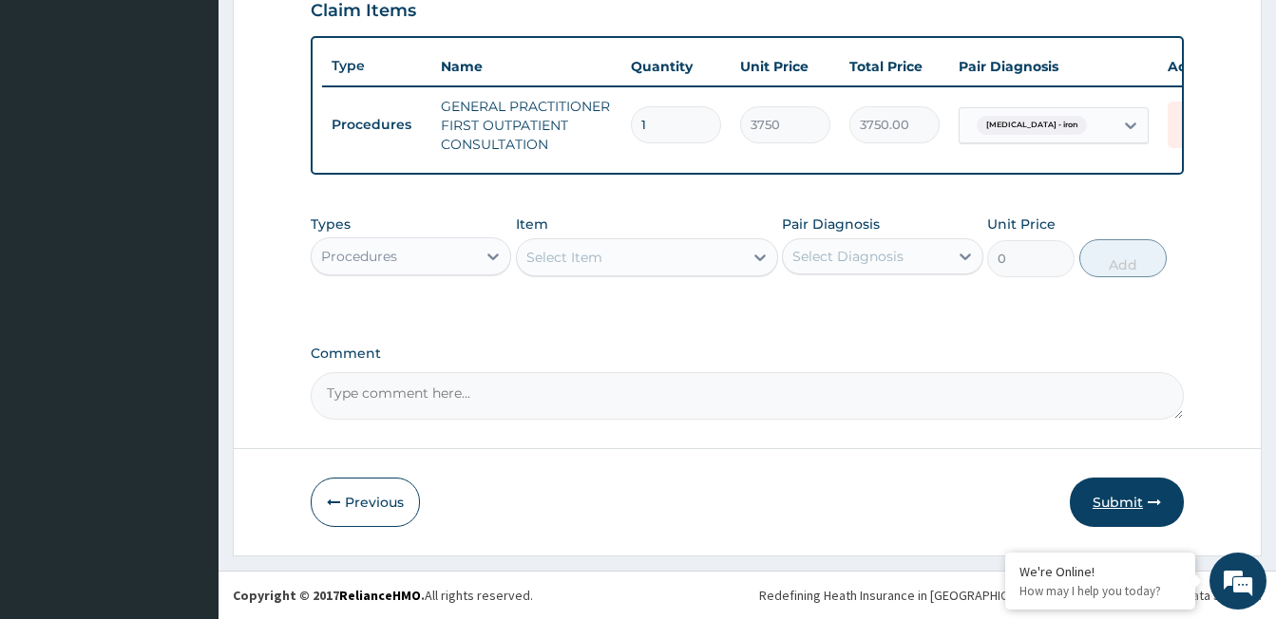
click at [1115, 492] on button "Submit" at bounding box center [1126, 502] width 114 height 49
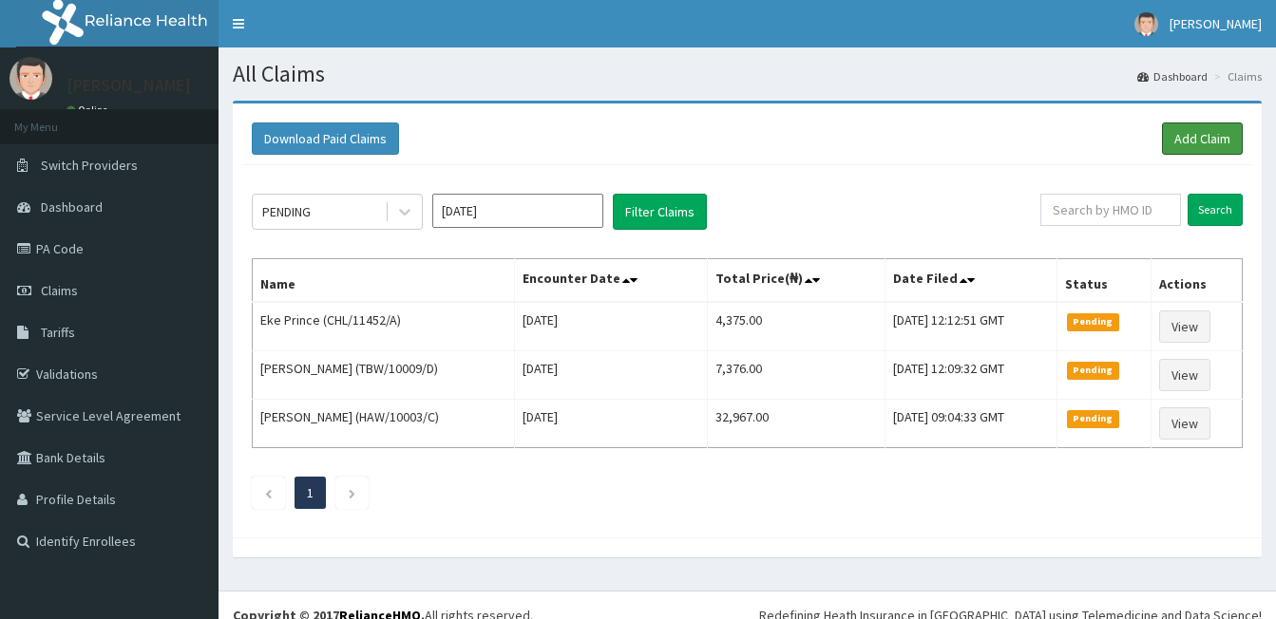
click at [1203, 137] on link "Add Claim" at bounding box center [1202, 139] width 81 height 32
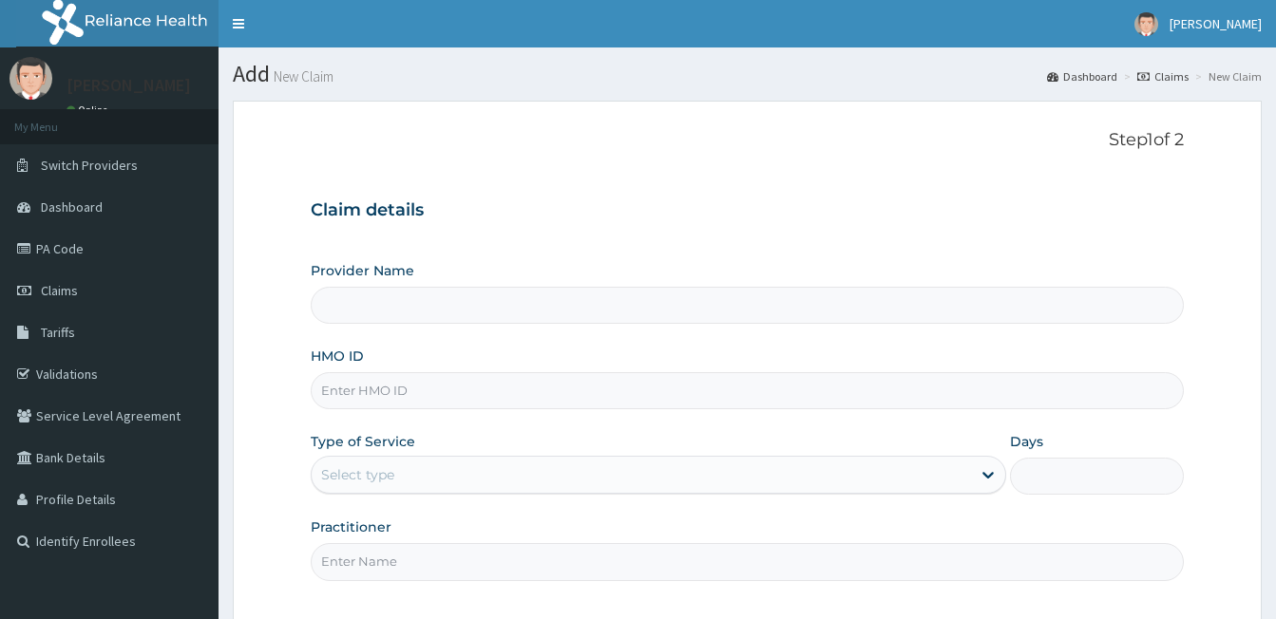
type input "[GEOGRAPHIC_DATA] - [GEOGRAPHIC_DATA]"
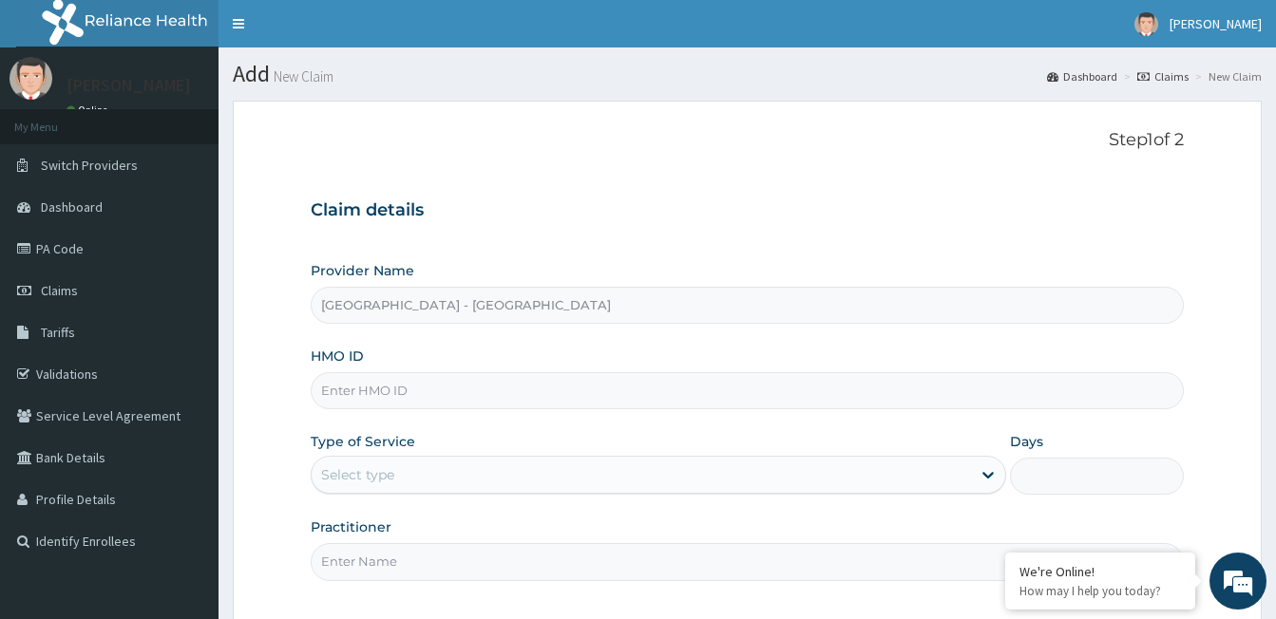
click at [423, 384] on input "HMO ID" at bounding box center [747, 390] width 873 height 37
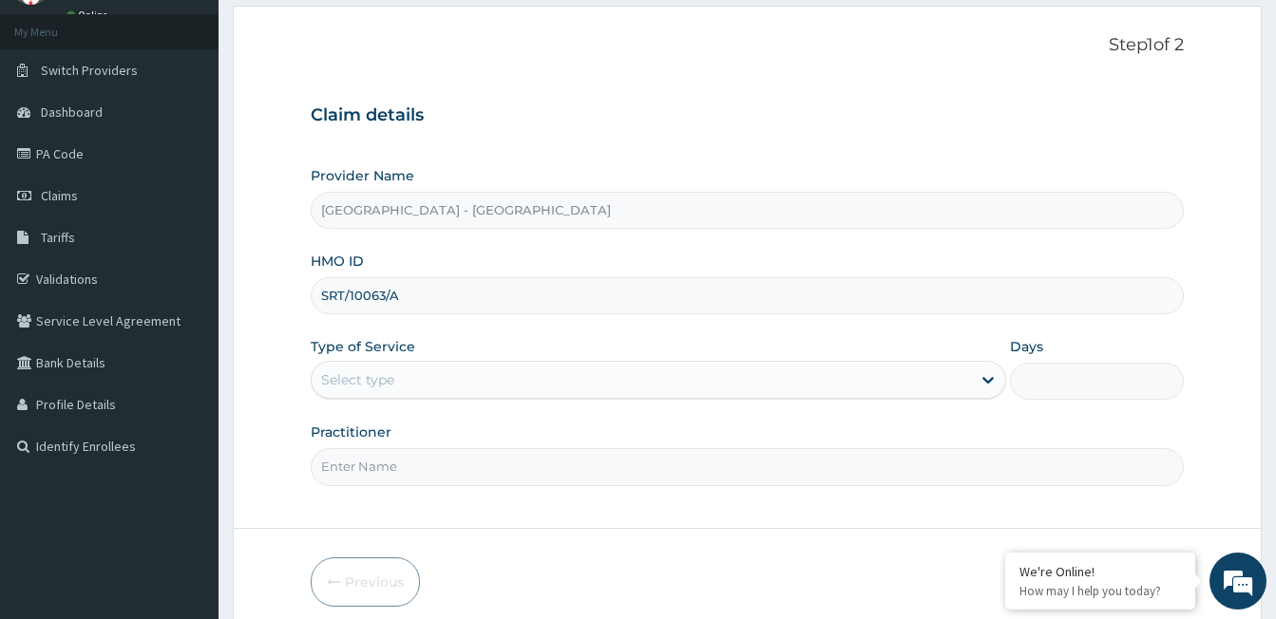
type input "SRT/10063/A"
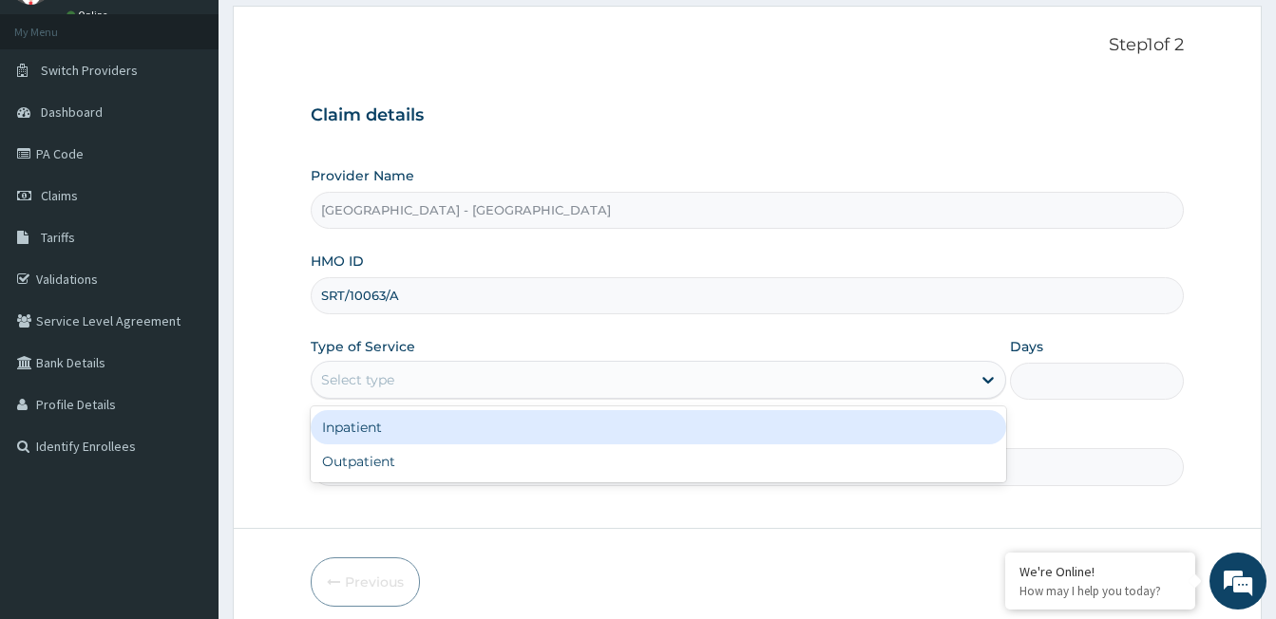
click at [417, 380] on div "Select type" at bounding box center [641, 380] width 659 height 30
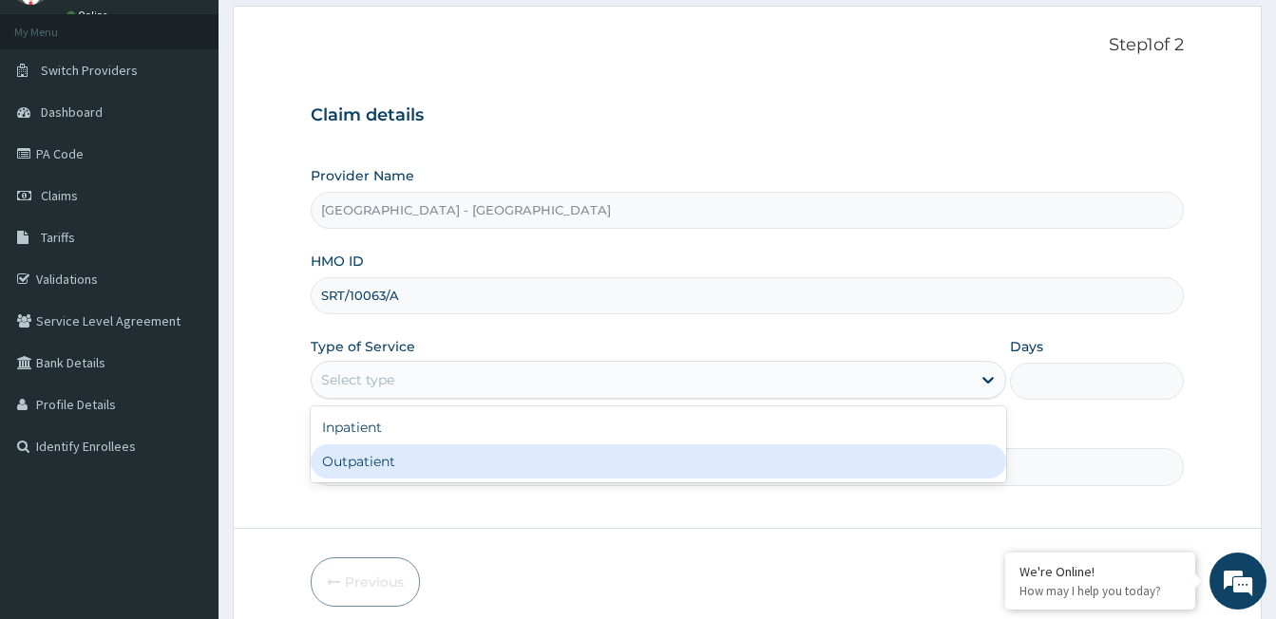
click at [424, 461] on div "Outpatient" at bounding box center [658, 462] width 695 height 34
type input "1"
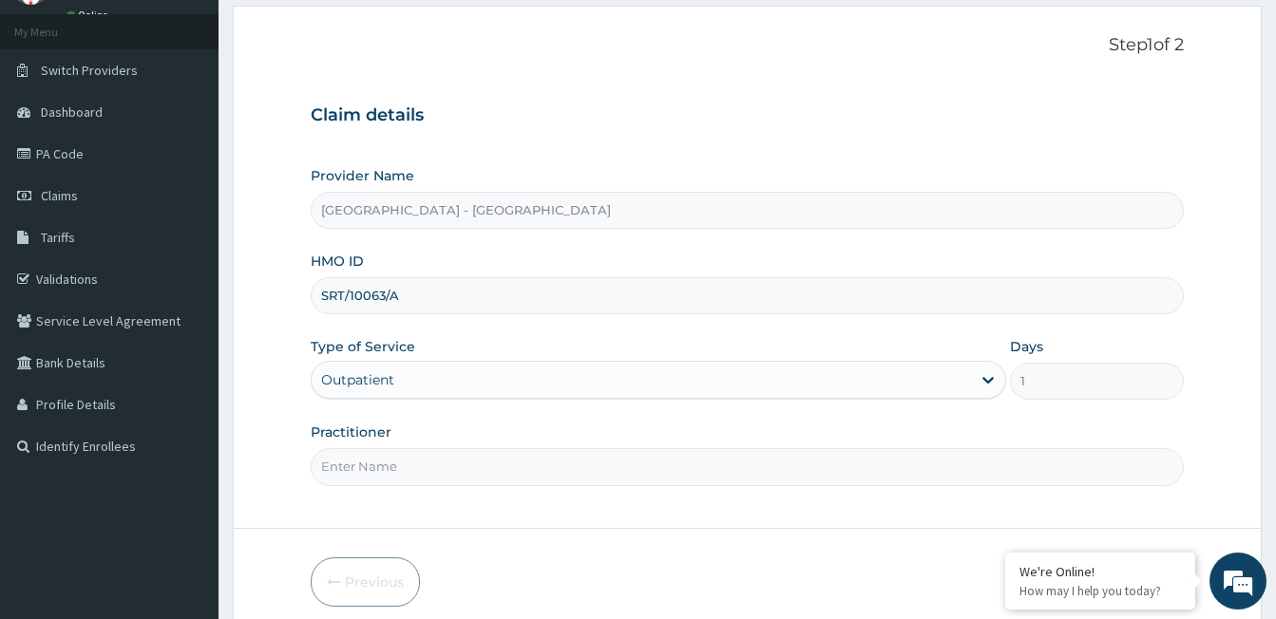
click at [610, 477] on input "Practitioner" at bounding box center [747, 466] width 873 height 37
type input "DR [PERSON_NAME]"
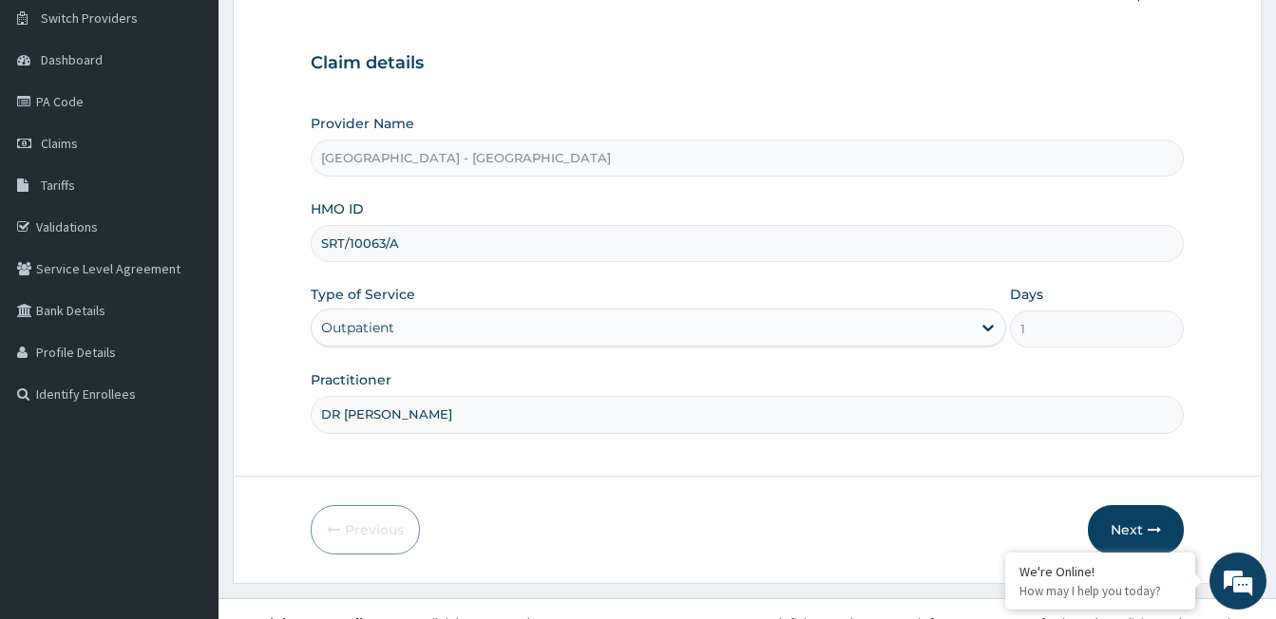
scroll to position [175, 0]
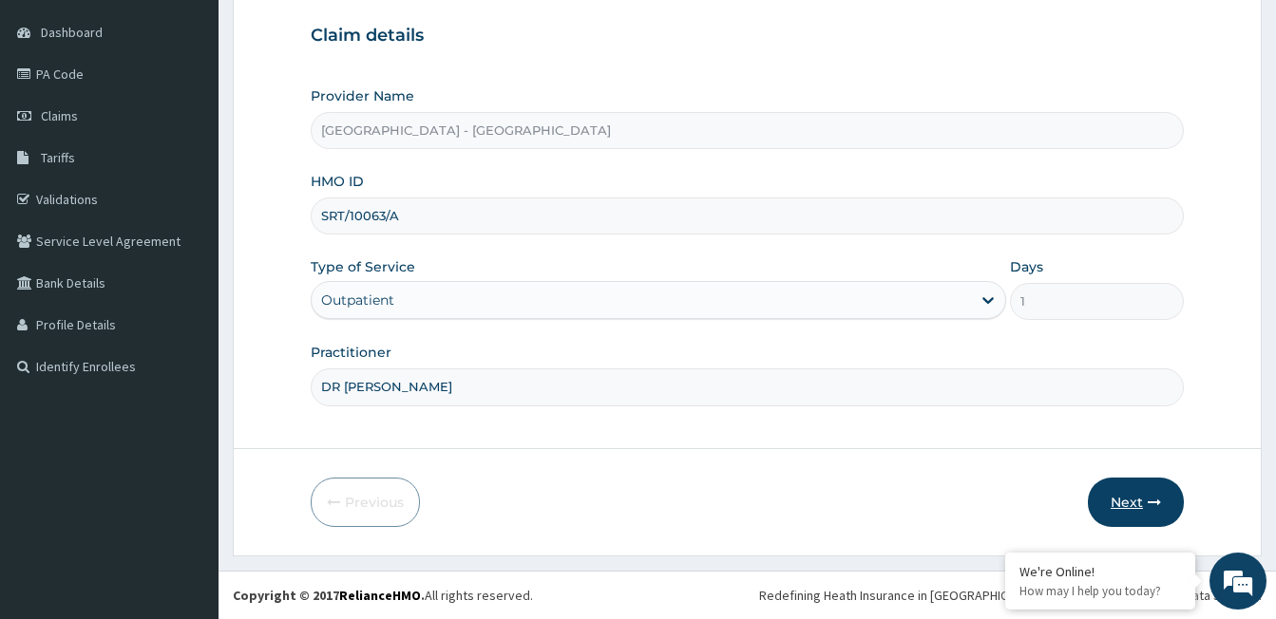
click at [1131, 495] on button "Next" at bounding box center [1136, 502] width 96 height 49
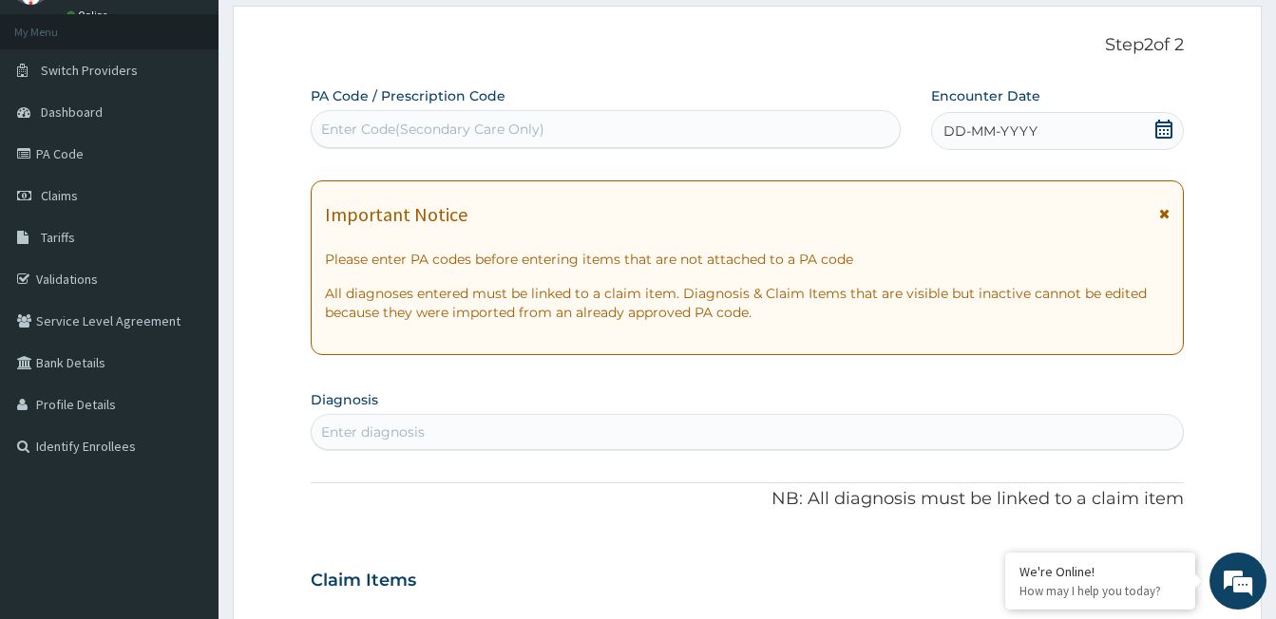
scroll to position [0, 0]
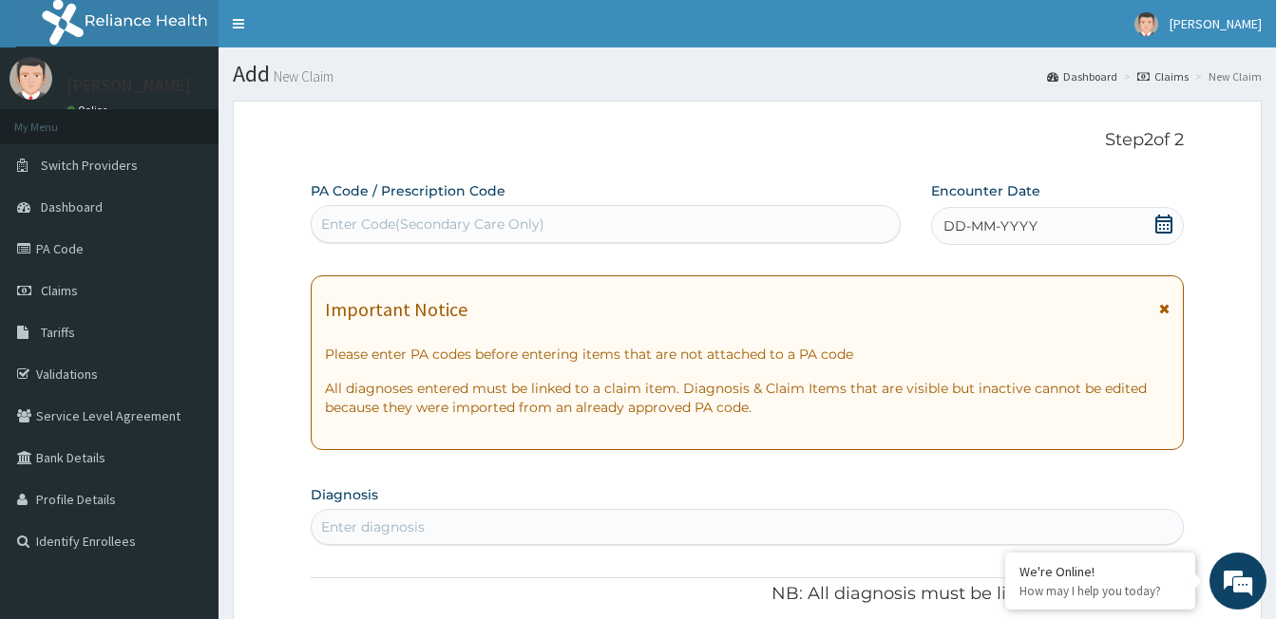
click at [956, 234] on span "DD-MM-YYYY" at bounding box center [990, 226] width 94 height 19
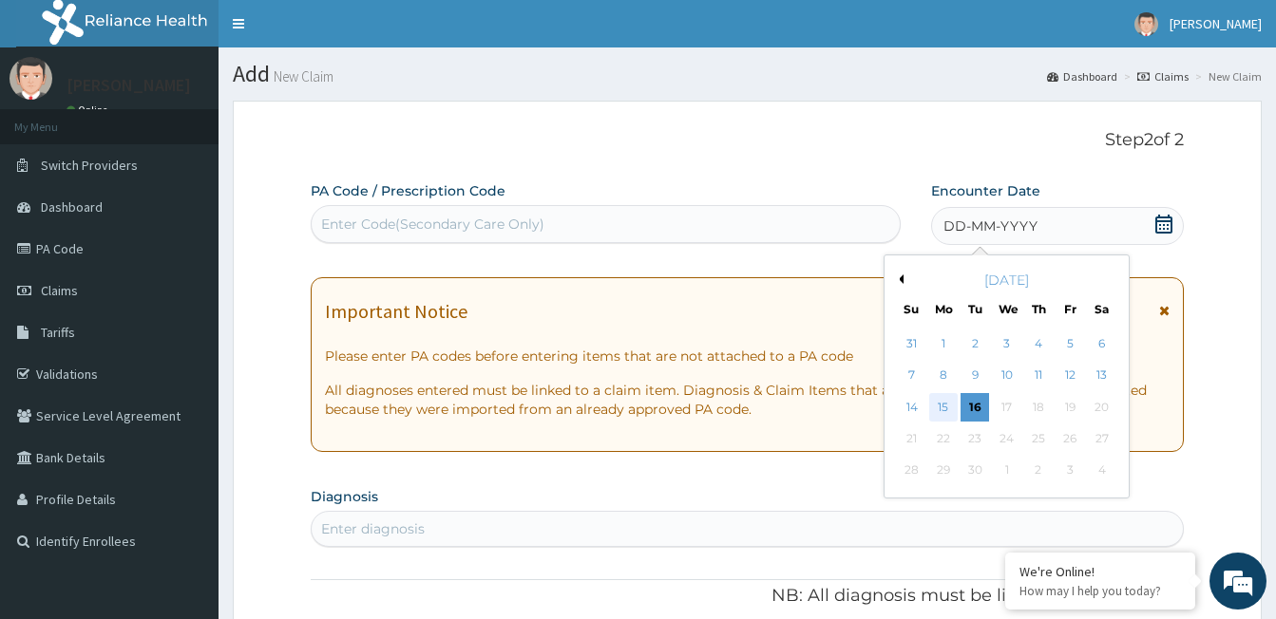
click at [938, 408] on div "15" at bounding box center [943, 407] width 28 height 28
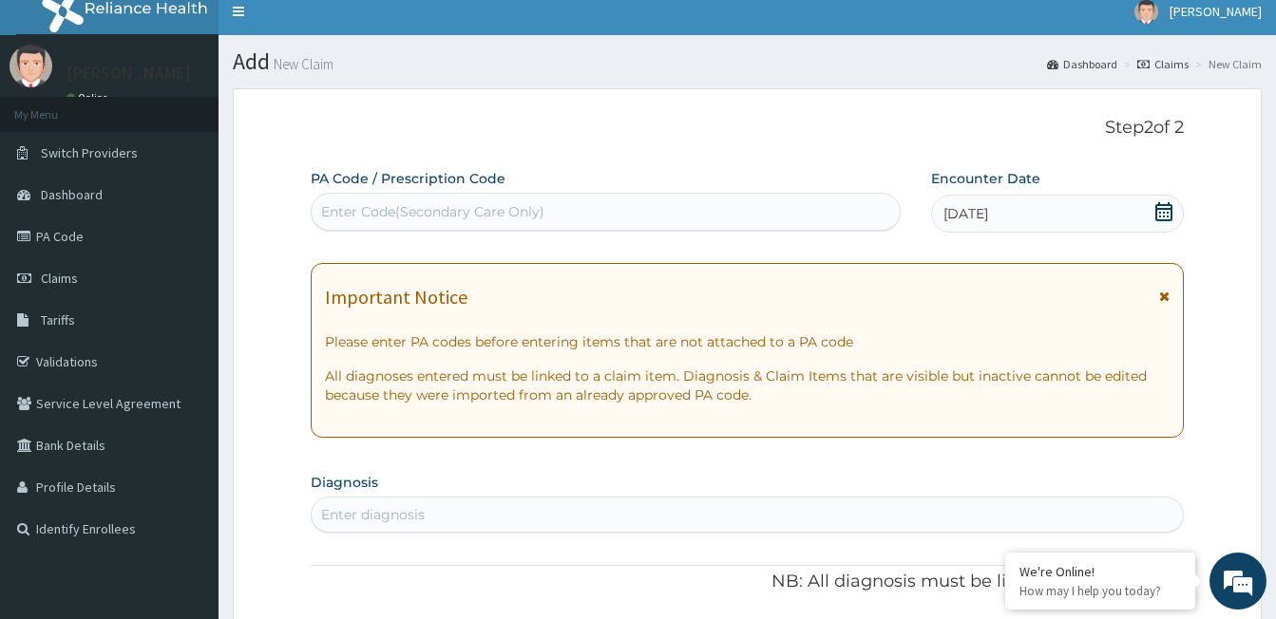
scroll to position [190, 0]
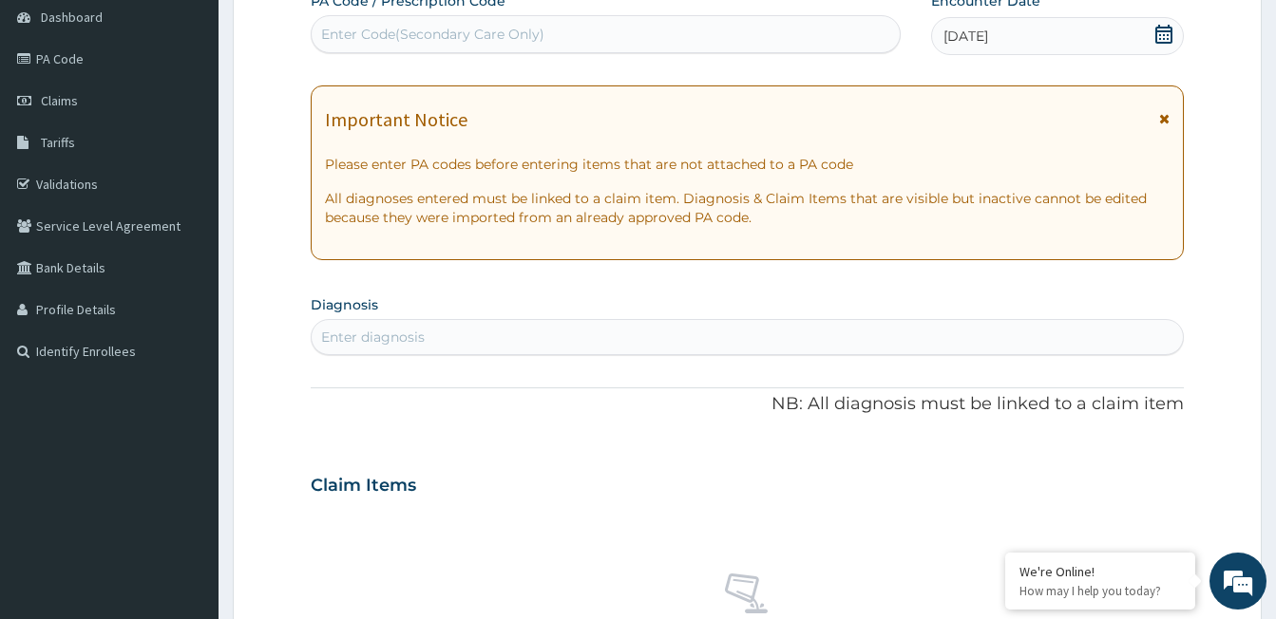
click at [417, 335] on div "Enter diagnosis" at bounding box center [373, 337] width 104 height 19
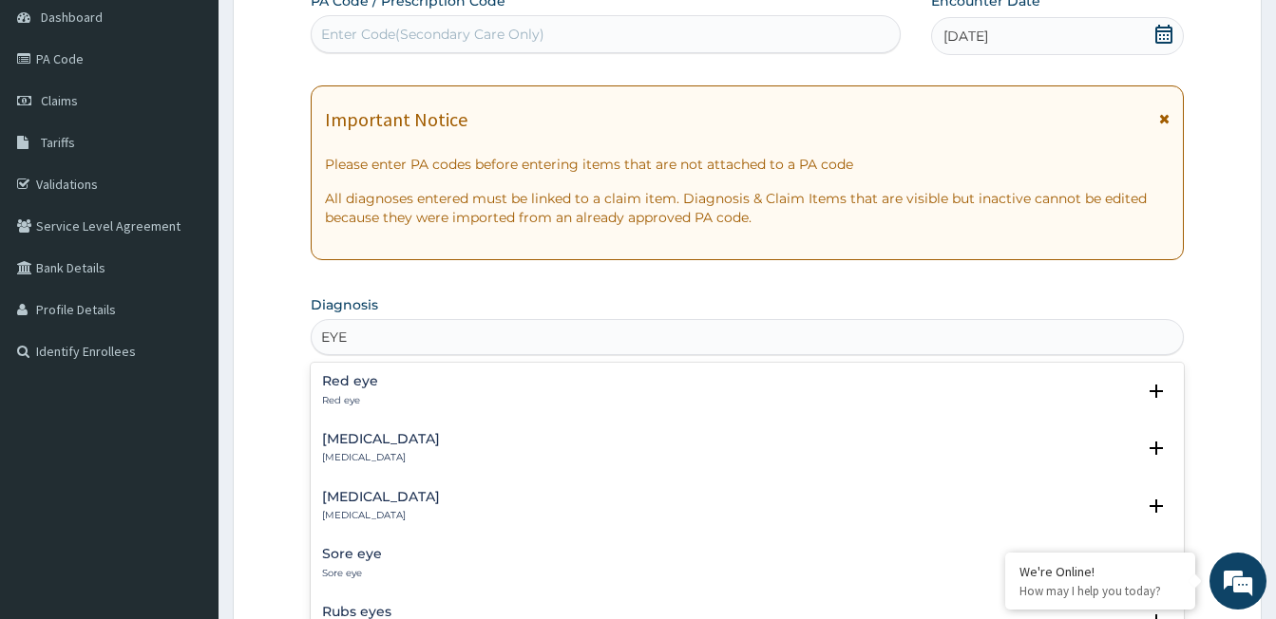
type input "EYE B"
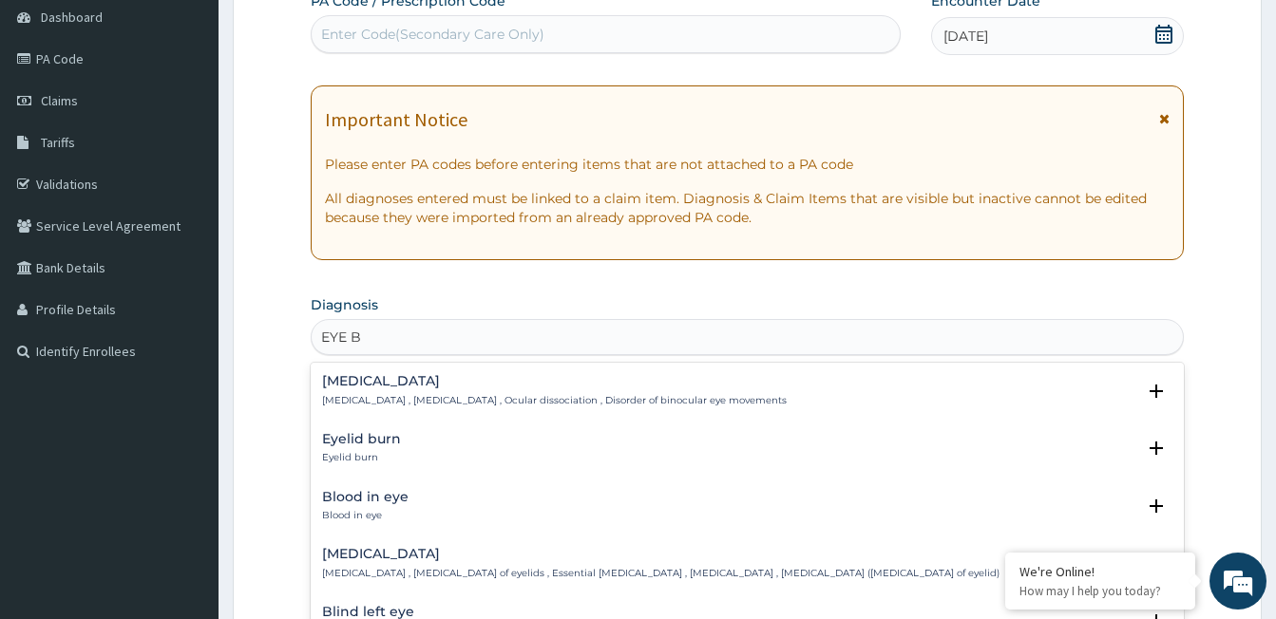
click at [373, 448] on div "Eyelid burn Eyelid burn" at bounding box center [361, 448] width 79 height 33
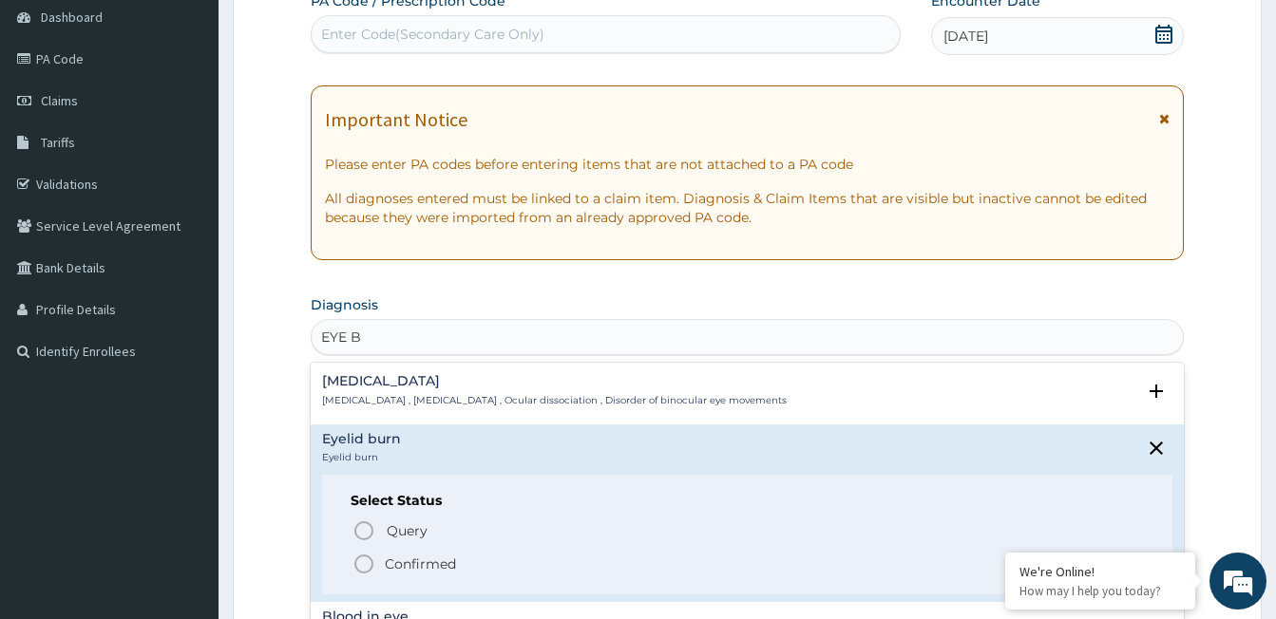
click at [360, 566] on icon "status option filled" at bounding box center [363, 564] width 23 height 23
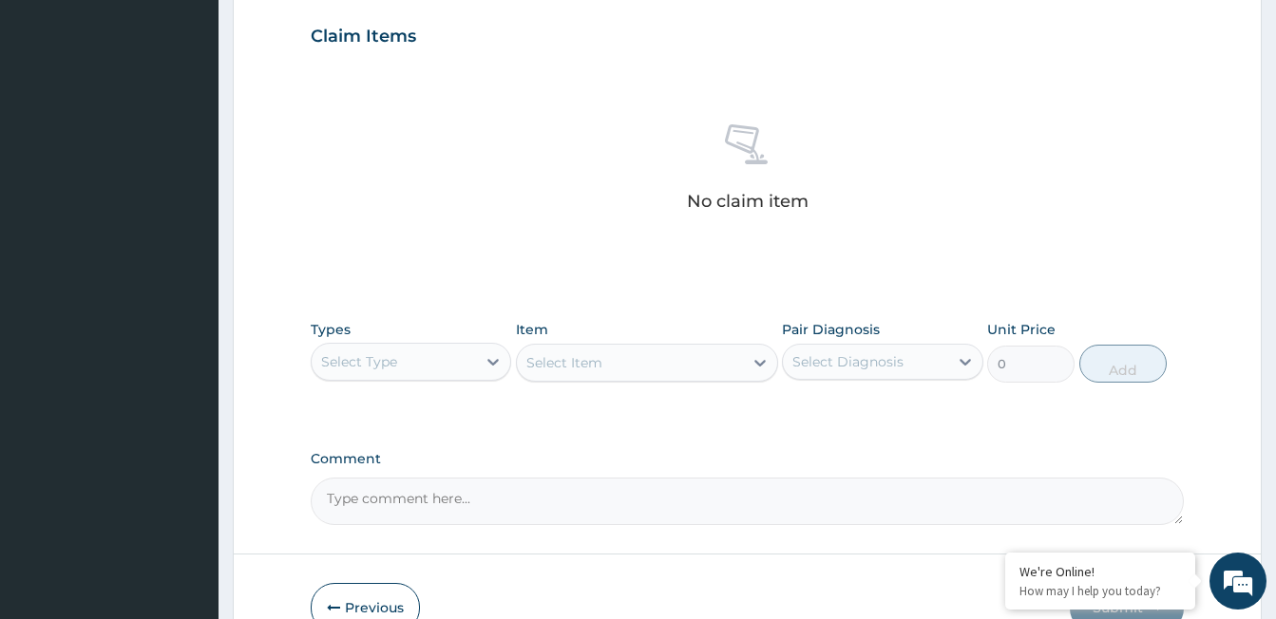
scroll to position [665, 0]
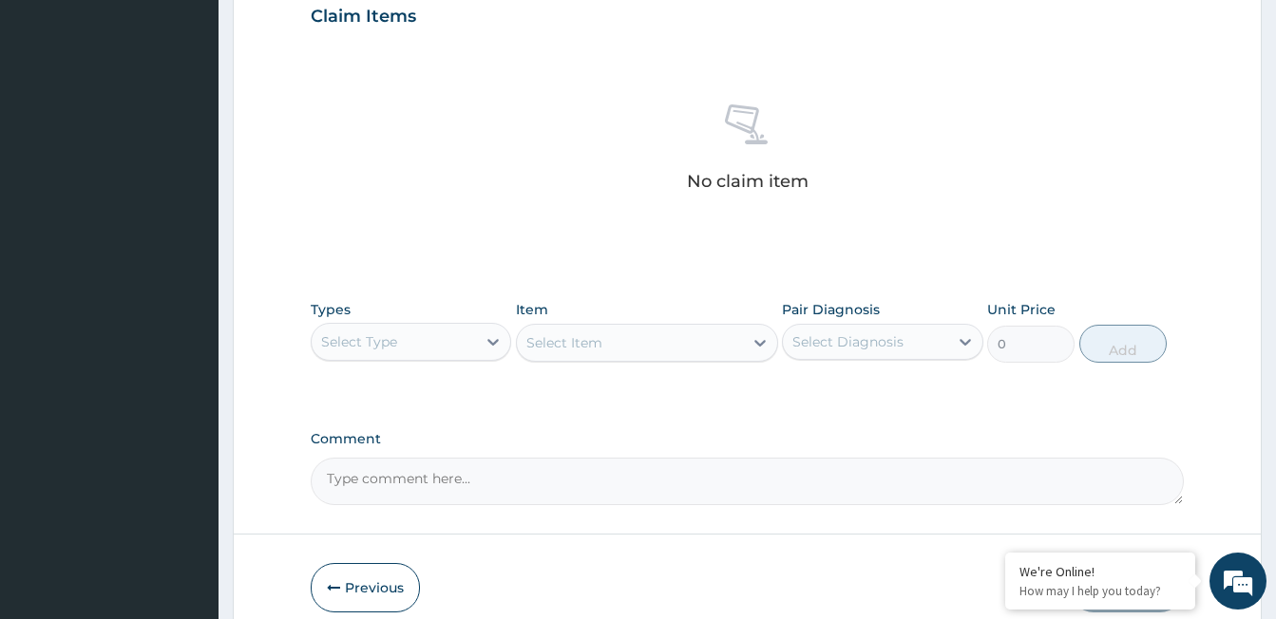
click at [442, 335] on div "Select Type" at bounding box center [394, 342] width 164 height 30
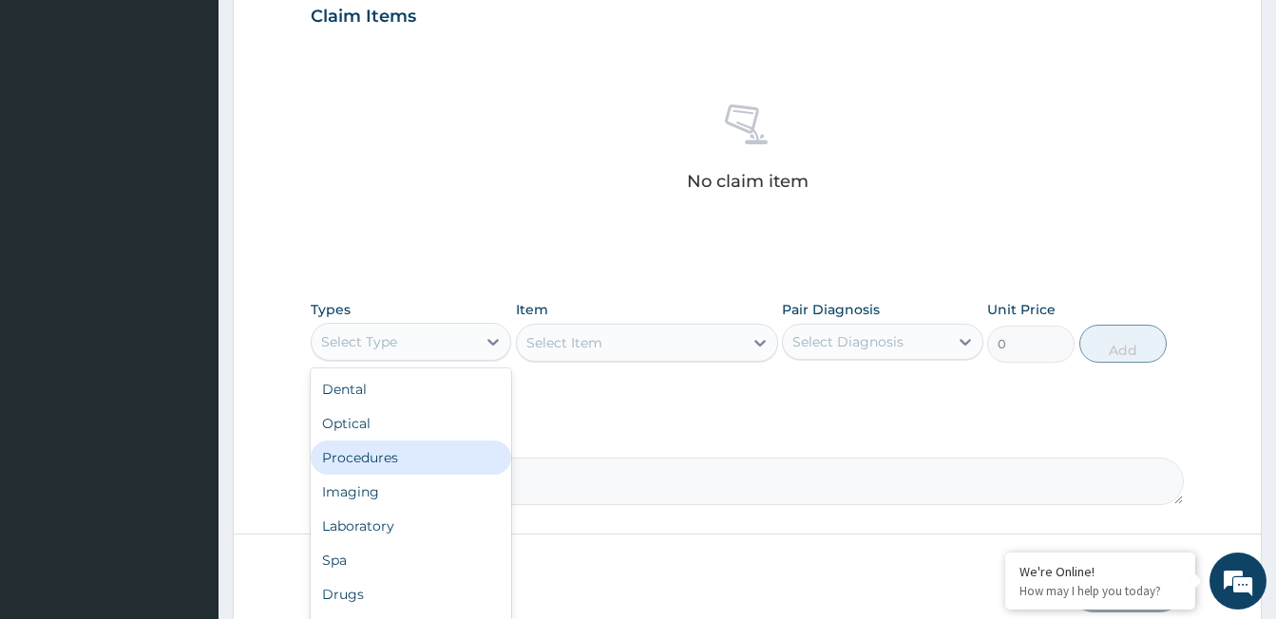
click at [414, 458] on div "Procedures" at bounding box center [411, 458] width 200 height 34
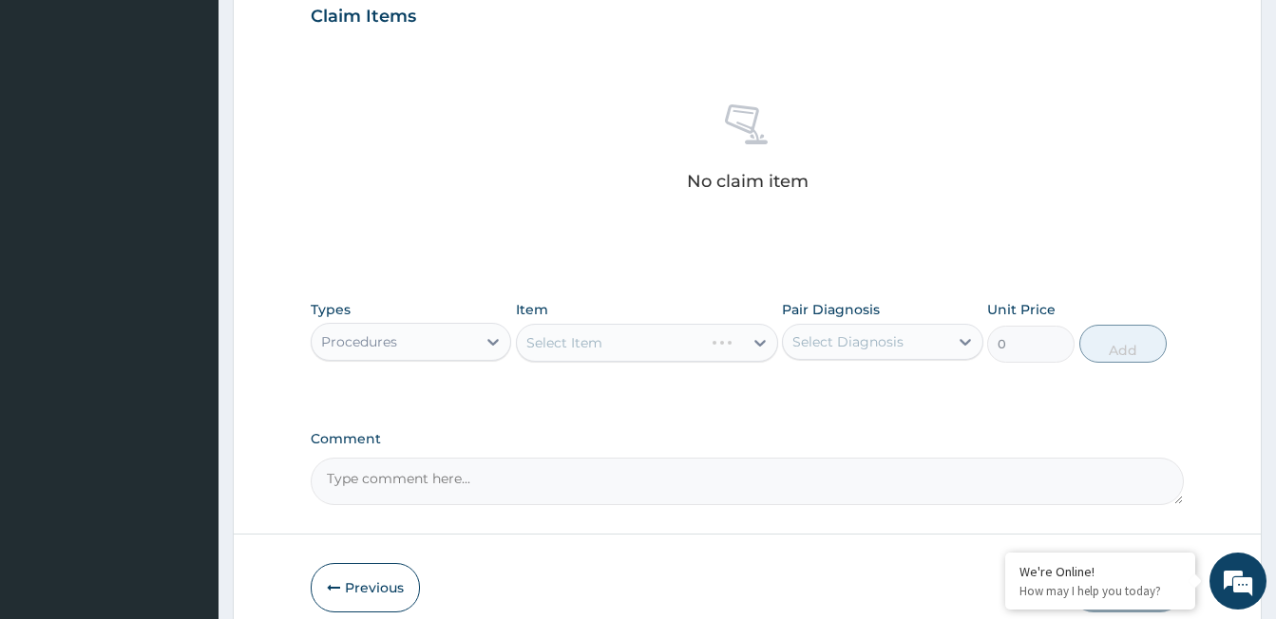
click at [584, 350] on div "Select Item" at bounding box center [647, 343] width 262 height 38
click at [584, 338] on div "Select Item" at bounding box center [564, 342] width 76 height 19
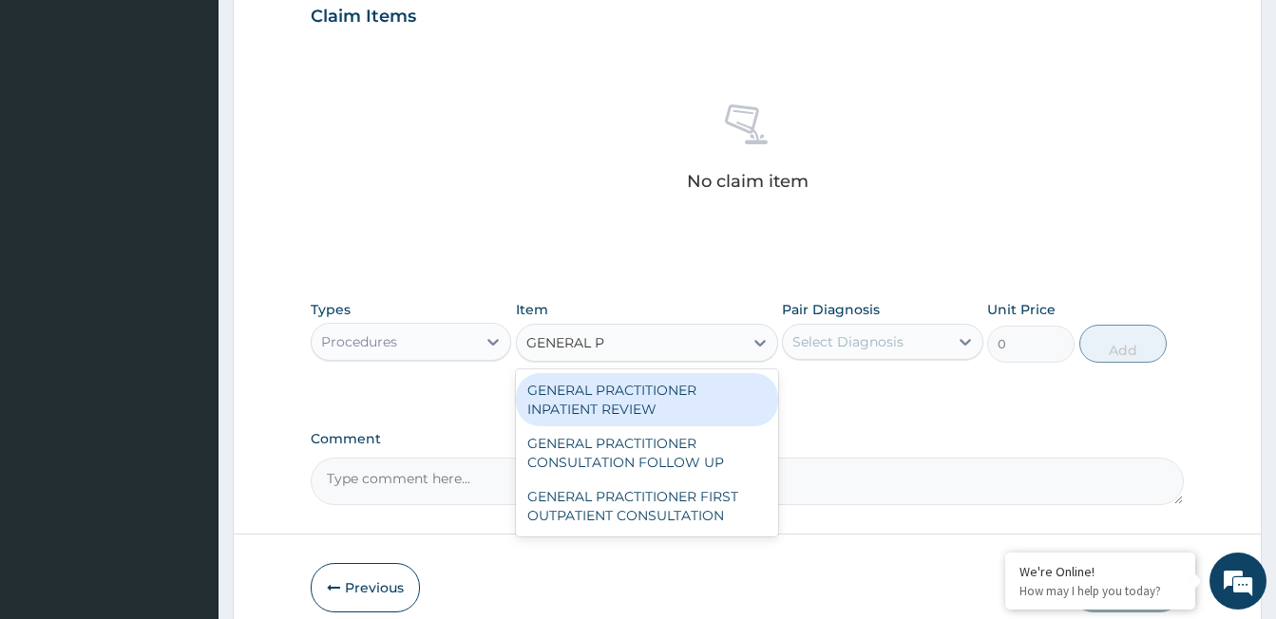
type input "GENERAL PR"
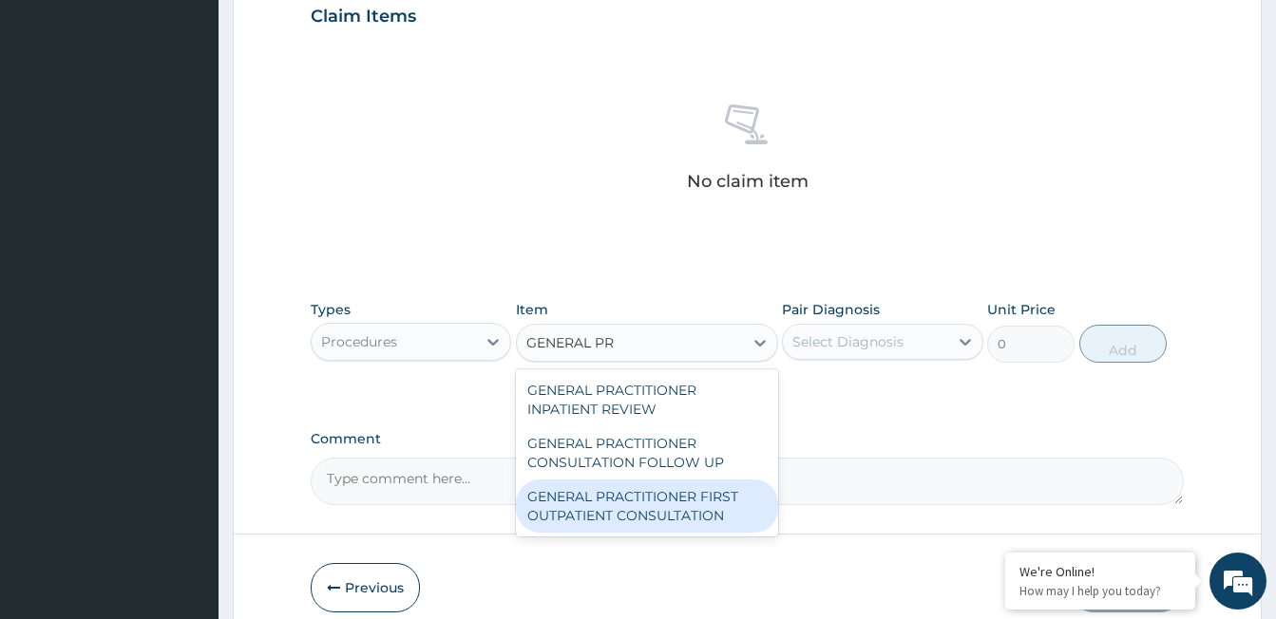
click at [658, 498] on div "GENERAL PRACTITIONER FIRST OUTPATIENT CONSULTATION" at bounding box center [647, 506] width 262 height 53
type input "3750"
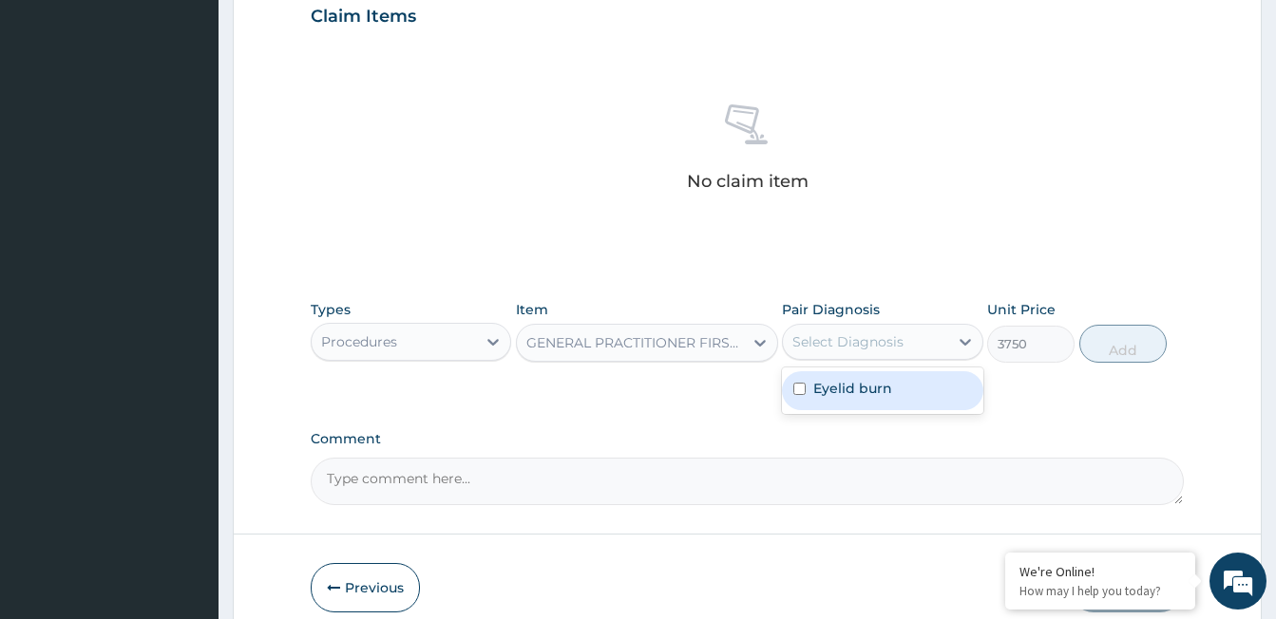
click at [856, 339] on div "Select Diagnosis" at bounding box center [847, 341] width 111 height 19
click at [886, 402] on div "Eyelid burn" at bounding box center [882, 390] width 200 height 39
checkbox input "true"
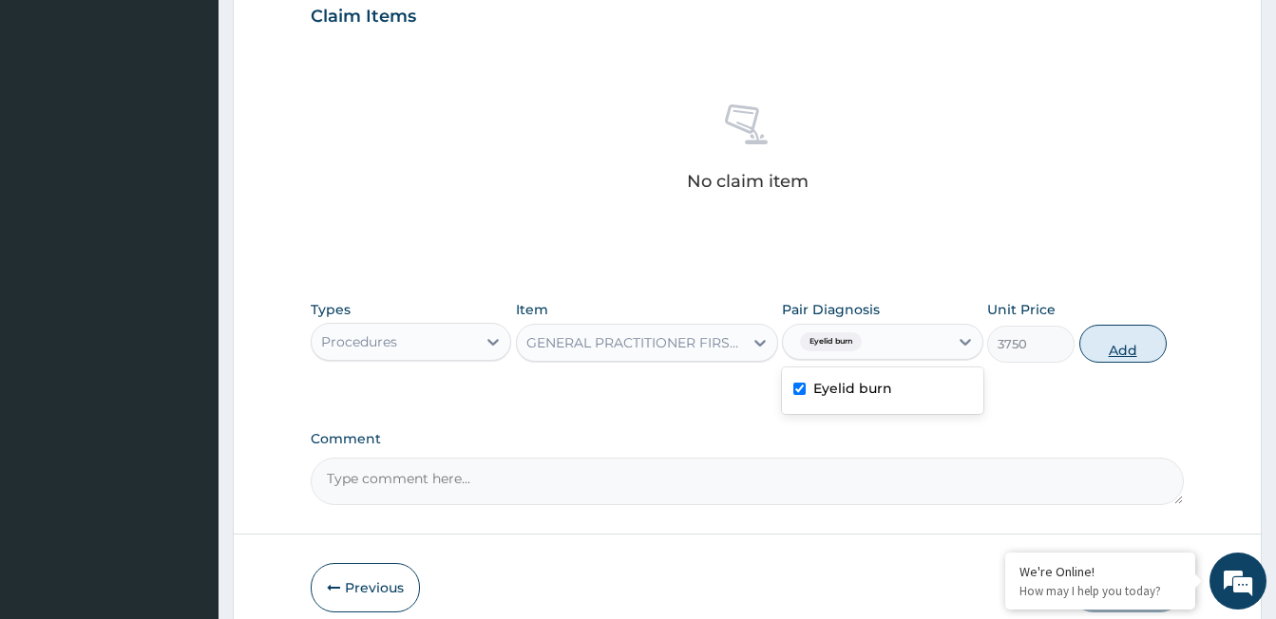
click at [1144, 338] on button "Add" at bounding box center [1122, 344] width 87 height 38
type input "0"
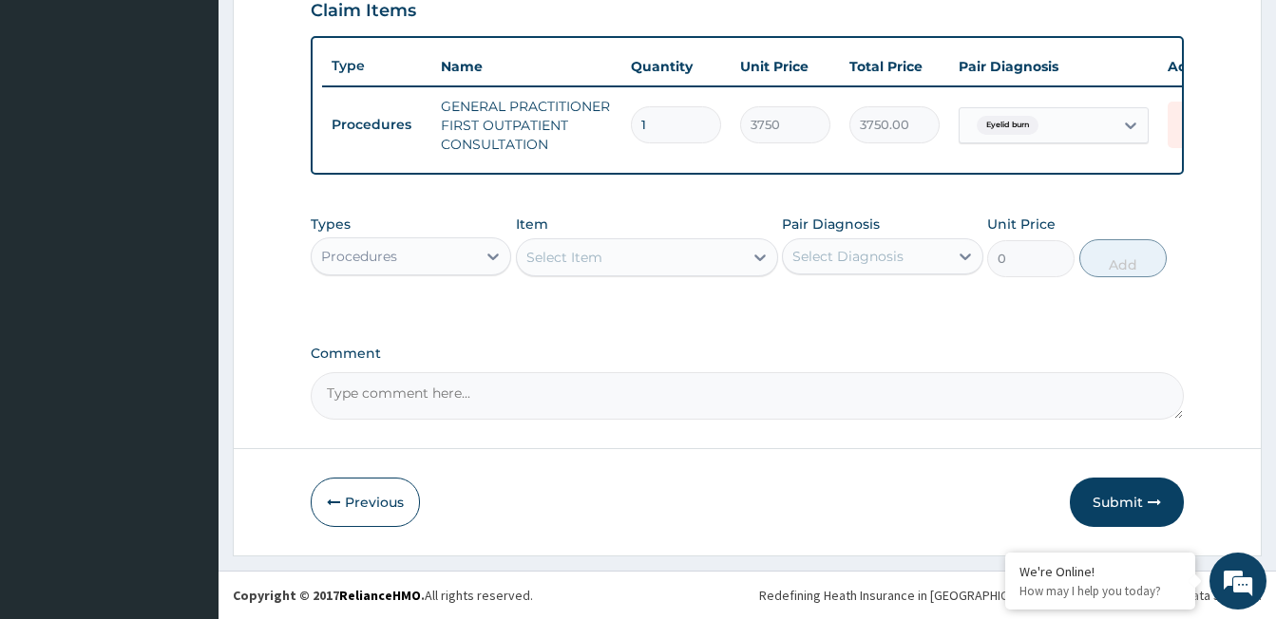
scroll to position [685, 0]
click at [1116, 485] on button "Submit" at bounding box center [1126, 502] width 114 height 49
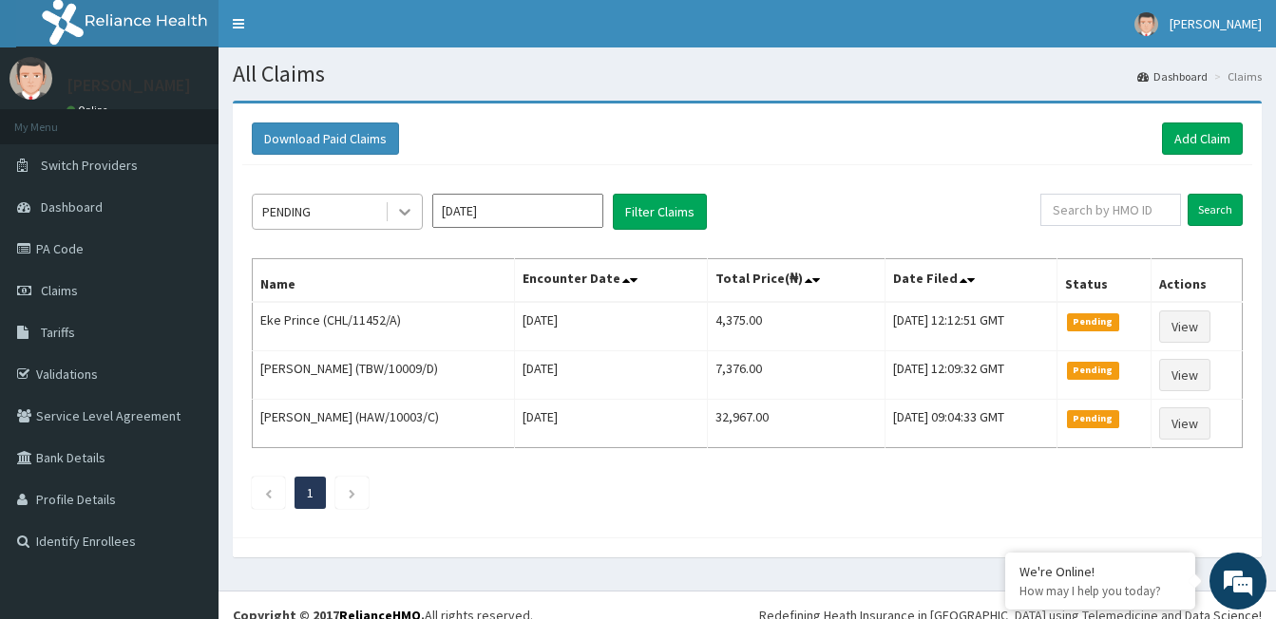
click at [416, 214] on div at bounding box center [405, 212] width 34 height 34
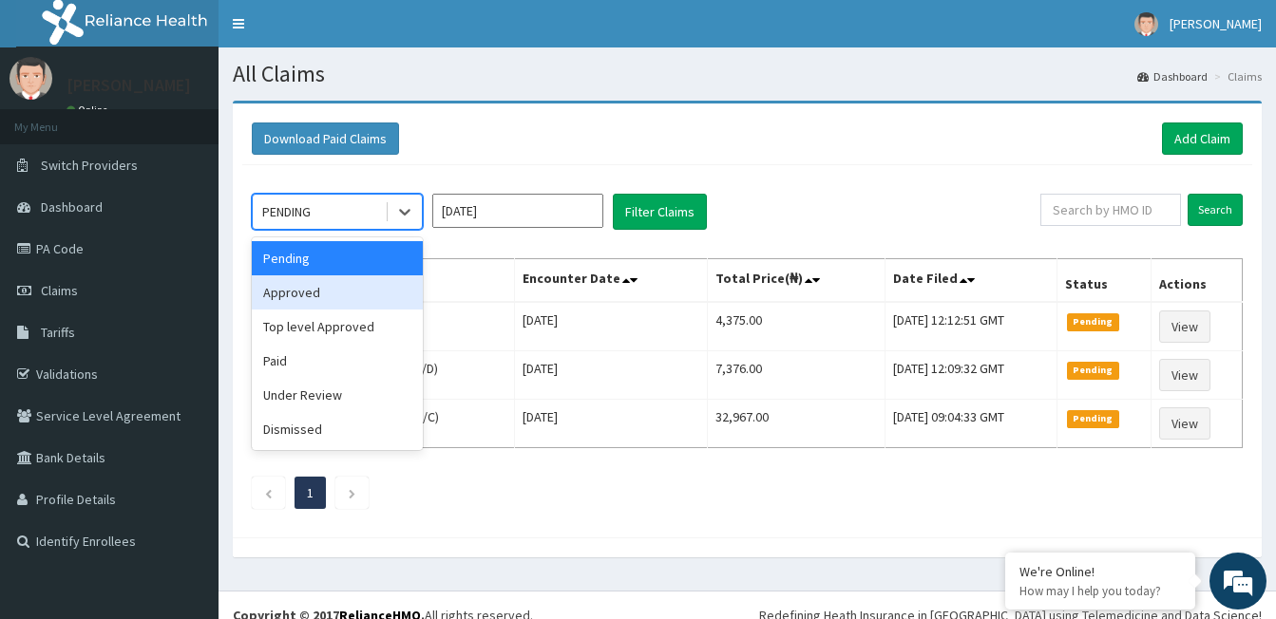
click at [340, 306] on div "Approved" at bounding box center [337, 292] width 171 height 34
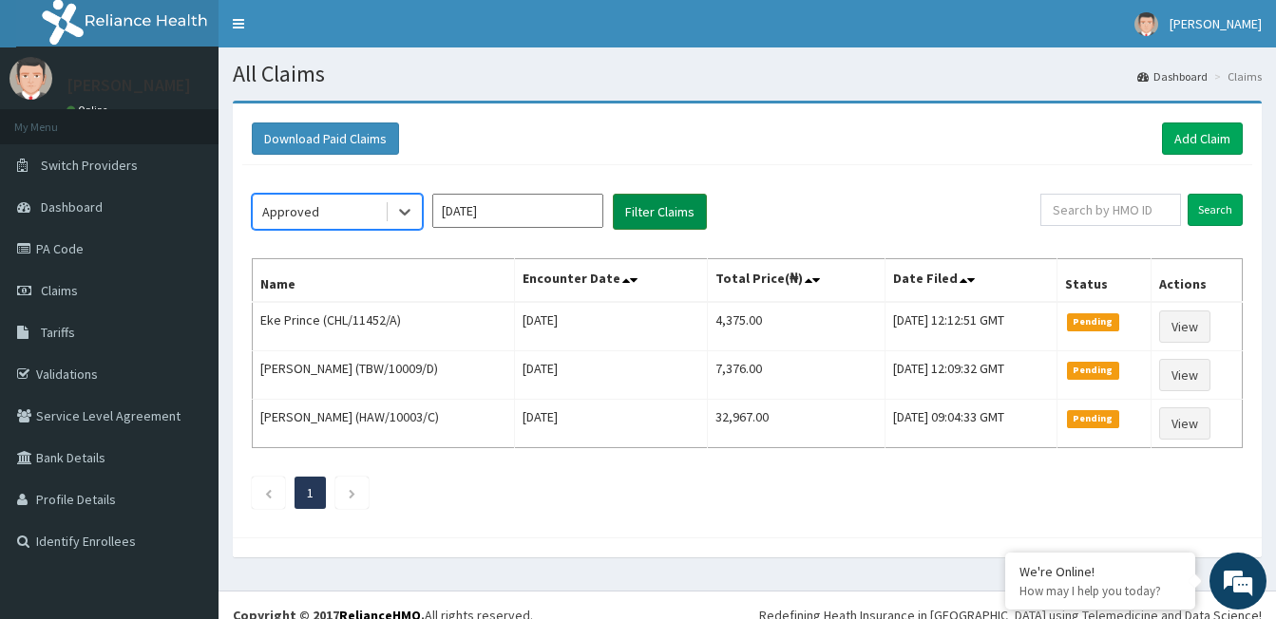
click at [682, 209] on button "Filter Claims" at bounding box center [660, 212] width 94 height 36
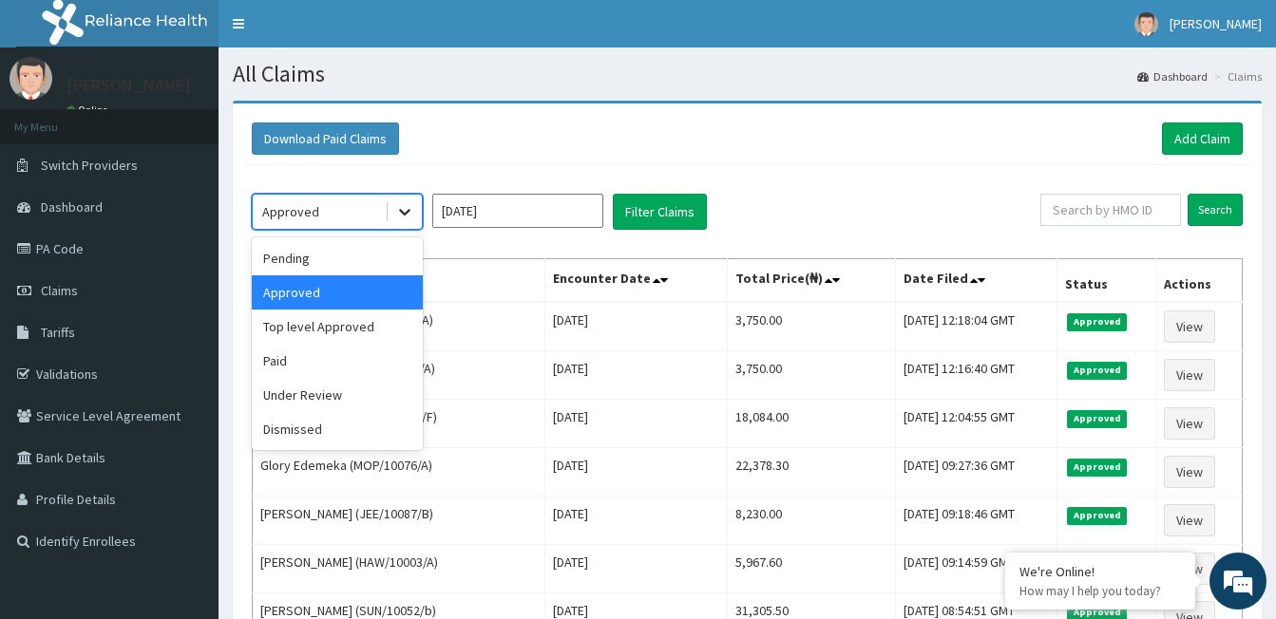
click at [411, 220] on icon at bounding box center [404, 211] width 19 height 19
click at [395, 324] on div "Top level Approved" at bounding box center [337, 327] width 171 height 34
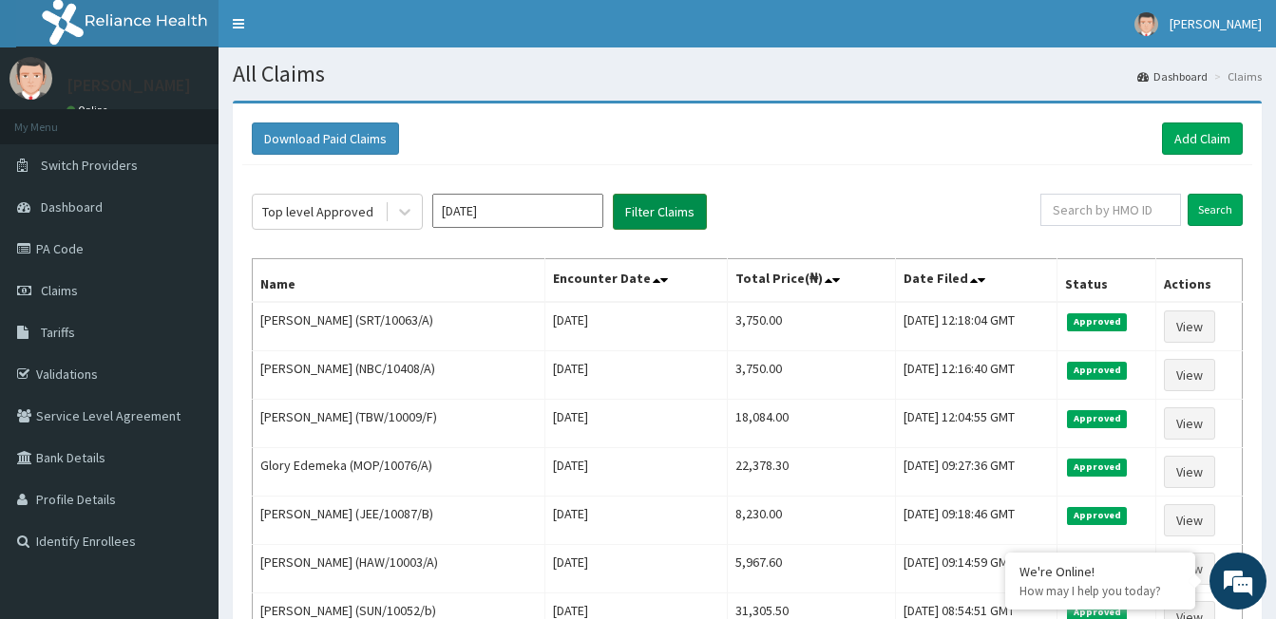
click at [636, 209] on button "Filter Claims" at bounding box center [660, 212] width 94 height 36
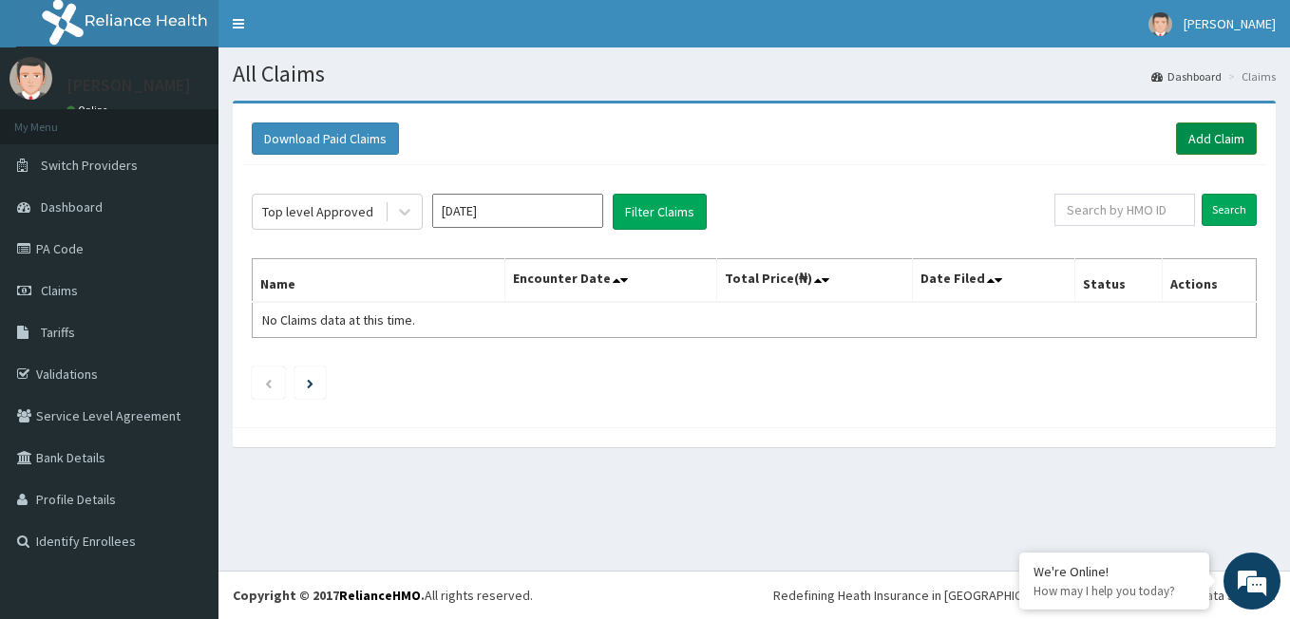
click at [1221, 138] on link "Add Claim" at bounding box center [1216, 139] width 81 height 32
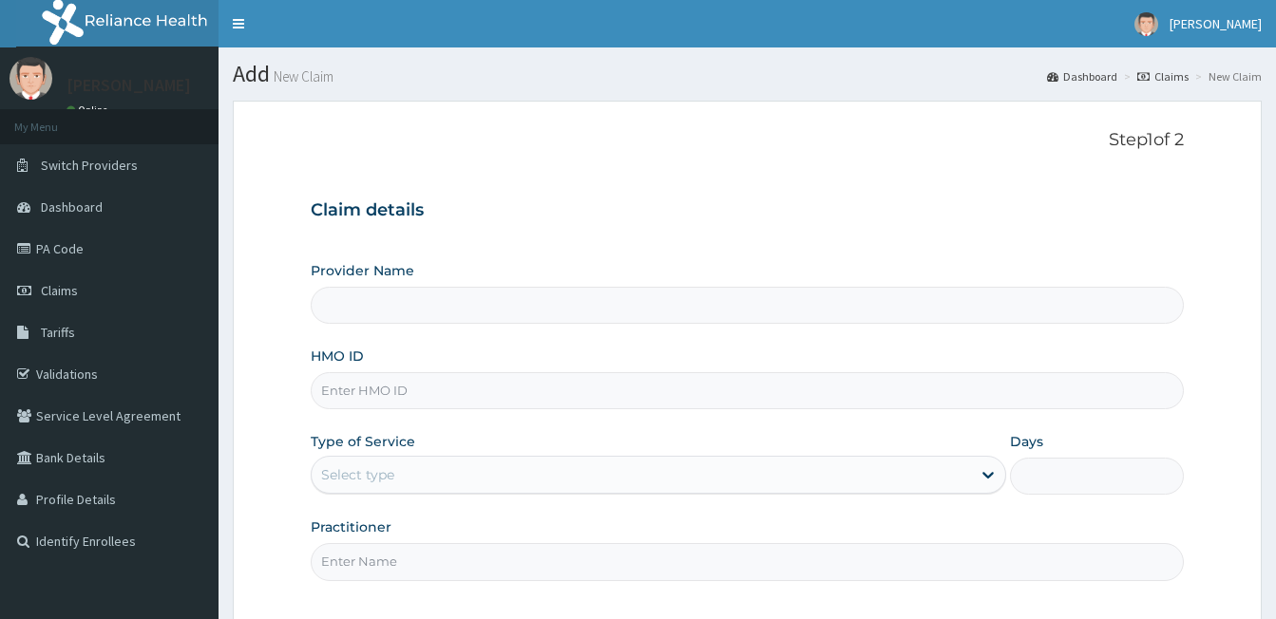
type input "[GEOGRAPHIC_DATA] - [GEOGRAPHIC_DATA]"
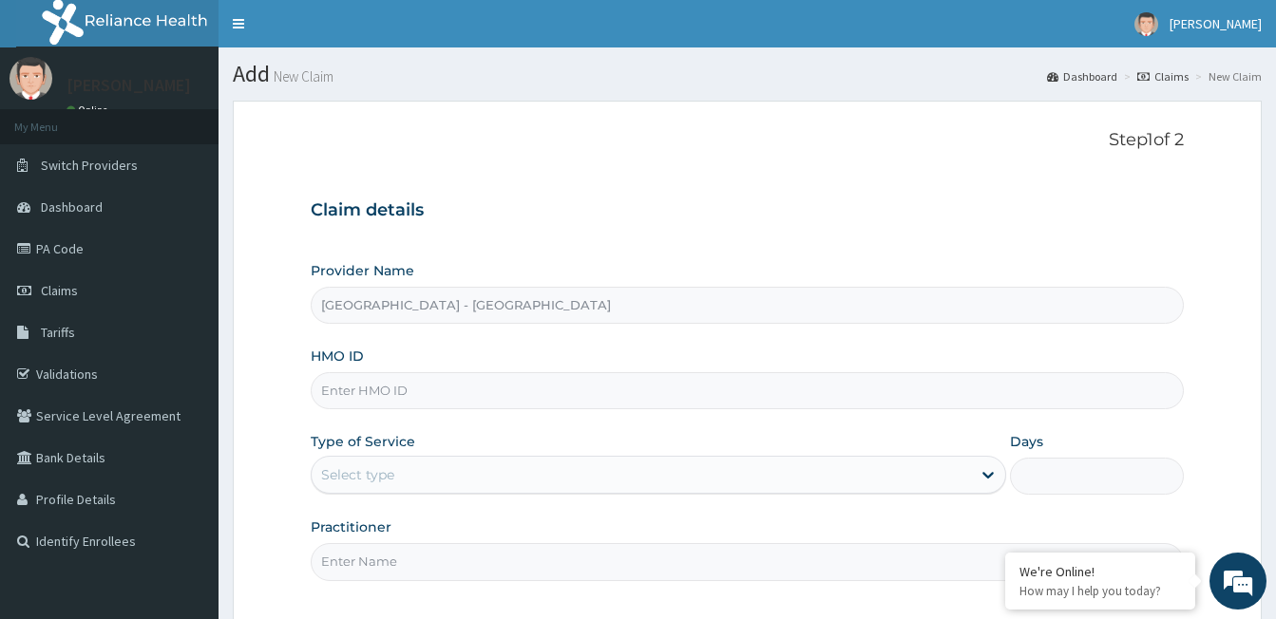
click at [448, 394] on input "HMO ID" at bounding box center [747, 390] width 873 height 37
type input "HAW/10003/C"
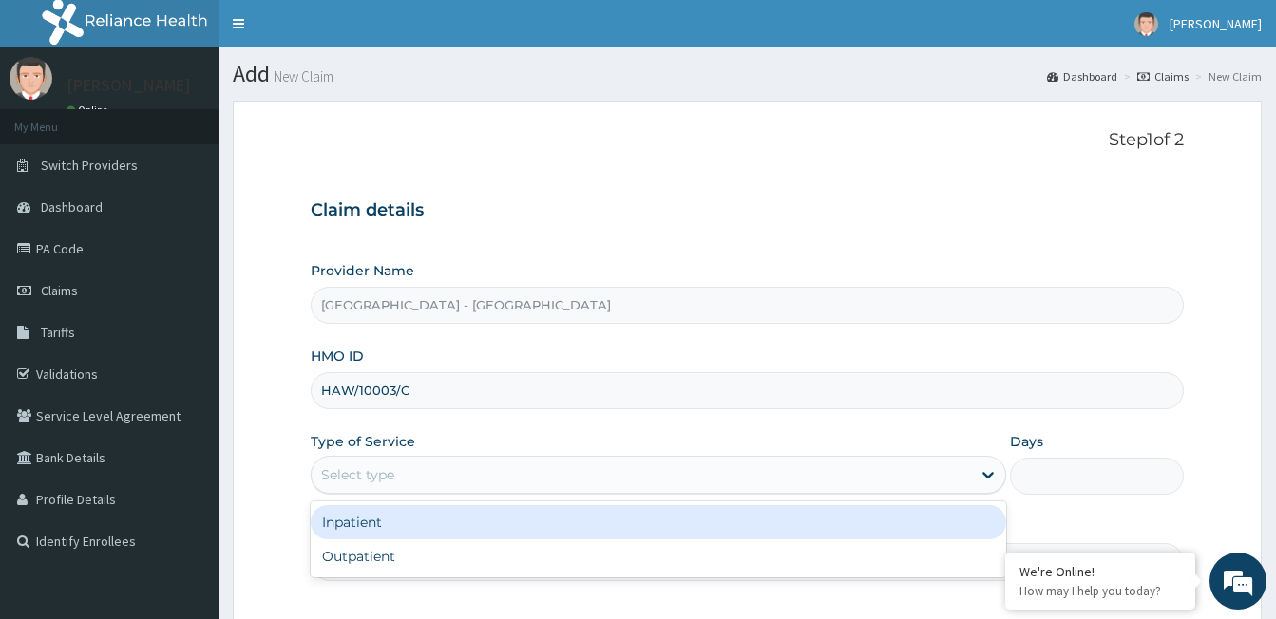
click at [447, 466] on div "Select type" at bounding box center [641, 475] width 659 height 30
click at [412, 533] on div "Inpatient" at bounding box center [658, 522] width 695 height 34
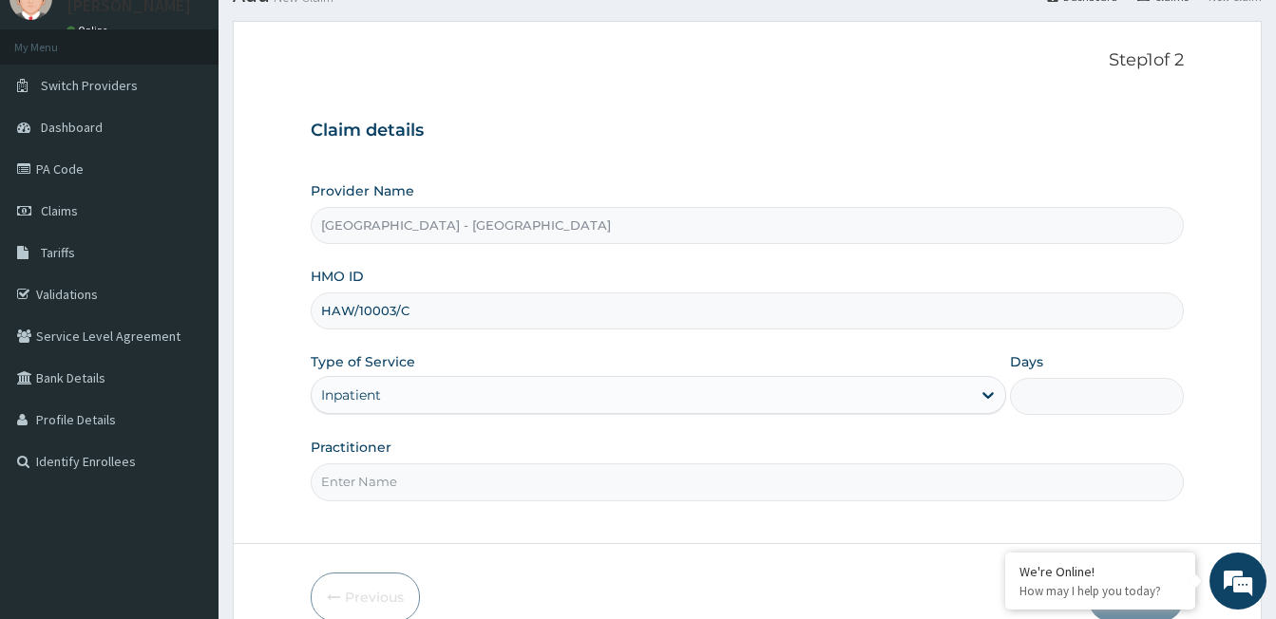
scroll to position [175, 0]
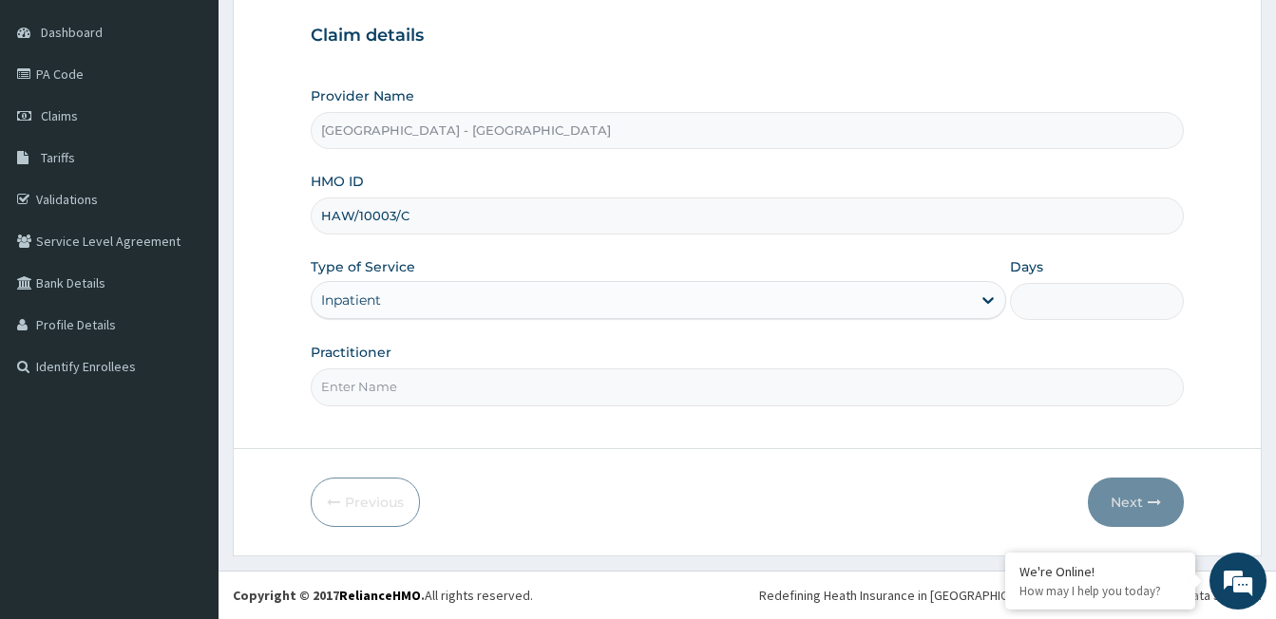
click at [483, 395] on input "Practitioner" at bounding box center [747, 387] width 873 height 37
type input "DR [PERSON_NAME]"
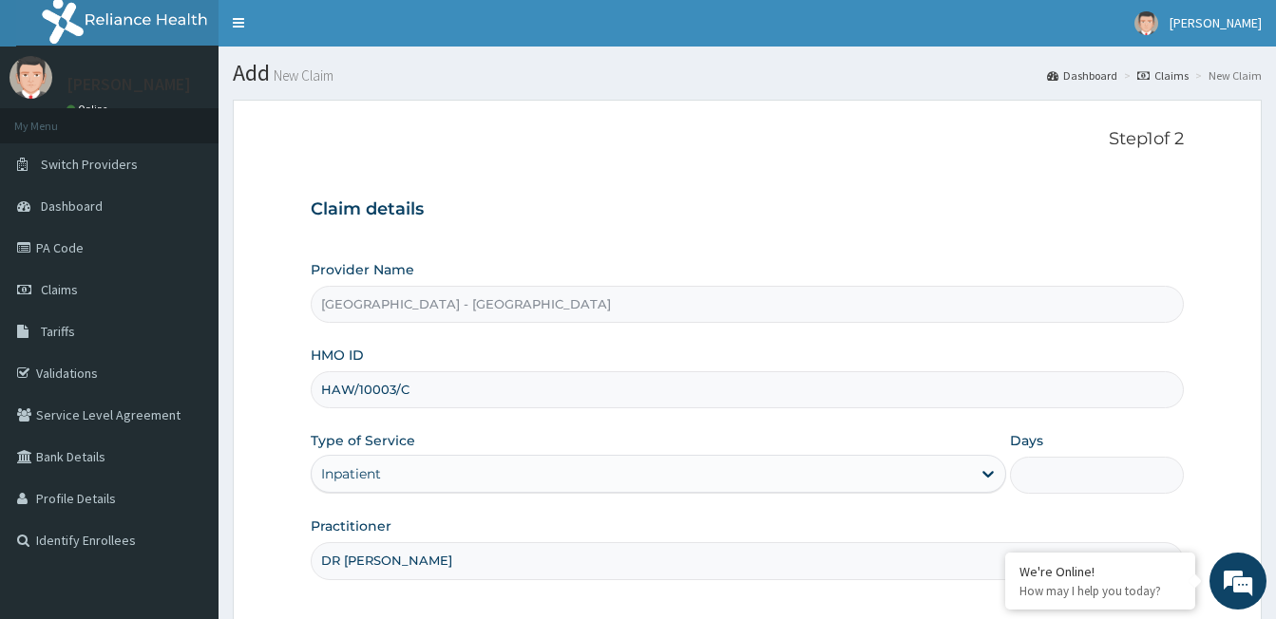
scroll to position [0, 0]
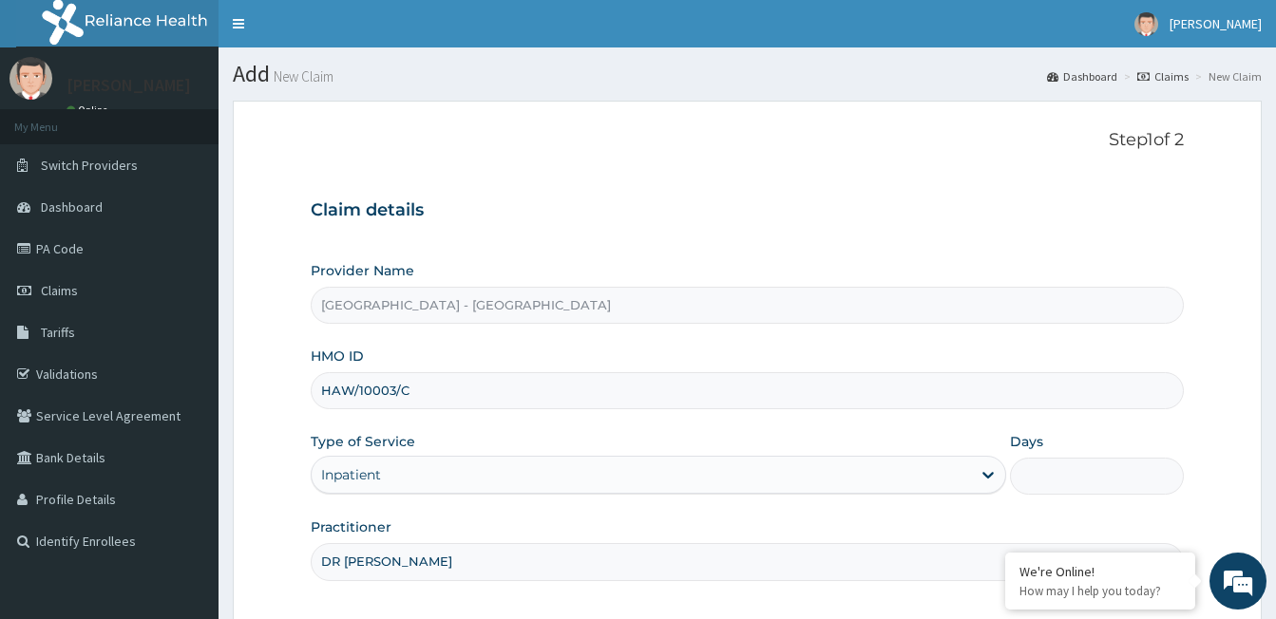
click at [1020, 469] on input "Days" at bounding box center [1097, 476] width 174 height 37
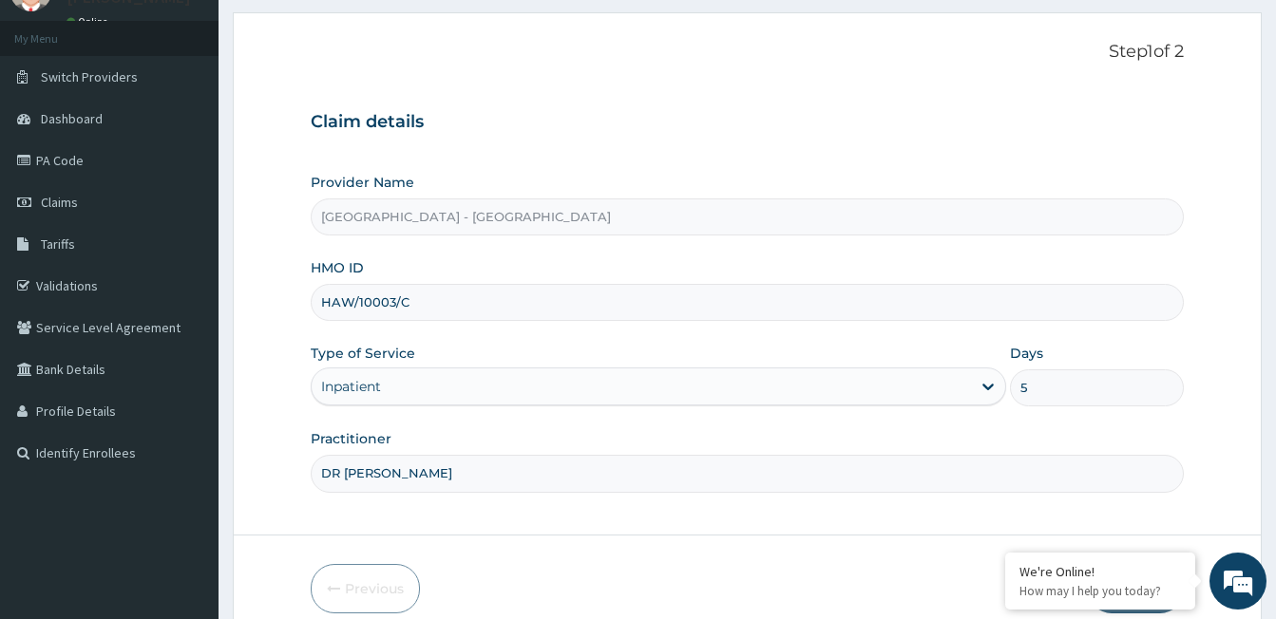
scroll to position [175, 0]
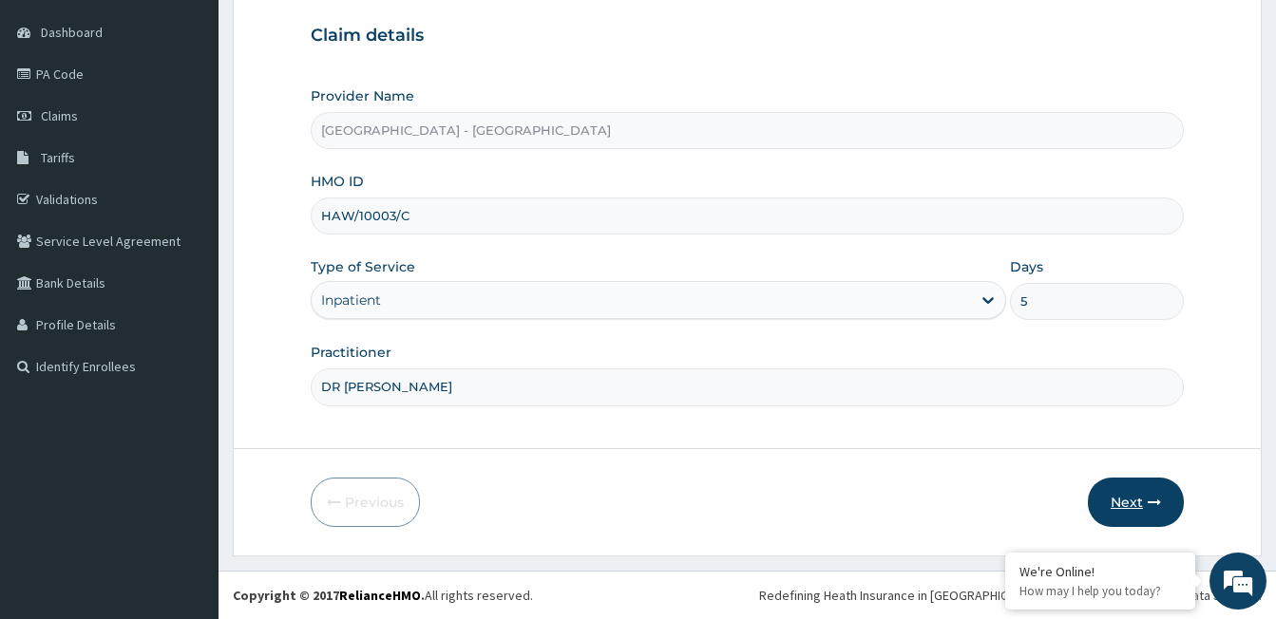
type input "5"
click at [1117, 500] on button "Next" at bounding box center [1136, 502] width 96 height 49
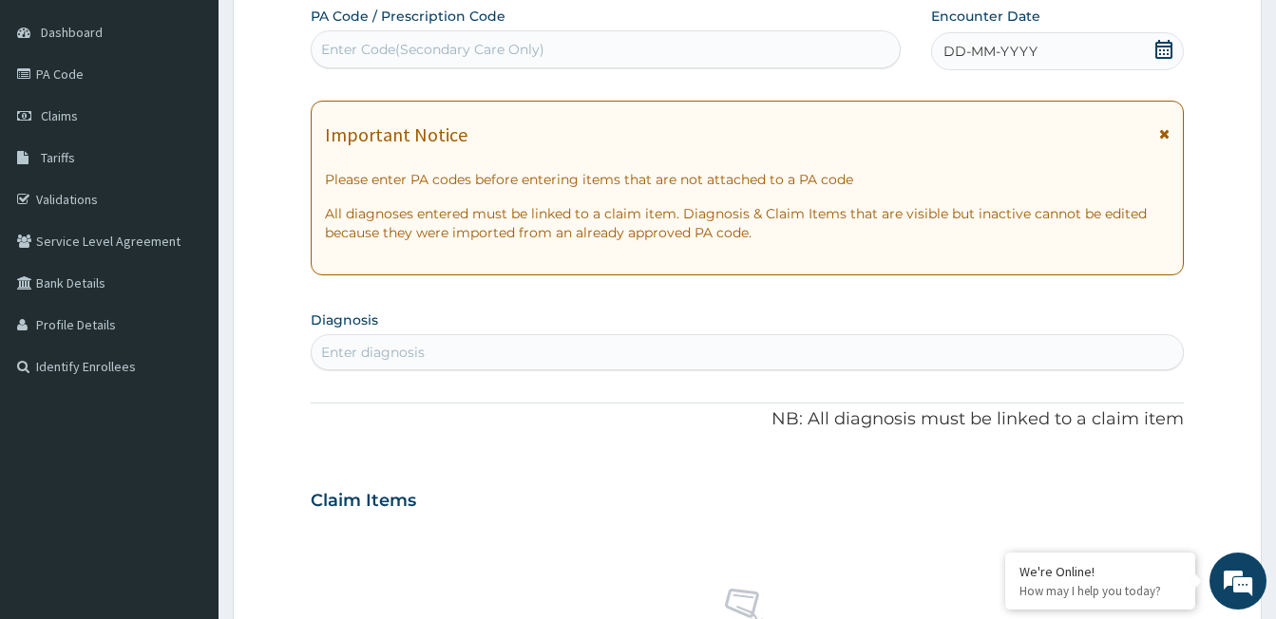
click at [483, 41] on div "Enter Code(Secondary Care Only)" at bounding box center [432, 49] width 223 height 19
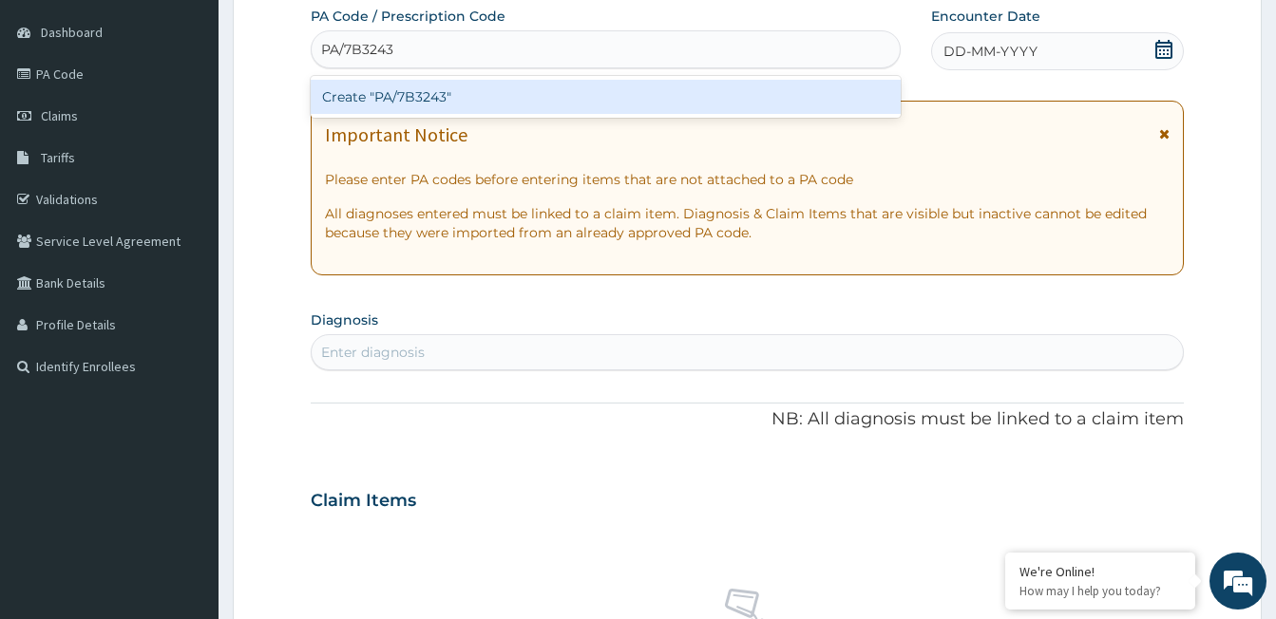
type input "PA/7B3243"
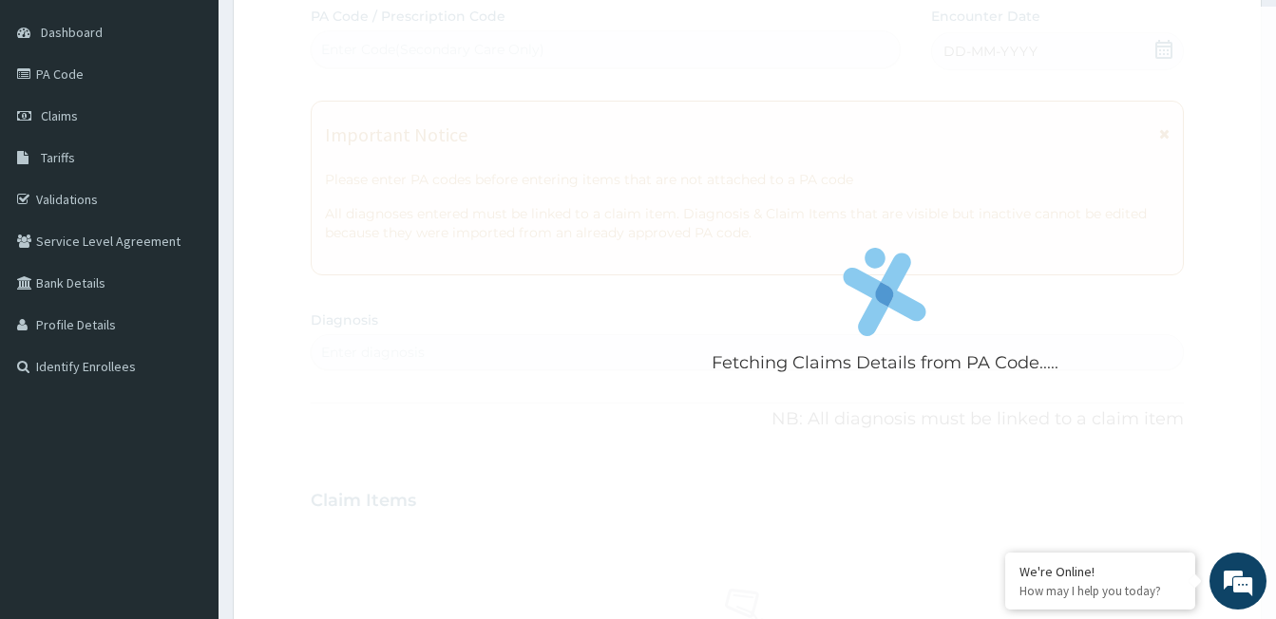
click at [500, 255] on div "Fetching Claims Details from PA Code..... PA Code / Prescription Code Enter Cod…" at bounding box center [747, 498] width 873 height 983
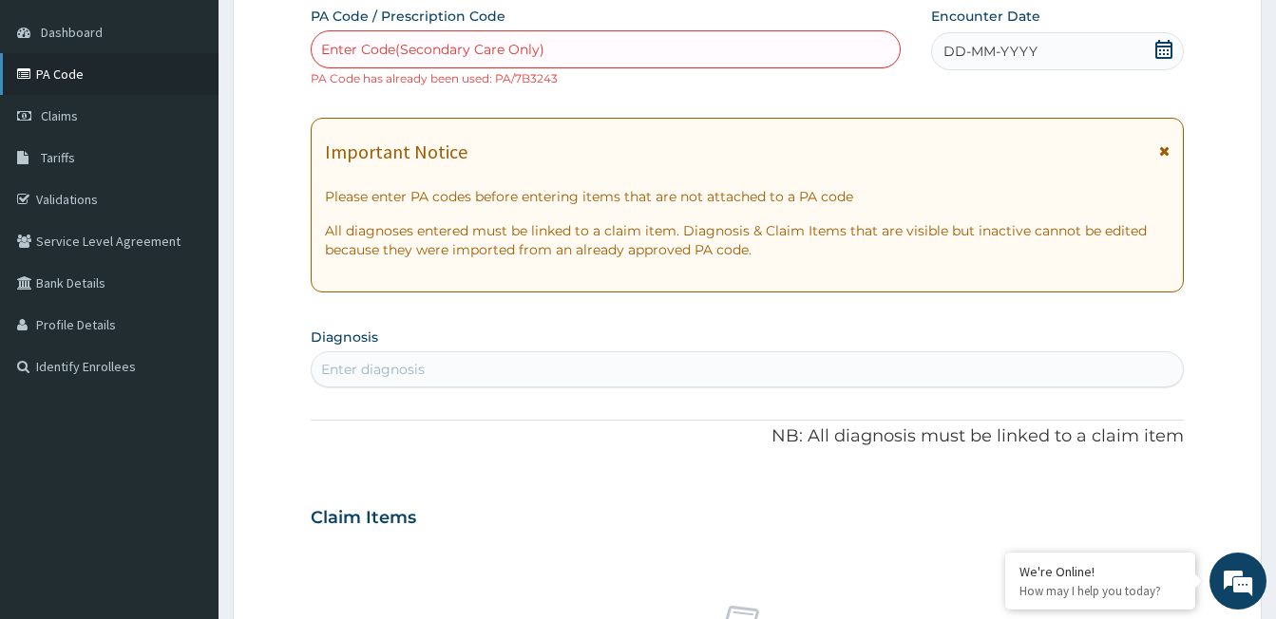
click at [59, 66] on link "PA Code" at bounding box center [109, 74] width 218 height 42
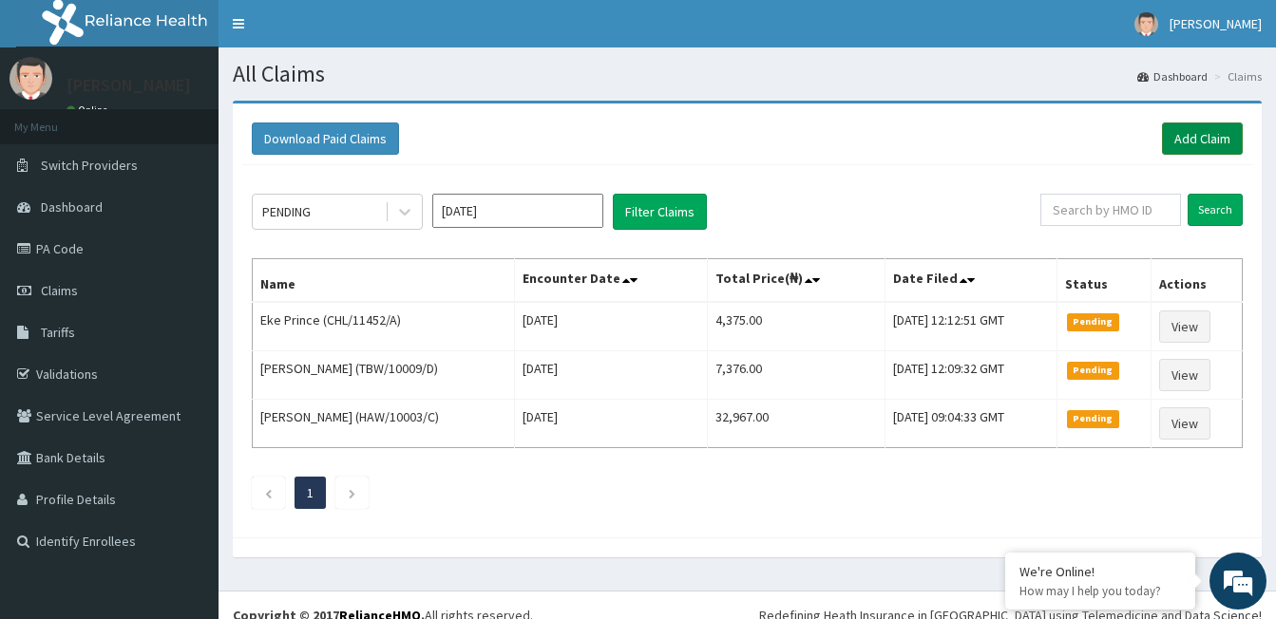
click at [1213, 135] on link "Add Claim" at bounding box center [1202, 139] width 81 height 32
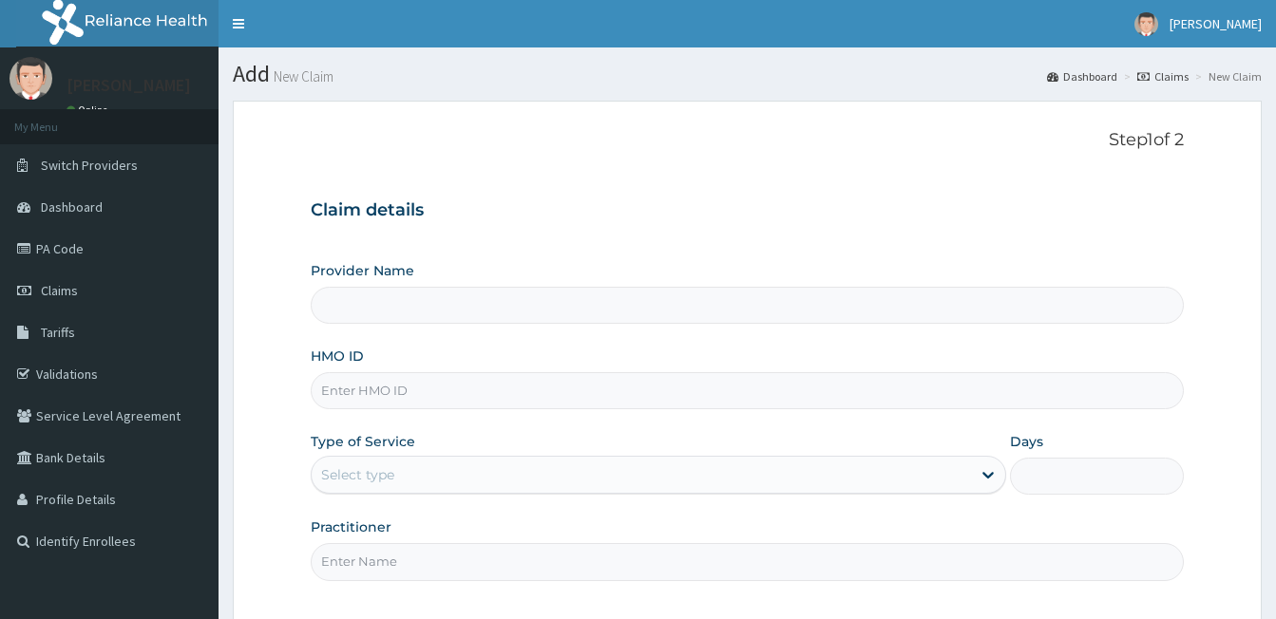
type input "[GEOGRAPHIC_DATA] - [GEOGRAPHIC_DATA]"
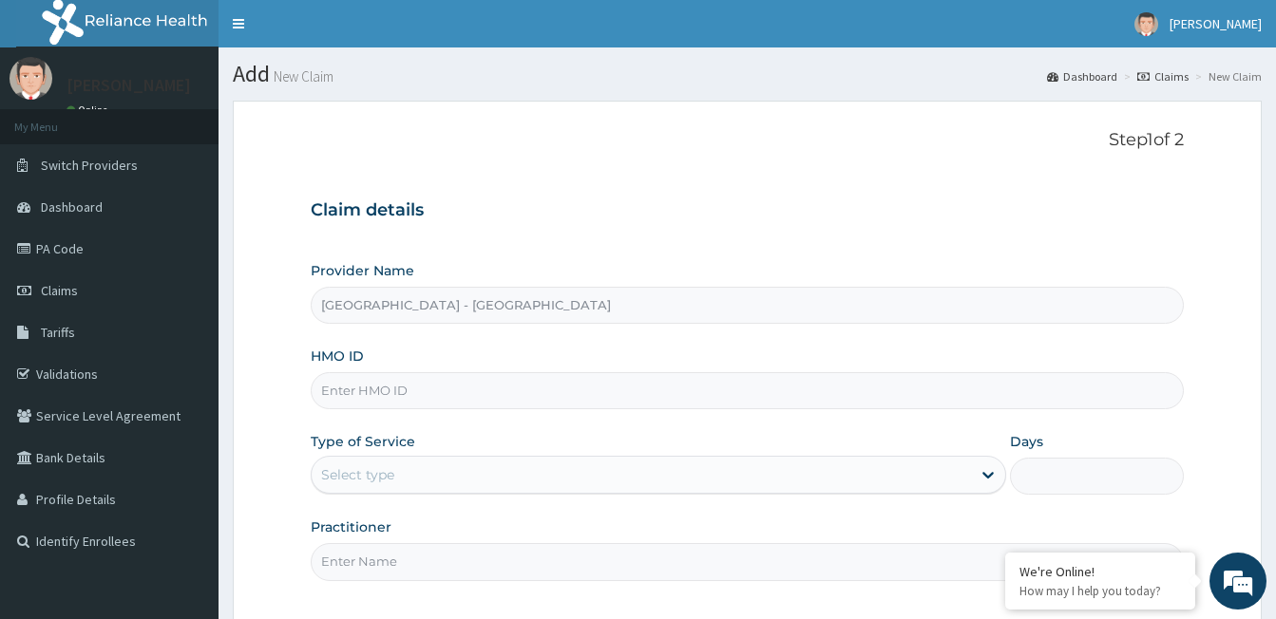
click at [600, 390] on input "HMO ID" at bounding box center [747, 390] width 873 height 37
type input "HAW/10003/C"
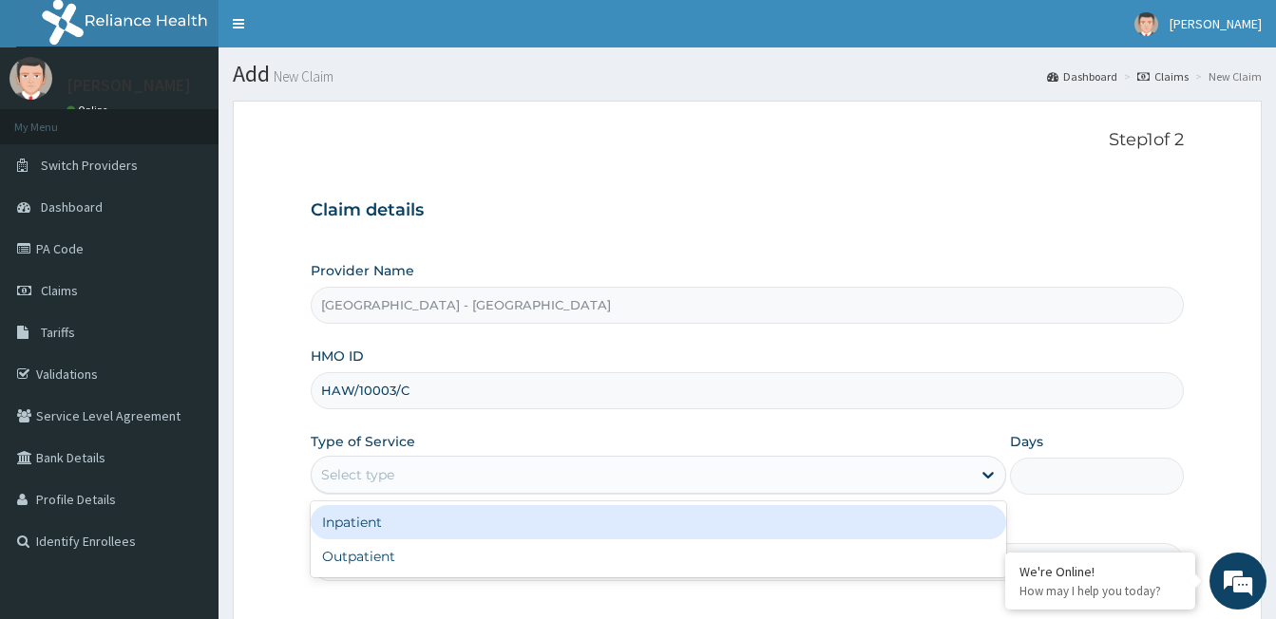
click at [597, 470] on div "Select type" at bounding box center [641, 475] width 659 height 30
click at [562, 529] on div "Inpatient" at bounding box center [658, 522] width 695 height 34
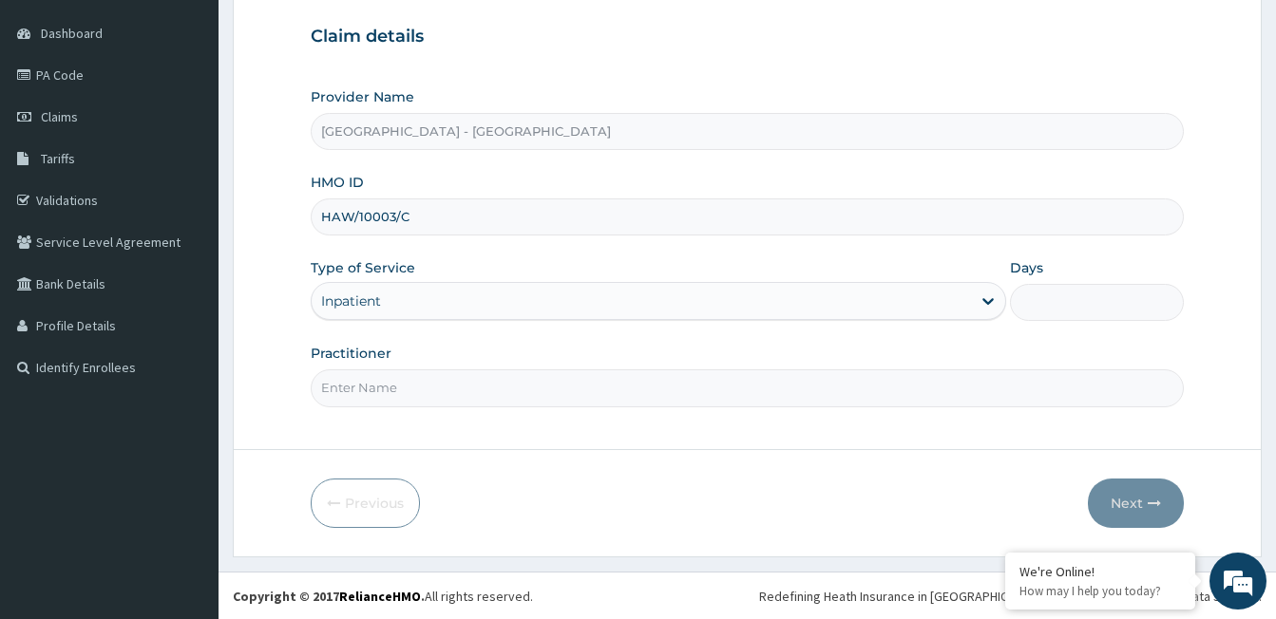
scroll to position [175, 0]
click at [1054, 293] on input "Days" at bounding box center [1097, 301] width 174 height 37
type input "5"
click at [542, 383] on input "Practitioner" at bounding box center [747, 387] width 873 height 37
type input "DR [PERSON_NAME]"
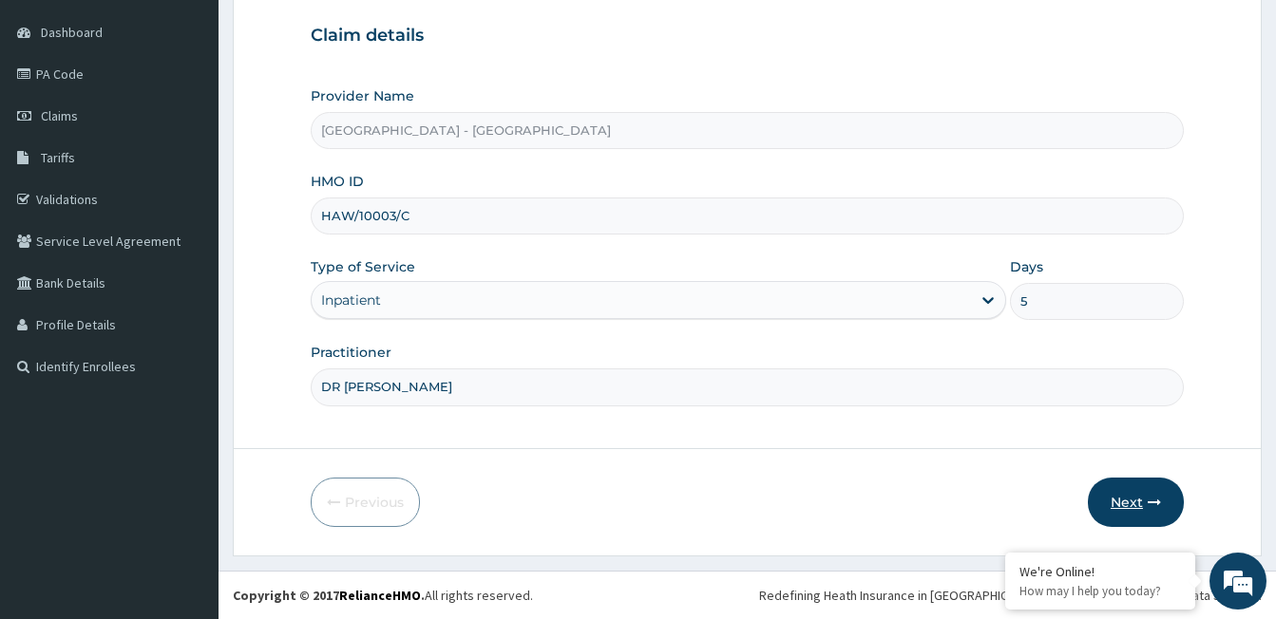
click at [1135, 487] on button "Next" at bounding box center [1136, 502] width 96 height 49
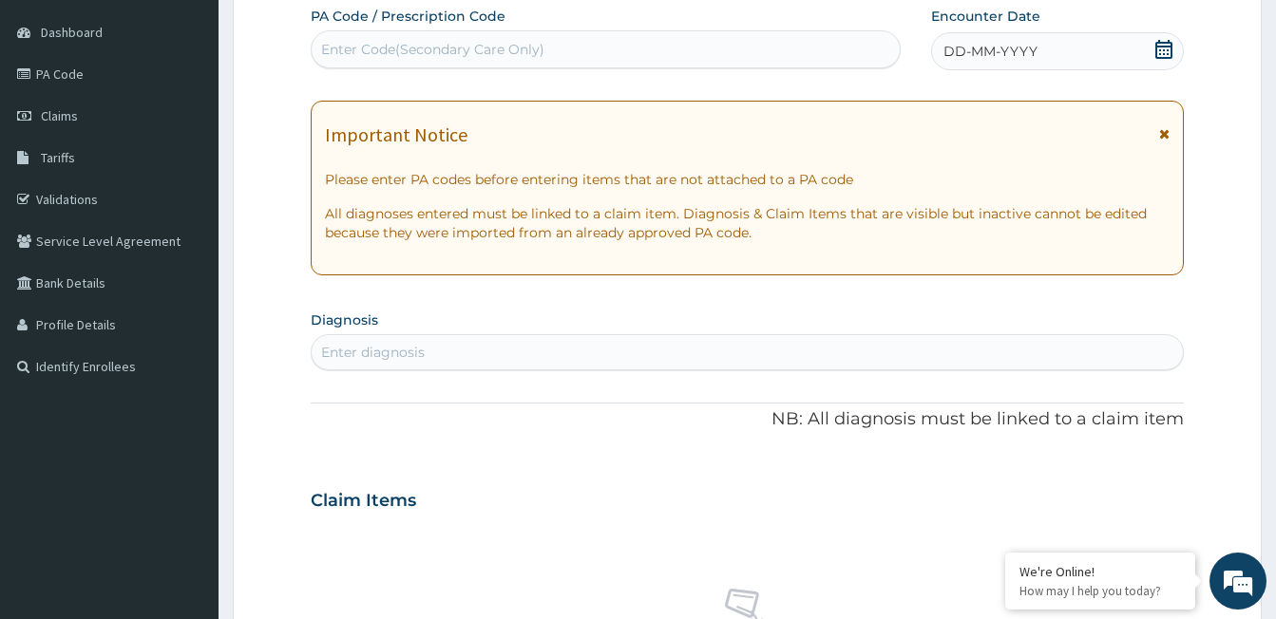
click at [445, 46] on div "Enter Code(Secondary Care Only)" at bounding box center [432, 49] width 223 height 19
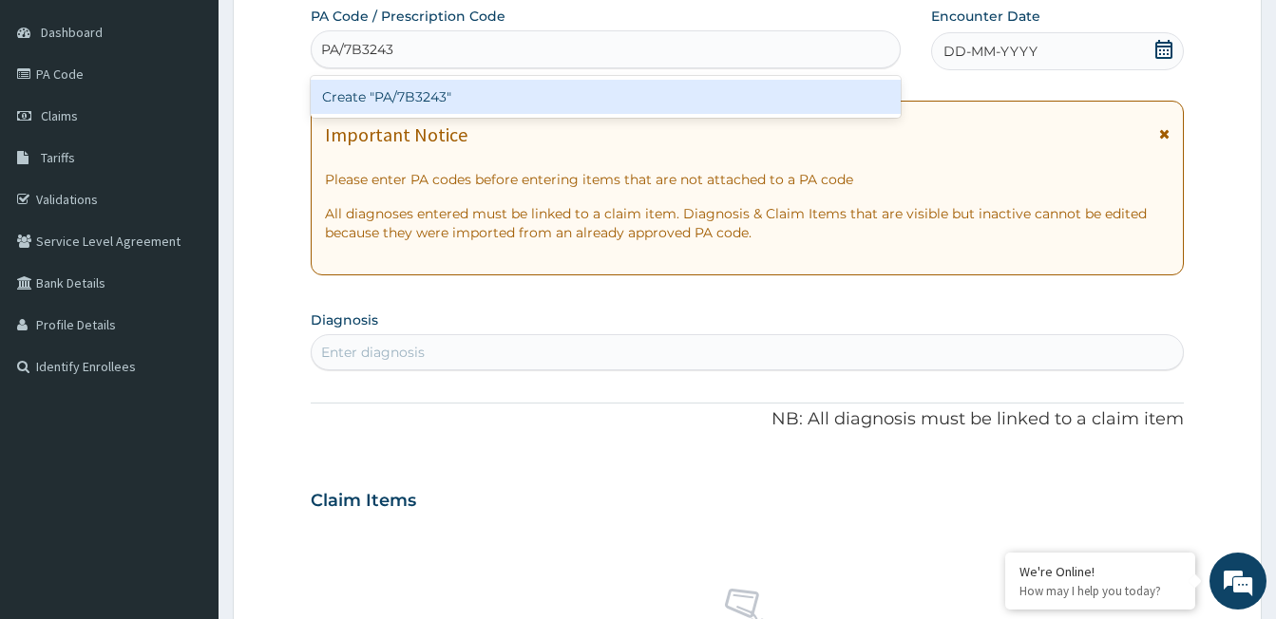
type input "PA/7B3243"
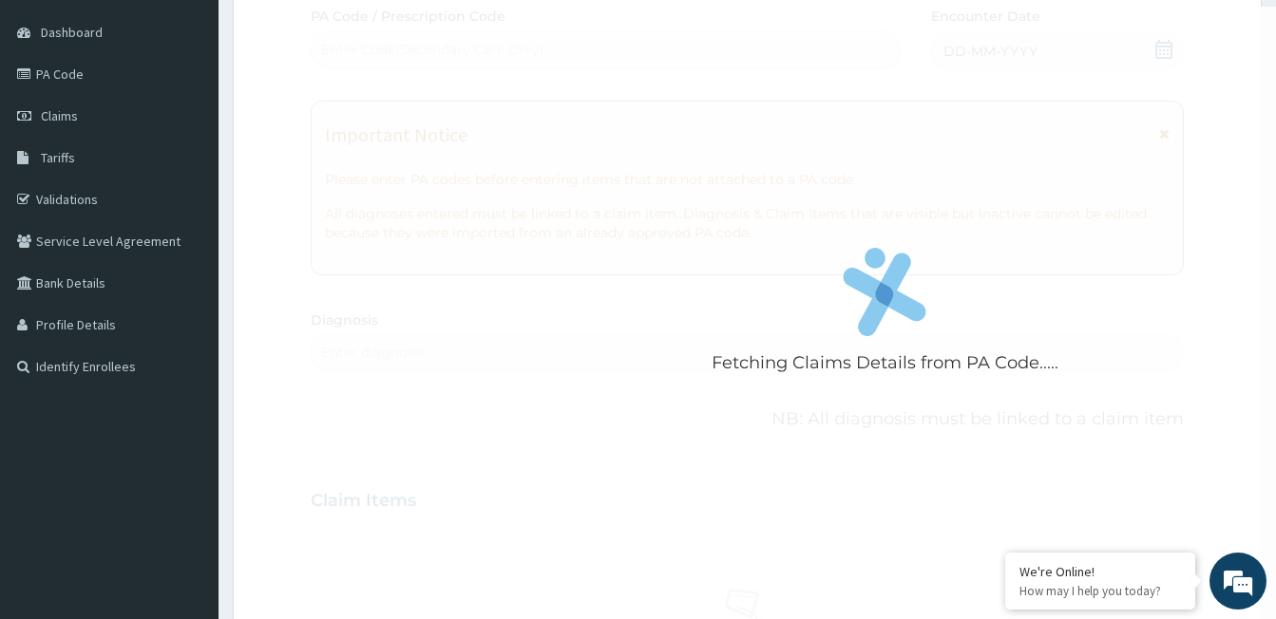
click at [504, 313] on div "Fetching Claims Details from PA Code..... PA Code / Prescription Code Enter Cod…" at bounding box center [747, 498] width 873 height 983
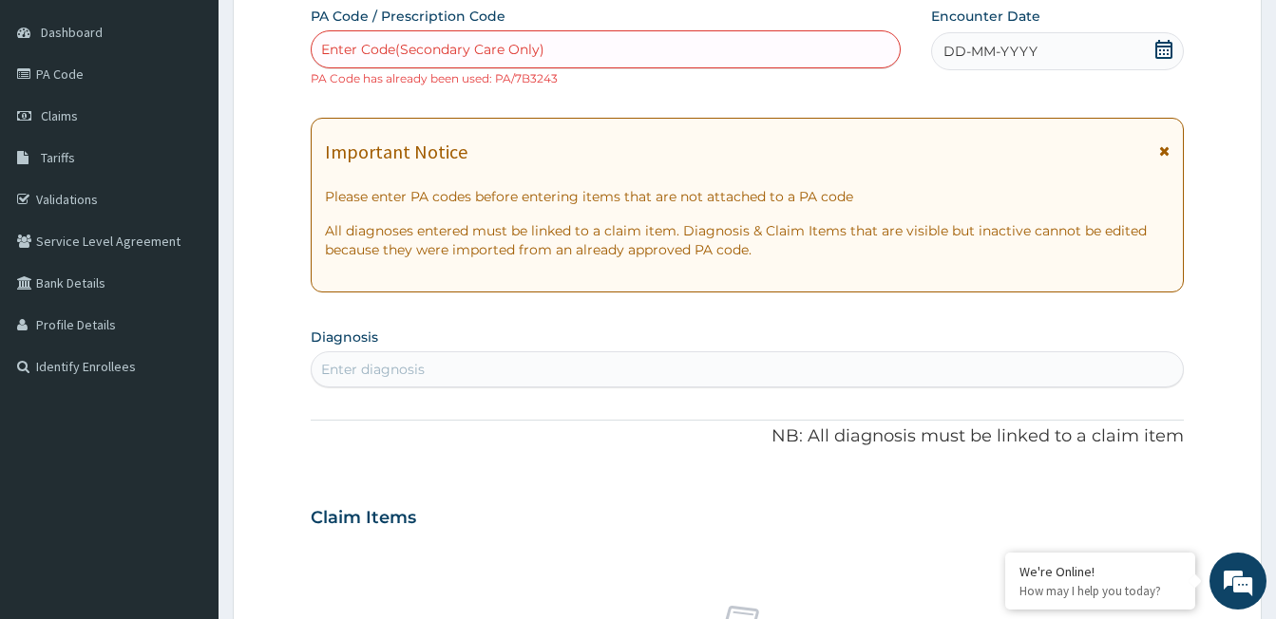
click at [416, 46] on div "Enter Code(Secondary Care Only)" at bounding box center [432, 49] width 223 height 19
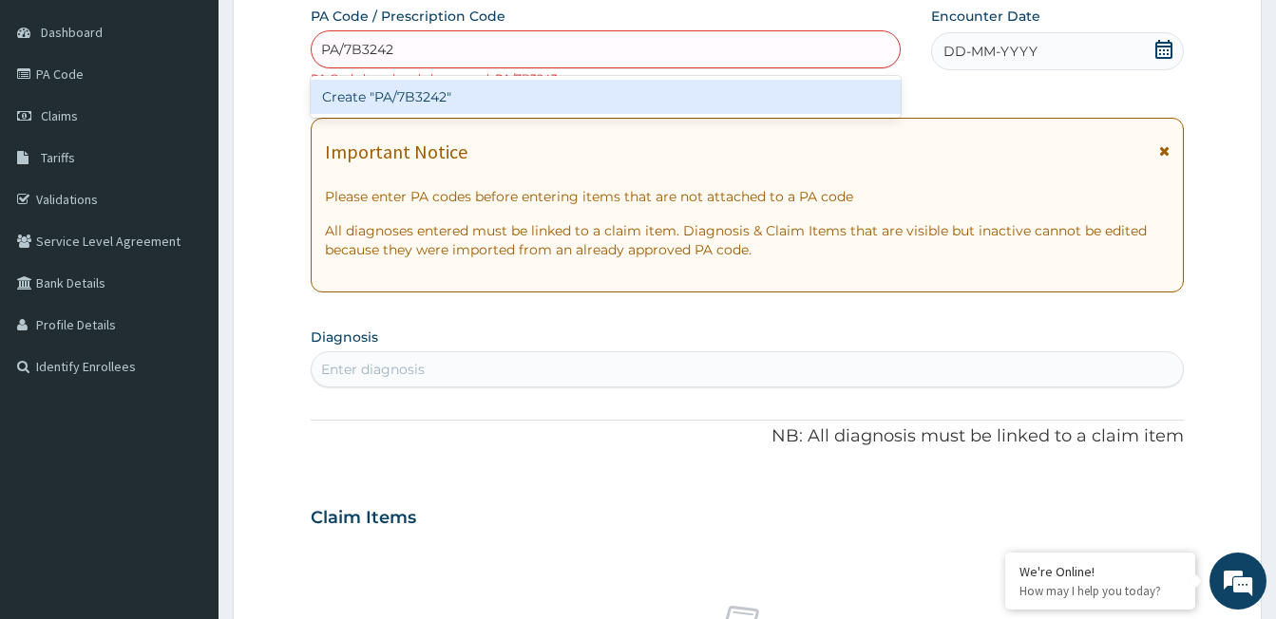
type input "PA/7B3242"
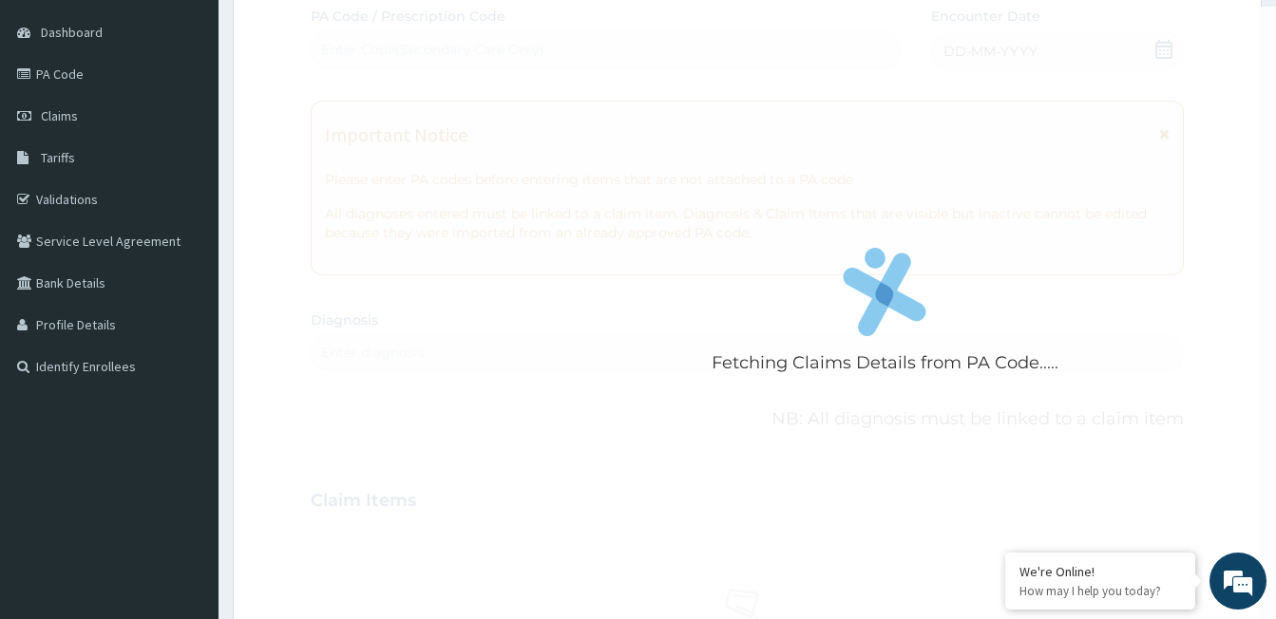
click at [441, 203] on div "Fetching Claims Details from PA Code..... PA Code / Prescription Code Enter Cod…" at bounding box center [747, 498] width 873 height 983
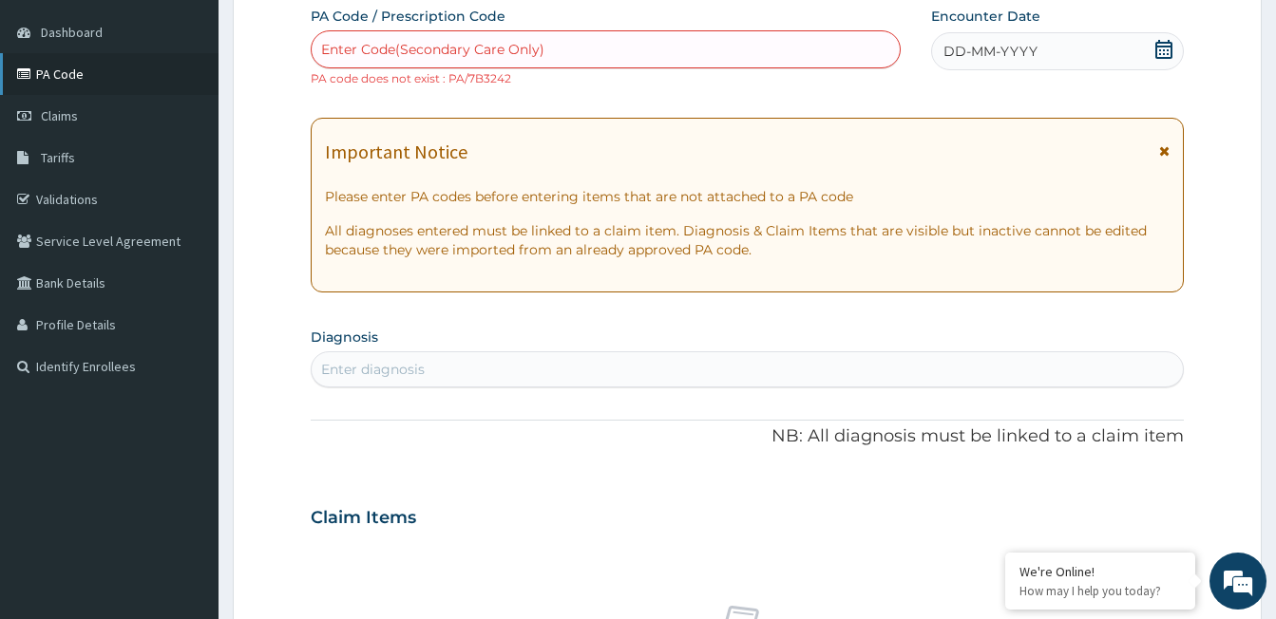
click at [72, 72] on link "PA Code" at bounding box center [109, 74] width 218 height 42
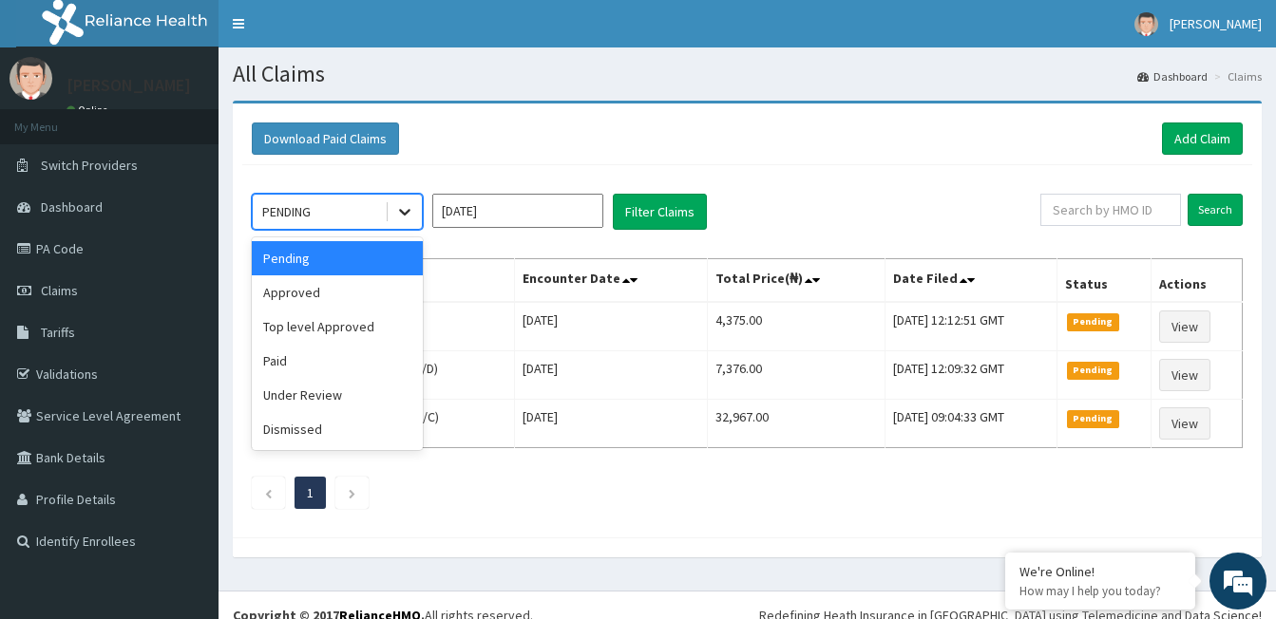
click at [399, 212] on icon at bounding box center [404, 211] width 19 height 19
click at [357, 293] on div "Approved" at bounding box center [337, 292] width 171 height 34
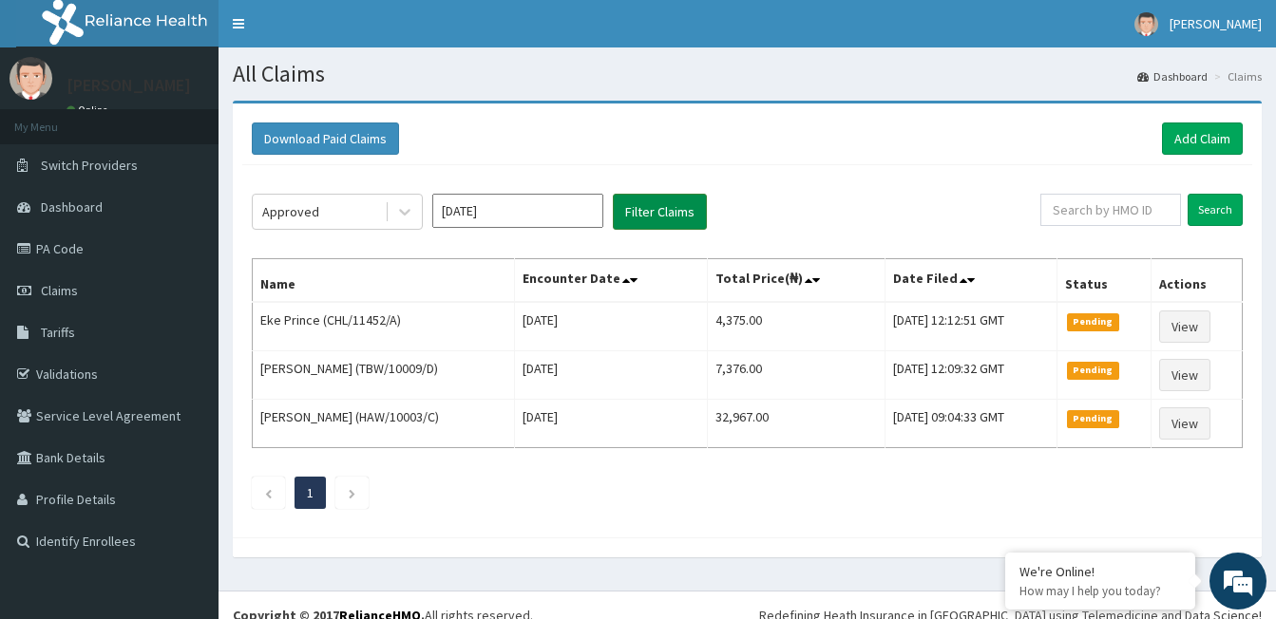
click at [659, 214] on button "Filter Claims" at bounding box center [660, 212] width 94 height 36
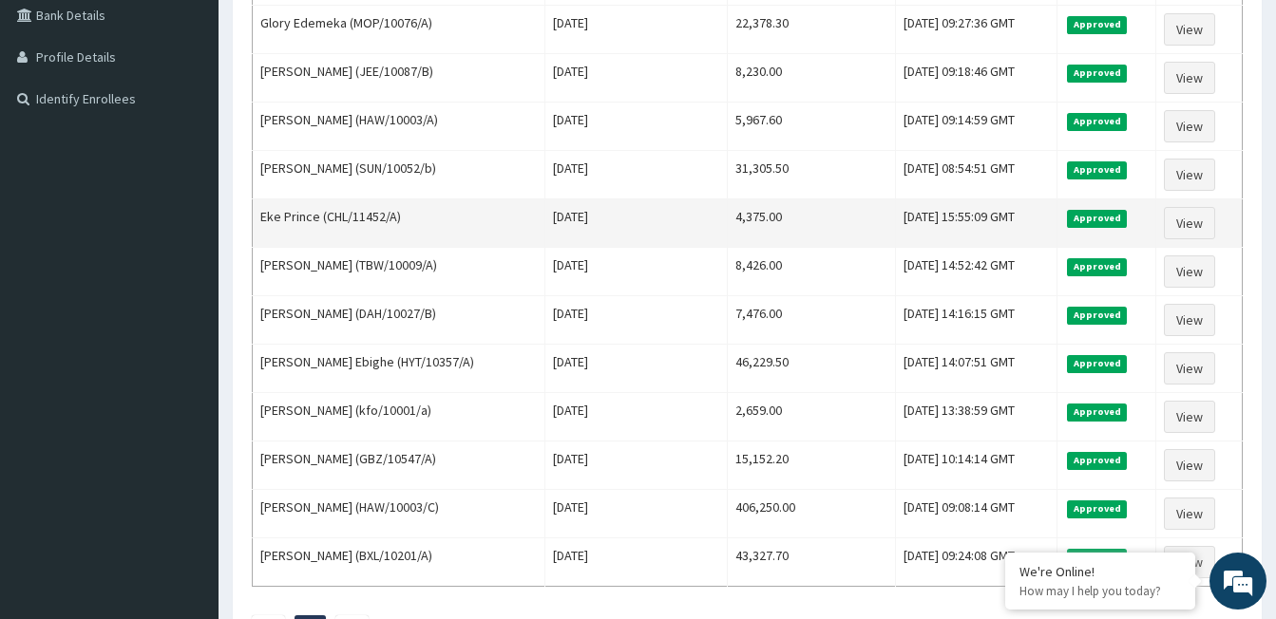
scroll to position [475, 0]
